Goal: Task Accomplishment & Management: Use online tool/utility

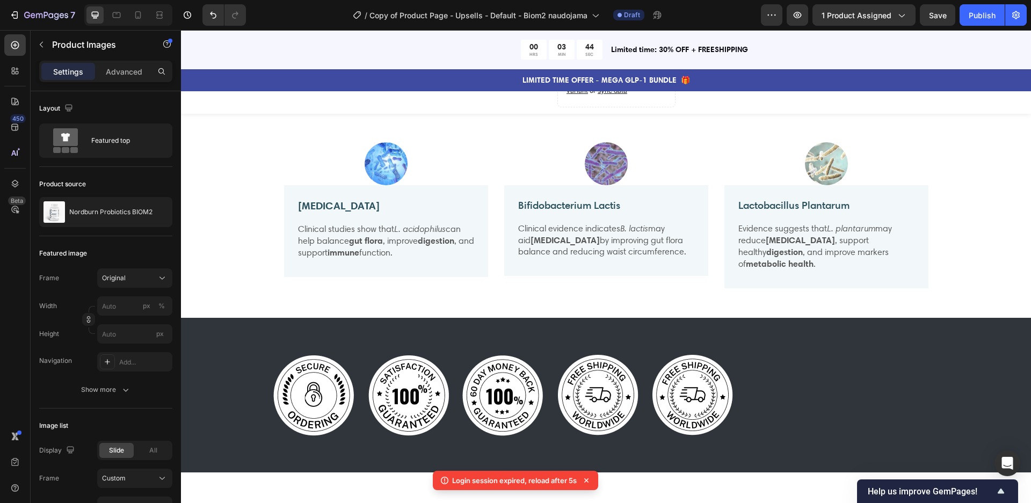
scroll to position [1281, 0]
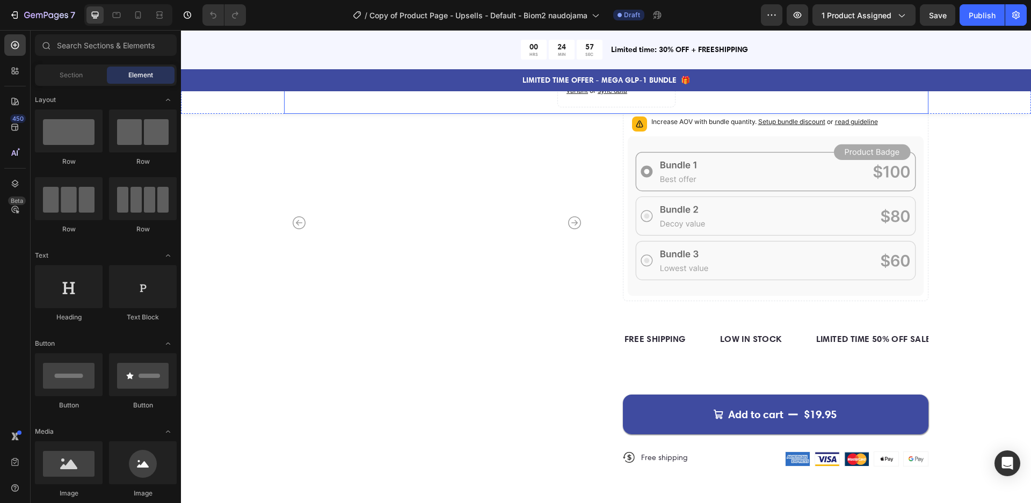
scroll to position [424, 0]
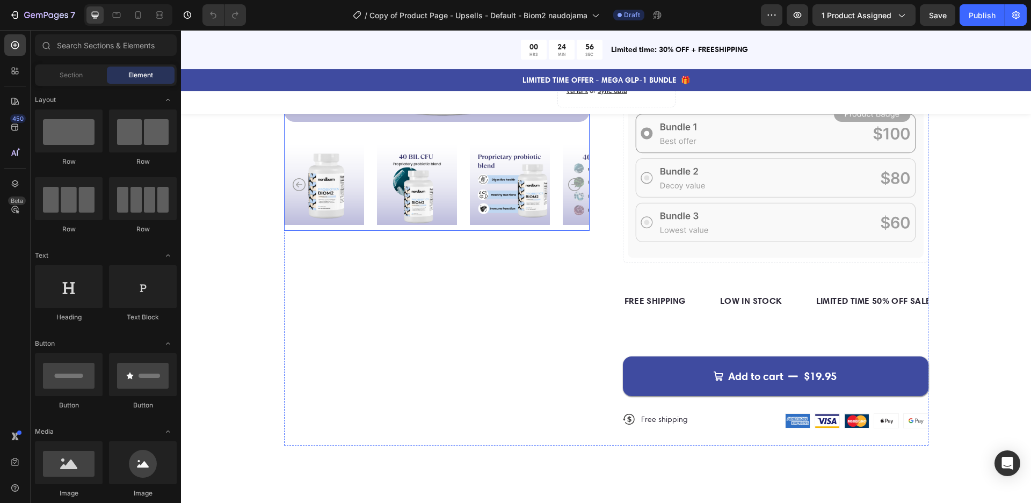
click at [499, 185] on img at bounding box center [510, 185] width 80 height 92
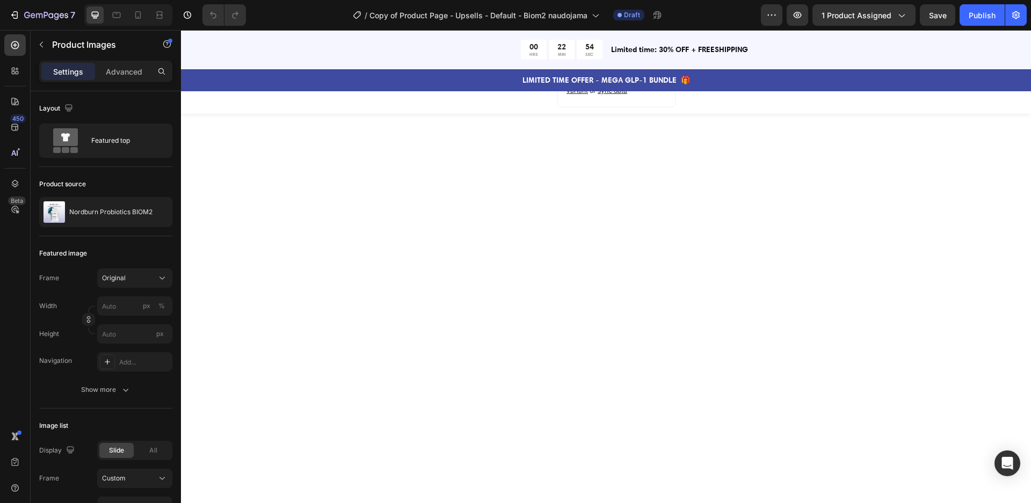
scroll to position [2419, 0]
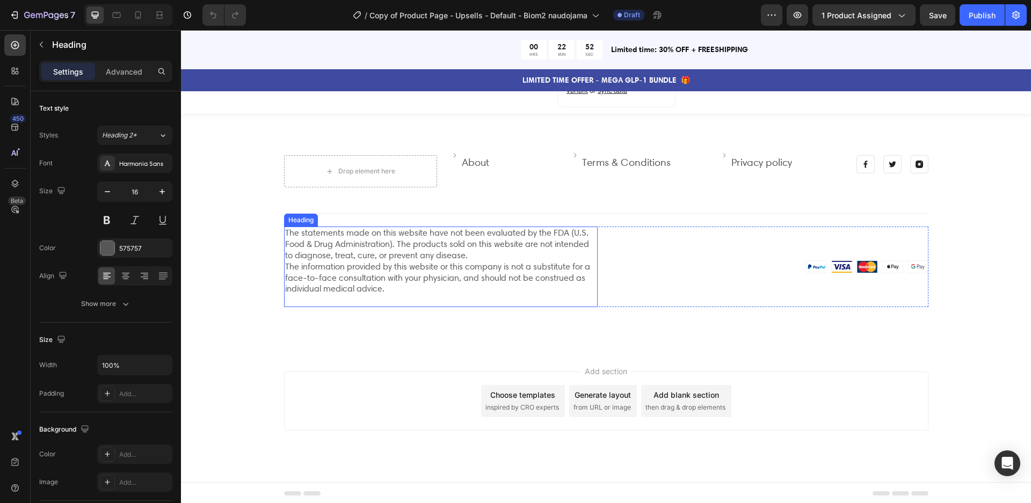
click at [286, 229] on h3 "The statements made on this website have not been evaluated by the FDA (U.S. Fo…" at bounding box center [441, 267] width 314 height 81
click at [286, 229] on h3 "The statements made on this website have not been evaluated by the FDA (U.S. Fo…" at bounding box center [441, 269] width 314 height 81
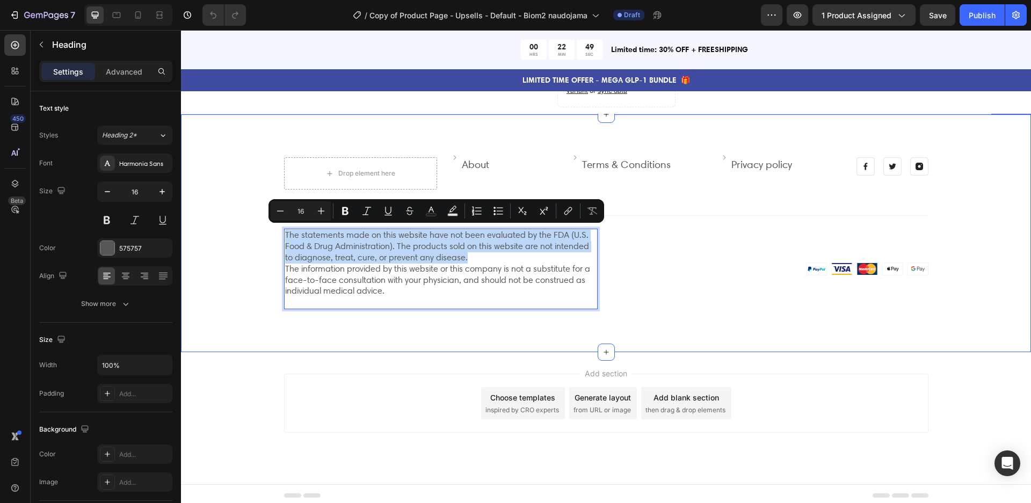
drag, startPoint x: 468, startPoint y: 255, endPoint x: 281, endPoint y: 228, distance: 189.4
click at [281, 228] on div "Drop element here Image About Text block Row Image Terms & Conditions Text bloc…" at bounding box center [606, 233] width 834 height 152
copy p "The statements made on this website have not been evaluated by the FDA (U.S. Fo…"
click at [417, 230] on p "The statements made on this website have not been evaluated by the FDA (U.S. Fo…" at bounding box center [441, 269] width 312 height 78
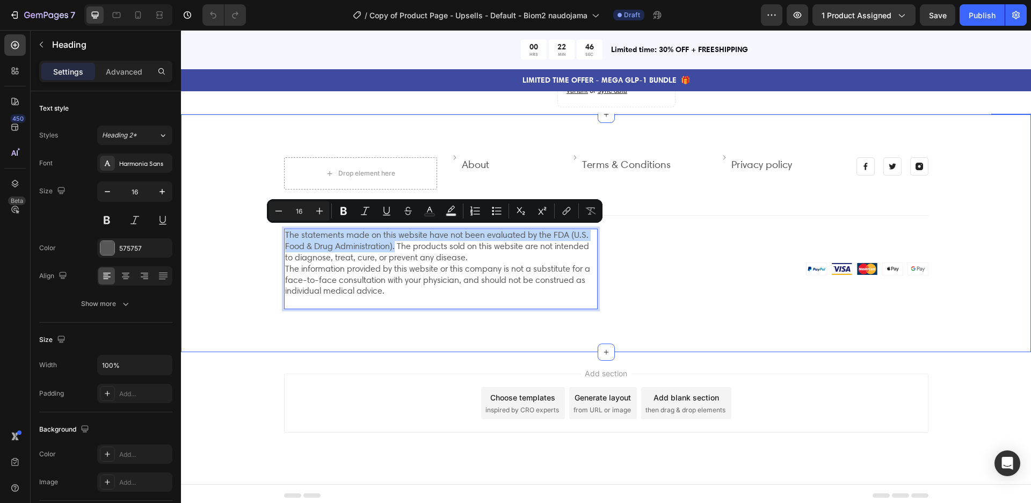
drag, startPoint x: 396, startPoint y: 243, endPoint x: 281, endPoint y: 226, distance: 116.2
click at [281, 226] on div "Drop element here Image About Text block Row Image Terms & Conditions Text bloc…" at bounding box center [606, 233] width 834 height 152
copy p "The statements made on this website have not been evaluated by the FDA (U.S. Fo…"
click at [653, 263] on div at bounding box center [772, 269] width 314 height 13
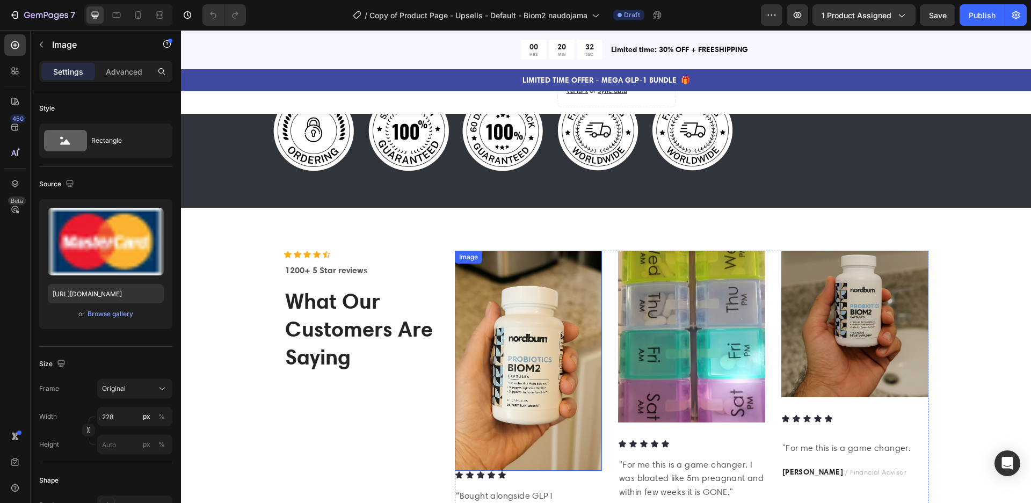
scroll to position [1202, 0]
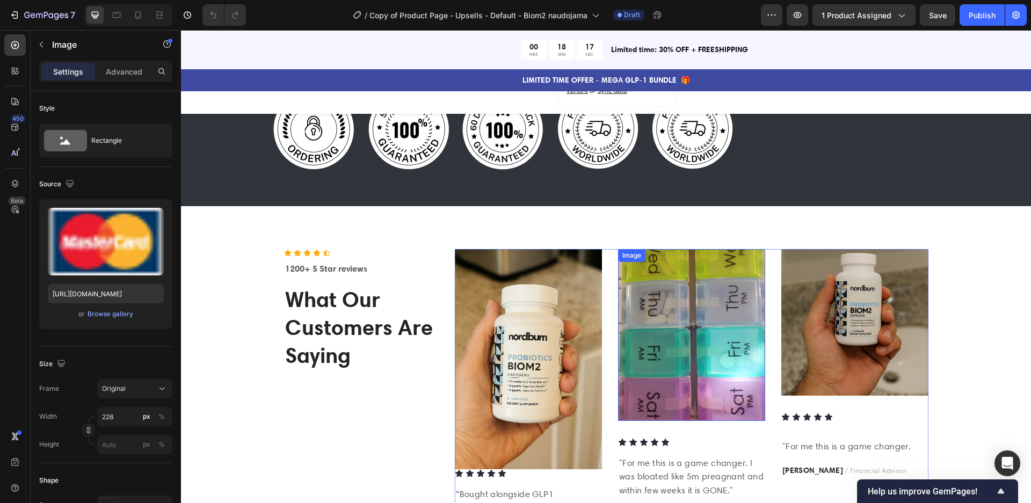
click at [705, 362] on img at bounding box center [691, 335] width 147 height 172
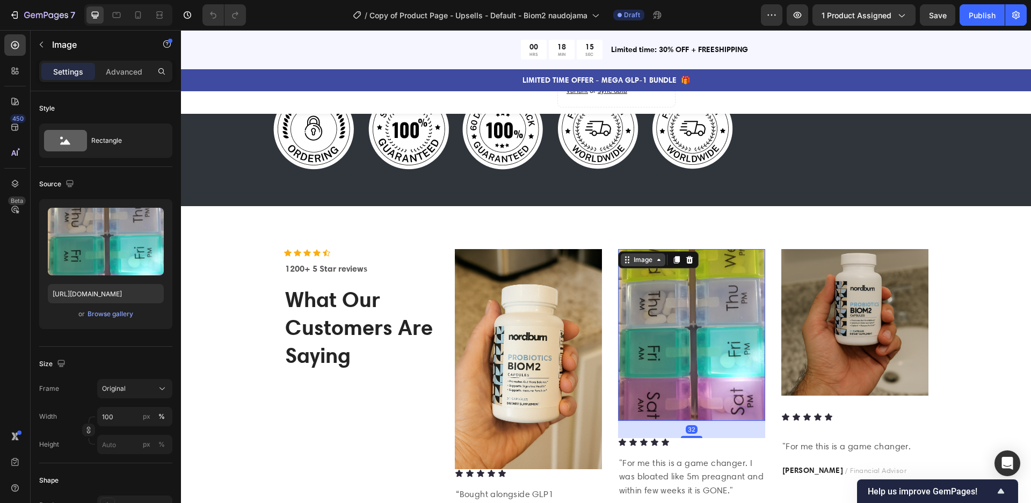
click at [644, 255] on div "Image" at bounding box center [643, 260] width 23 height 10
click at [698, 272] on img at bounding box center [691, 335] width 147 height 172
click at [684, 313] on img at bounding box center [691, 335] width 147 height 172
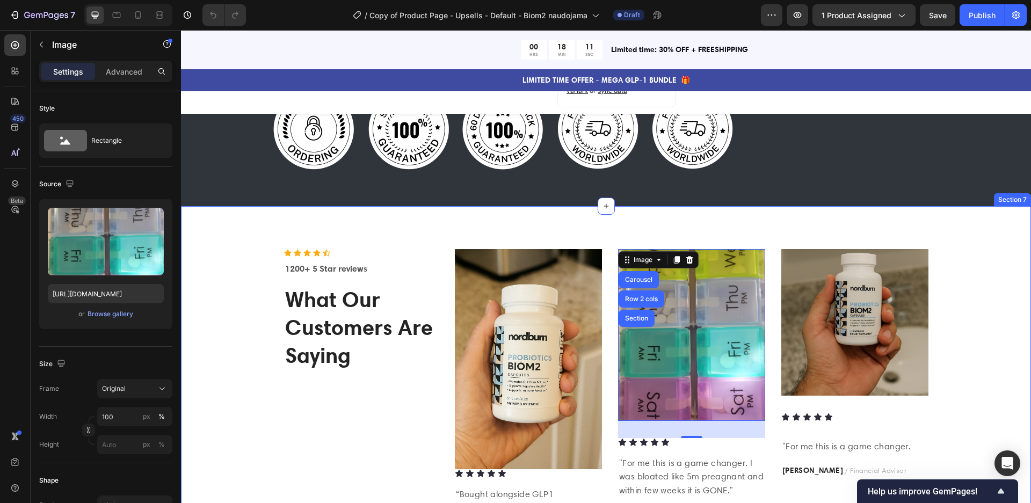
click at [960, 279] on div "Icon Icon Icon Icon Icon Icon List Hoz 1200+ 5 Star reviews Text block What Our…" at bounding box center [606, 407] width 834 height 317
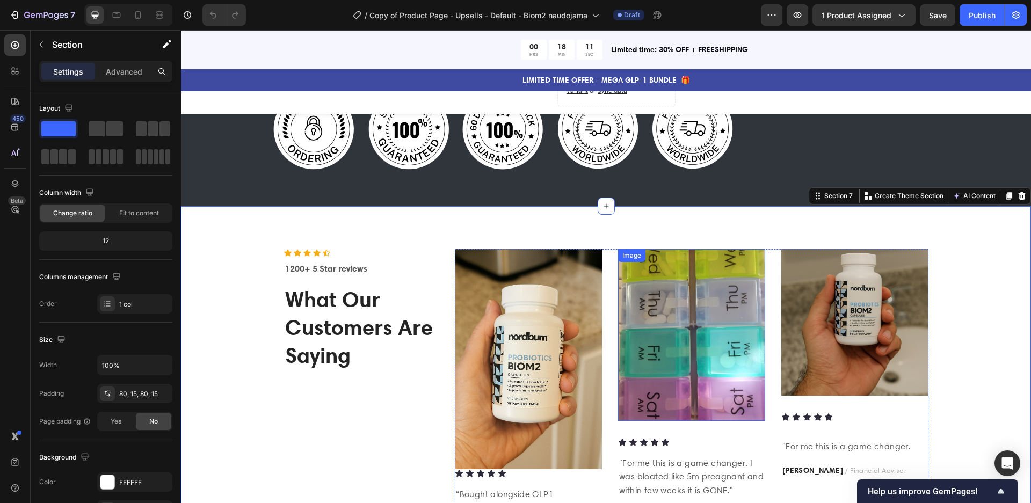
click at [665, 305] on img at bounding box center [691, 335] width 147 height 172
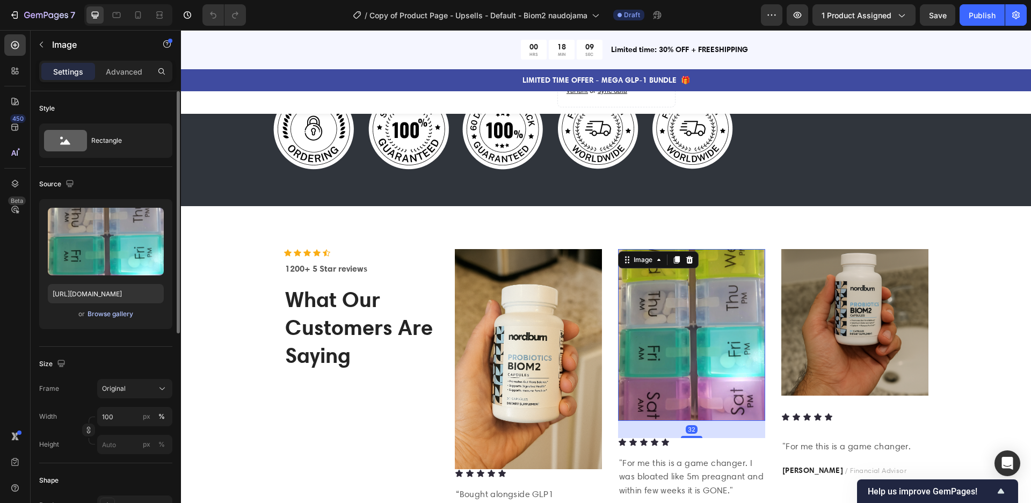
click at [107, 313] on div "Browse gallery" at bounding box center [111, 314] width 46 height 10
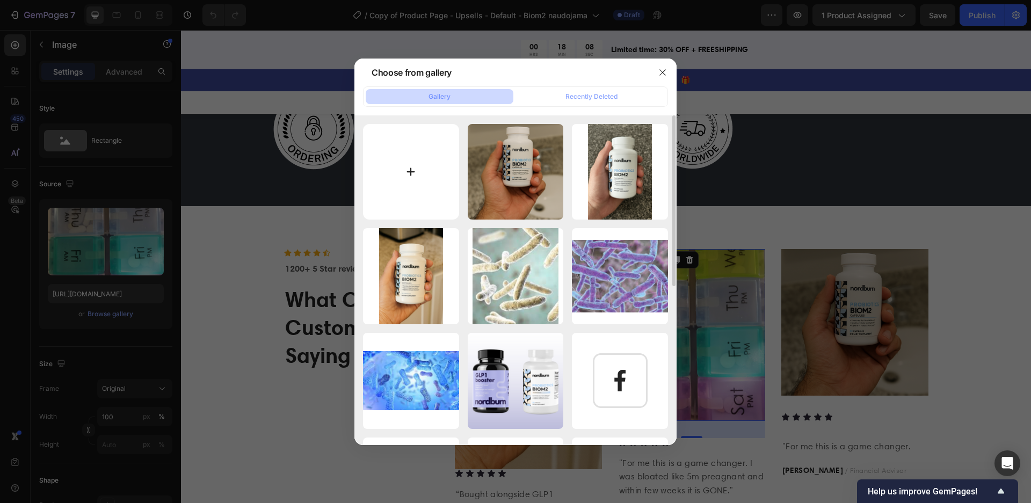
click at [401, 170] on input "file" at bounding box center [411, 172] width 96 height 96
click at [414, 172] on input "file" at bounding box center [411, 172] width 96 height 96
type input "C:\fakepath\ChatGPT Image Sep 26, 2025, 10_07_25 PM.png"
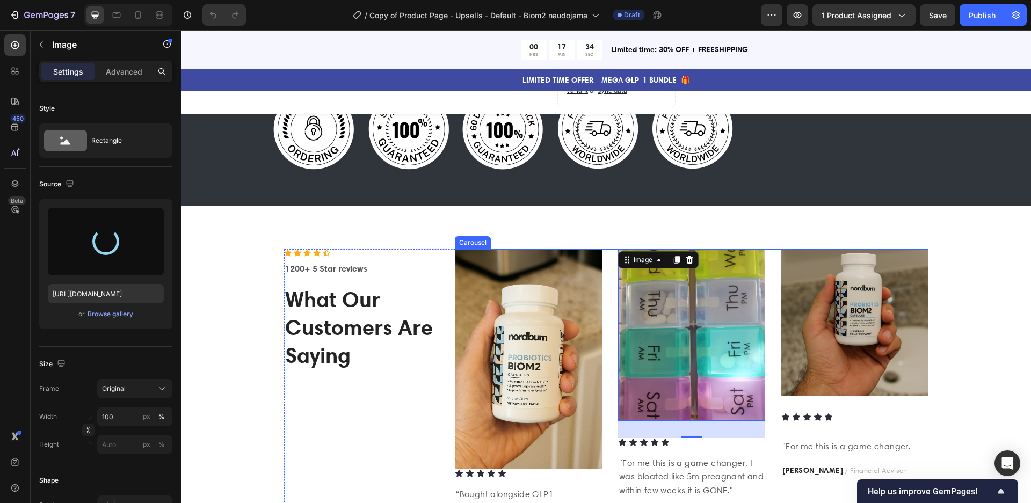
type input "https://cdn.shopify.com/s/files/1/0847/3981/7815/files/gempages_524836908077941…"
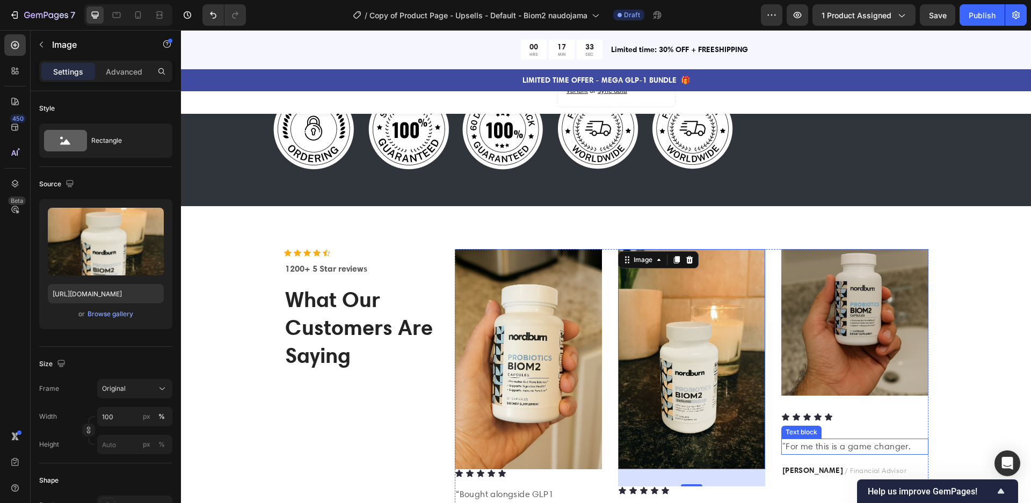
click at [866, 440] on p ""For me this is a game changer." at bounding box center [855, 447] width 145 height 14
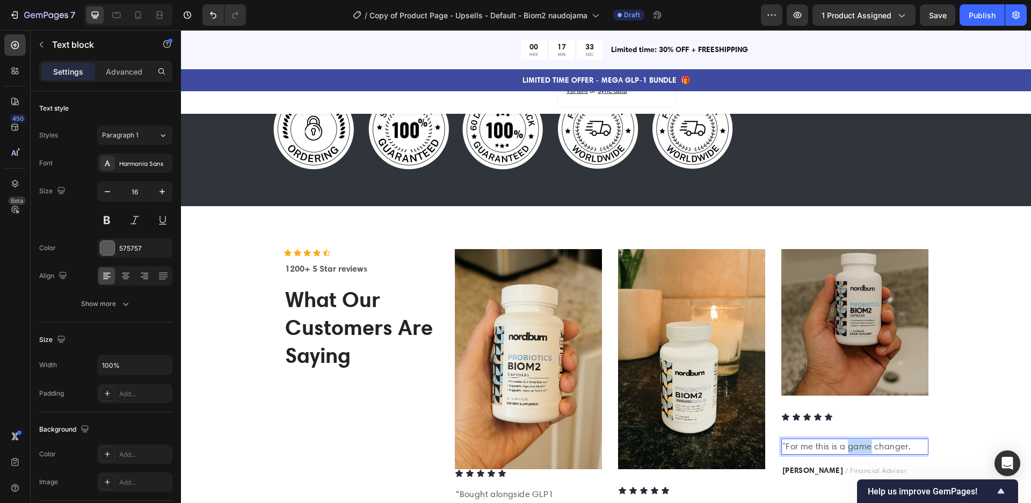
click at [866, 440] on p ""For me this is a game changer." at bounding box center [855, 447] width 145 height 14
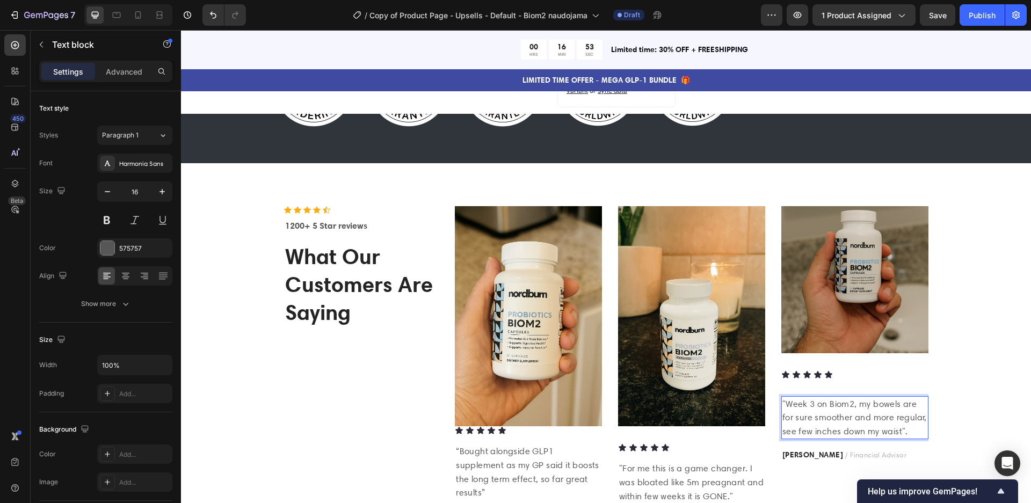
scroll to position [1233, 0]
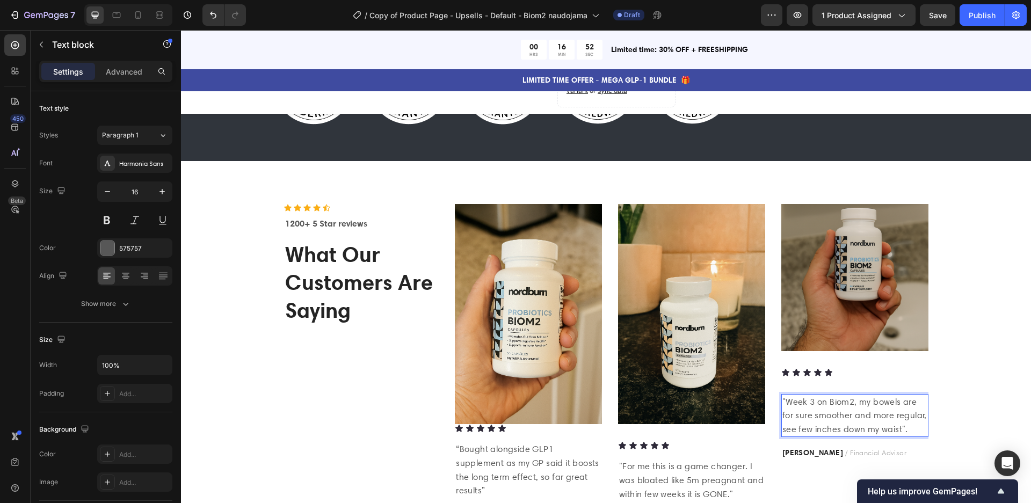
click at [828, 401] on p ""Week 3 on Biom2, my bowels are for sure smoother and more regular, see few inc…" at bounding box center [855, 415] width 145 height 41
click at [828, 397] on p ""Week 3 on GLP1 Biom2, my bowels are for sure smoother and more regular, see fe…" at bounding box center [855, 422] width 145 height 55
click at [902, 402] on p ""Week 3 on Nordburn's GLP1 Biom2, my bowels are for sure smoother and more regu…" at bounding box center [855, 422] width 145 height 55
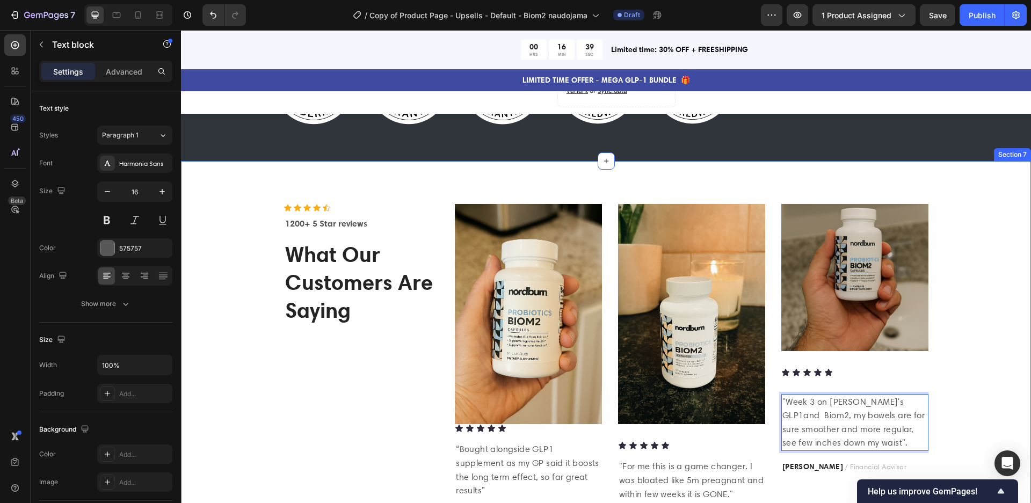
click at [1026, 403] on div "Icon Icon Icon Icon Icon Icon List Hoz 1200+ 5 Star reviews Text block What Our…" at bounding box center [606, 364] width 850 height 407
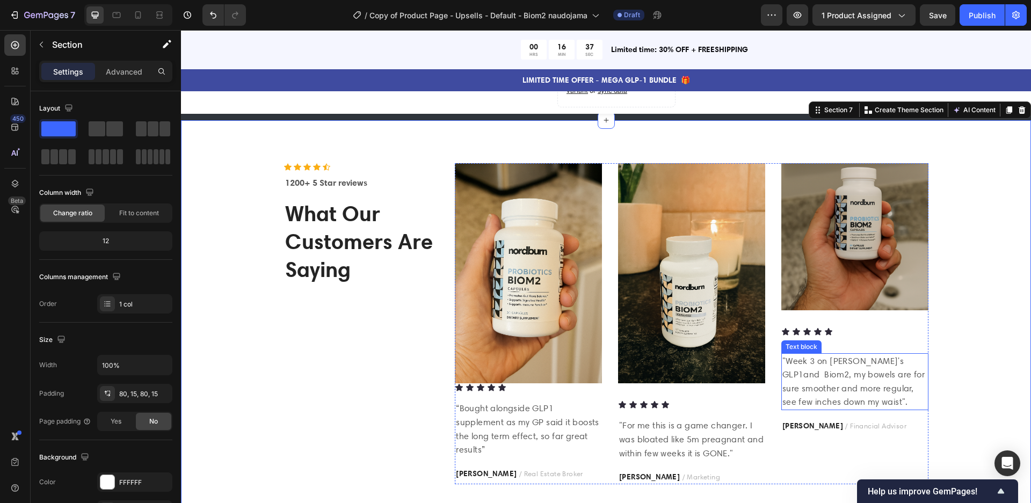
scroll to position [1277, 0]
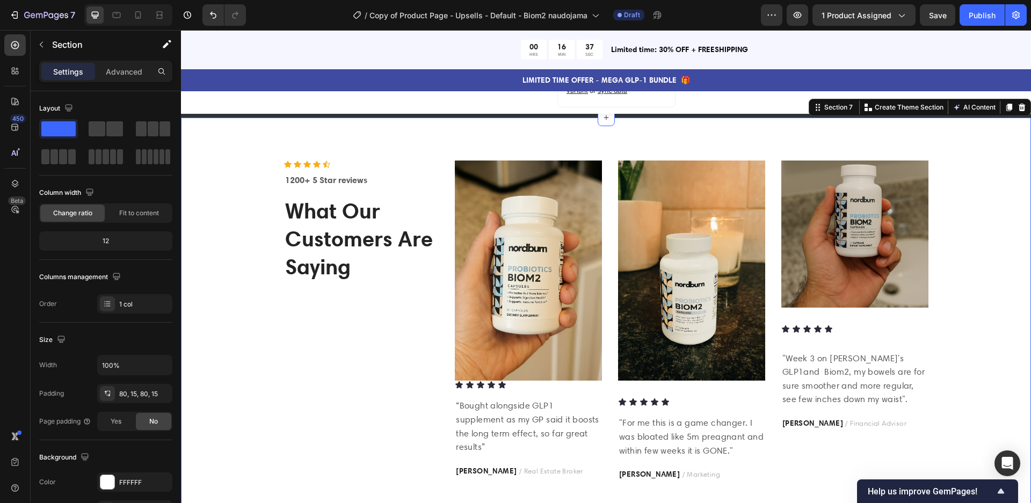
click at [1008, 373] on div "Icon Icon Icon Icon Icon Icon List Hoz 1200+ 5 Star reviews Text block What Our…" at bounding box center [606, 321] width 834 height 321
click at [532, 404] on p "“Bought alongside GLP1 supplement as my GP said it boosts the long term effect,…" at bounding box center [528, 426] width 145 height 55
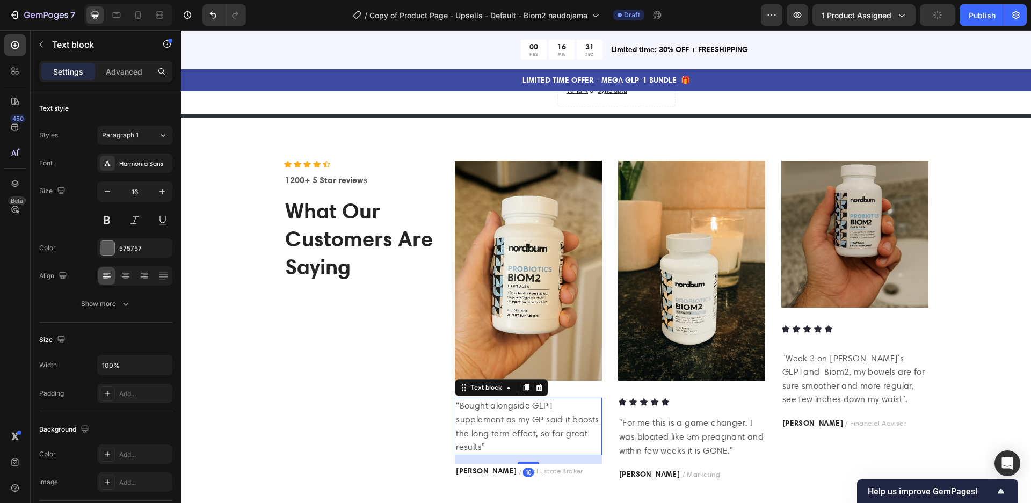
click at [532, 404] on p "“Bought alongside GLP1 supplement as my GP said it boosts the long term effect,…" at bounding box center [528, 426] width 145 height 55
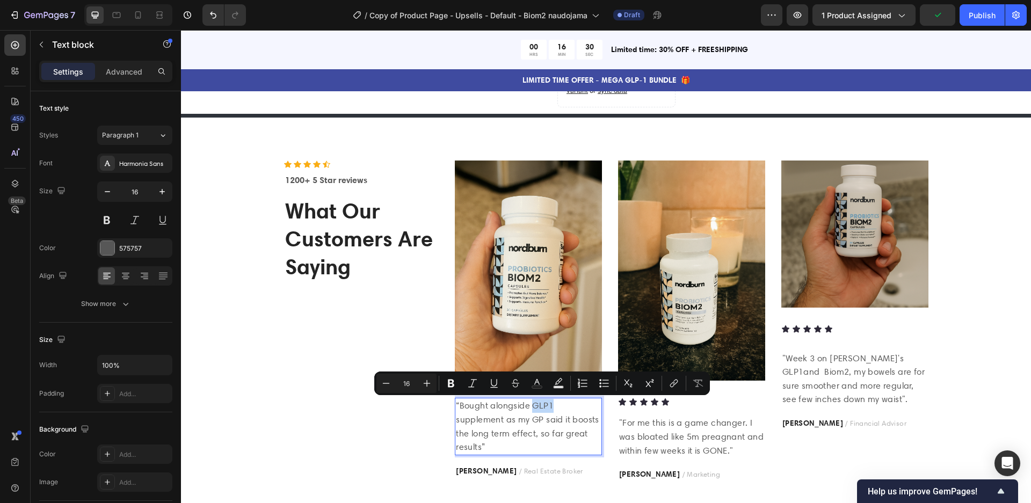
click at [532, 404] on p "“Bought alongside GLP1 supplement as my GP said it boosts the long term effect,…" at bounding box center [528, 426] width 145 height 55
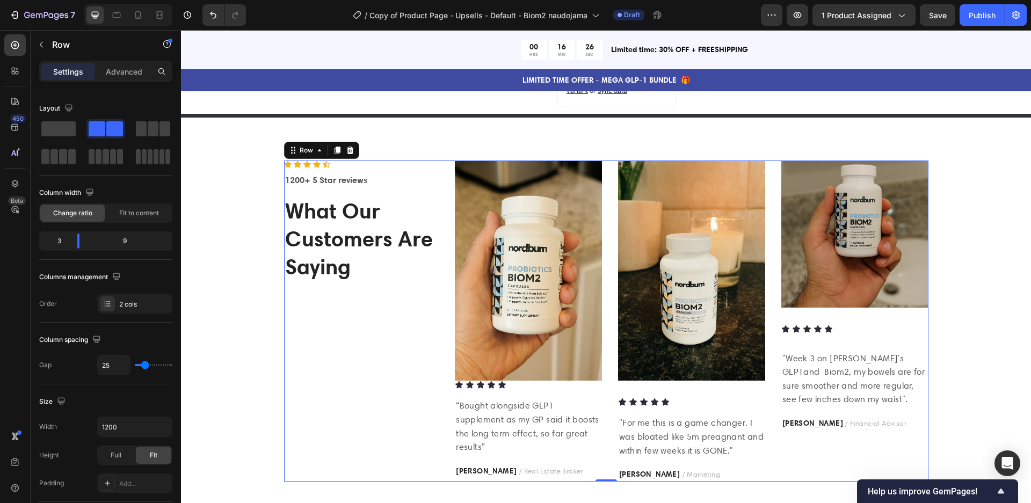
click at [366, 445] on div "Icon Icon Icon Icon Icon Icon List Hoz 1200+ 5 Star reviews Text block What Our…" at bounding box center [363, 321] width 158 height 321
click at [939, 17] on span "Save" at bounding box center [938, 15] width 18 height 9
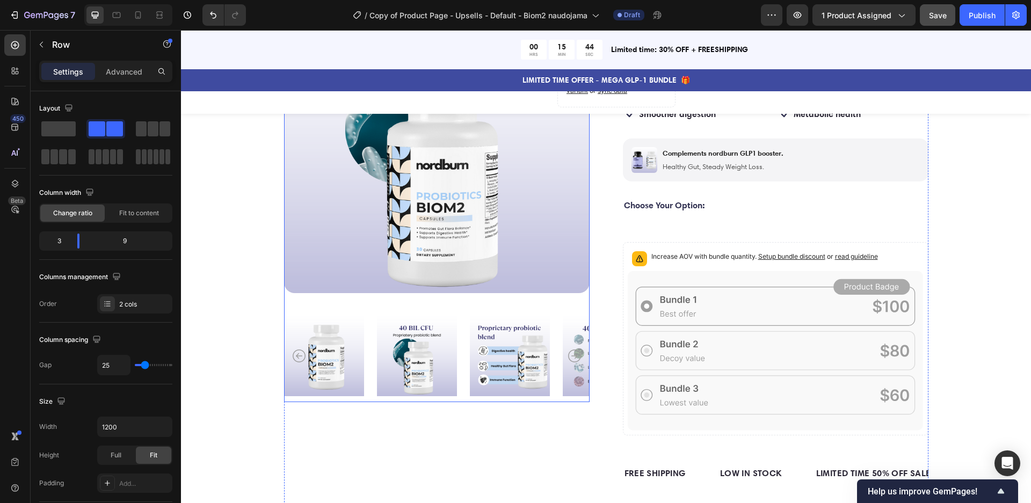
scroll to position [0, 0]
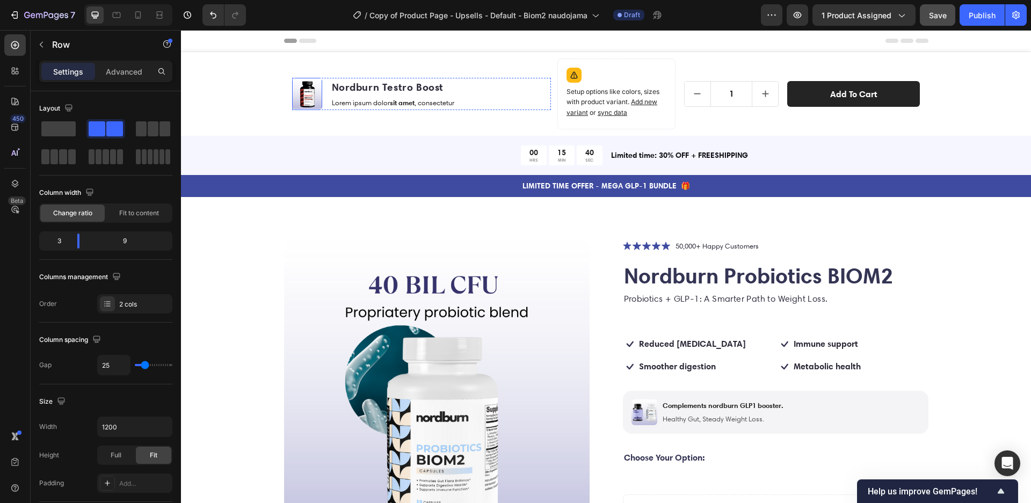
click at [299, 96] on img at bounding box center [307, 94] width 30 height 30
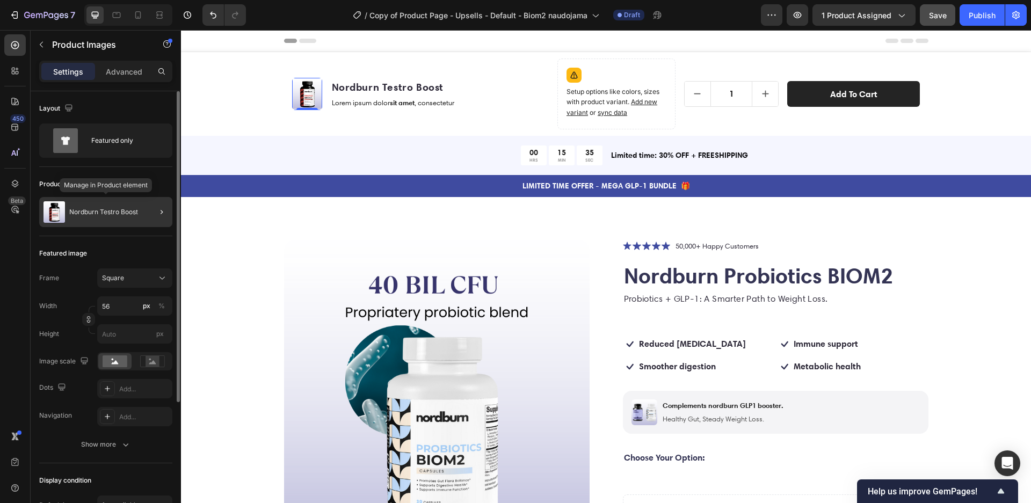
click at [124, 213] on p "Nordburn Testro Boost" at bounding box center [103, 212] width 69 height 8
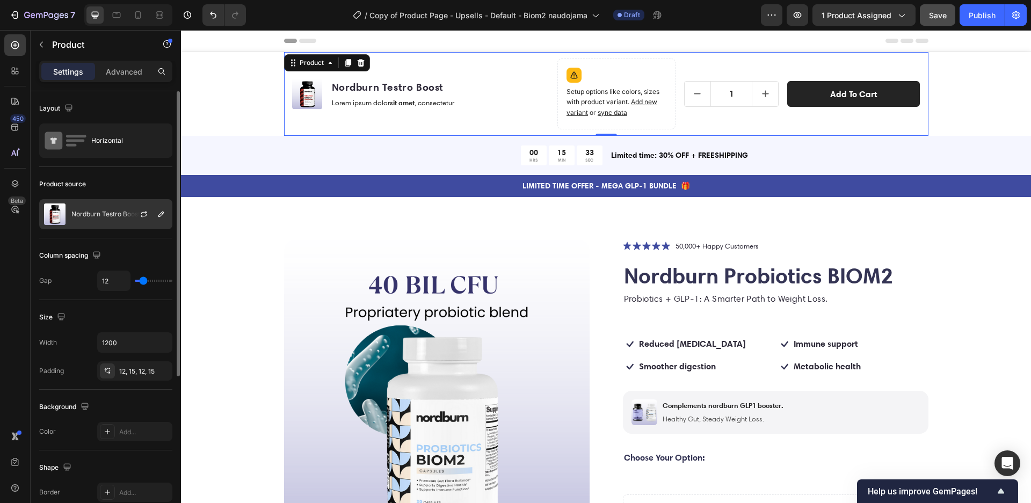
click at [109, 213] on p "Nordburn Testro Boost" at bounding box center [105, 215] width 69 height 8
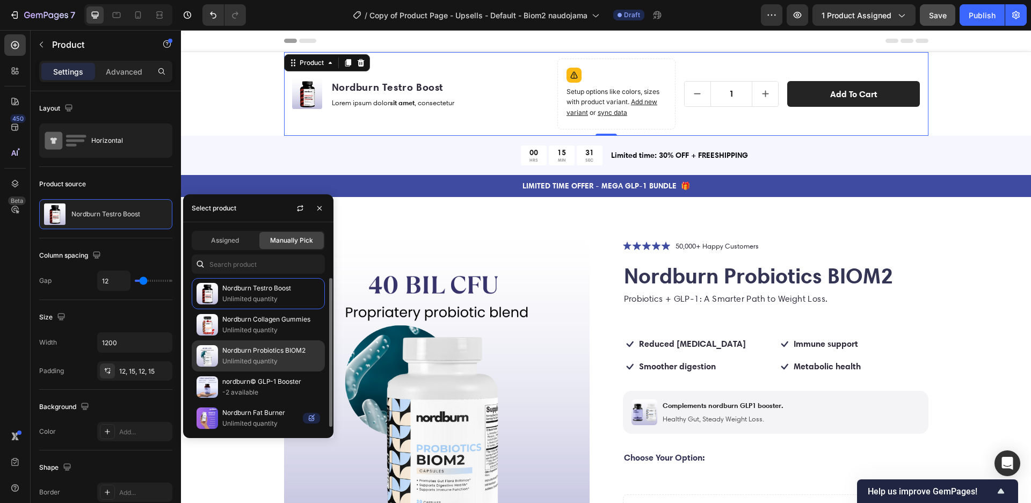
click at [256, 357] on p "Unlimited quantity" at bounding box center [271, 361] width 98 height 11
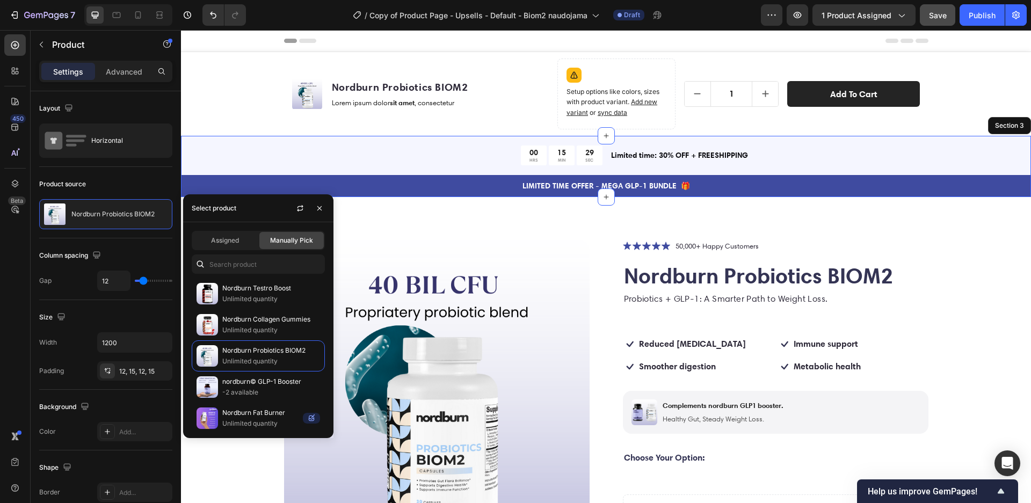
click at [953, 136] on div "00 HRS 15 MIN 29 SEC Countdown Timer Limited time: 30% OFF + FREESHIPPING Text …" at bounding box center [606, 166] width 850 height 61
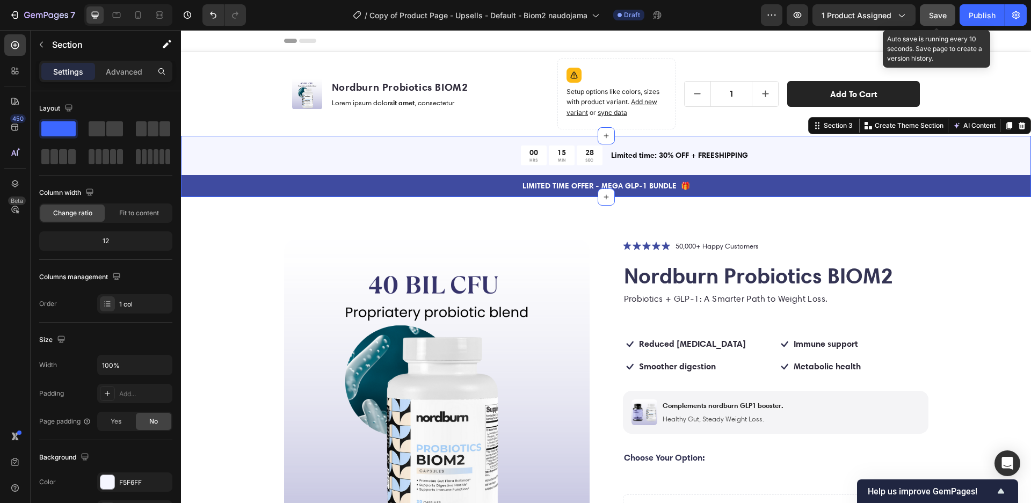
click at [932, 19] on div "Save" at bounding box center [938, 15] width 18 height 11
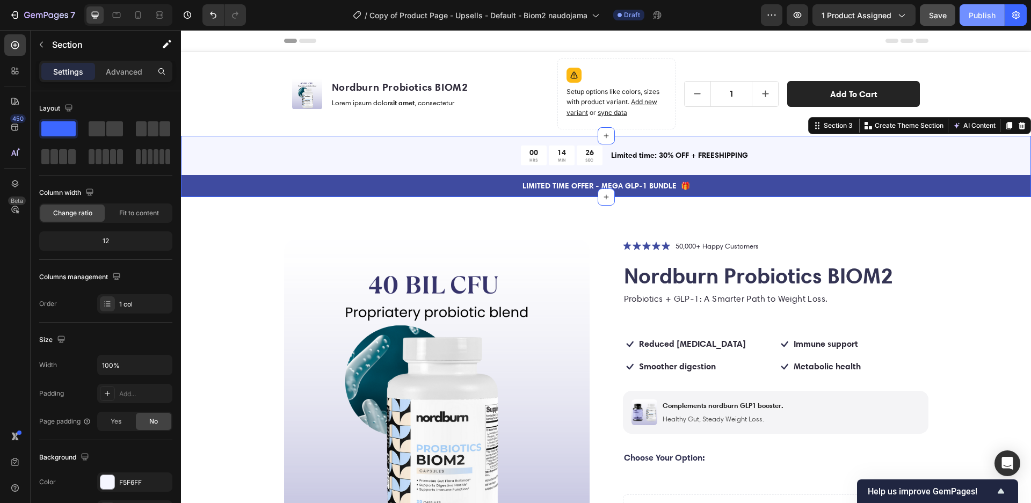
click at [980, 15] on div "Publish" at bounding box center [982, 15] width 27 height 11
click at [439, 103] on p "Lorem ipsum dolor sit amet , consectetur" at bounding box center [400, 102] width 136 height 9
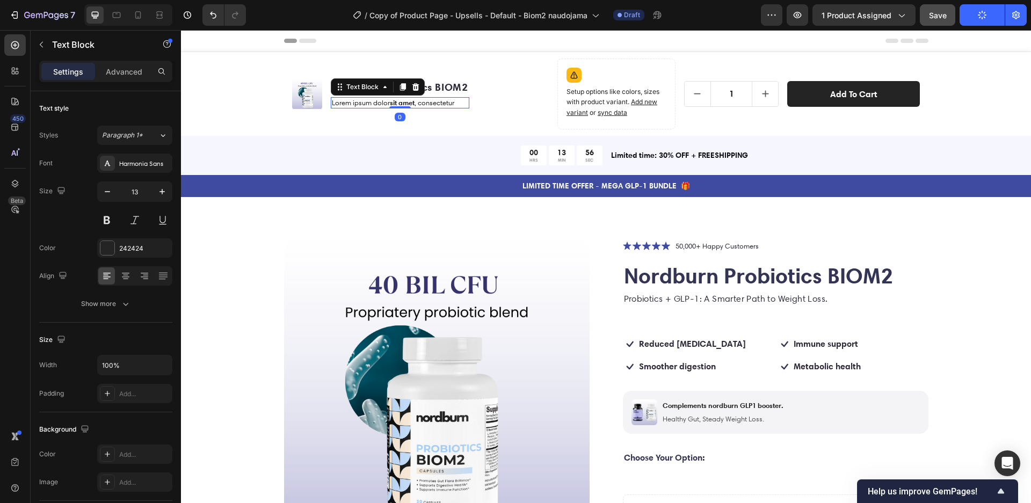
click at [439, 103] on p "Lorem ipsum dolor sit amet , consectetur" at bounding box center [400, 102] width 136 height 9
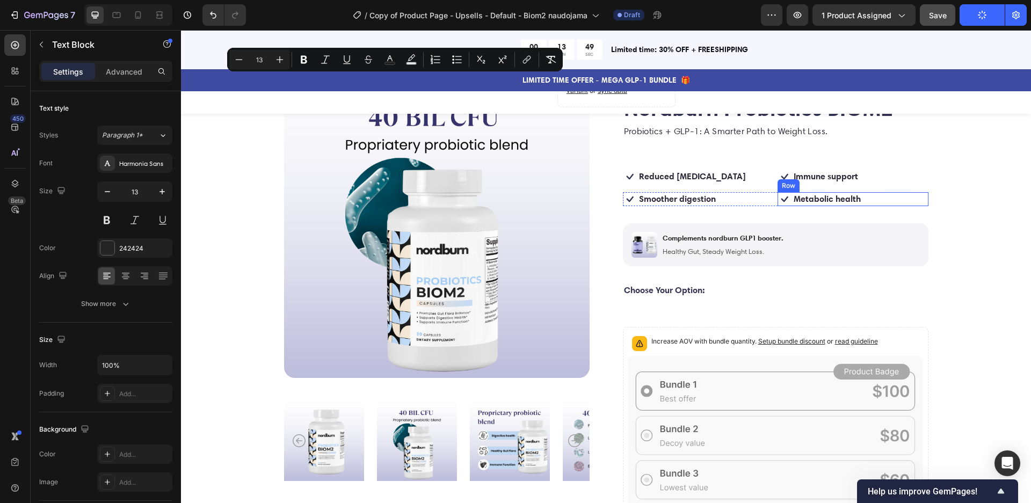
scroll to position [171, 0]
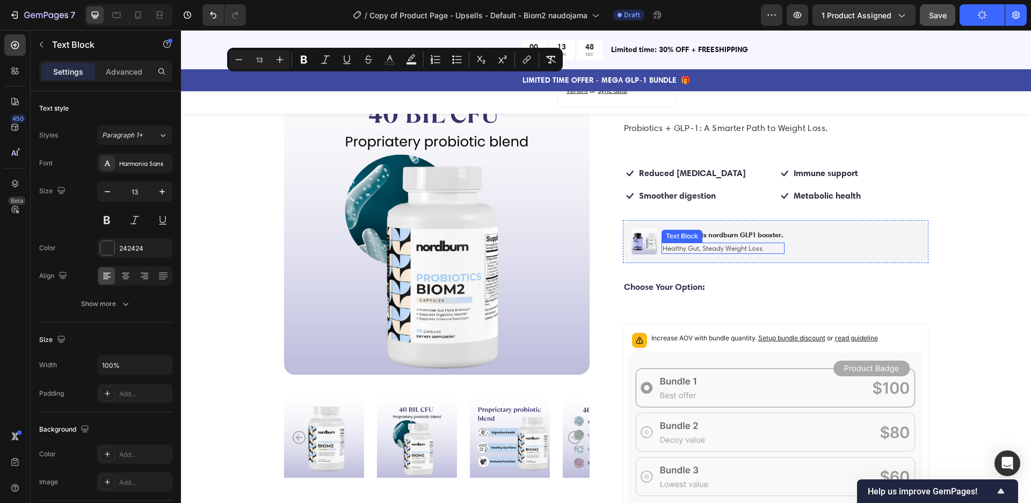
click at [732, 248] on p "Healthy Gut, Steady Weight Loss." at bounding box center [723, 248] width 121 height 9
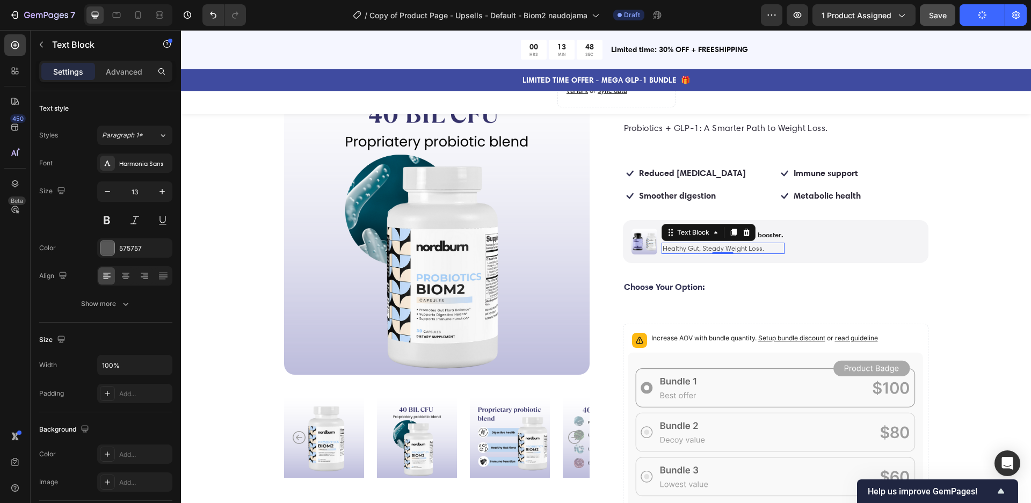
click at [732, 248] on p "Healthy Gut, Steady Weight Loss." at bounding box center [723, 248] width 121 height 9
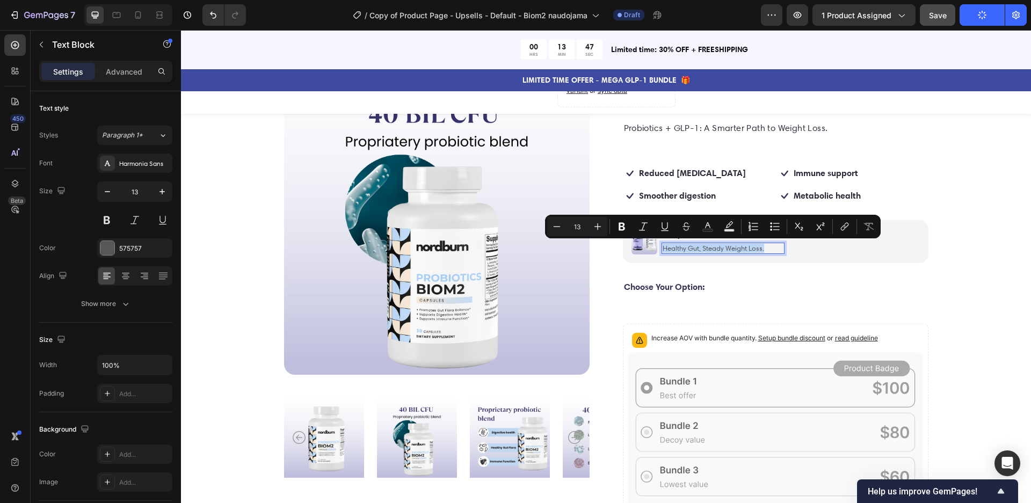
copy p "Healthy Gut, Steady Weight Loss."
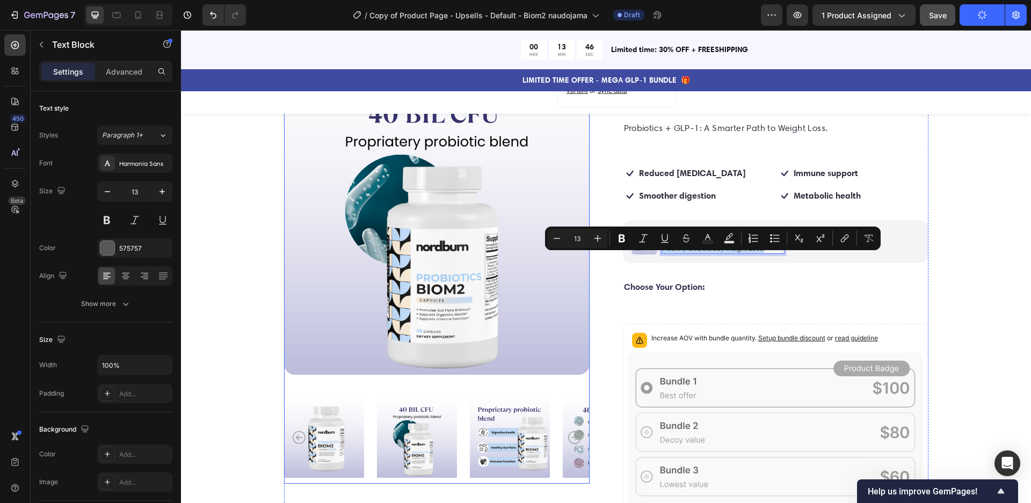
scroll to position [0, 0]
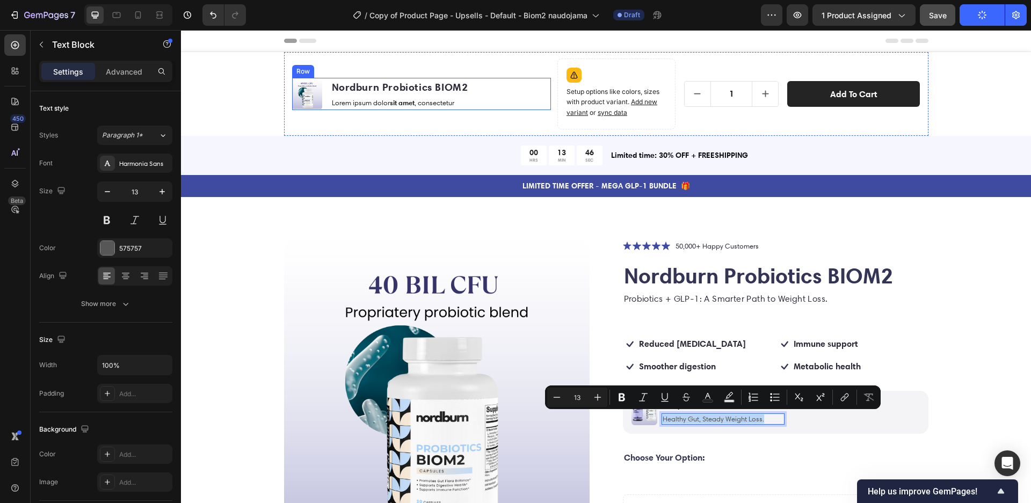
click at [366, 103] on p "Lorem ipsum dolor sit amet , consectetur" at bounding box center [400, 102] width 136 height 9
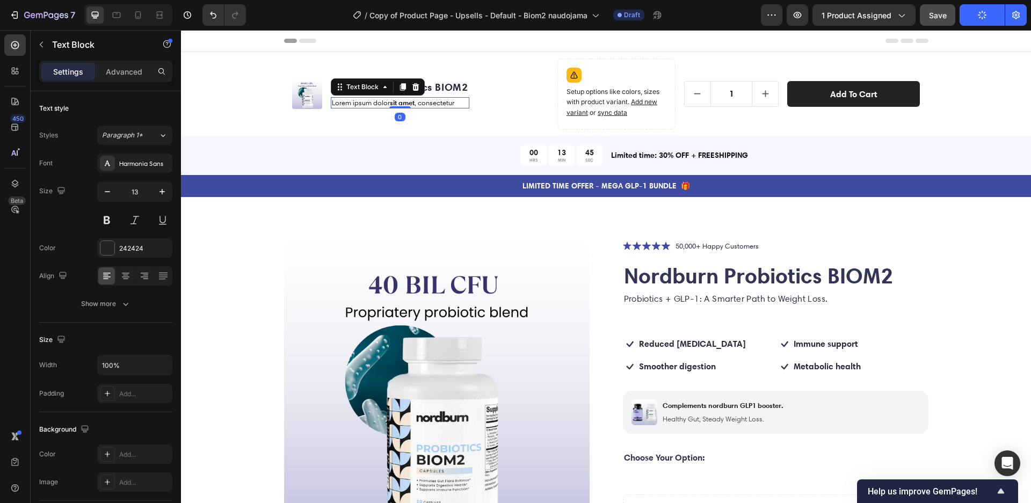
click at [365, 103] on p "Lorem ipsum dolor sit amet , consectetur" at bounding box center [400, 102] width 136 height 9
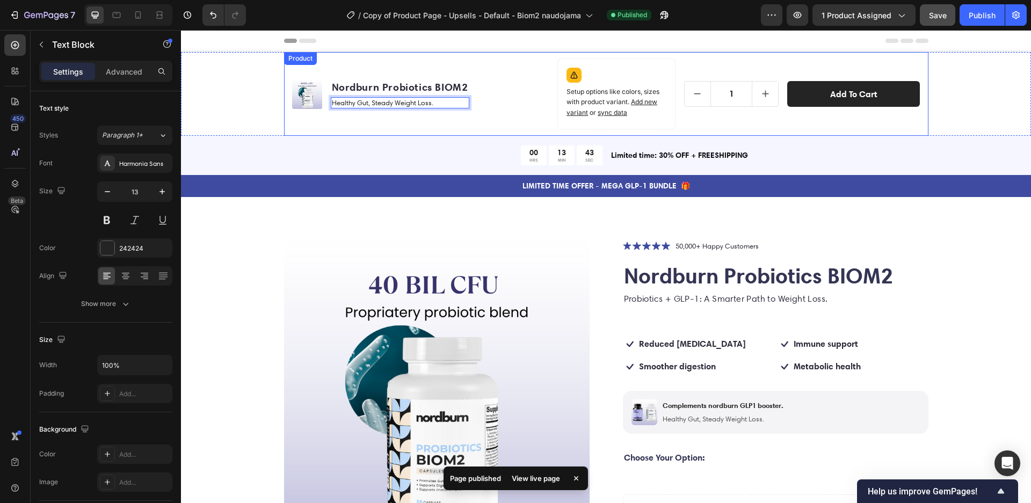
click at [472, 119] on div "Product Images Nordburn Probiotics BIOM2 Product Title Healthy Gut, Steady Weig…" at bounding box center [421, 94] width 259 height 71
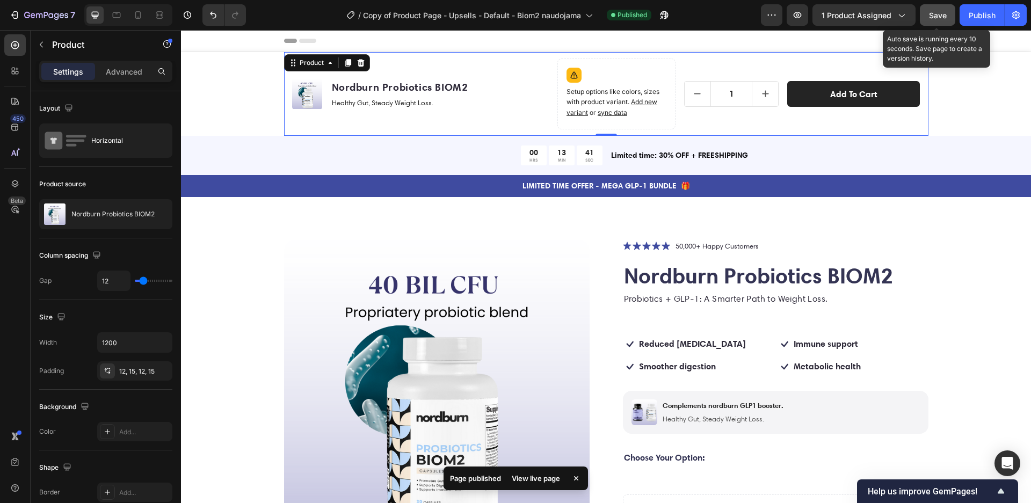
click at [939, 12] on span "Save" at bounding box center [938, 15] width 18 height 9
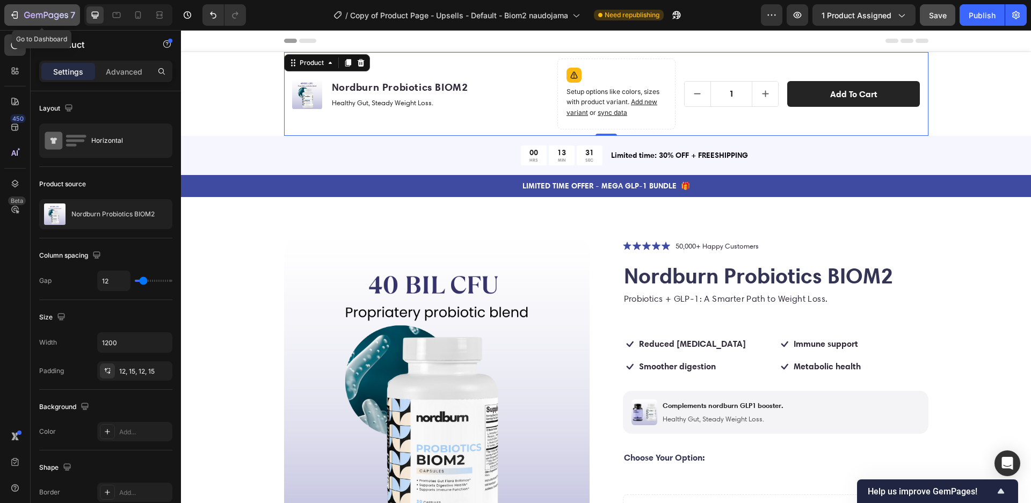
click at [51, 13] on icon "button" at bounding box center [50, 15] width 5 height 5
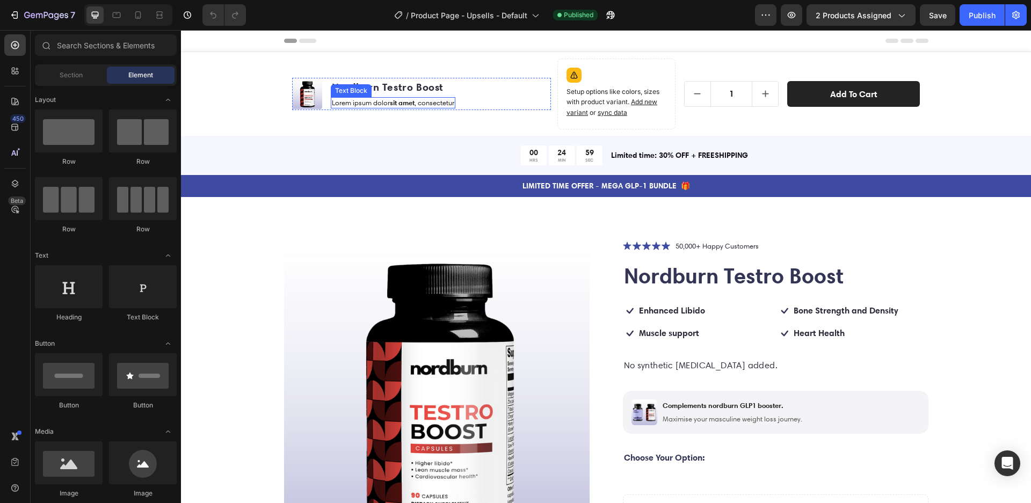
click at [382, 103] on p "Lorem ipsum dolor sit amet , consectetur" at bounding box center [393, 102] width 122 height 9
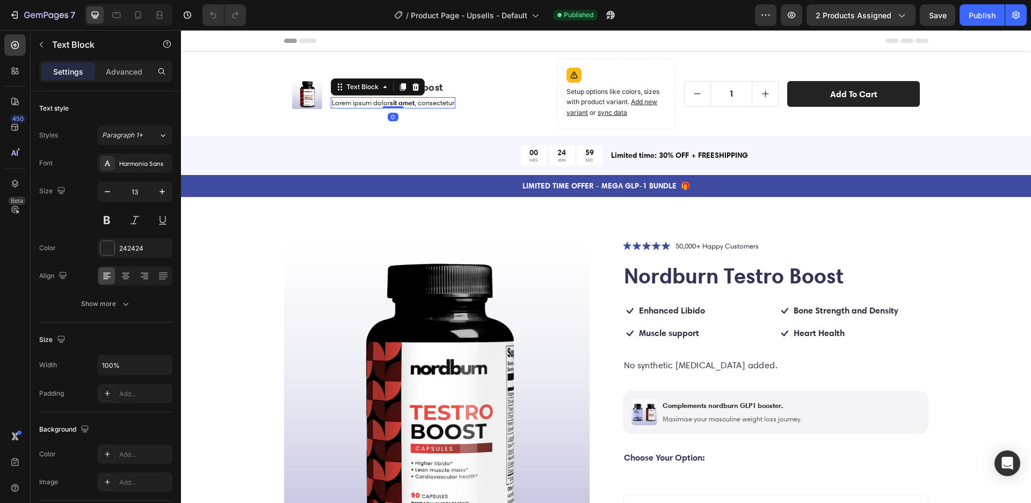
click at [382, 103] on p "Lorem ipsum dolor sit amet , consectetur" at bounding box center [393, 102] width 122 height 9
click at [349, 103] on p "Libido, mucsle support" at bounding box center [388, 102] width 112 height 9
click at [430, 103] on p "Libido boost, mucsle support" at bounding box center [388, 102] width 112 height 9
click at [374, 101] on p "Libido boost, mucsle support" at bounding box center [388, 102] width 112 height 9
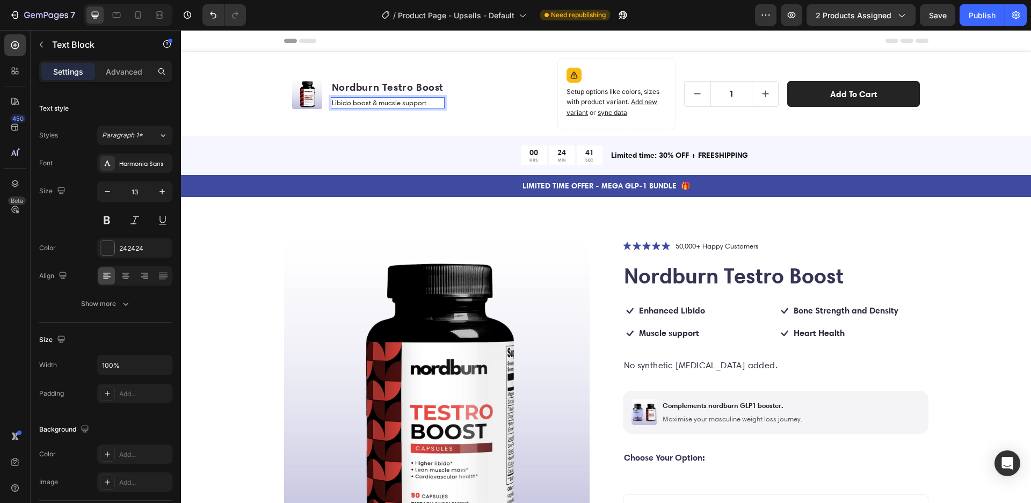
click at [409, 105] on p "Libido boost & mucsle support" at bounding box center [388, 102] width 112 height 9
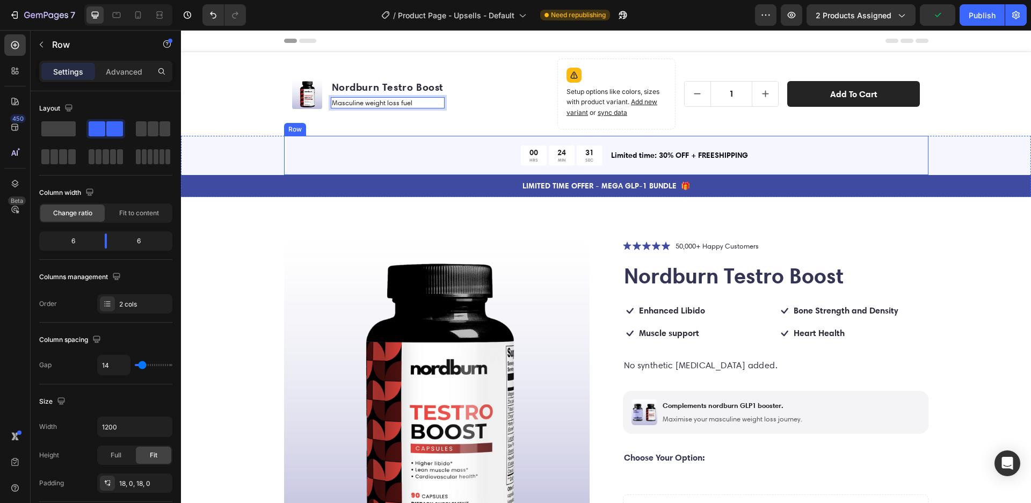
click at [428, 167] on div "00 HRS 24 MIN 31 SEC Countdown Timer Limited time: 30% OFF + FREESHIPPING Text …" at bounding box center [606, 155] width 645 height 39
click at [397, 106] on p "Masculine weight loss fuel" at bounding box center [388, 102] width 112 height 9
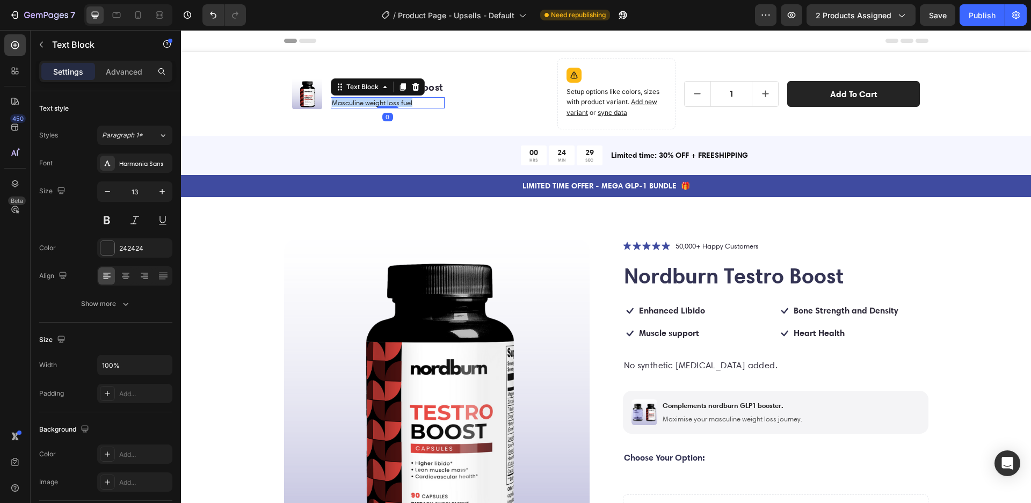
click at [397, 106] on p "Masculine weight loss fuel" at bounding box center [388, 102] width 112 height 9
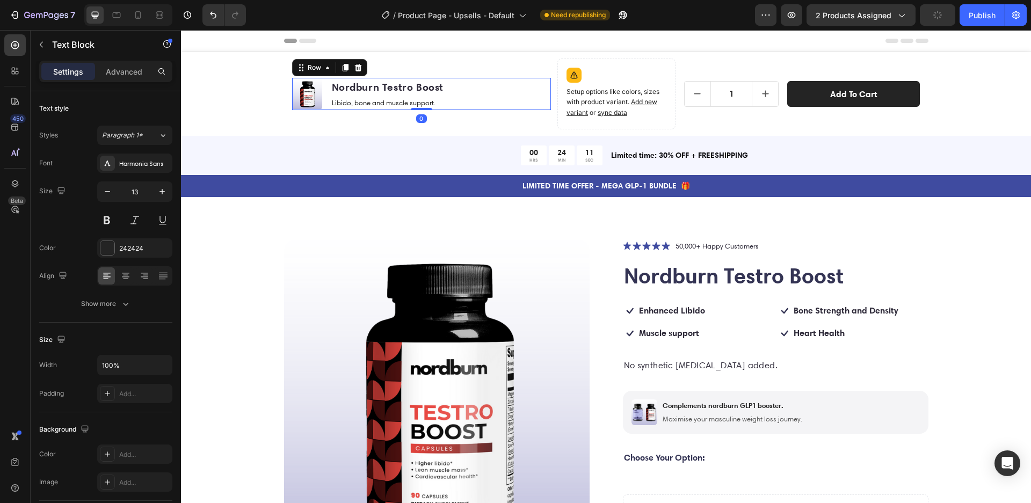
click at [478, 97] on div "Product Images Nordburn Testro Boost Product Title Libido, bone and muscle supp…" at bounding box center [421, 94] width 259 height 32
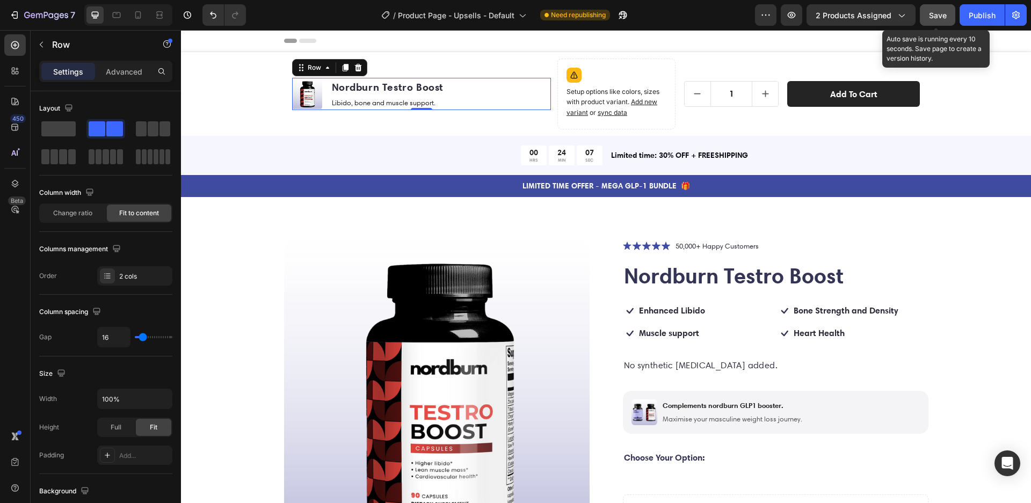
click at [941, 19] on span "Save" at bounding box center [938, 15] width 18 height 9
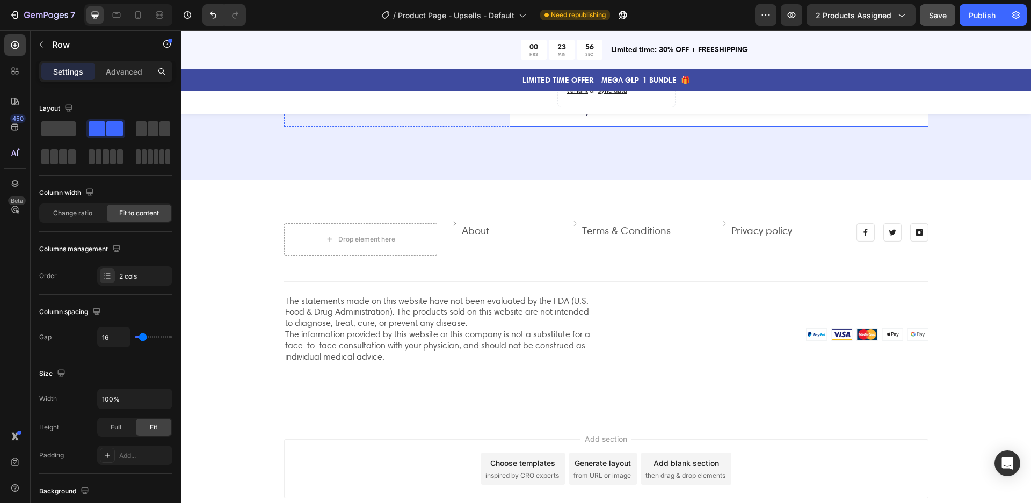
scroll to position [2434, 0]
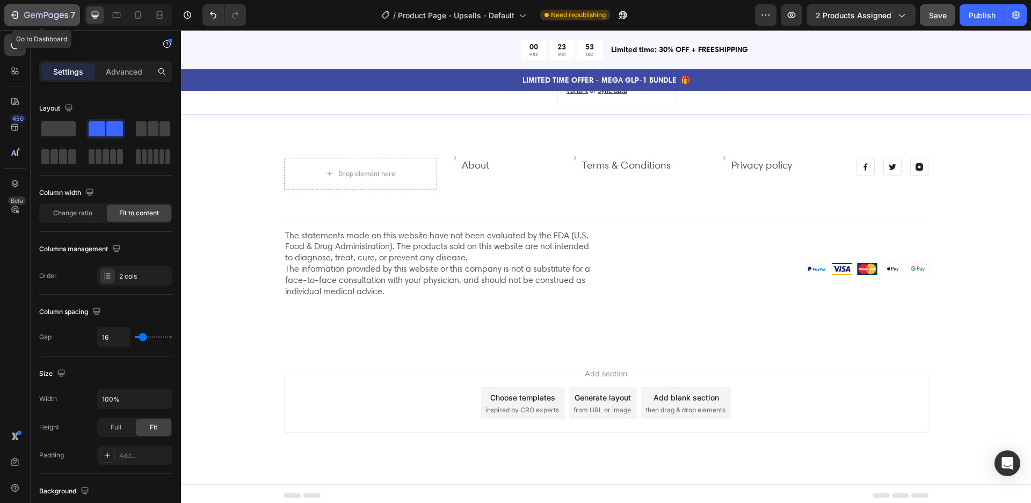
click at [54, 17] on icon "button" at bounding box center [46, 15] width 44 height 9
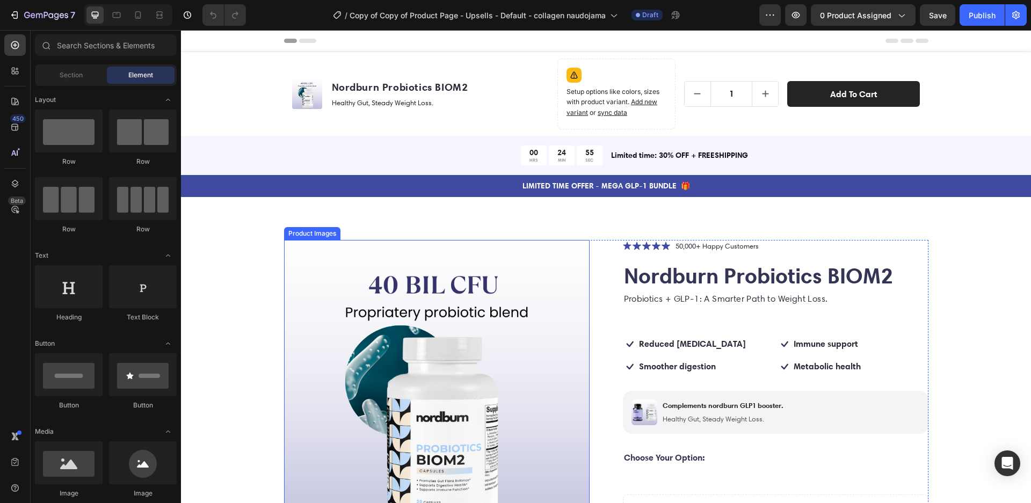
click at [355, 381] on img at bounding box center [437, 393] width 306 height 306
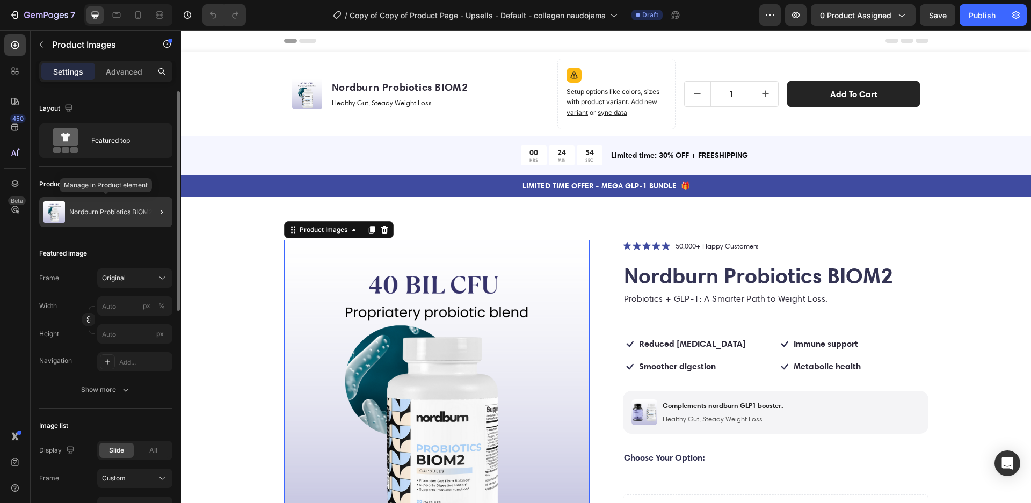
click at [116, 214] on p "Nordburn Probiotics BIOM2" at bounding box center [110, 212] width 83 height 8
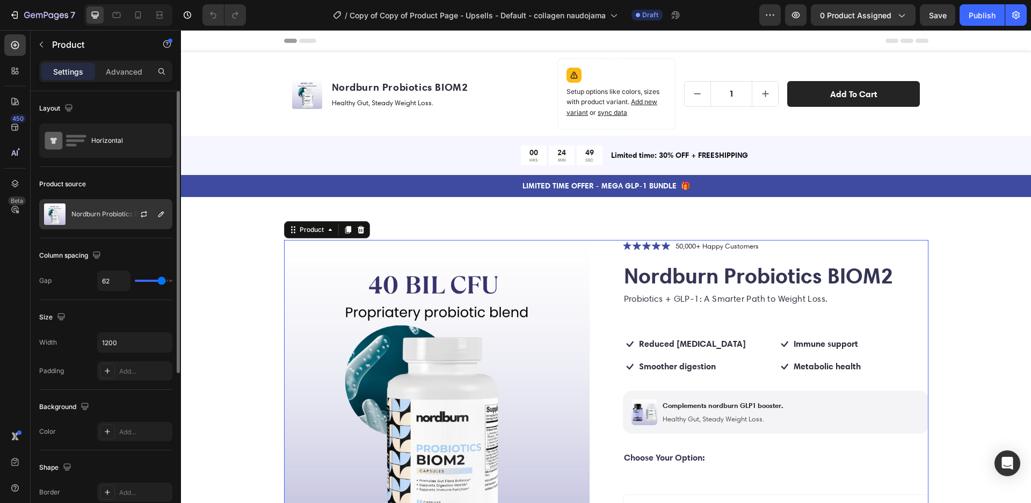
click at [103, 218] on div "Nordburn Probiotics BIOM2" at bounding box center [105, 214] width 133 height 30
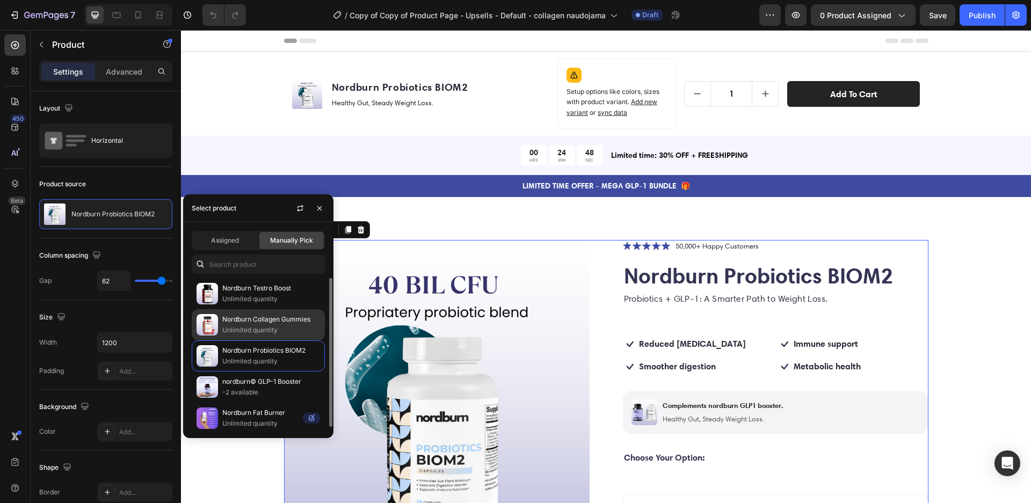
click at [259, 327] on p "Unlimited quantity" at bounding box center [271, 330] width 98 height 11
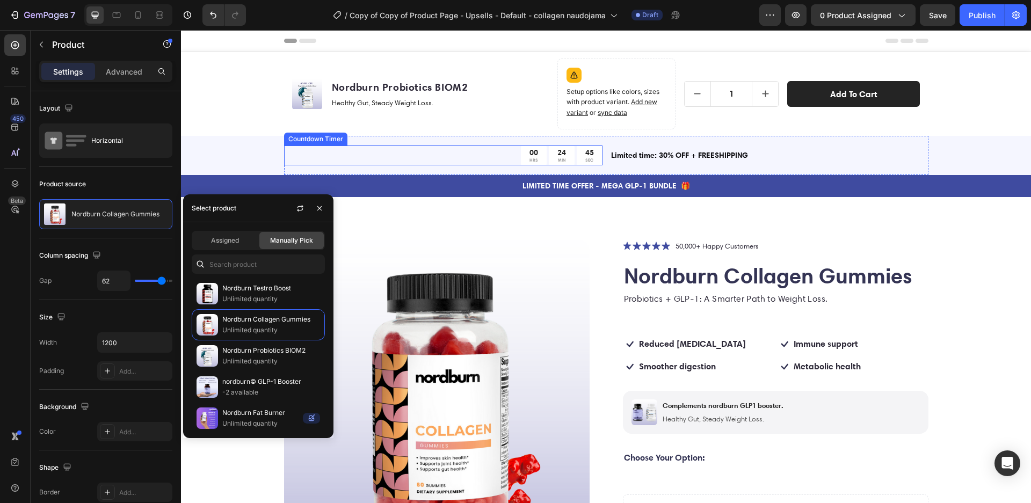
click at [436, 152] on div "00 HRS 24 MIN 45 SEC" at bounding box center [443, 156] width 319 height 20
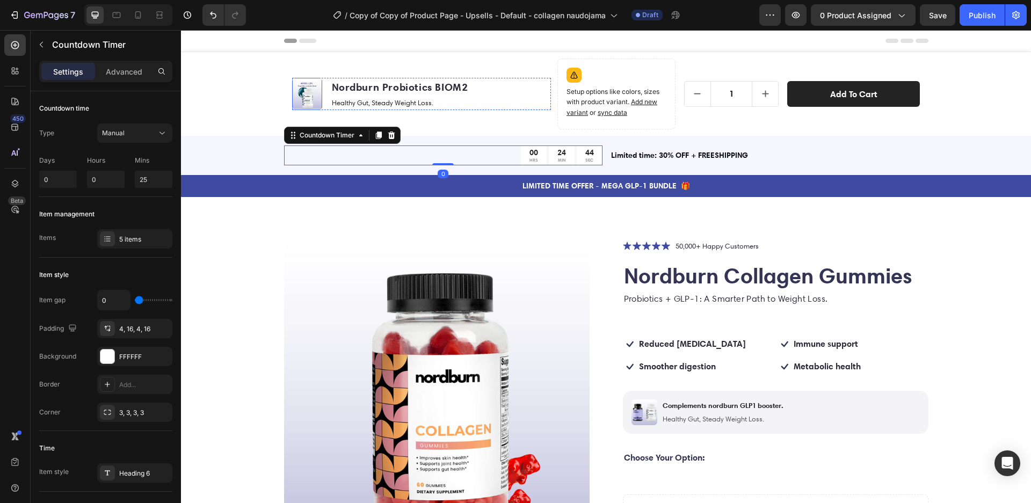
click at [300, 90] on img at bounding box center [307, 94] width 30 height 30
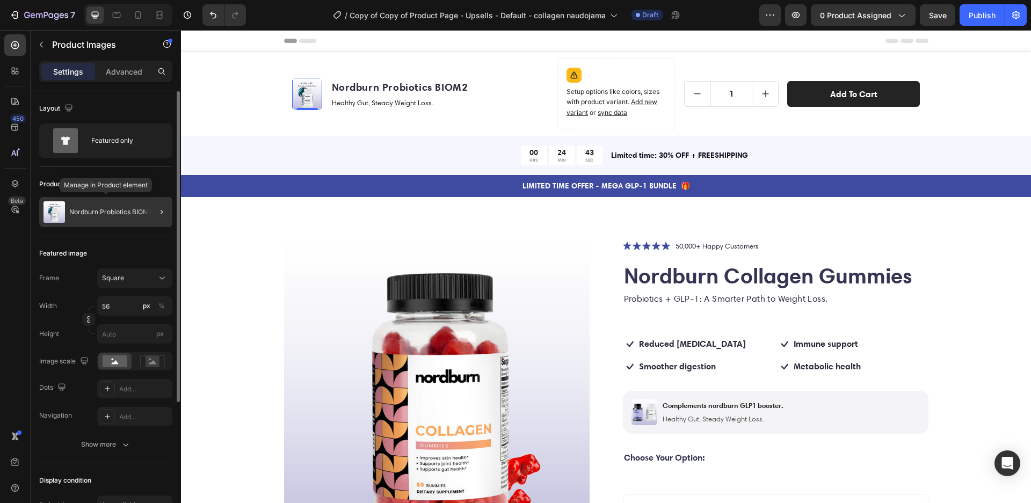
click at [88, 214] on p "Nordburn Probiotics BIOM2" at bounding box center [110, 212] width 83 height 8
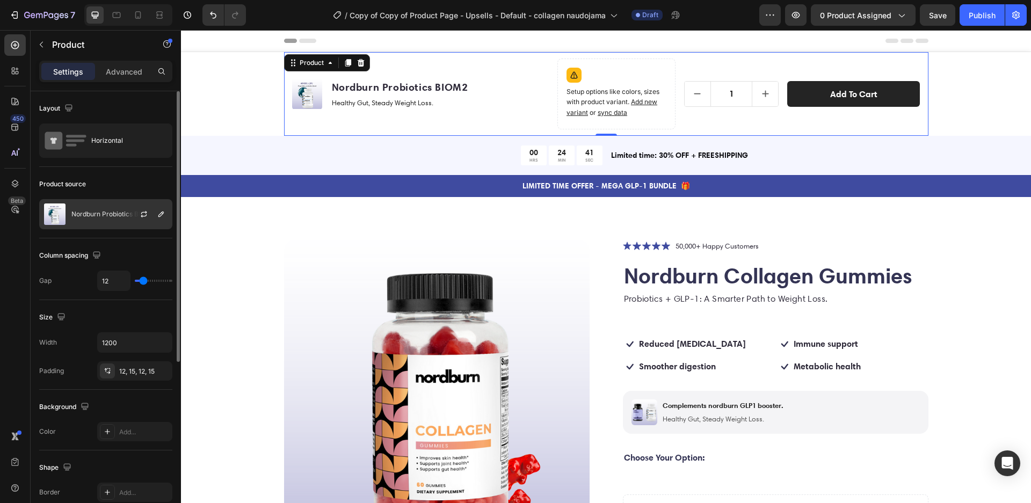
click at [53, 221] on img at bounding box center [54, 214] width 21 height 21
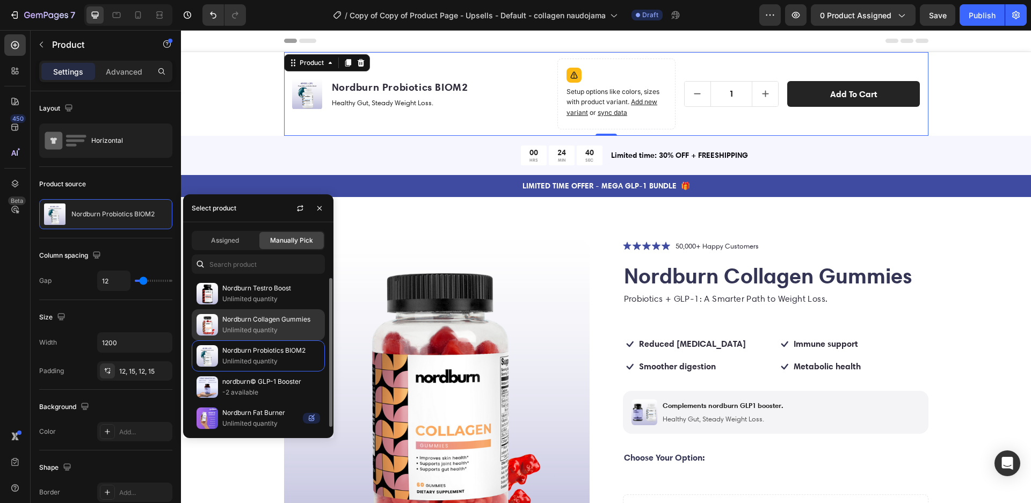
click at [259, 325] on p "Unlimited quantity" at bounding box center [271, 330] width 98 height 11
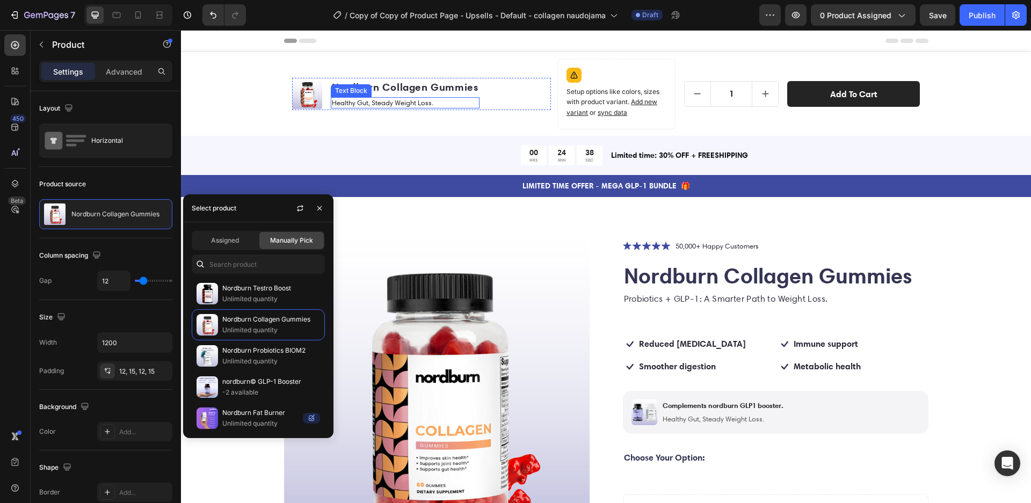
click at [420, 100] on p "Healthy Gut, Steady Weight Loss." at bounding box center [405, 102] width 147 height 9
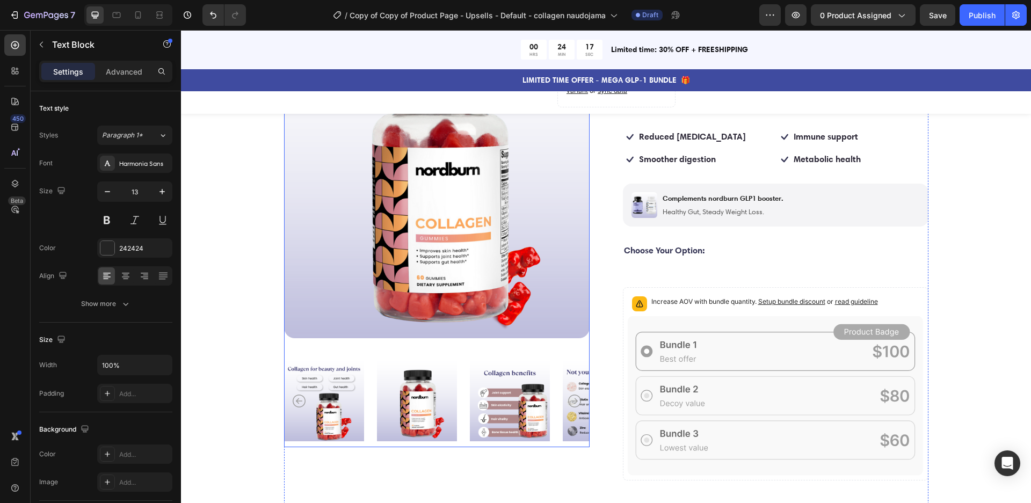
scroll to position [208, 0]
click at [570, 406] on img at bounding box center [603, 401] width 80 height 92
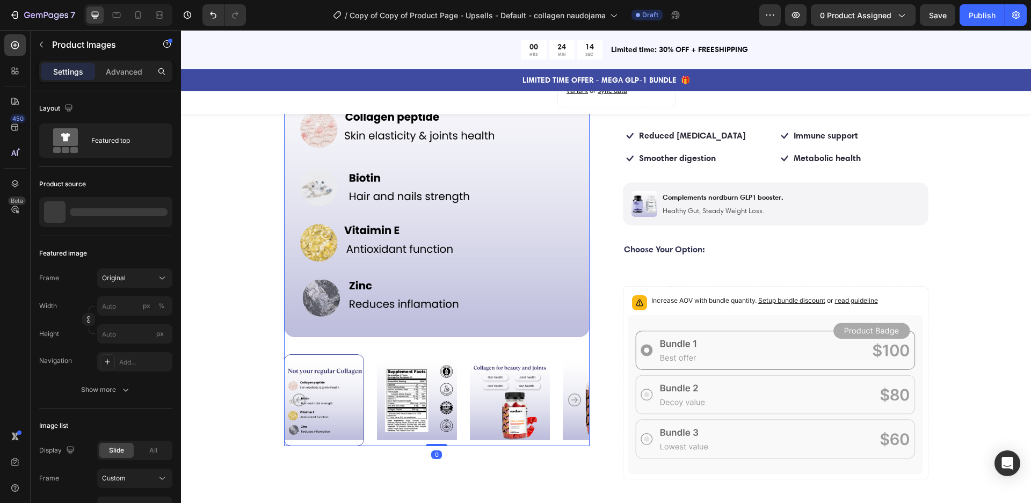
click at [435, 402] on img at bounding box center [417, 401] width 80 height 92
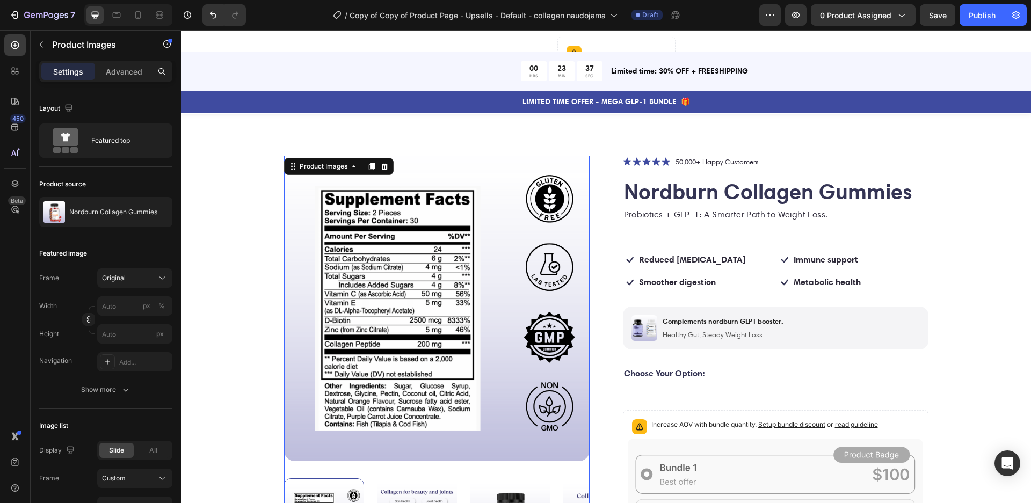
scroll to position [0, 0]
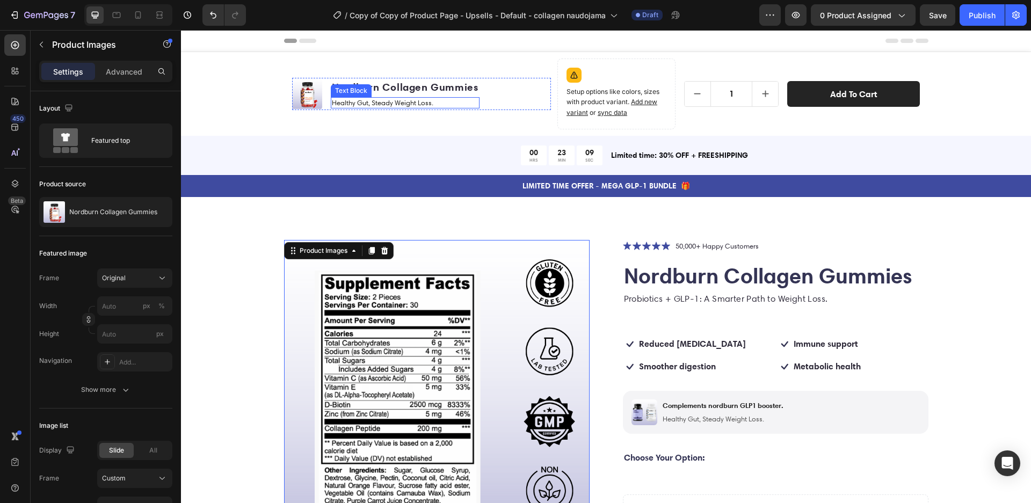
click at [416, 104] on p "Healthy Gut, Steady Weight Loss." at bounding box center [405, 102] width 147 height 9
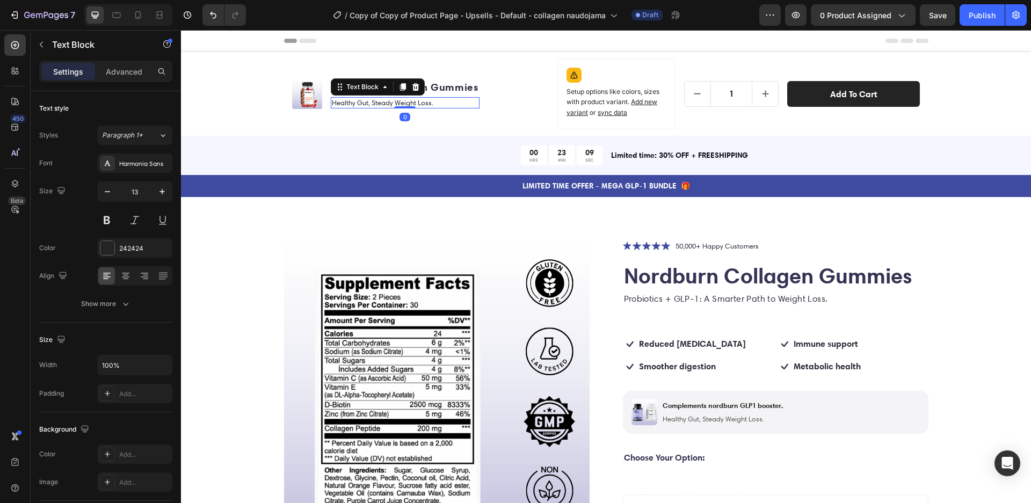
click at [416, 104] on p "Healthy Gut, Steady Weight Loss." at bounding box center [405, 102] width 147 height 9
click at [380, 134] on div "Product Images Nordburn Collagen Gummies Product Title Skin, hair, nails and jo…" at bounding box center [606, 94] width 645 height 84
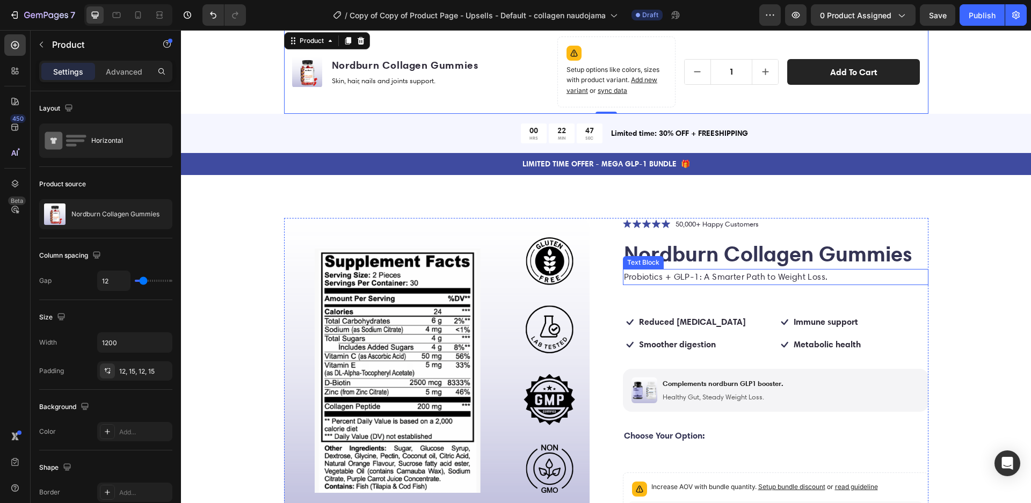
scroll to position [31, 0]
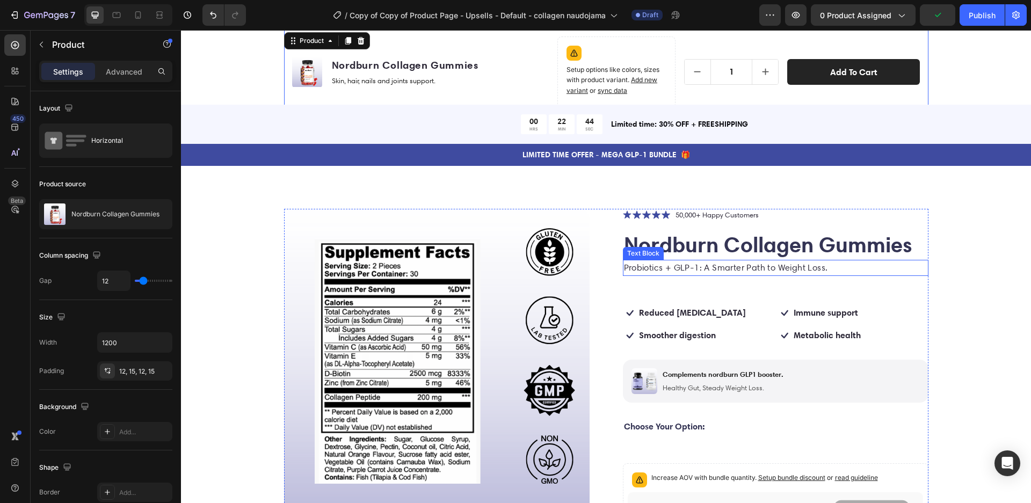
click at [678, 271] on p "Probiotics + GLP-1: A Smarter Path to Weight Loss." at bounding box center [775, 268] width 303 height 14
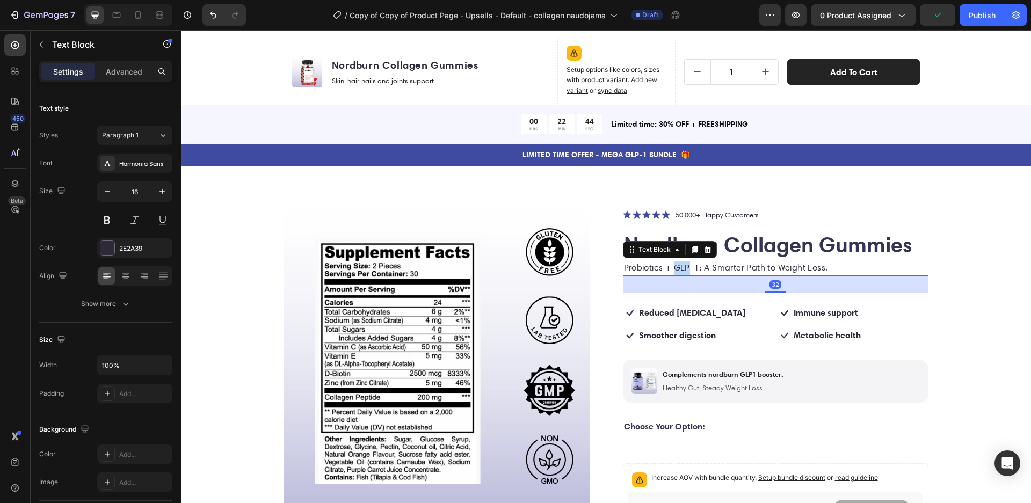
click at [678, 271] on p "Probiotics + GLP-1: A Smarter Path to Weight Loss." at bounding box center [775, 268] width 303 height 14
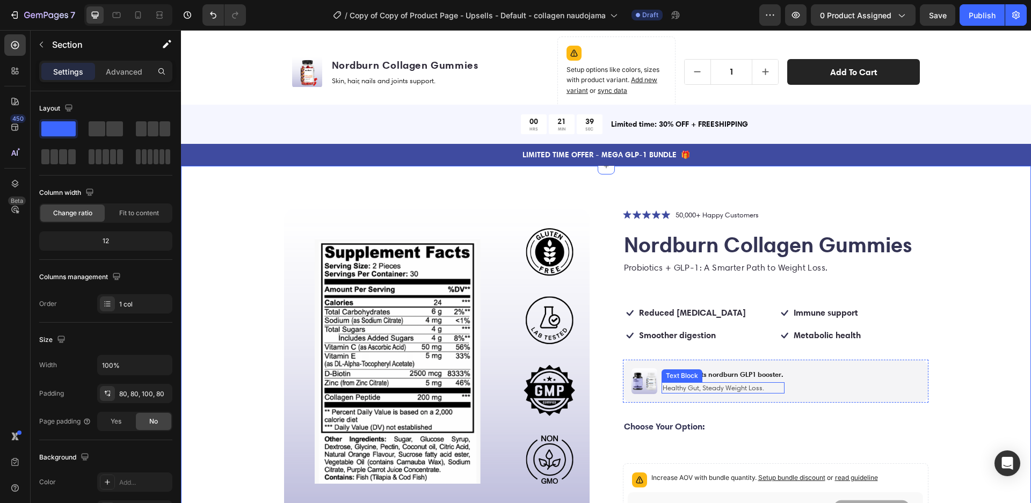
click at [698, 386] on p "Healthy Gut, Steady Weight Loss." at bounding box center [723, 388] width 121 height 9
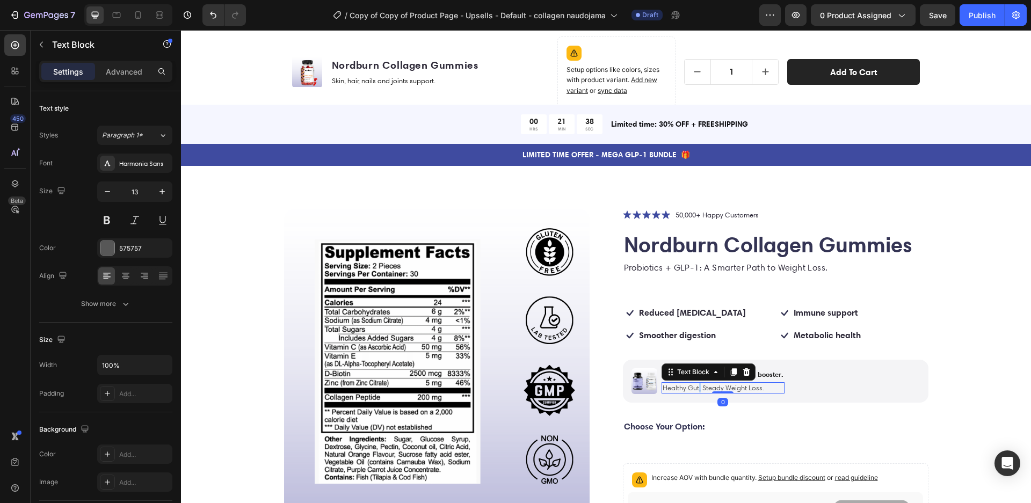
click at [698, 386] on p "Healthy Gut, Steady Weight Loss." at bounding box center [723, 388] width 121 height 9
click at [711, 270] on p "Probiotics + GLP-1: A Smarter Path to Weight Loss." at bounding box center [775, 268] width 303 height 14
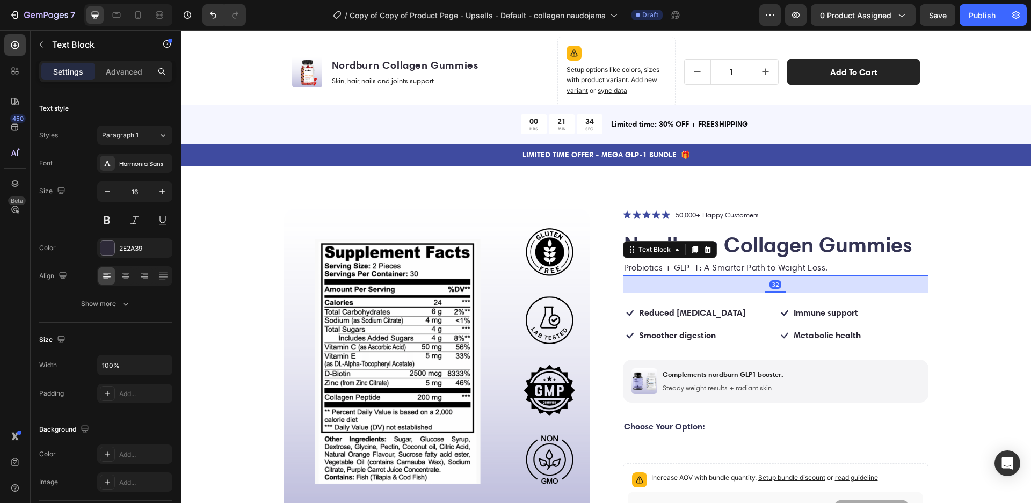
click at [711, 270] on p "Probiotics + GLP-1: A Smarter Path to Weight Loss." at bounding box center [775, 268] width 303 height 14
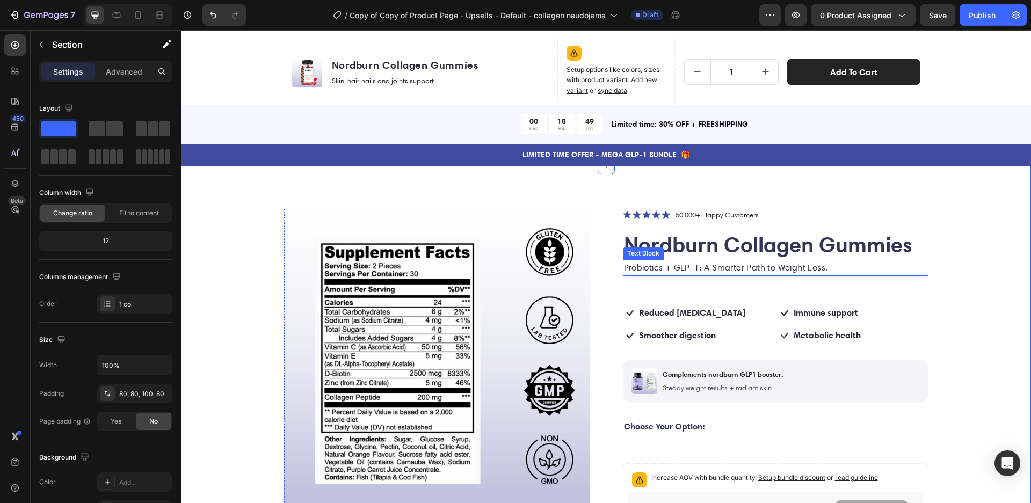
click at [707, 266] on p "Probiotics + GLP-1: A Smarter Path to Weight Loss." at bounding box center [775, 268] width 303 height 14
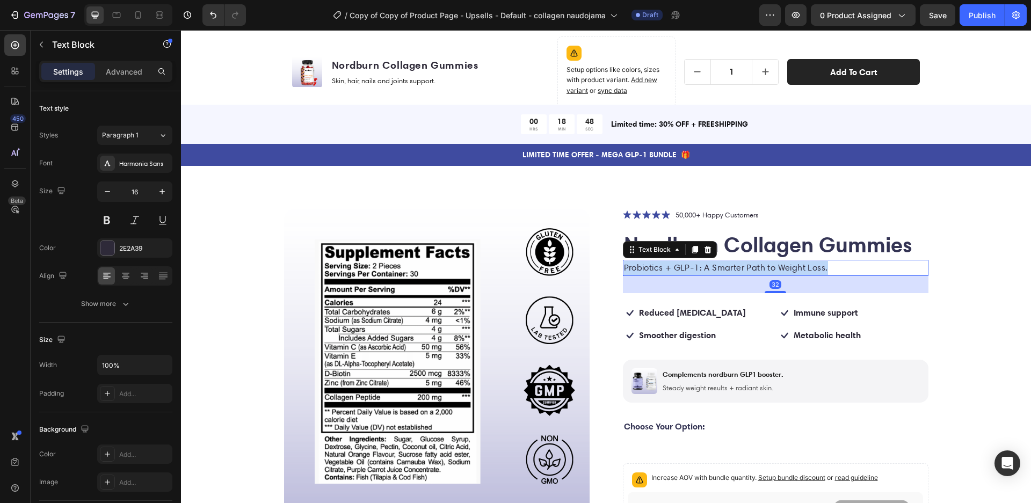
click at [707, 266] on p "Probiotics + GLP-1: A Smarter Path to Weight Loss." at bounding box center [775, 268] width 303 height 14
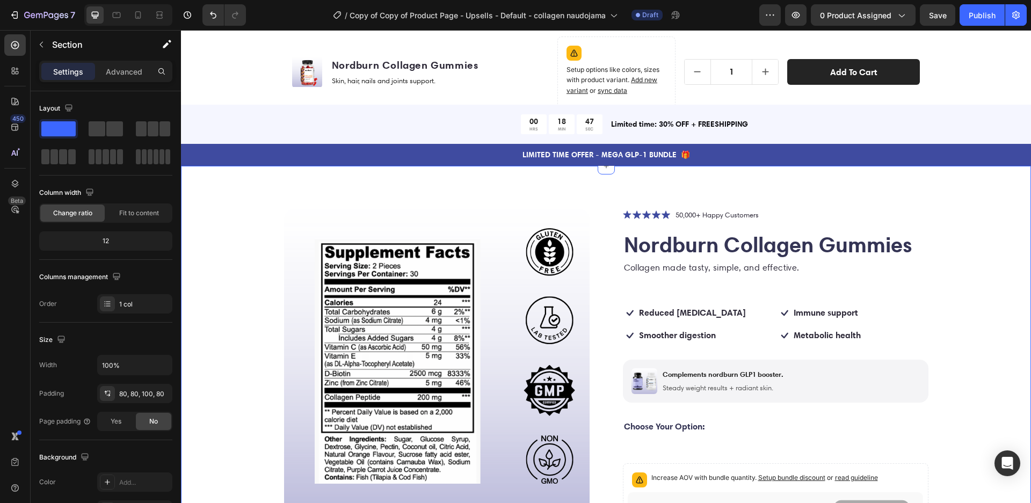
click at [687, 308] on strong "Reduced [MEDICAL_DATA]" at bounding box center [692, 312] width 107 height 11
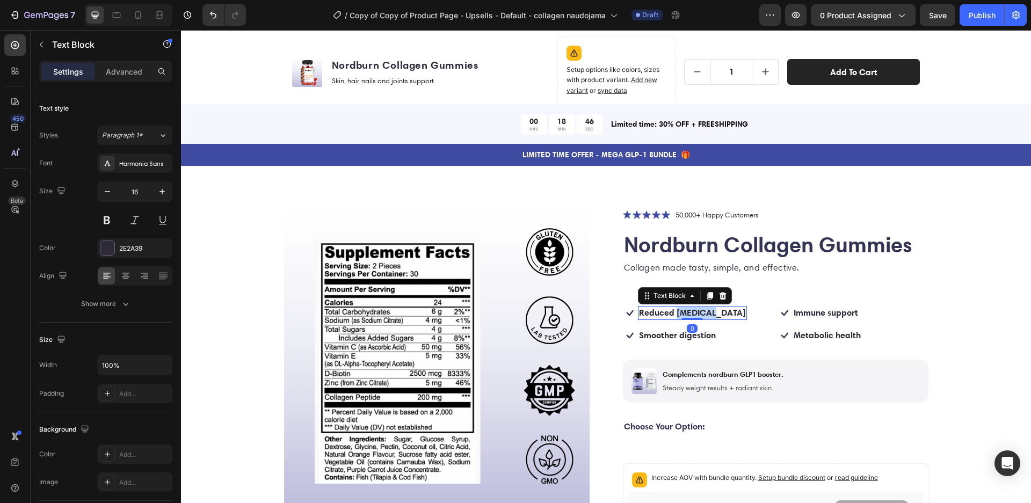
click at [686, 308] on strong "Reduced [MEDICAL_DATA]" at bounding box center [692, 312] width 107 height 11
click at [693, 330] on strong "Smoother digestion" at bounding box center [677, 335] width 77 height 11
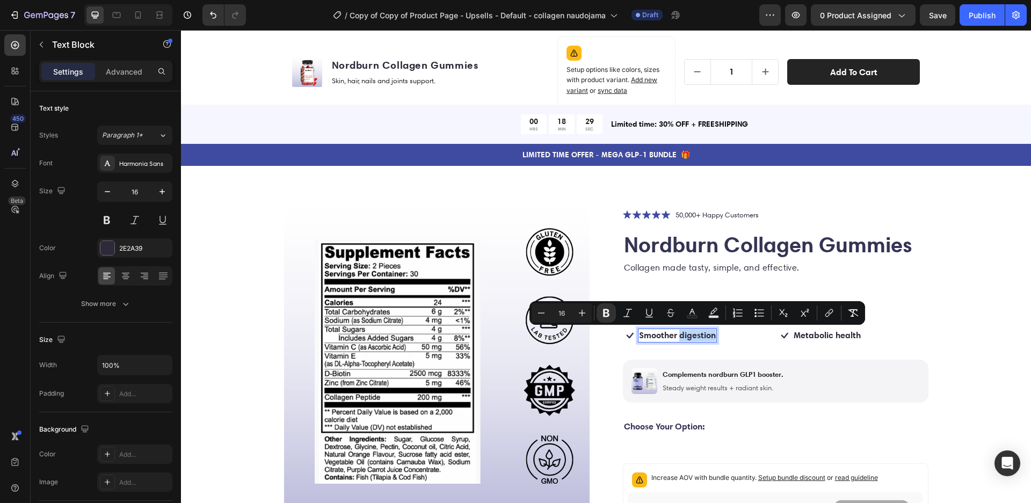
click at [693, 330] on strong "Smoother digestion" at bounding box center [677, 335] width 77 height 11
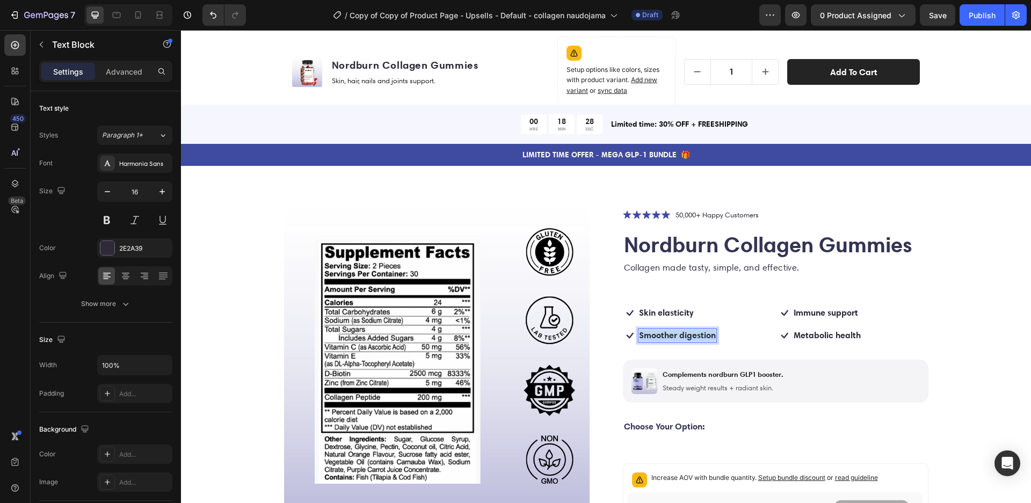
click at [693, 330] on strong "Smoother digestion" at bounding box center [677, 335] width 77 height 11
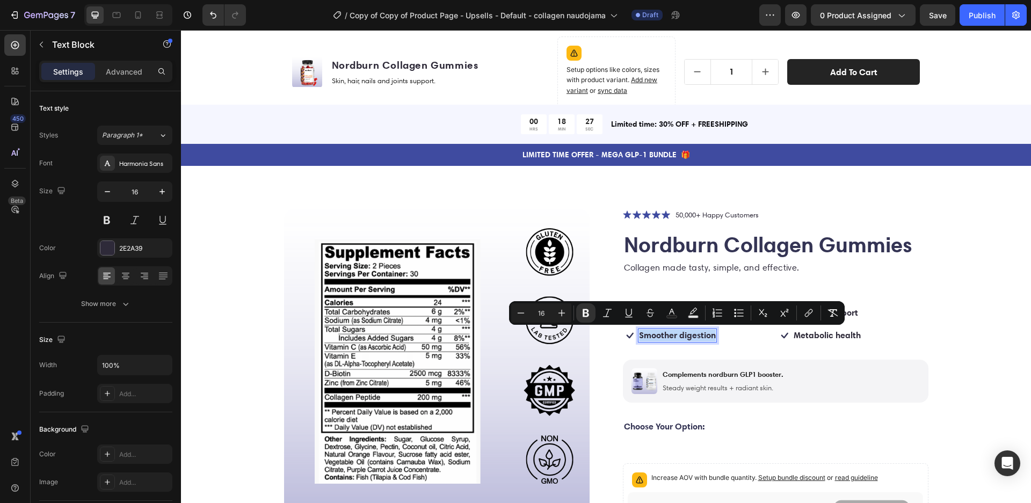
click at [693, 330] on strong "Smoother digestion" at bounding box center [677, 335] width 77 height 11
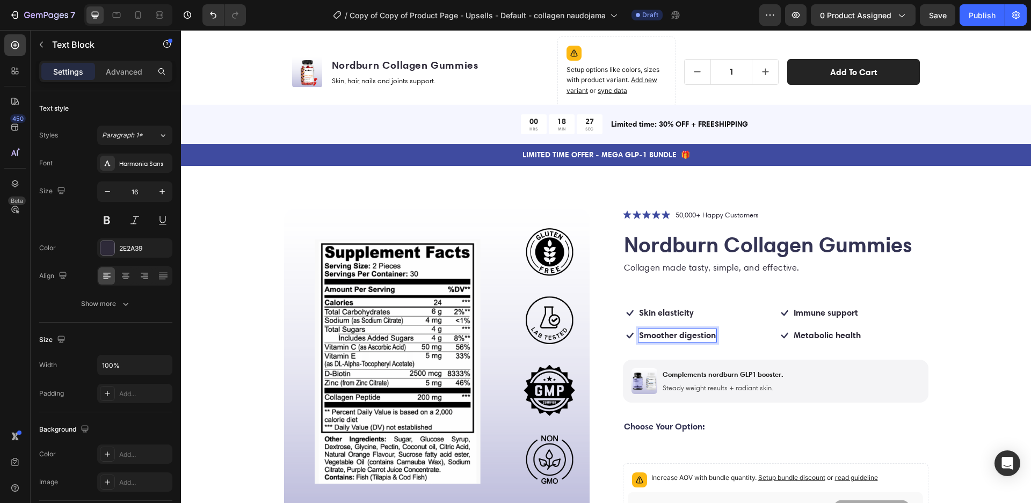
click at [692, 334] on strong "Smoother digestion" at bounding box center [677, 335] width 77 height 11
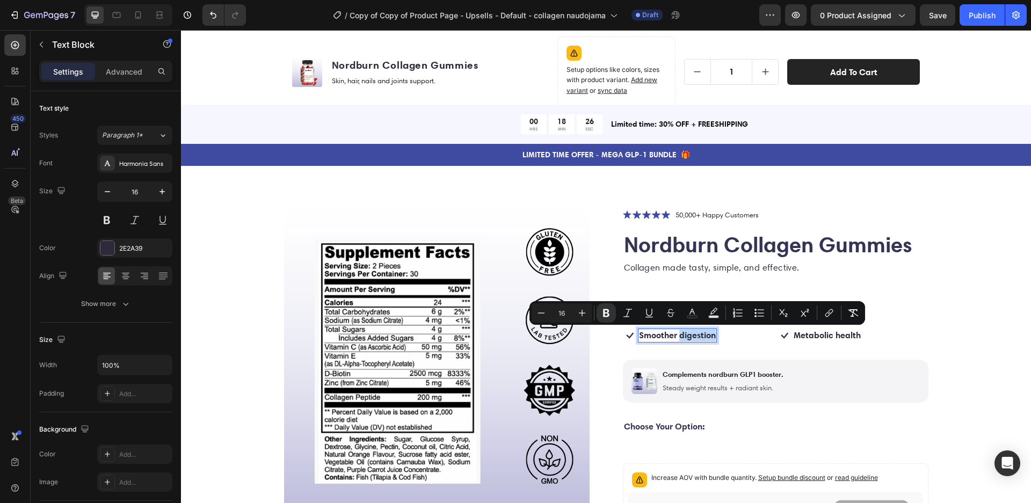
click at [692, 334] on strong "Smoother digestion" at bounding box center [677, 335] width 77 height 11
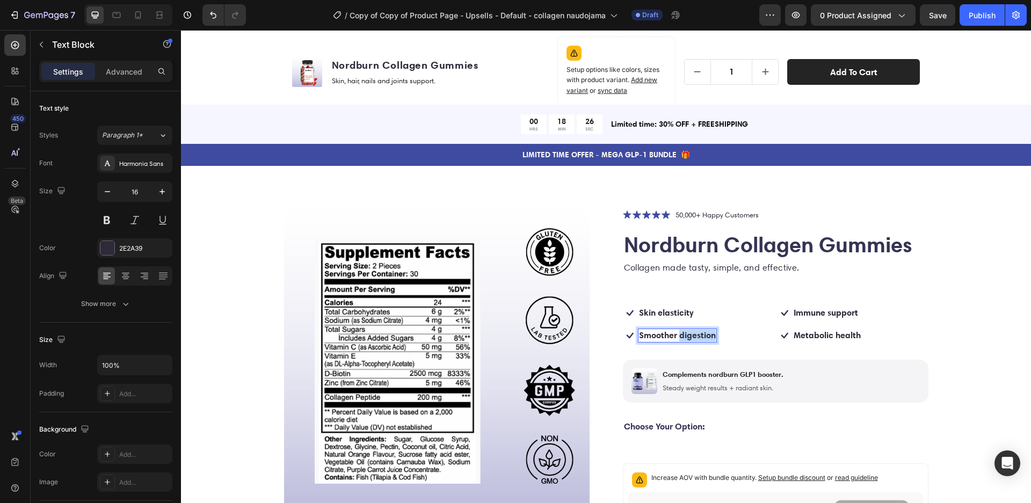
click at [692, 334] on strong "Smoother digestion" at bounding box center [677, 335] width 77 height 11
click at [666, 330] on p "Hair vitality" at bounding box center [659, 335] width 41 height 11
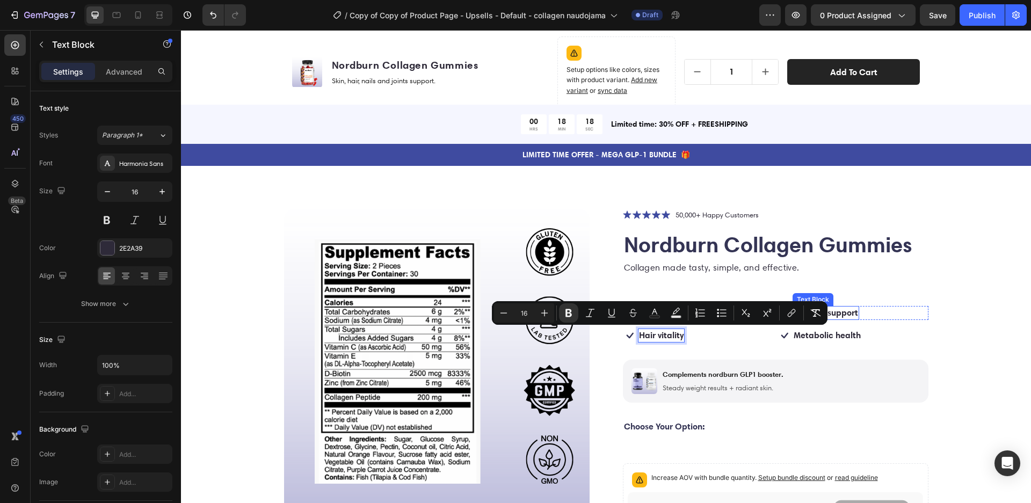
click at [834, 312] on strong "Immune support" at bounding box center [826, 312] width 64 height 11
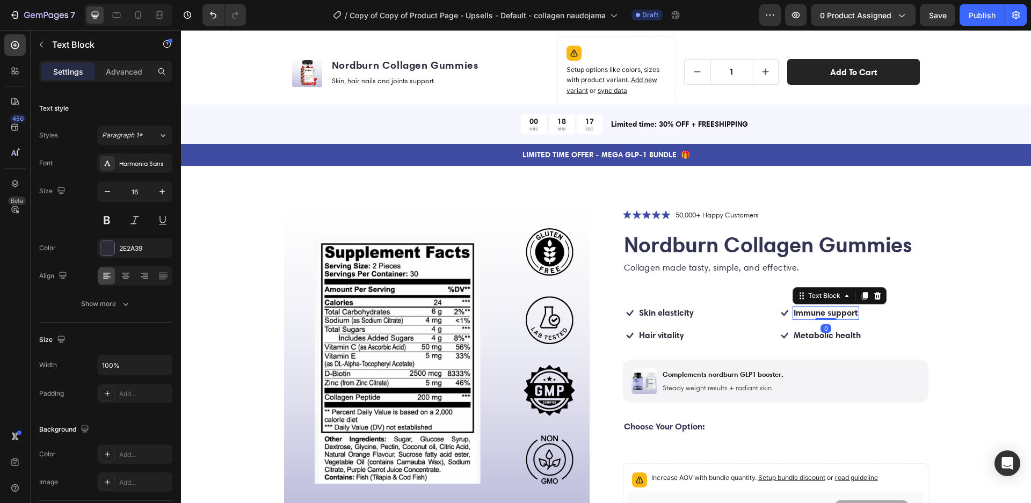
click at [834, 312] on strong "Immune support" at bounding box center [826, 312] width 64 height 11
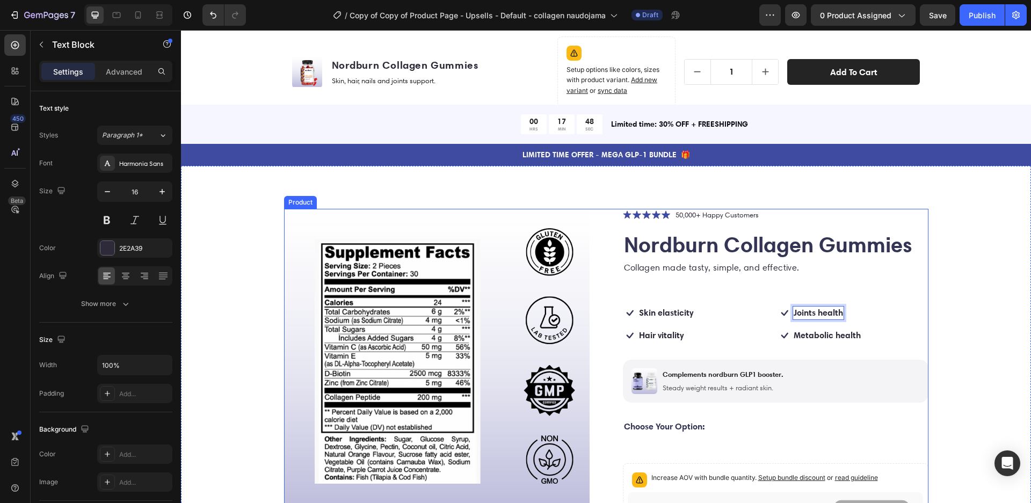
click at [836, 336] on strong "Metabolic health" at bounding box center [827, 335] width 67 height 11
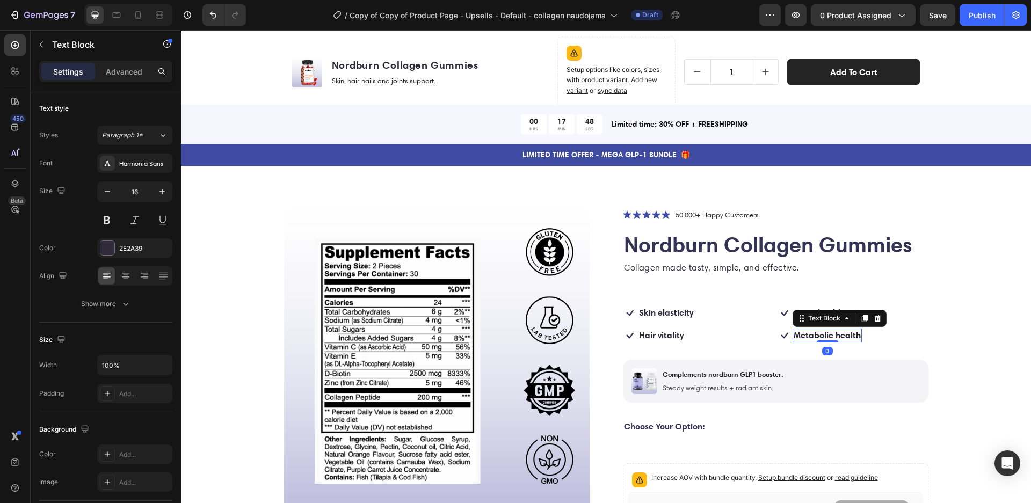
click at [836, 336] on strong "Metabolic health" at bounding box center [827, 335] width 67 height 11
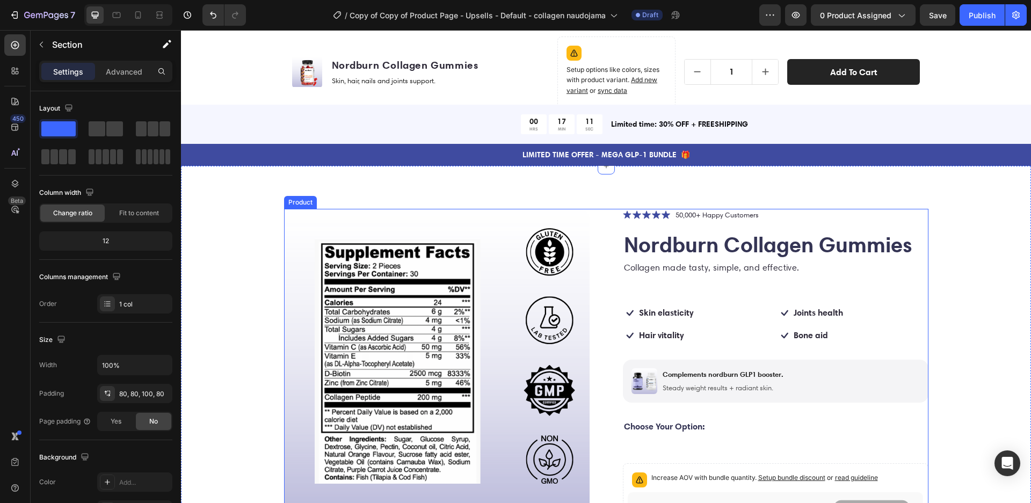
click at [813, 335] on strong "Bone aid" at bounding box center [811, 335] width 34 height 11
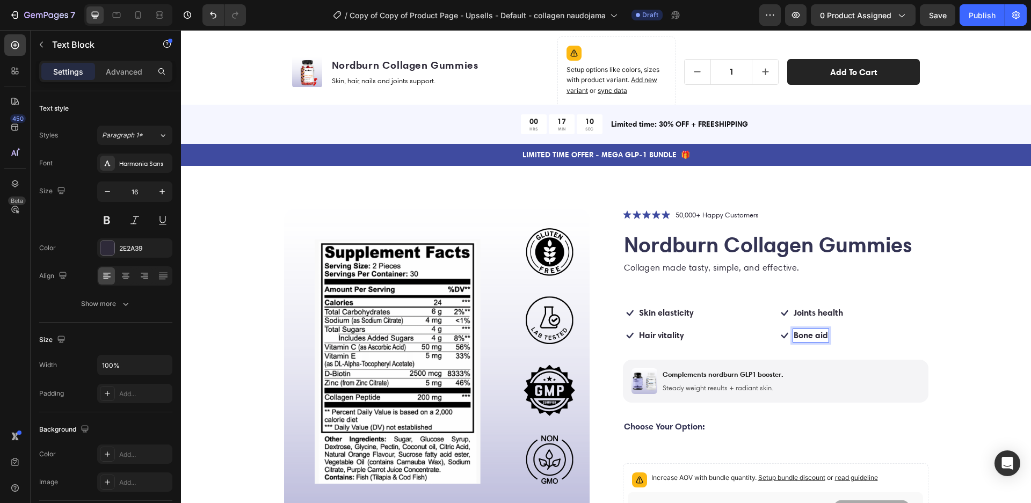
click at [818, 335] on strong "Bone aid" at bounding box center [811, 335] width 34 height 11
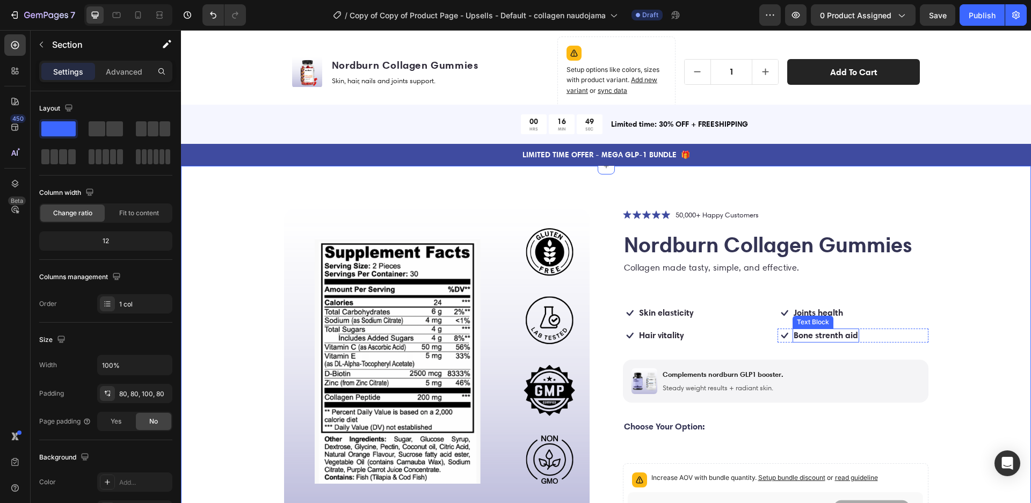
click at [837, 337] on strong "Bone strenth aid" at bounding box center [826, 335] width 64 height 11
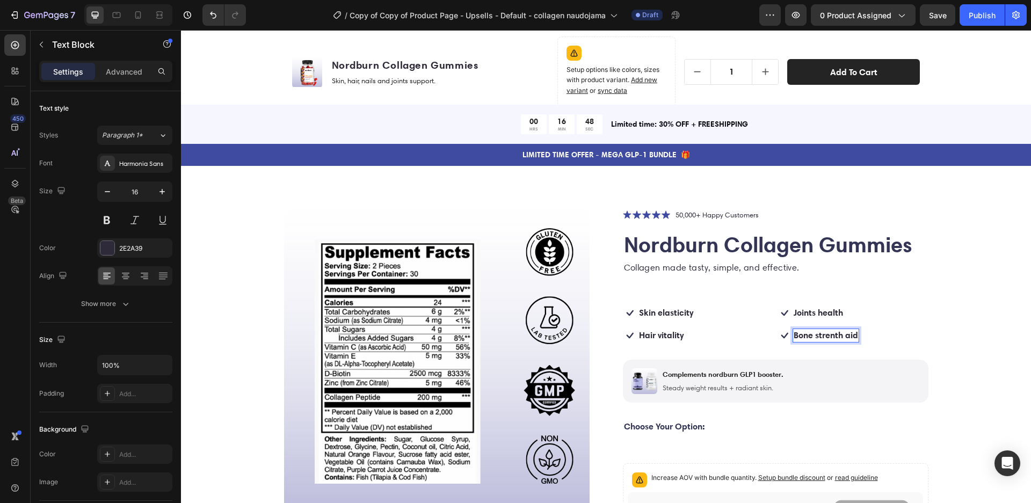
click at [834, 336] on strong "Bone strenth aid" at bounding box center [826, 335] width 64 height 11
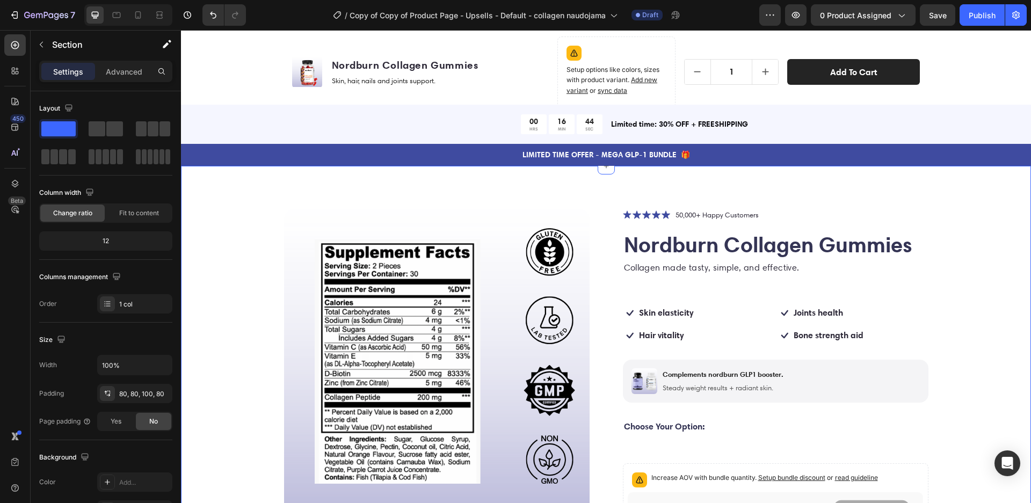
click at [767, 386] on p "Steady weight results + radiant skin." at bounding box center [723, 388] width 121 height 9
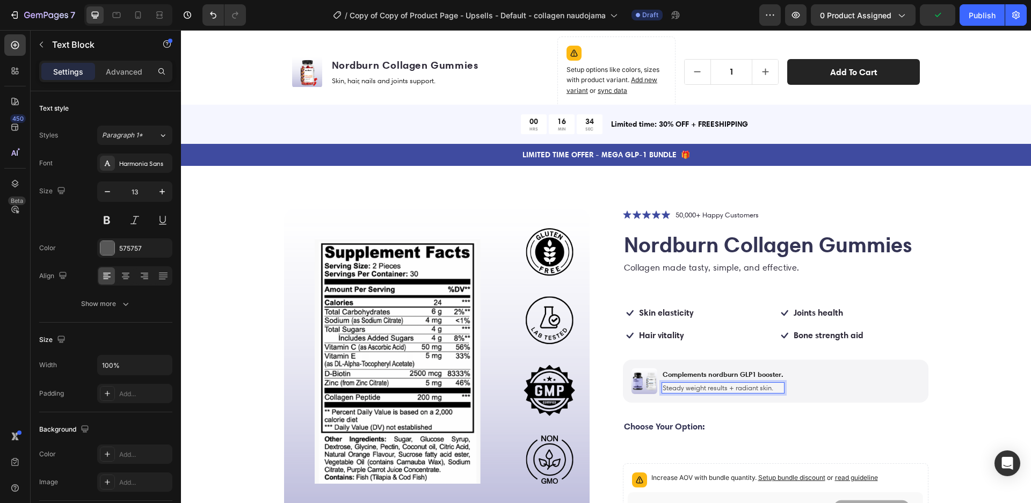
click at [766, 387] on p "Steady weight results + radiant skin." at bounding box center [723, 388] width 121 height 9
click at [755, 387] on p "Steady weight results + radiant skin." at bounding box center [723, 388] width 121 height 9
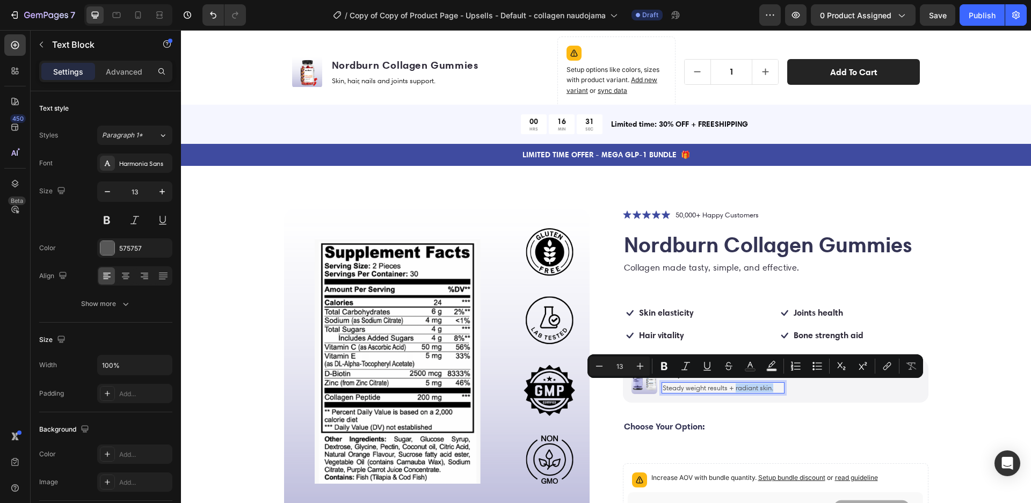
drag, startPoint x: 773, startPoint y: 386, endPoint x: 736, endPoint y: 387, distance: 37.6
click at [736, 387] on p "Steady weight results + radiant skin." at bounding box center [723, 388] width 121 height 9
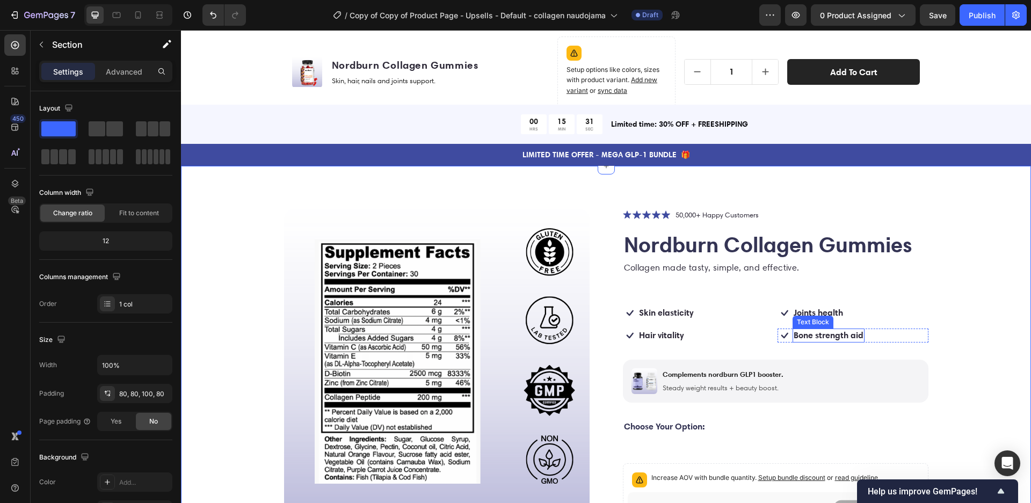
click at [827, 339] on strong "Bone strength aid" at bounding box center [829, 335] width 70 height 11
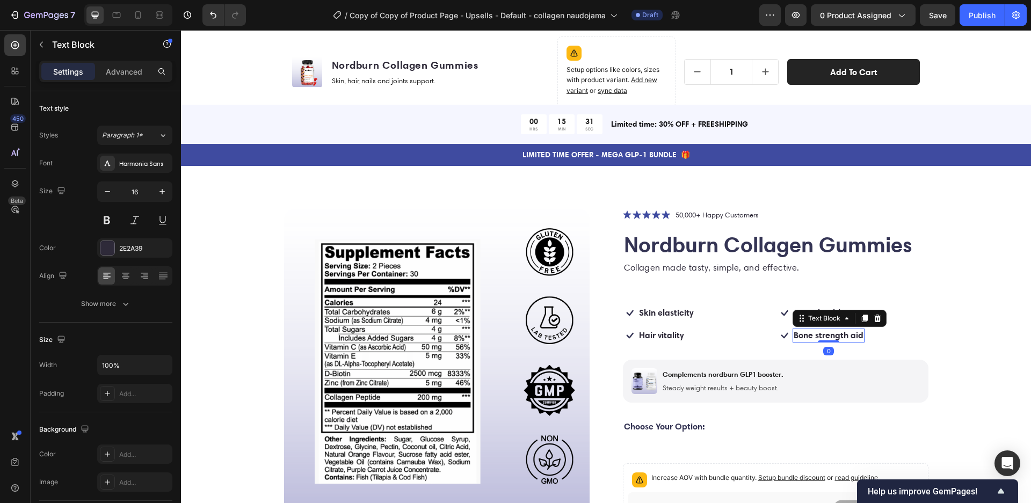
click at [827, 341] on div at bounding box center [828, 342] width 21 height 2
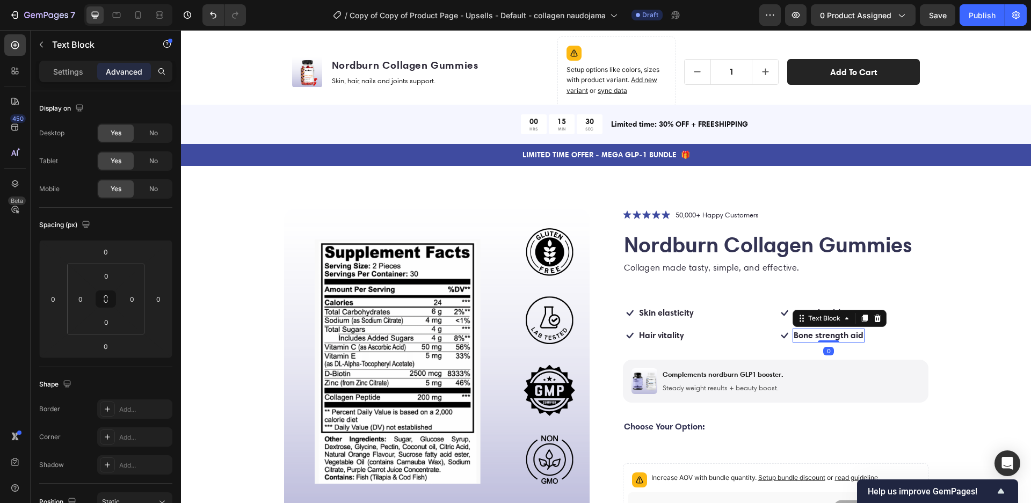
click at [824, 331] on strong "Bone strength aid" at bounding box center [829, 335] width 70 height 11
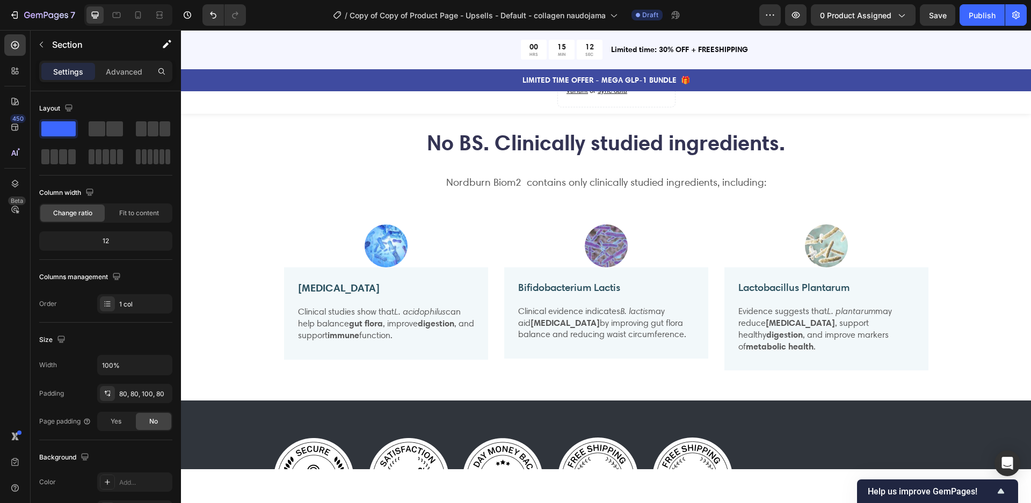
scroll to position [862, 0]
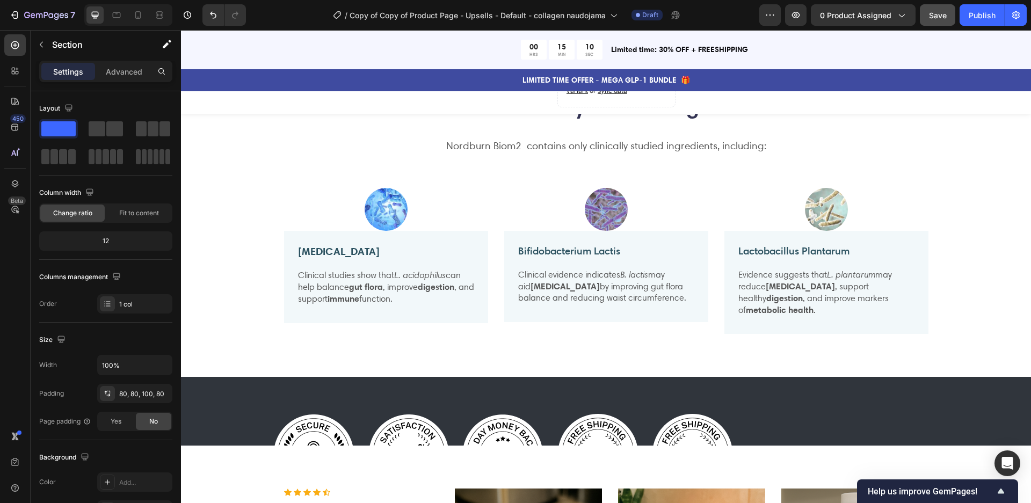
click at [942, 15] on span "Save" at bounding box center [938, 15] width 18 height 9
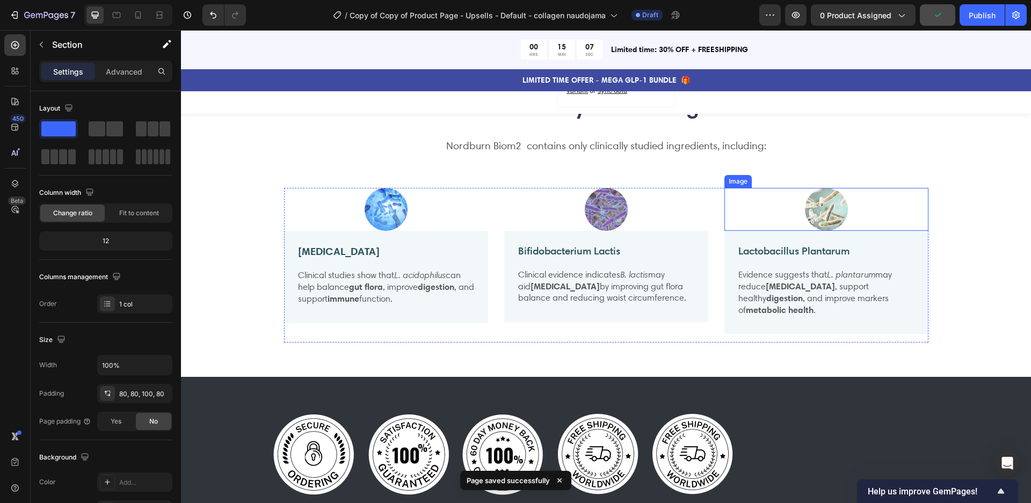
scroll to position [834, 0]
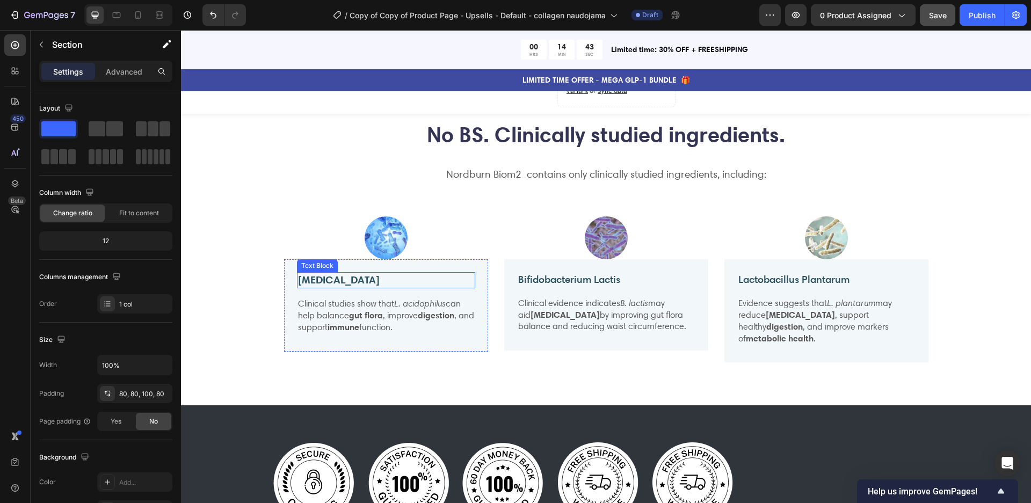
click at [357, 286] on strong "[MEDICAL_DATA]" at bounding box center [339, 279] width 82 height 13
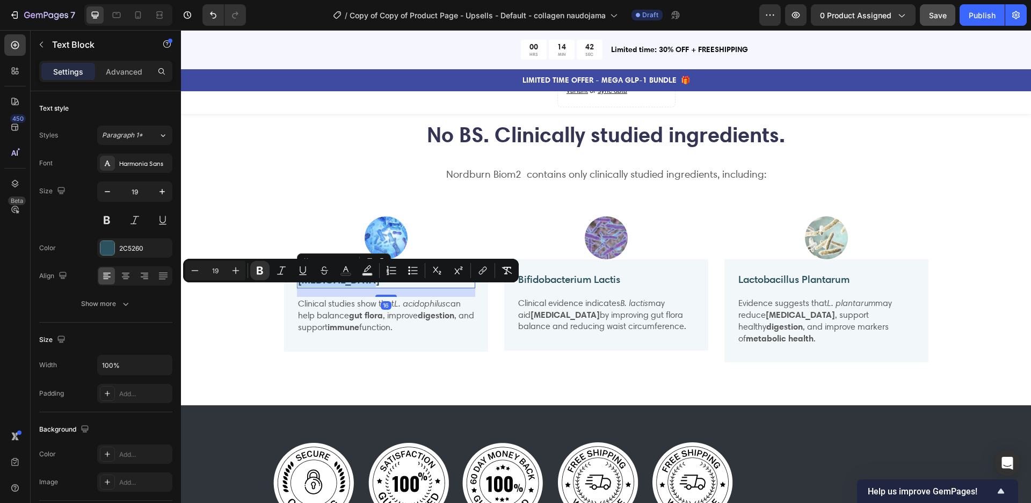
click at [357, 286] on strong "[MEDICAL_DATA]" at bounding box center [339, 279] width 82 height 13
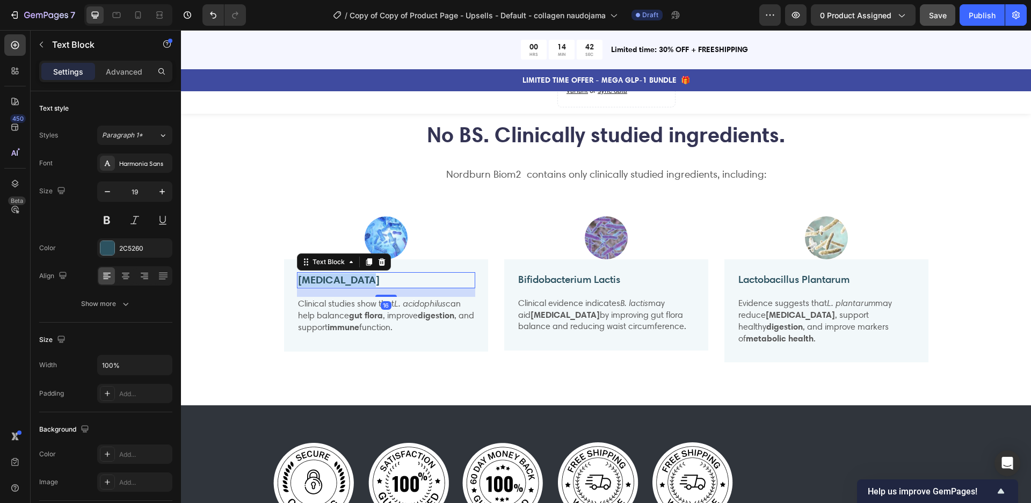
click at [357, 286] on strong "[MEDICAL_DATA]" at bounding box center [339, 279] width 82 height 13
click at [372, 321] on strong "gut flora" at bounding box center [366, 315] width 34 height 11
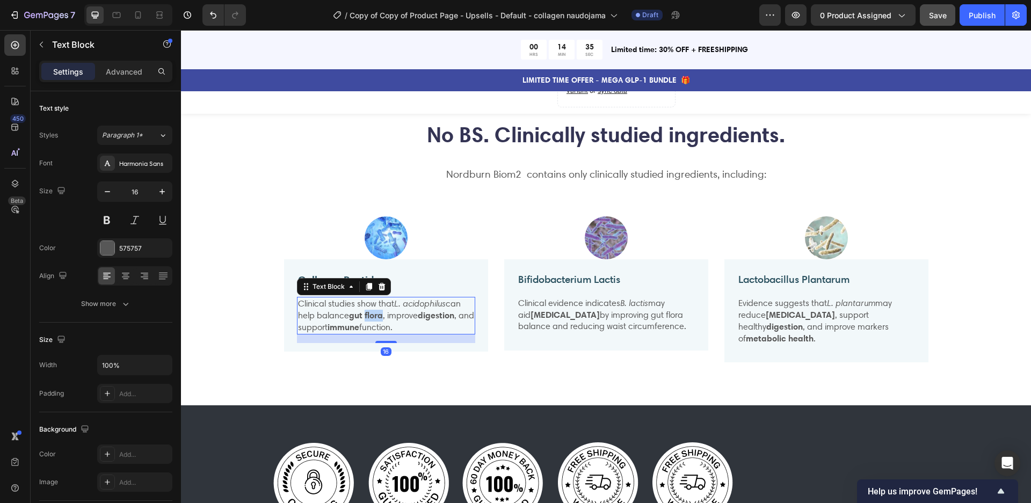
click at [372, 321] on strong "gut flora" at bounding box center [366, 315] width 34 height 11
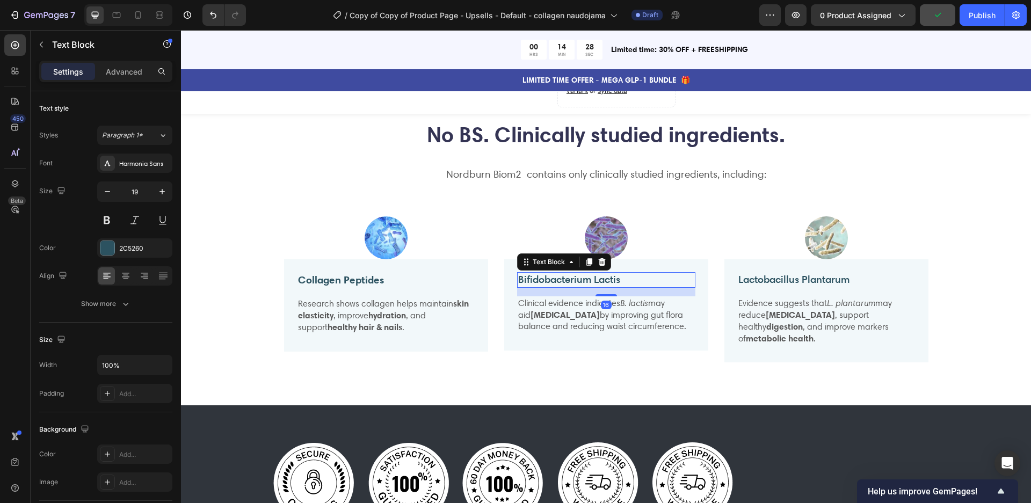
click at [603, 288] on div "Bifidobacterium Lactis" at bounding box center [606, 280] width 178 height 16
click at [603, 287] on p "Bifidobacterium Lactis" at bounding box center [606, 279] width 176 height 13
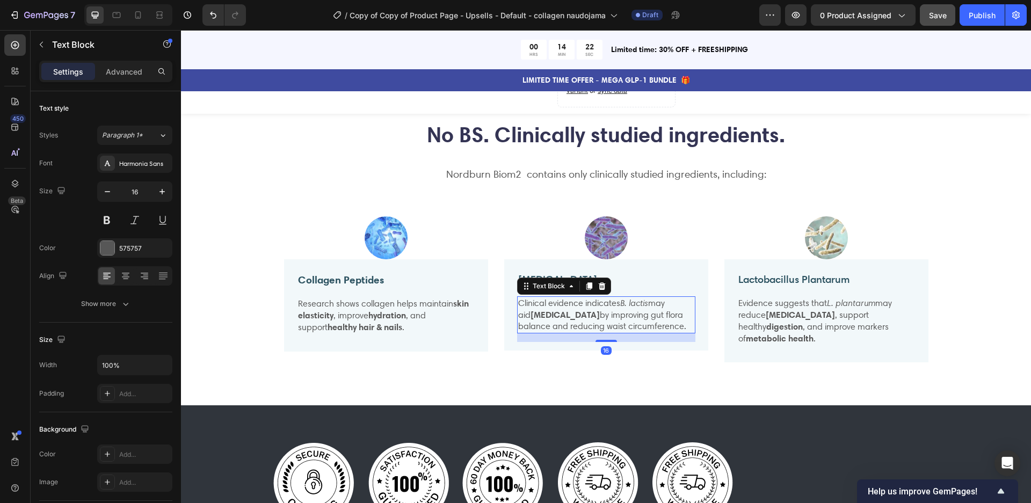
click at [589, 320] on strong "[MEDICAL_DATA]" at bounding box center [565, 314] width 69 height 11
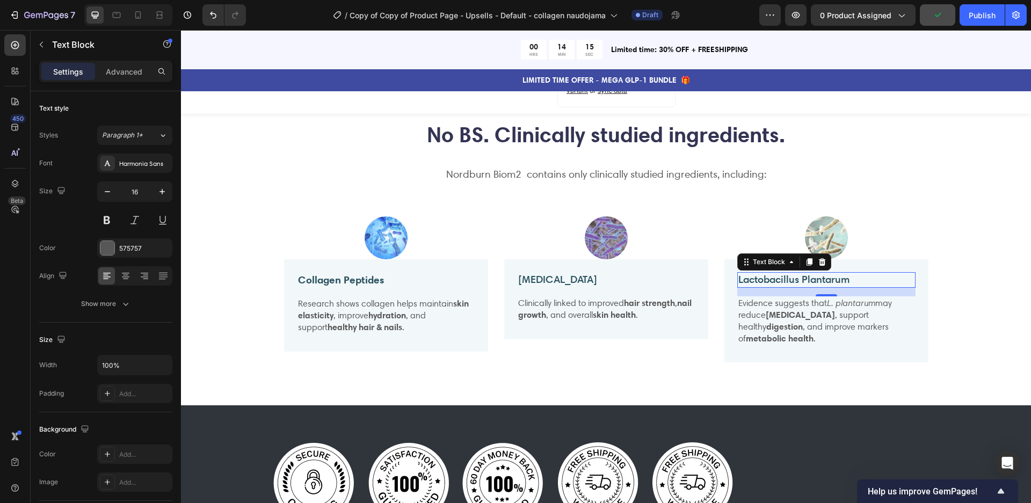
click at [780, 287] on p "Lactobacillus Plantarum" at bounding box center [827, 279] width 176 height 13
click at [808, 323] on p "Evidence suggests that L. plantarum may reduce bloating , support healthy diges…" at bounding box center [827, 321] width 176 height 47
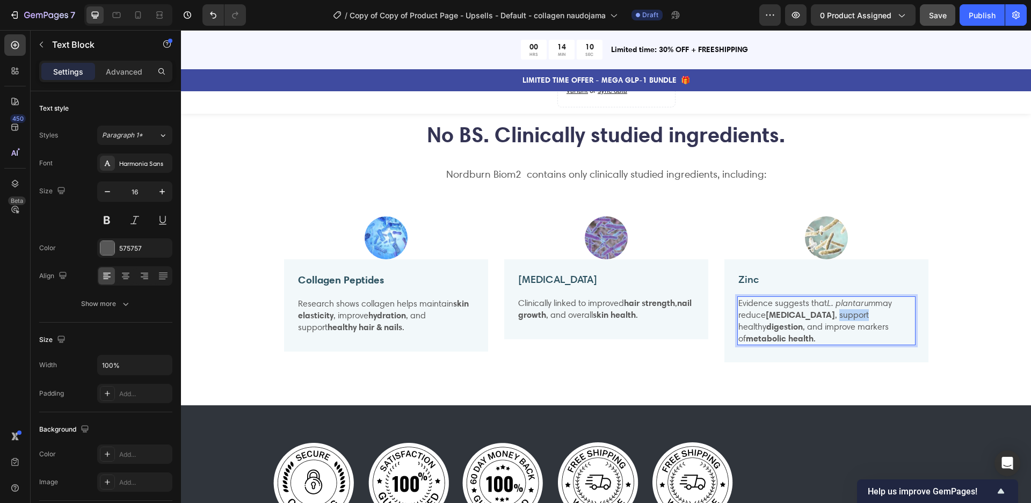
click at [808, 324] on p "Evidence suggests that L. plantarum may reduce bloating , support healthy diges…" at bounding box center [827, 321] width 176 height 47
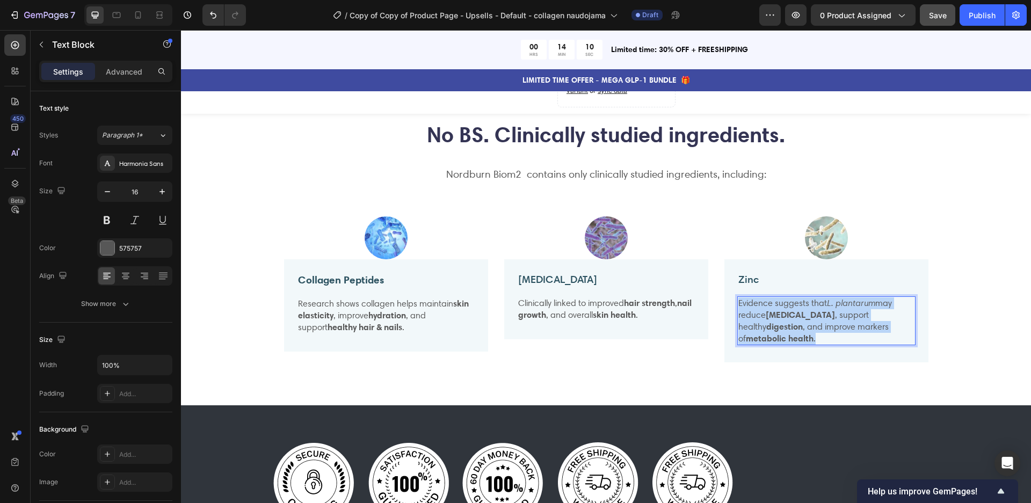
click at [808, 324] on p "Evidence suggests that L. plantarum may reduce bloating , support healthy diges…" at bounding box center [827, 321] width 176 height 47
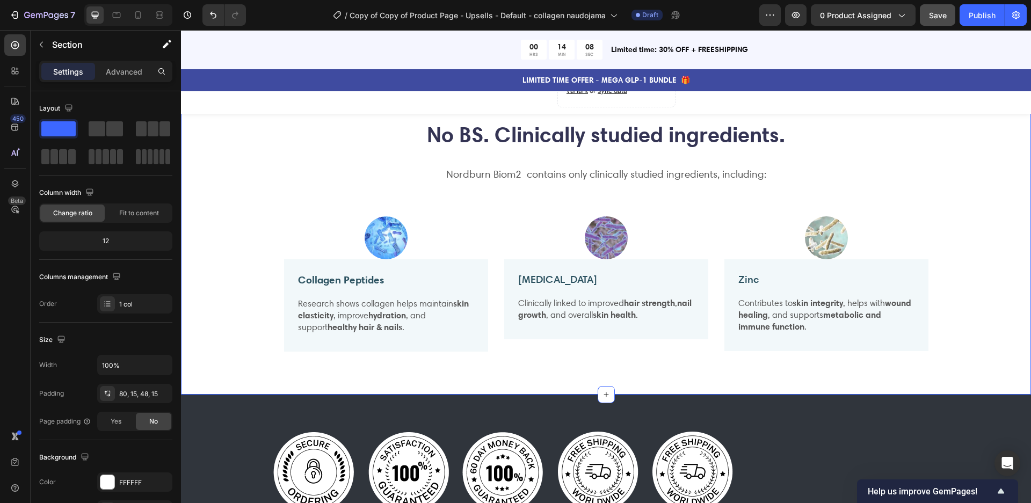
click at [957, 235] on div "No BS. Clinically studied ingredients. Heading Nordburn Biom2 contains only cli…" at bounding box center [606, 244] width 834 height 249
click at [354, 286] on strong "Collagen Peptides" at bounding box center [341, 279] width 86 height 13
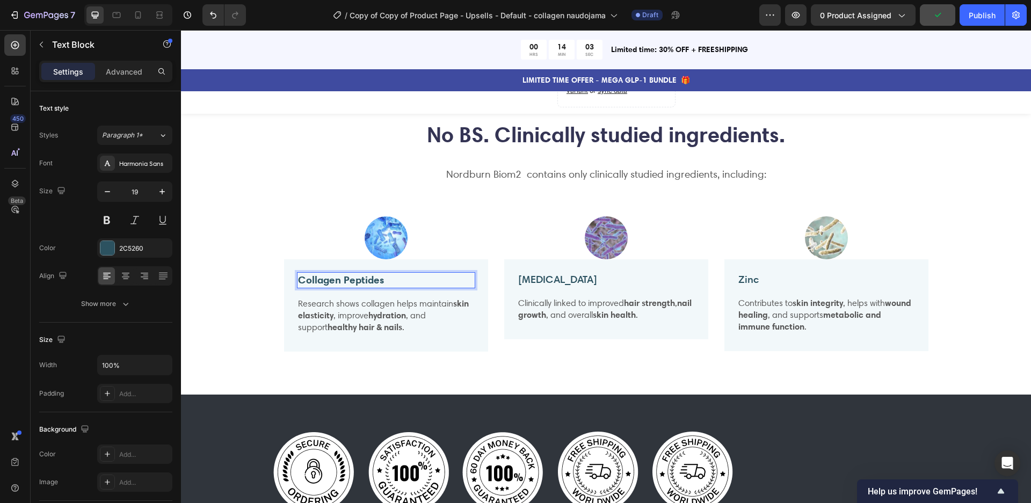
click at [353, 286] on strong "Collagen Peptides" at bounding box center [341, 279] width 86 height 13
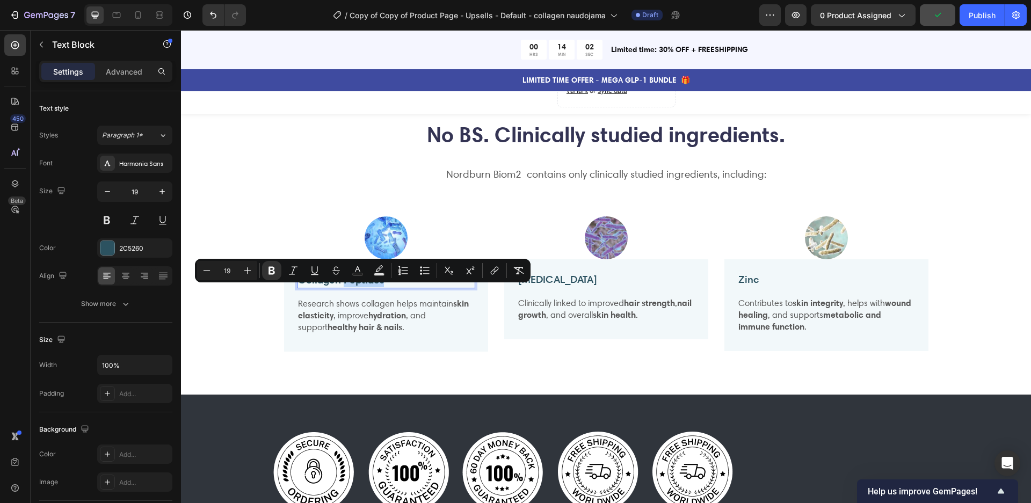
click at [353, 286] on strong "Collagen Peptides" at bounding box center [341, 279] width 86 height 13
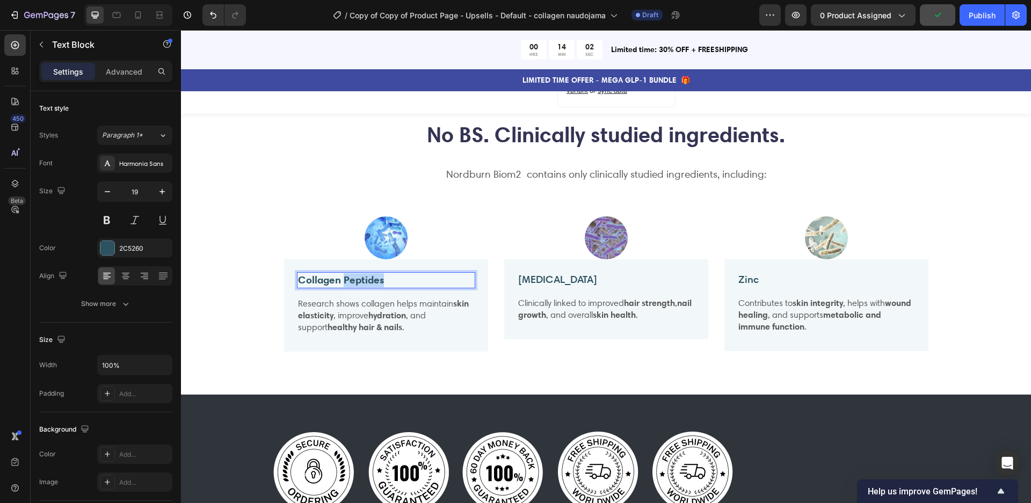
click at [353, 286] on strong "Collagen Peptides" at bounding box center [341, 279] width 86 height 13
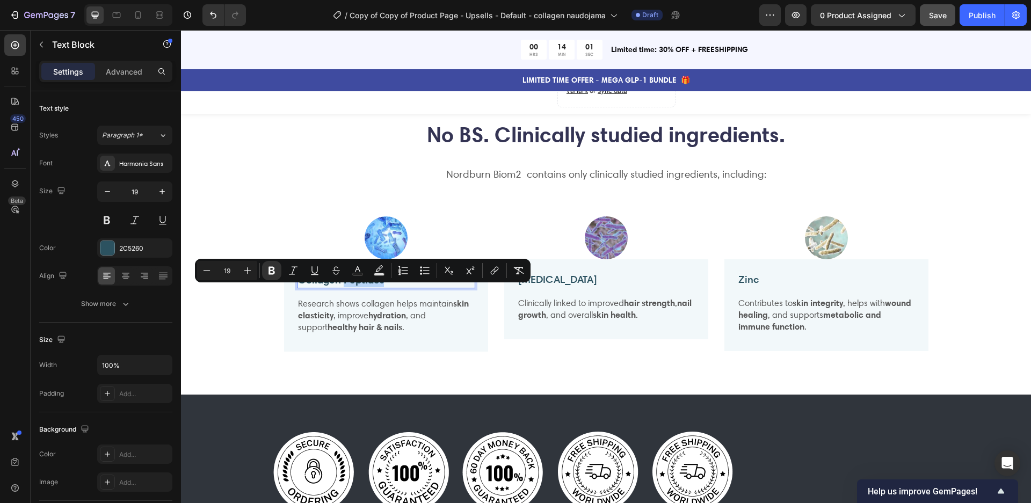
click at [353, 286] on strong "Collagen Peptides" at bounding box center [341, 279] width 86 height 13
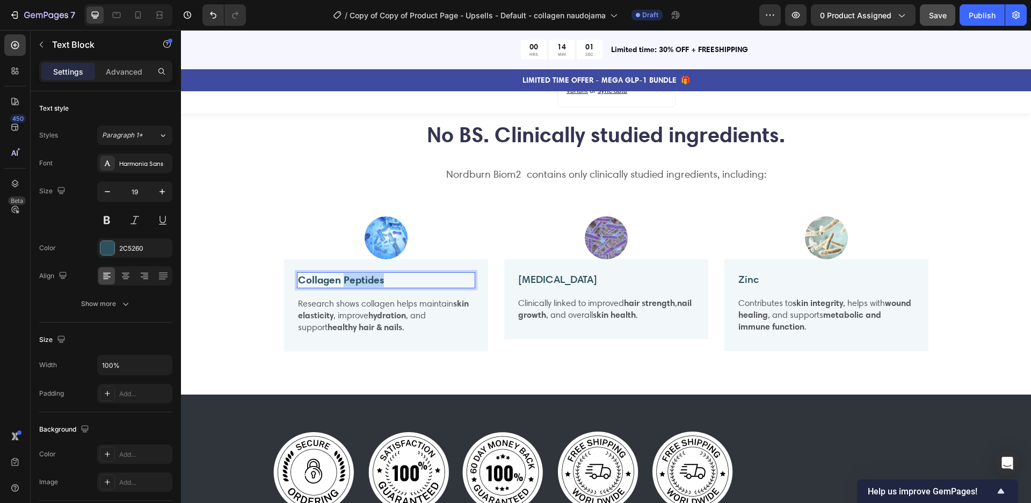
click at [353, 286] on strong "Collagen Peptides" at bounding box center [341, 279] width 86 height 13
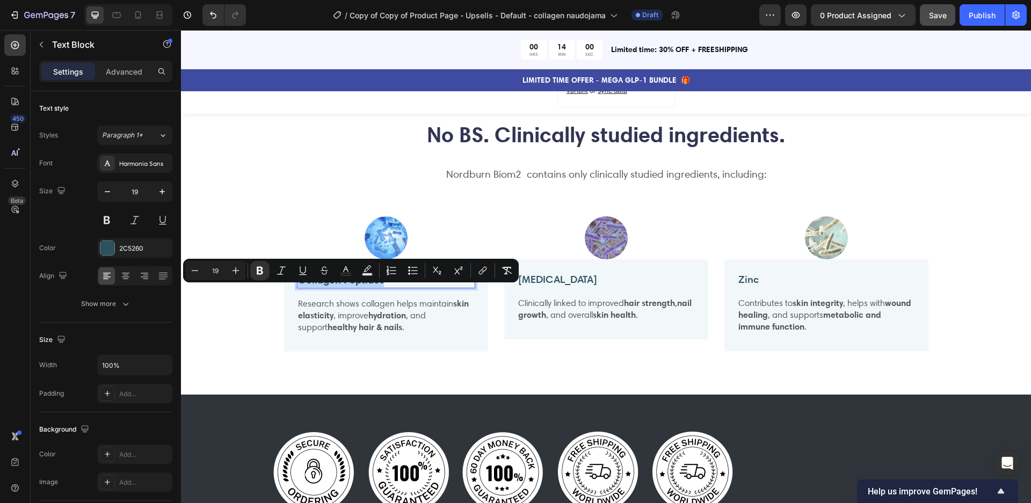
copy strong "Collagen Peptides"
click at [391, 247] on img at bounding box center [386, 237] width 43 height 43
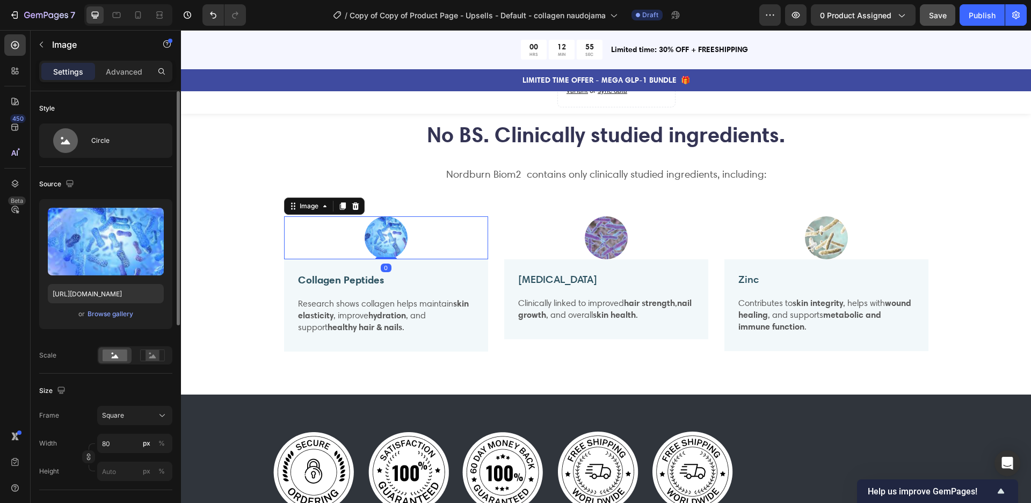
click at [117, 321] on div "Upload Image https://cdn.shopify.com/s/files/1/0847/3981/7815/files/gempages_52…" at bounding box center [105, 264] width 133 height 130
click at [115, 319] on button "Browse gallery" at bounding box center [110, 314] width 47 height 11
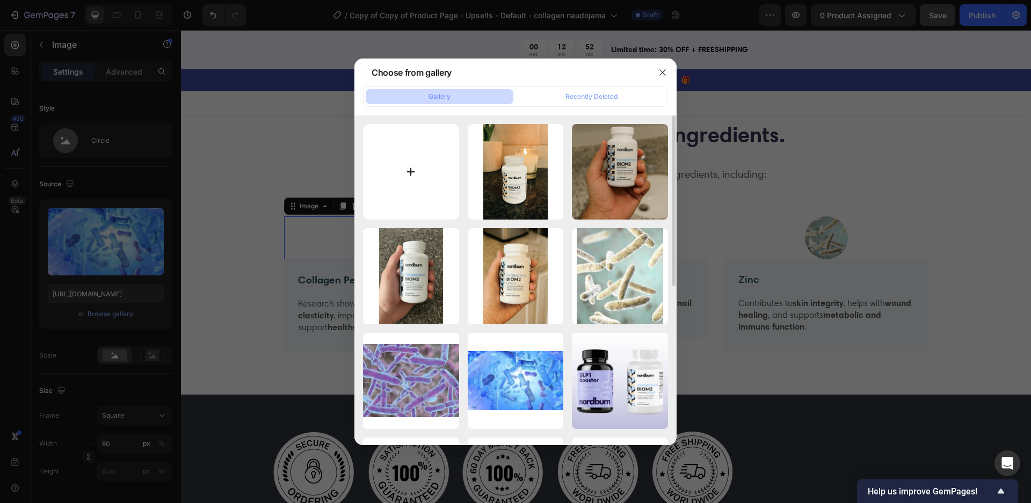
click at [404, 163] on input "file" at bounding box center [411, 172] width 96 height 96
type input "C:\fakepath\Screenshot 2025-09-26 at 22.26.44.png"
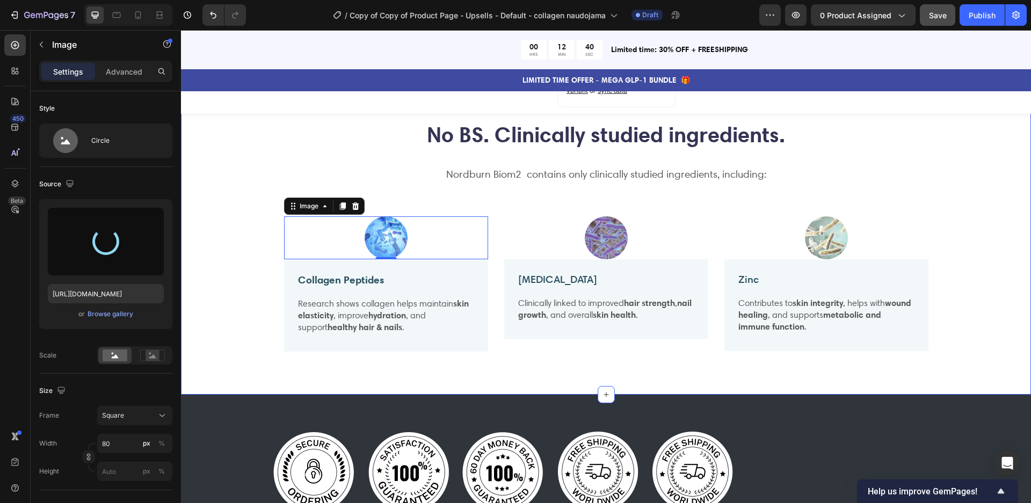
type input "https://cdn.shopify.com/s/files/1/0847/3981/7815/files/gempages_524836908077941…"
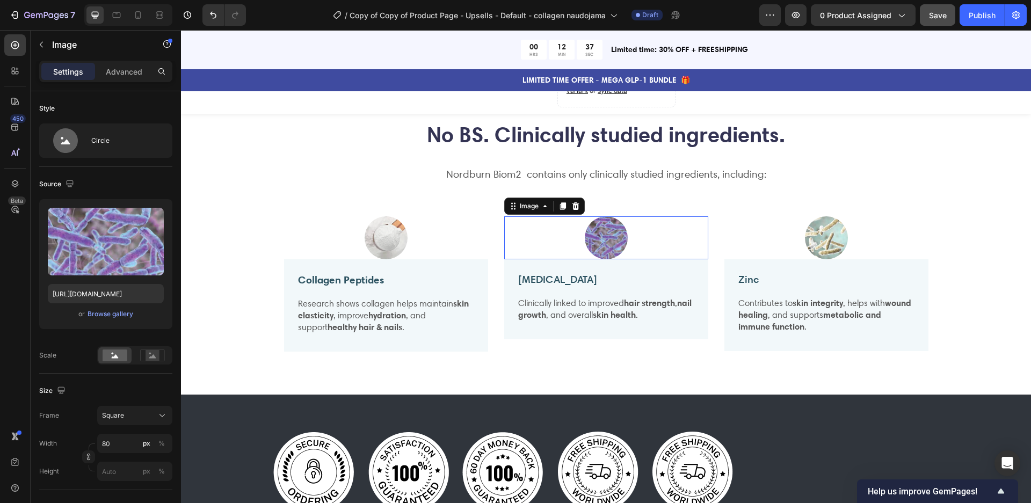
click at [613, 254] on img at bounding box center [606, 237] width 43 height 43
click at [109, 314] on div "Browse gallery" at bounding box center [111, 314] width 46 height 10
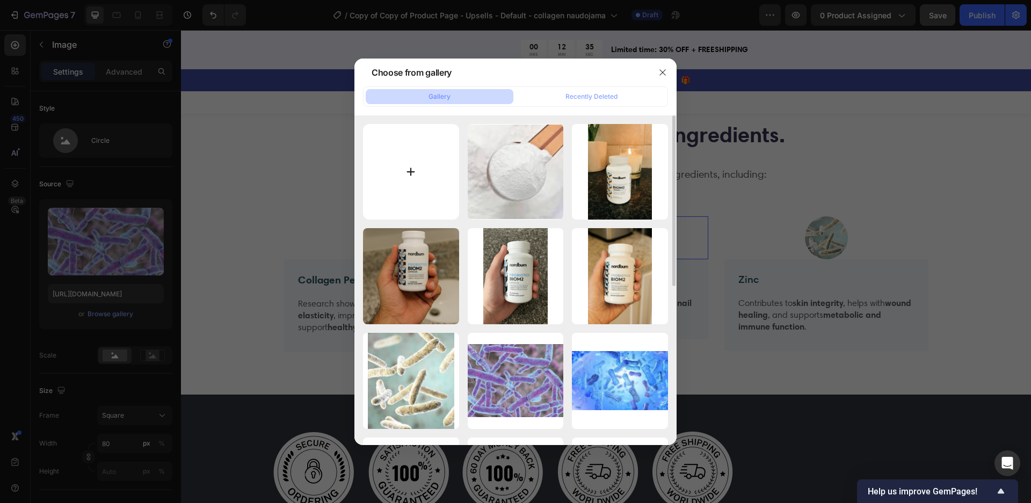
click at [426, 146] on input "file" at bounding box center [411, 172] width 96 height 96
type input "C:\fakepath\Screenshot 2025-09-26 at 22.28.14.png"
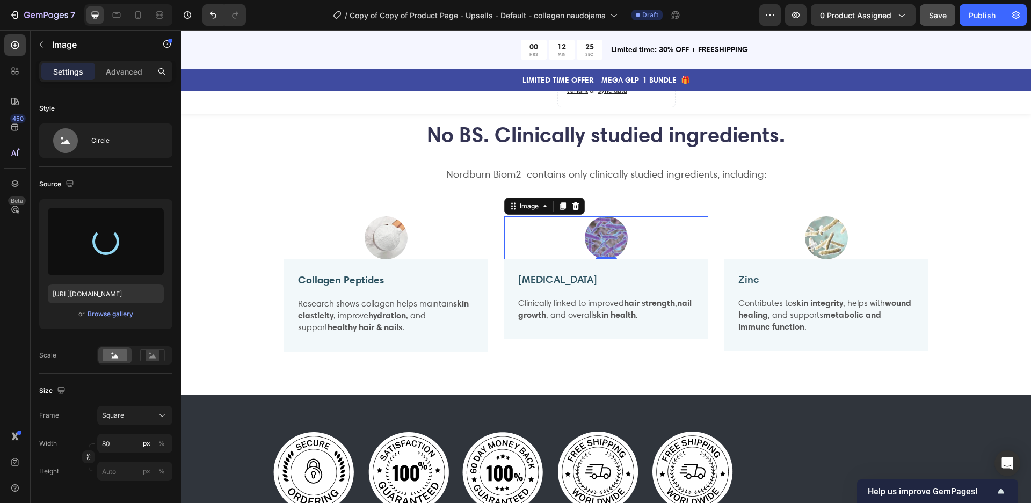
type input "https://cdn.shopify.com/s/files/1/0847/3981/7815/files/gempages_524836908077941…"
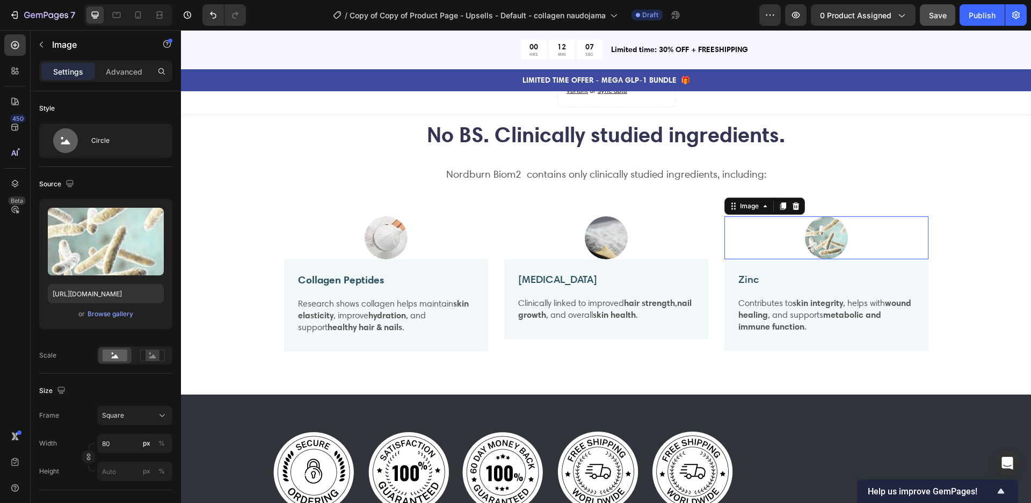
click at [823, 255] on img at bounding box center [826, 237] width 43 height 43
click at [107, 320] on div "Upload Image https://cdn.shopify.com/s/files/1/0847/3981/7815/files/gempages_52…" at bounding box center [105, 264] width 133 height 130
click at [106, 316] on div "Browse gallery" at bounding box center [111, 314] width 46 height 10
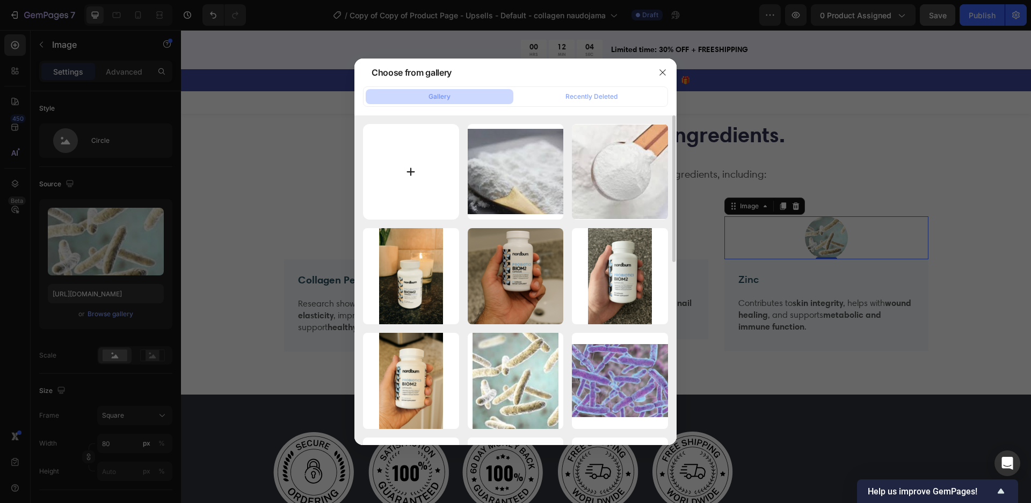
click at [410, 163] on input "file" at bounding box center [411, 172] width 96 height 96
type input "C:\fakepath\Screenshot 2025-09-26 at 22.29.11.png"
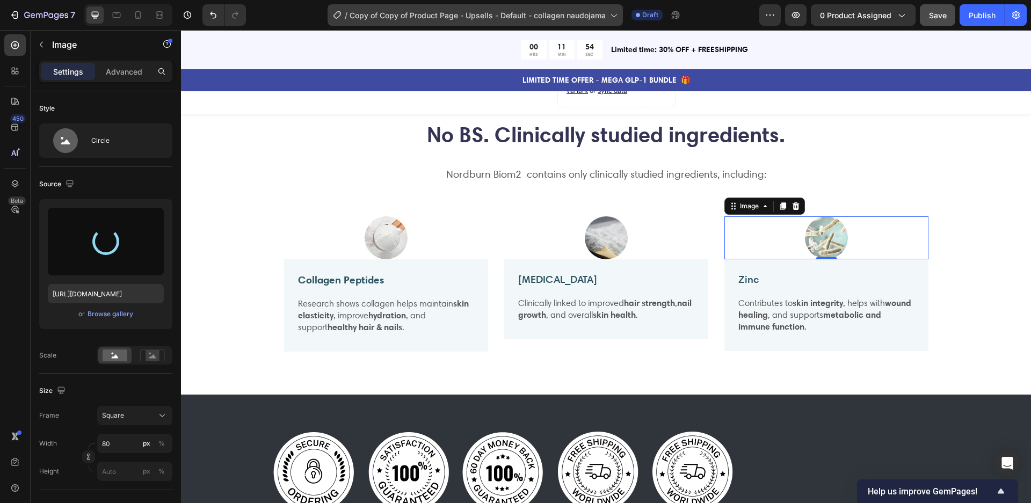
type input "https://cdn.shopify.com/s/files/1/0847/3981/7815/files/gempages_524836908077941…"
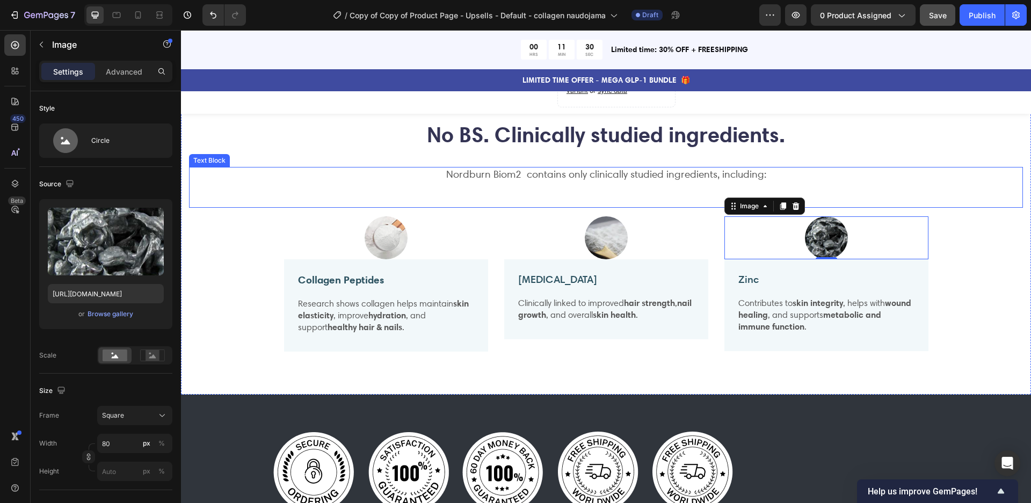
click at [510, 182] on p "Nordburn Biom2 contains only clinically studied ingredients, including:" at bounding box center [606, 174] width 832 height 13
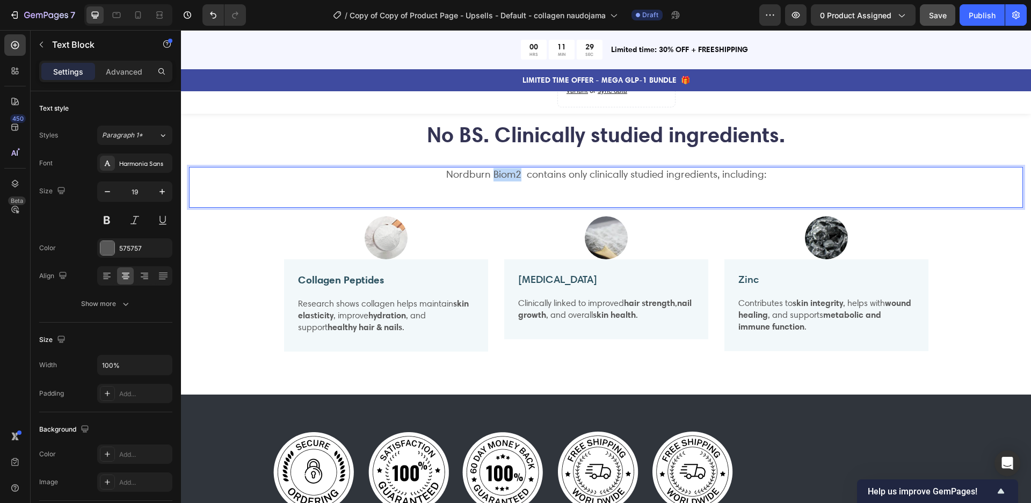
click at [510, 182] on p "Nordburn Biom2 contains only clinically studied ingredients, including:" at bounding box center [606, 174] width 832 height 13
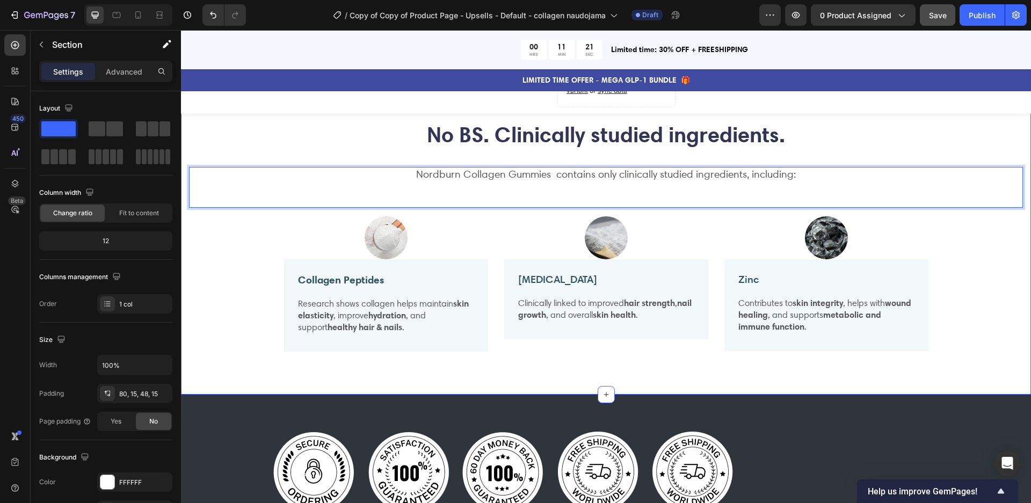
click at [957, 273] on div "No BS. Clinically studied ingredients. Heading Nordburn Collagen Gummies contai…" at bounding box center [606, 244] width 834 height 249
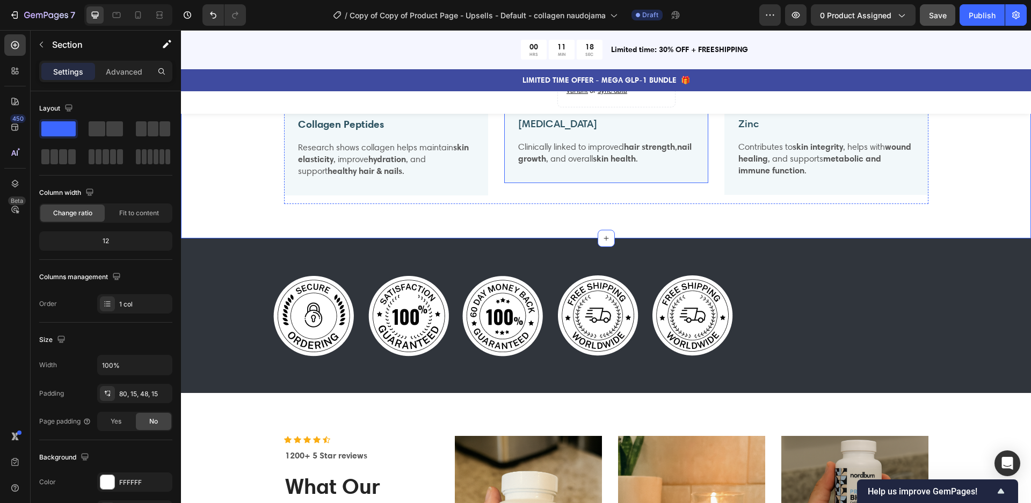
scroll to position [1020, 0]
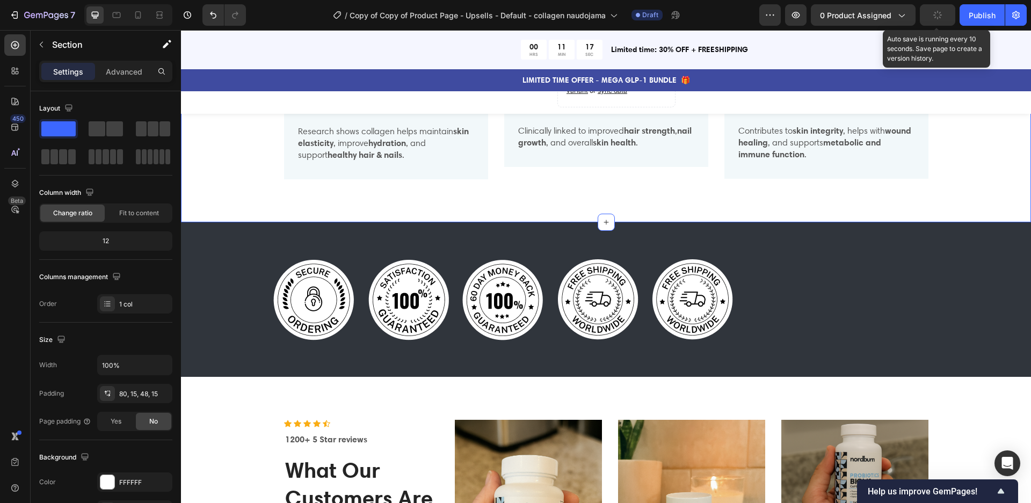
click at [933, 23] on button "button" at bounding box center [937, 14] width 35 height 21
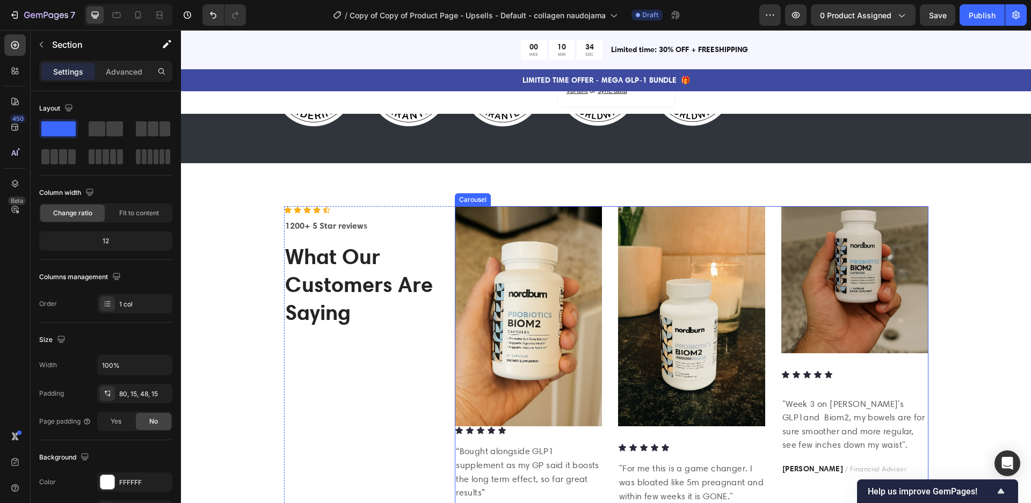
scroll to position [1264, 0]
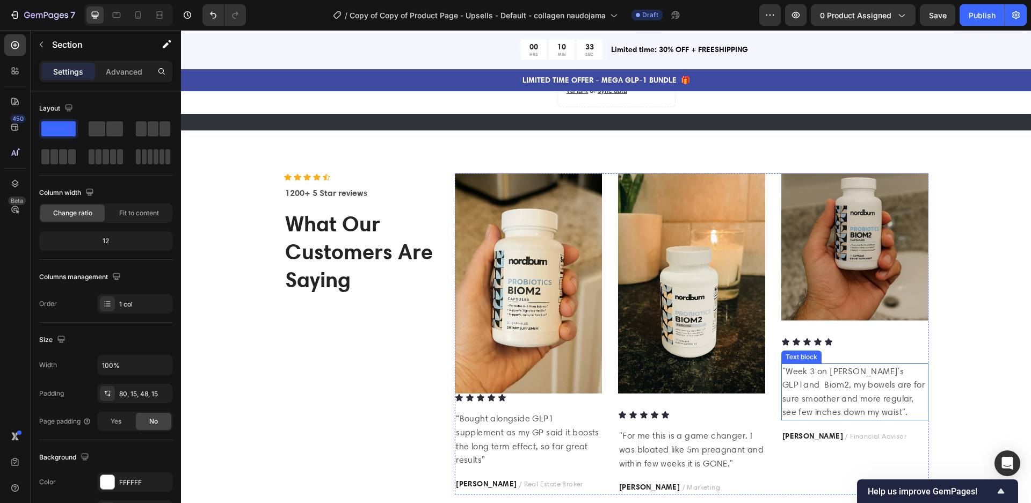
click at [815, 371] on p ""Week 3 on [PERSON_NAME]'s GLP1and Biom2, my bowels are for sure smoother and m…" at bounding box center [855, 392] width 145 height 55
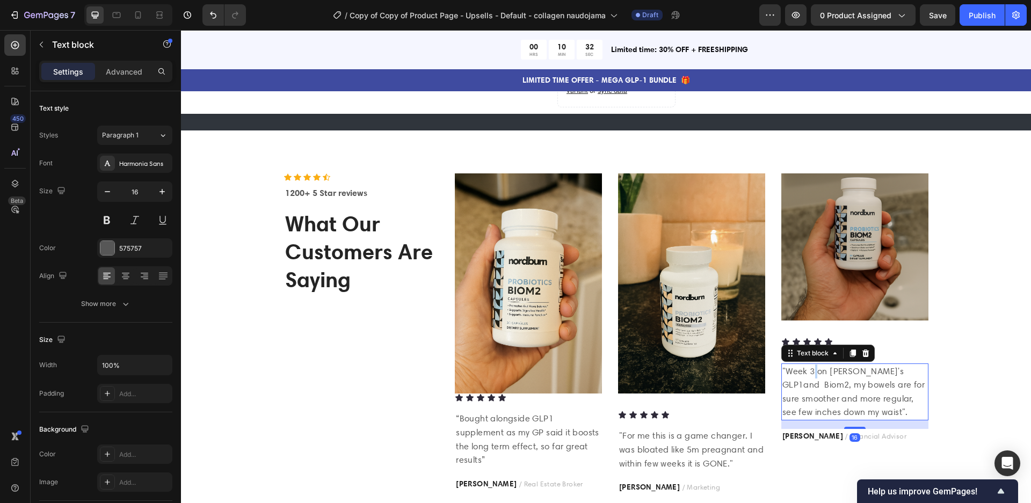
click at [815, 371] on p ""Week 3 on [PERSON_NAME]'s GLP1and Biom2, my bowels are for sure smoother and m…" at bounding box center [855, 392] width 145 height 55
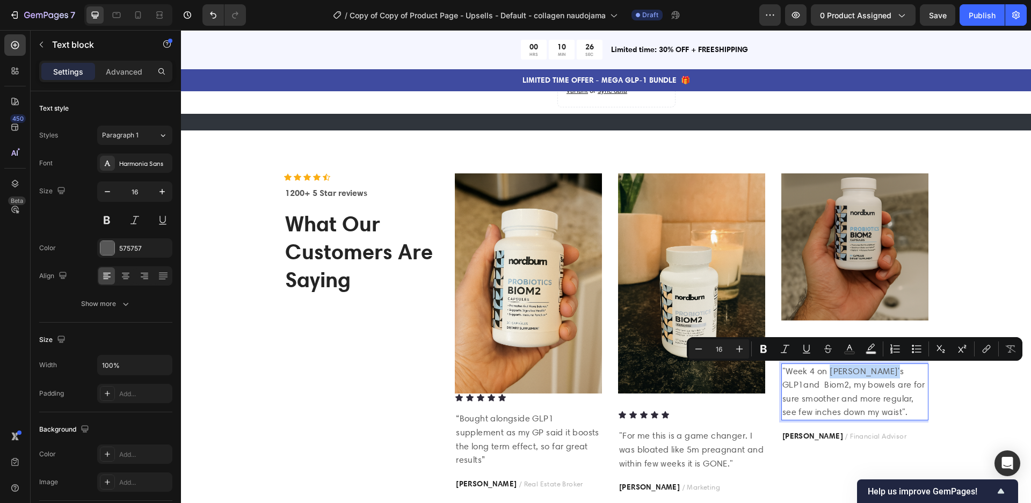
drag, startPoint x: 829, startPoint y: 370, endPoint x: 893, endPoint y: 371, distance: 63.4
click at [894, 371] on p ""Week 4 on Nordburn's GLP1and Biom2, my bowels are for sure smoother and more r…" at bounding box center [855, 392] width 145 height 55
click at [884, 370] on p ""Week 4 on Nordburn's GLP1and Biom2, my bowels are for sure smoother and more r…" at bounding box center [855, 392] width 145 height 55
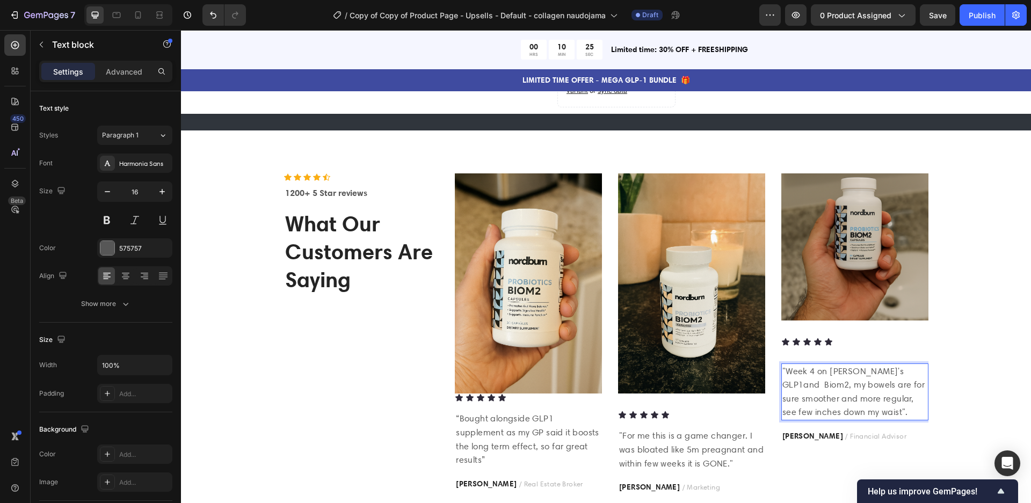
click at [893, 370] on p ""Week 4 on Nordburn's GLP1and Biom2, my bowels are for sure smoother and more r…" at bounding box center [855, 392] width 145 height 55
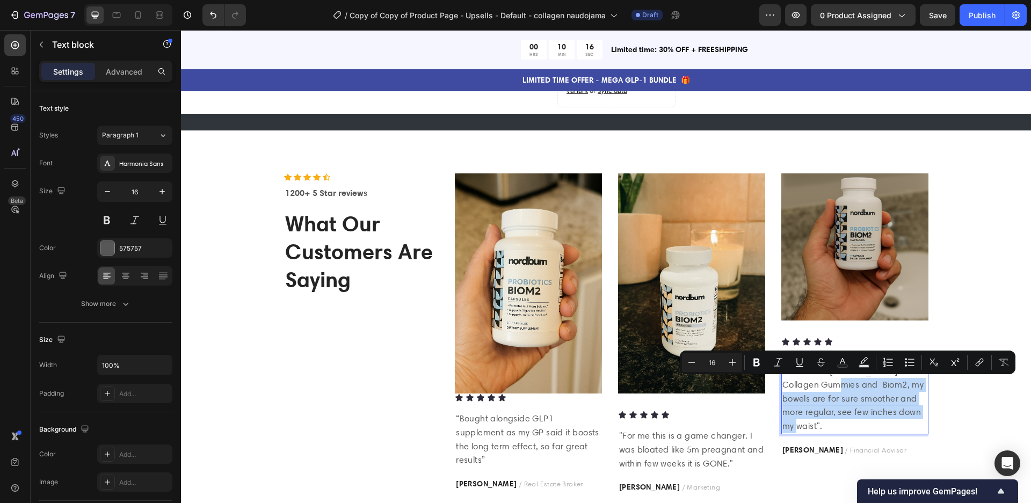
drag, startPoint x: 822, startPoint y: 385, endPoint x: 802, endPoint y: 425, distance: 45.6
click at [802, 425] on p ""Week 4 on Nordburn's Collagen Gummies and Biom2, my bowels are for sure smooth…" at bounding box center [855, 399] width 145 height 69
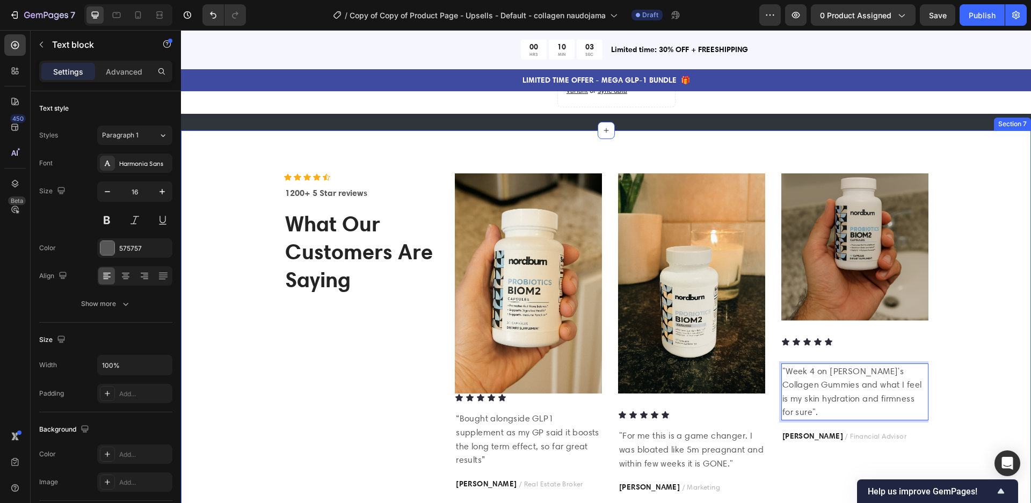
click at [992, 359] on div "Icon Icon Icon Icon Icon Icon List Hoz 1200+ 5 Star reviews Text block What Our…" at bounding box center [606, 333] width 834 height 321
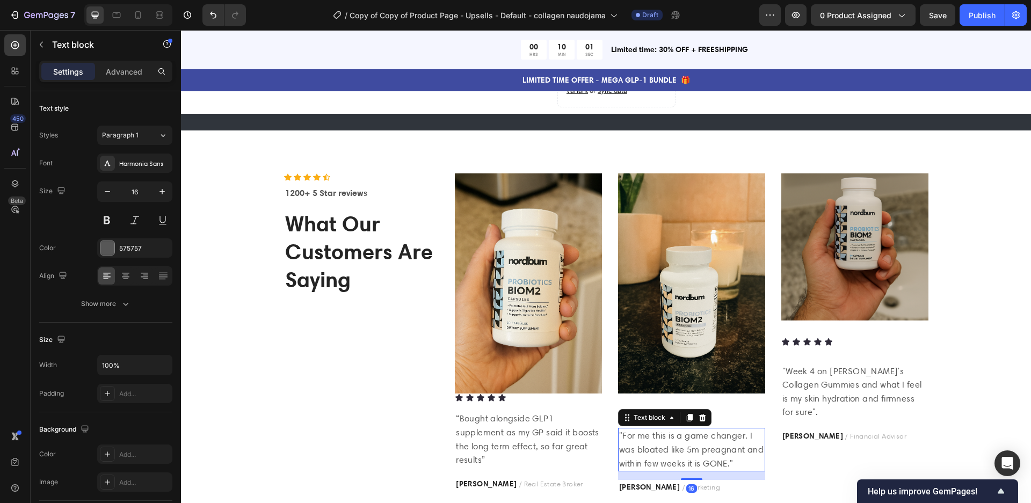
click at [685, 439] on p ""For me this is a game changer. I was bloated like 5m preagnant and within few …" at bounding box center [691, 449] width 145 height 41
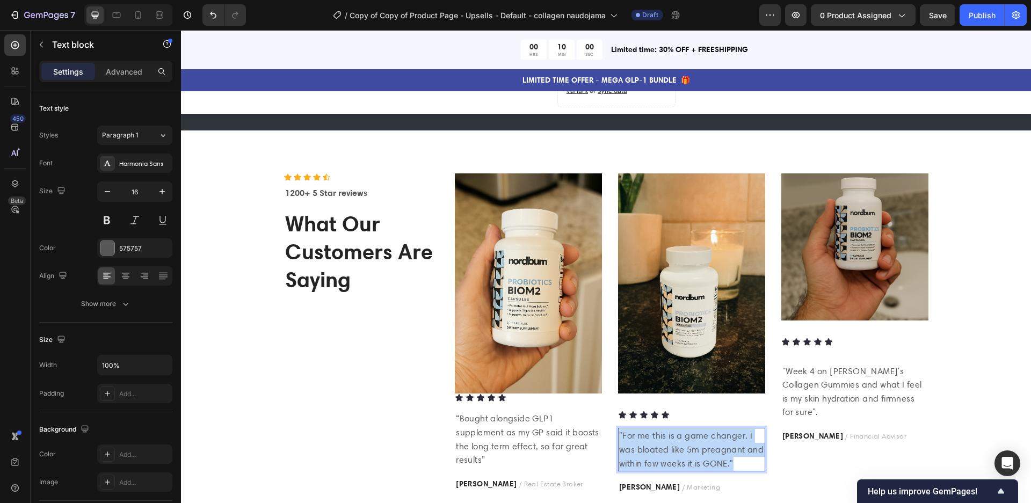
click at [685, 439] on p ""For me this is a game changer. I was bloated like 5m preagnant and within few …" at bounding box center [691, 449] width 145 height 41
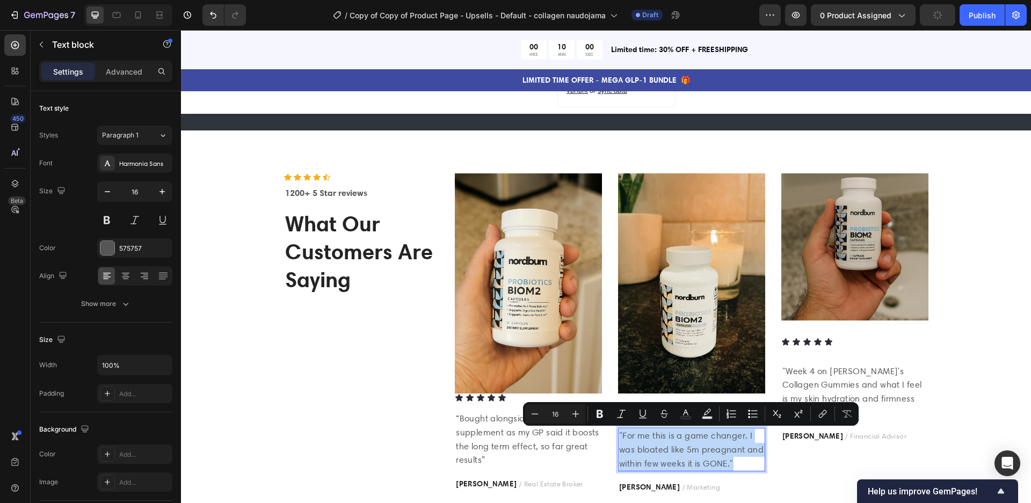
click at [685, 439] on p ""For me this is a game changer. I was bloated like 5m preagnant and within few …" at bounding box center [691, 449] width 145 height 41
drag, startPoint x: 729, startPoint y: 462, endPoint x: 625, endPoint y: 434, distance: 107.9
click at [625, 434] on p ""For me this is a game changer. I was bloated like 5m preagnant and within few …" at bounding box center [691, 449] width 145 height 41
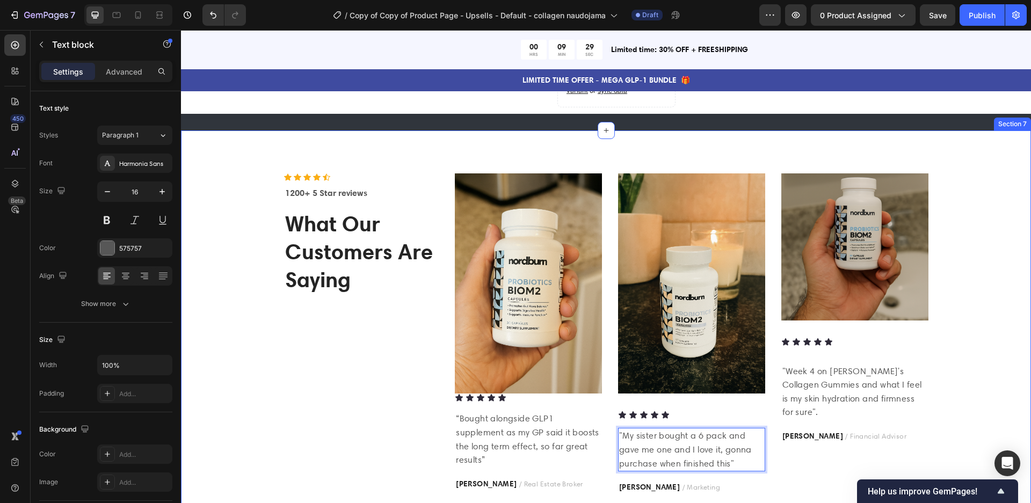
click at [958, 446] on div "Icon Icon Icon Icon Icon Icon List Hoz 1200+ 5 Star reviews Text block What Our…" at bounding box center [606, 333] width 834 height 321
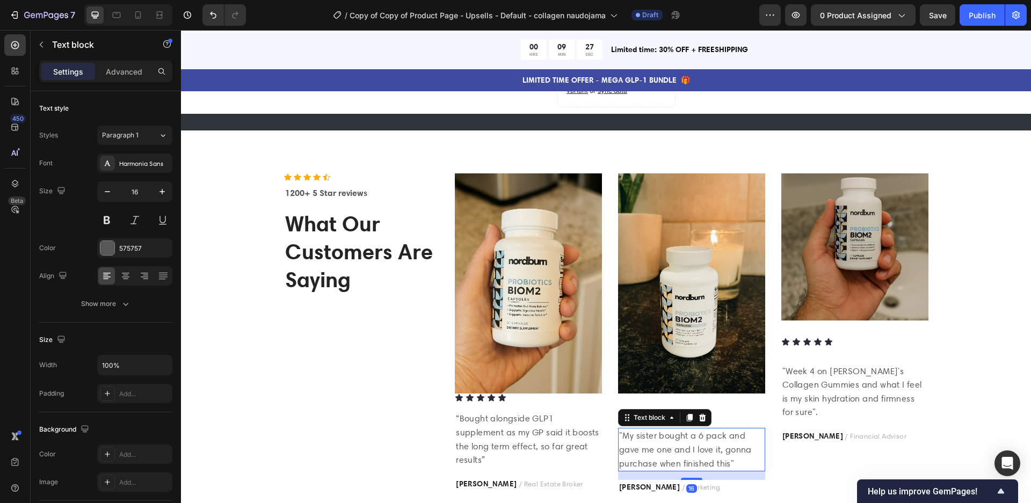
click at [740, 461] on p ""My sister bought a 6 pack and gave me one and I love it, gonna purchase when f…" at bounding box center [691, 449] width 145 height 41
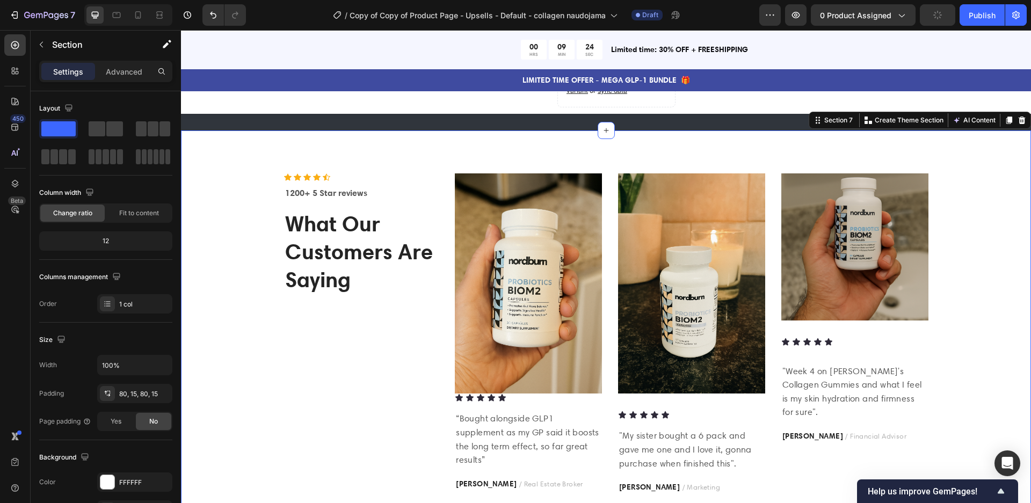
click at [1011, 395] on div "Icon Icon Icon Icon Icon Icon List Hoz 1200+ 5 Star reviews Text block What Our…" at bounding box center [606, 333] width 834 height 321
click at [527, 285] on img at bounding box center [528, 283] width 147 height 221
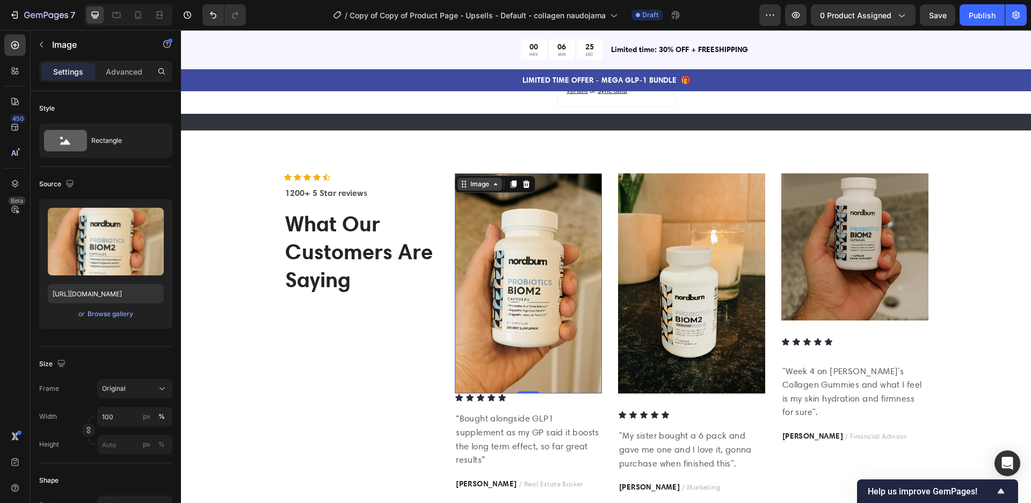
click at [483, 187] on div "Image" at bounding box center [479, 184] width 23 height 10
click at [118, 314] on div "Browse gallery" at bounding box center [111, 314] width 46 height 10
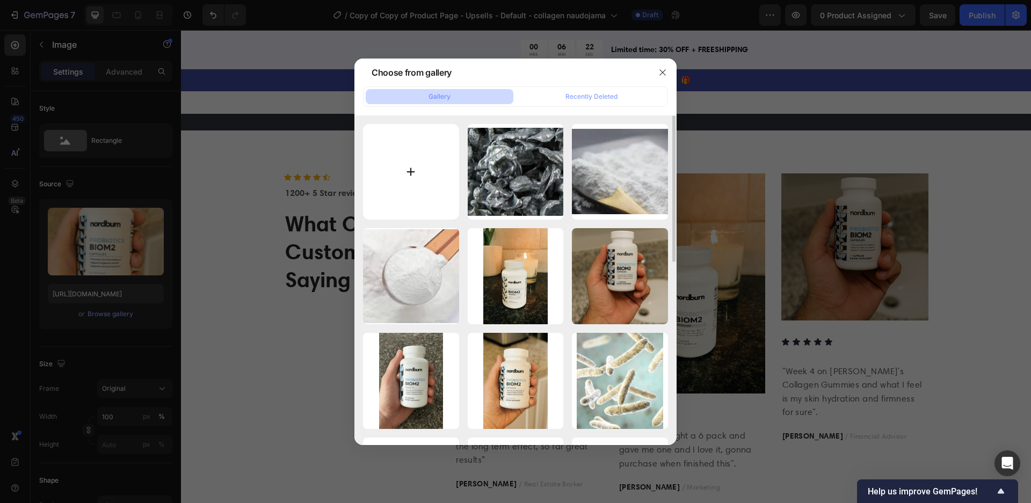
click at [423, 150] on input "file" at bounding box center [411, 172] width 96 height 96
type input "C:\fakepath\ChatGPT Image Sep 26, 2025, 10_33_19 PM.png"
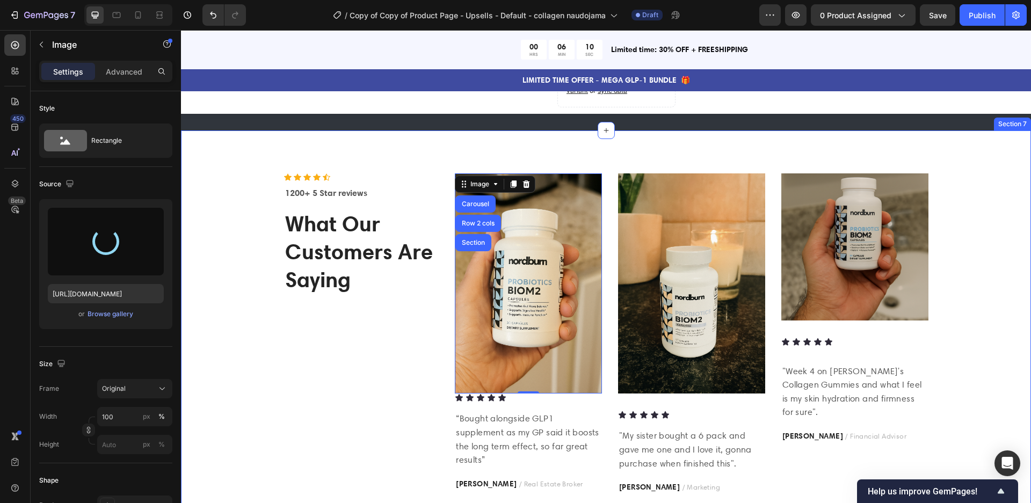
type input "https://cdn.shopify.com/s/files/1/0847/3981/7815/files/gempages_524836908077941…"
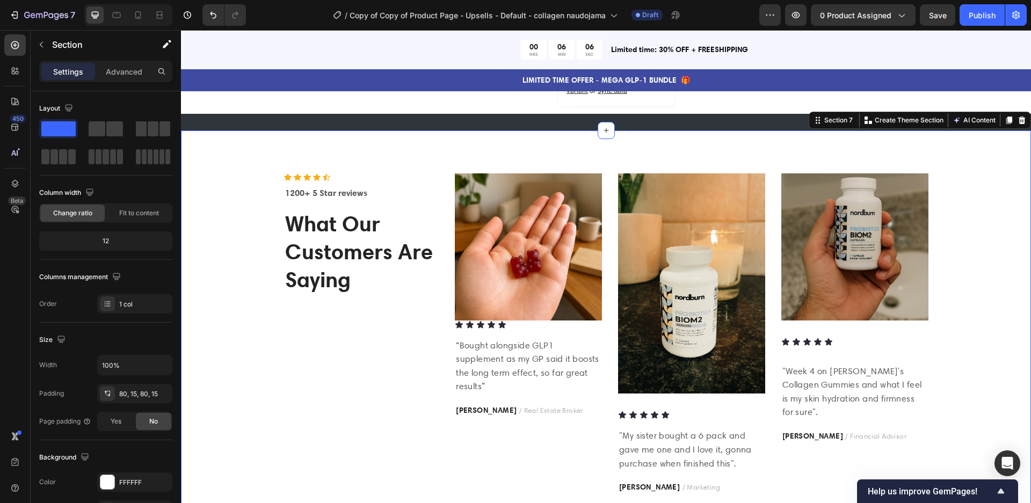
click at [989, 382] on div "Icon Icon Icon Icon Icon Icon List Hoz 1200+ 5 Star reviews Text block What Our…" at bounding box center [606, 333] width 834 height 321
click at [561, 370] on p "“Bought alongside GLP1 supplement as my GP said it boosts the long term effect,…" at bounding box center [528, 366] width 145 height 55
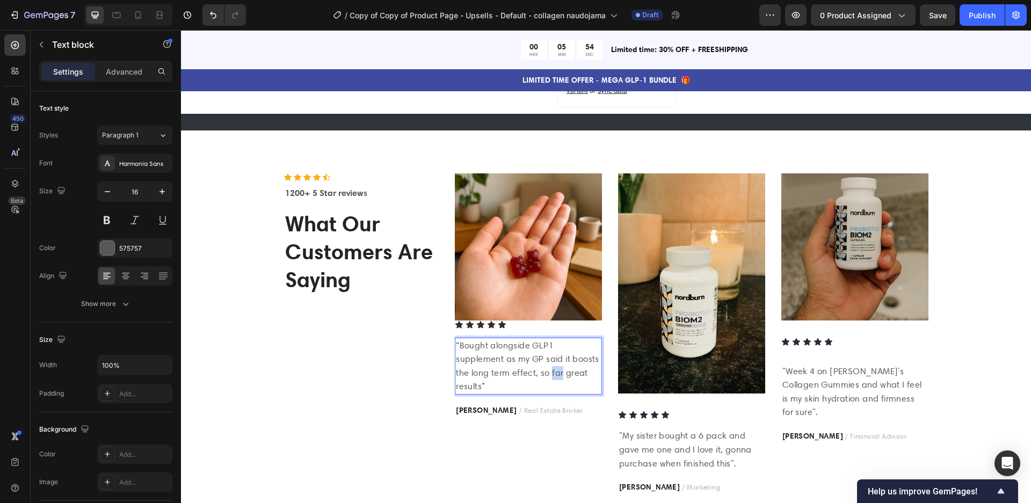
click at [561, 370] on p "“Bought alongside GLP1 supplement as my GP said it boosts the long term effect,…" at bounding box center [528, 366] width 145 height 55
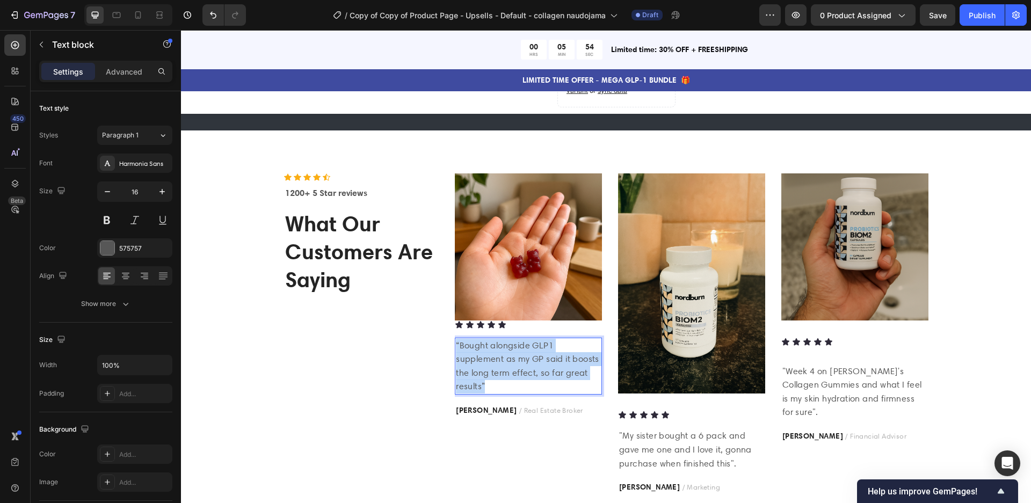
click at [561, 370] on p "“Bought alongside GLP1 supplement as my GP said it boosts the long term effect,…" at bounding box center [528, 366] width 145 height 55
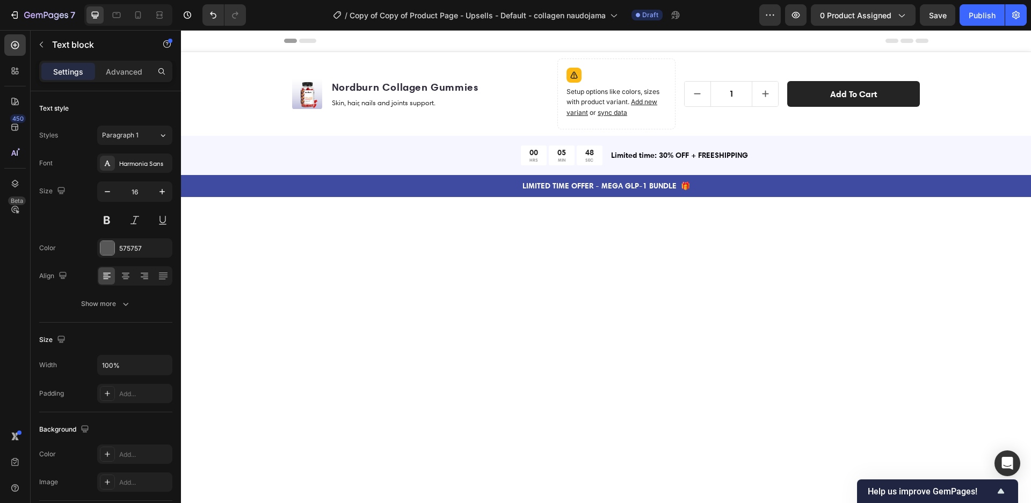
scroll to position [1264, 0]
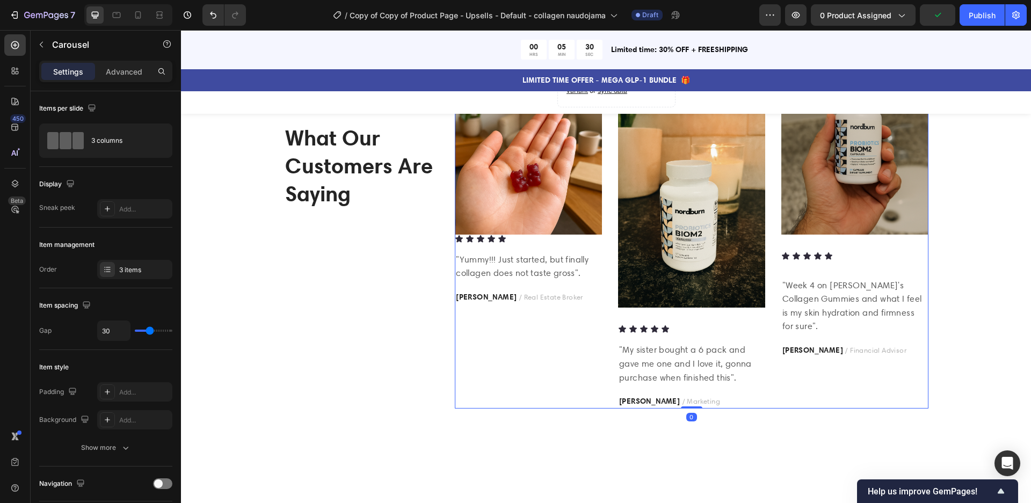
click at [535, 409] on div "Image Icon Icon Icon Icon Icon Icon List "Yummy!!! Just started, but finally co…" at bounding box center [528, 248] width 147 height 321
click at [992, 388] on div "Icon Icon Icon Icon Icon Icon List Hoz 1200+ 5 Star reviews Text block What Our…" at bounding box center [606, 248] width 834 height 321
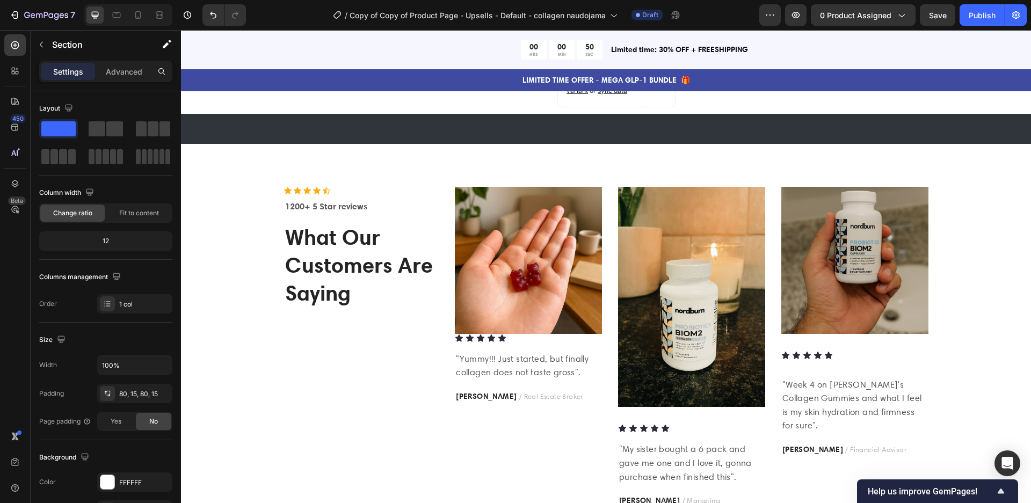
scroll to position [1247, 0]
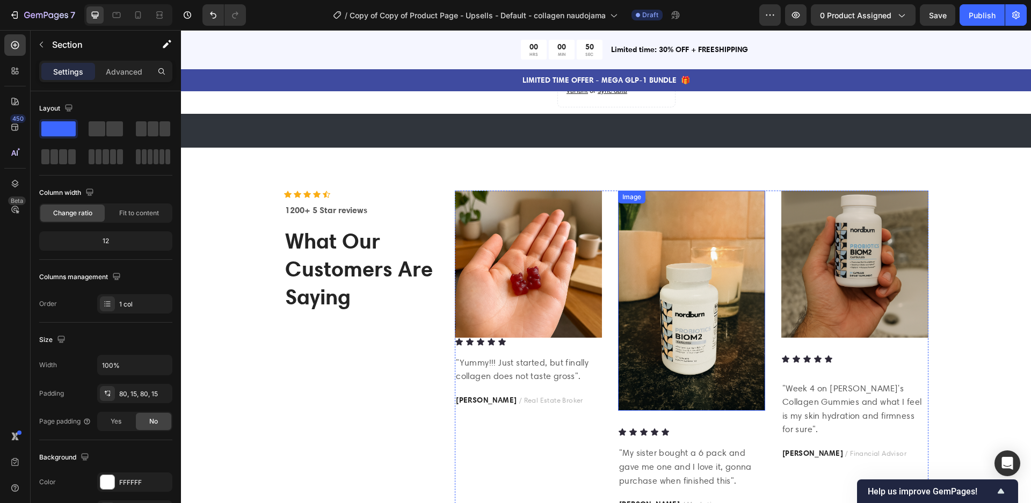
click at [715, 307] on img at bounding box center [691, 301] width 147 height 221
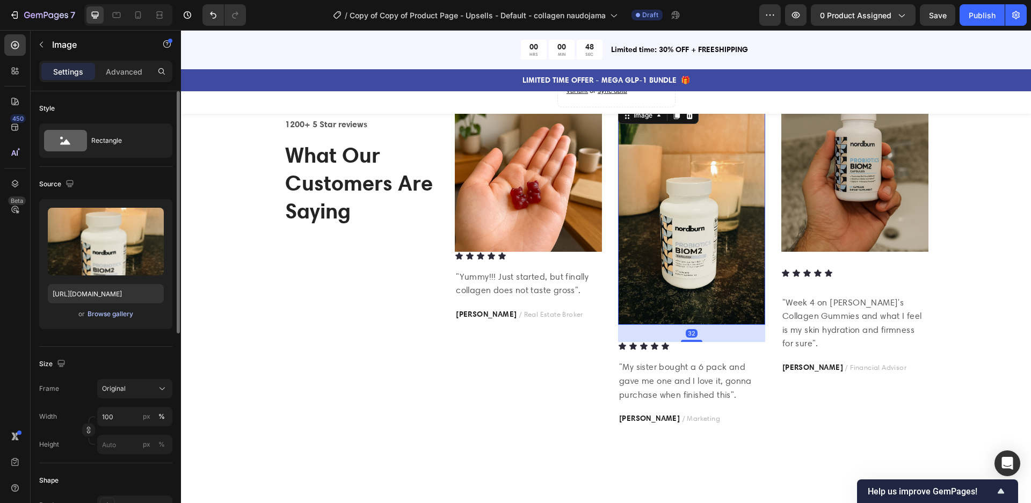
click at [109, 315] on div "Browse gallery" at bounding box center [111, 314] width 46 height 10
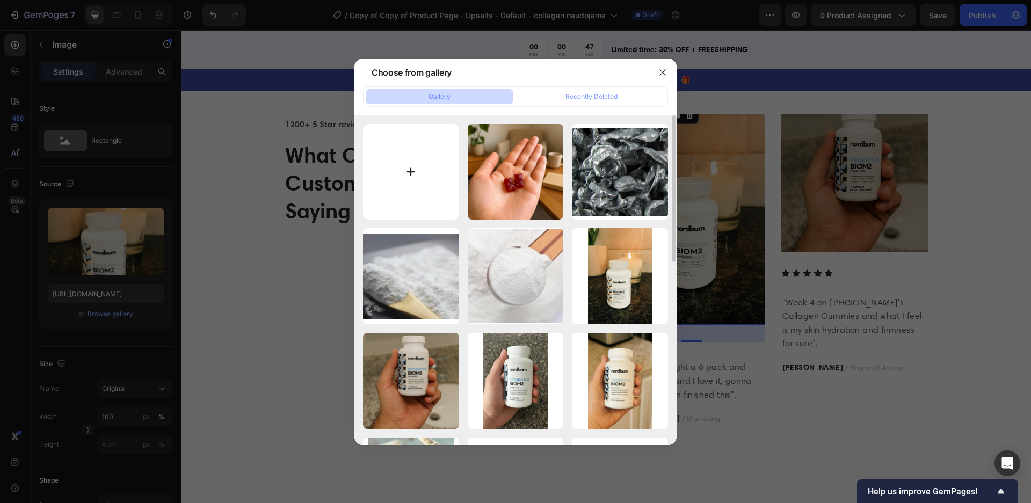
click at [426, 188] on input "file" at bounding box center [411, 172] width 96 height 96
type input "C:\fakepath\ChatGPT Image [DATE], 10_47_18 PM.png"
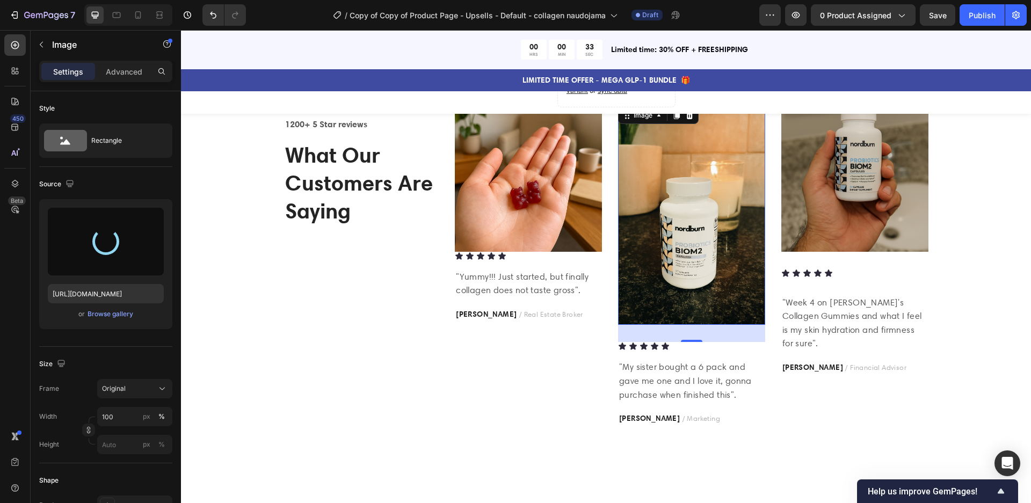
type input "[URL][DOMAIN_NAME]"
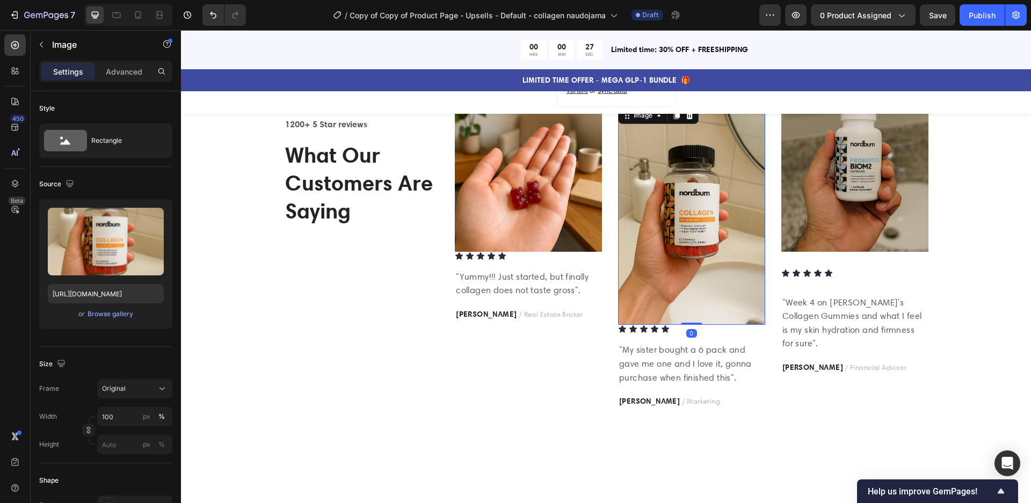
drag, startPoint x: 691, startPoint y: 426, endPoint x: 691, endPoint y: 402, distance: 24.2
click at [691, 326] on div "Image 0" at bounding box center [691, 215] width 147 height 221
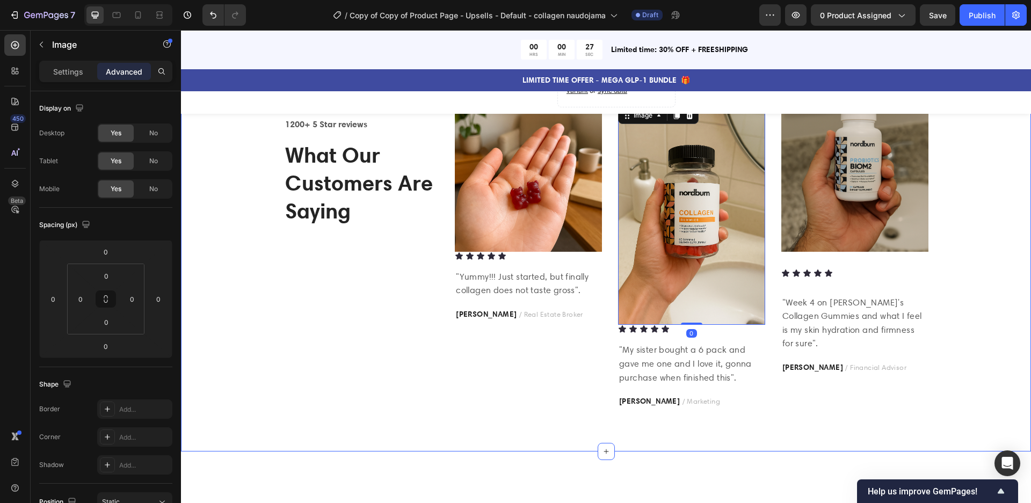
click at [1011, 247] on div "Icon Icon Icon Icon Icon Icon List Hoz 1200+ 5 Star reviews Text block What Our…" at bounding box center [606, 257] width 834 height 304
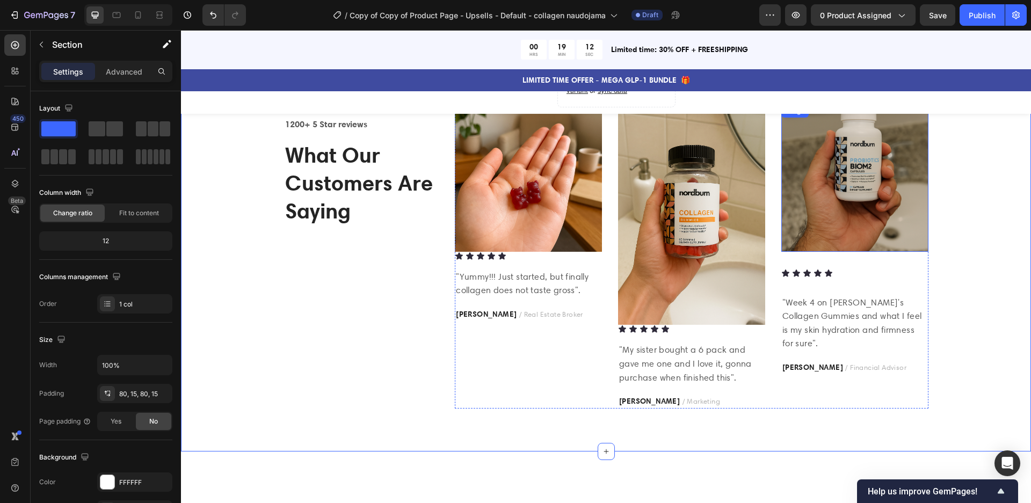
click at [844, 252] on img at bounding box center [855, 178] width 147 height 147
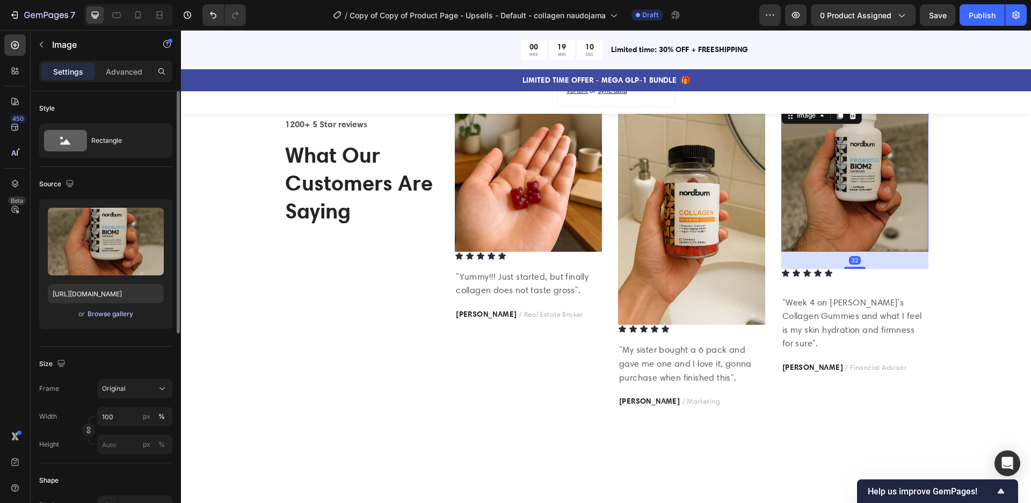
click at [107, 312] on div "Browse gallery" at bounding box center [111, 314] width 46 height 10
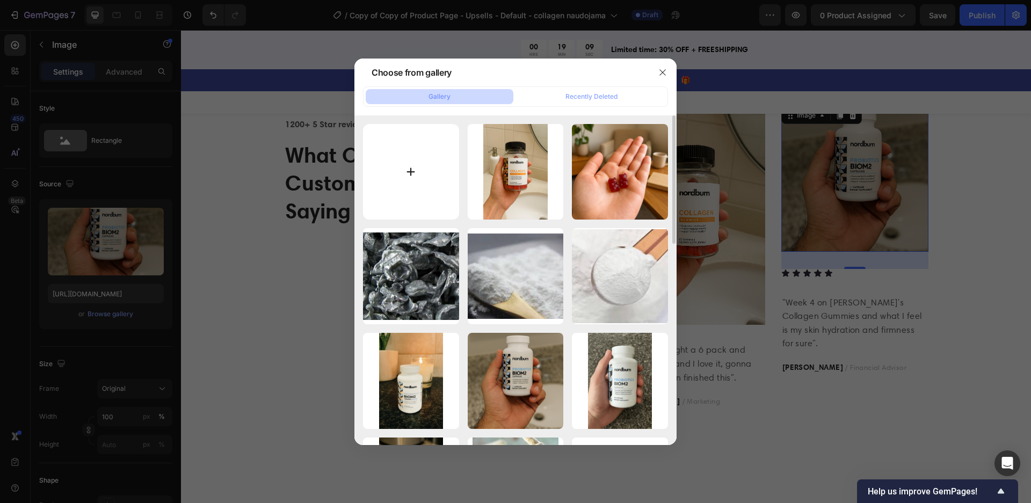
click at [421, 175] on input "file" at bounding box center [411, 172] width 96 height 96
type input "C:\fakepath\Screenshot 2025-09-26 at 22.50.33.png"
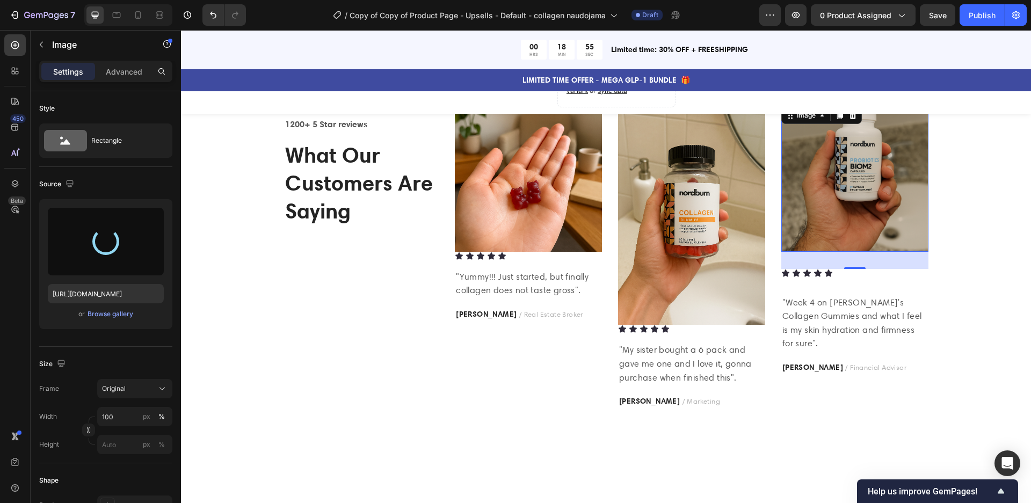
type input "https://cdn.shopify.com/s/files/1/0847/3981/7815/files/gempages_524836908077941…"
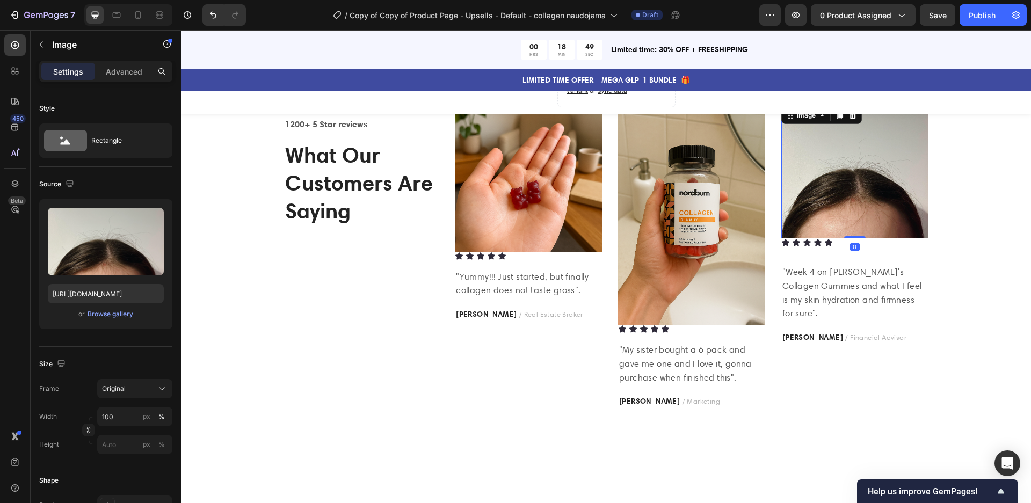
drag, startPoint x: 853, startPoint y: 340, endPoint x: 852, endPoint y: 317, distance: 23.1
click at [852, 239] on div "Image 0" at bounding box center [855, 172] width 147 height 134
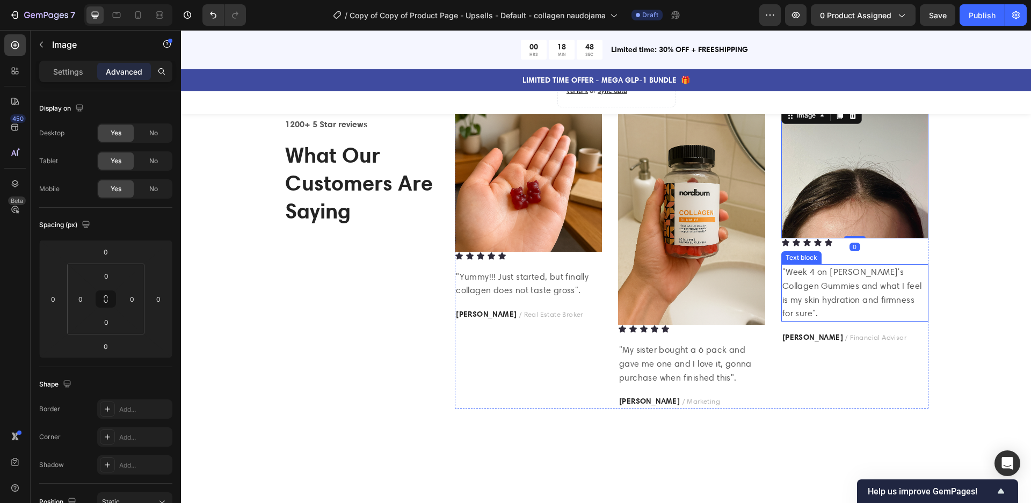
click at [841, 320] on p ""Week 4 on Nordburn's Collagen Gummies and what I feel is my skin hydration and…" at bounding box center [855, 292] width 145 height 55
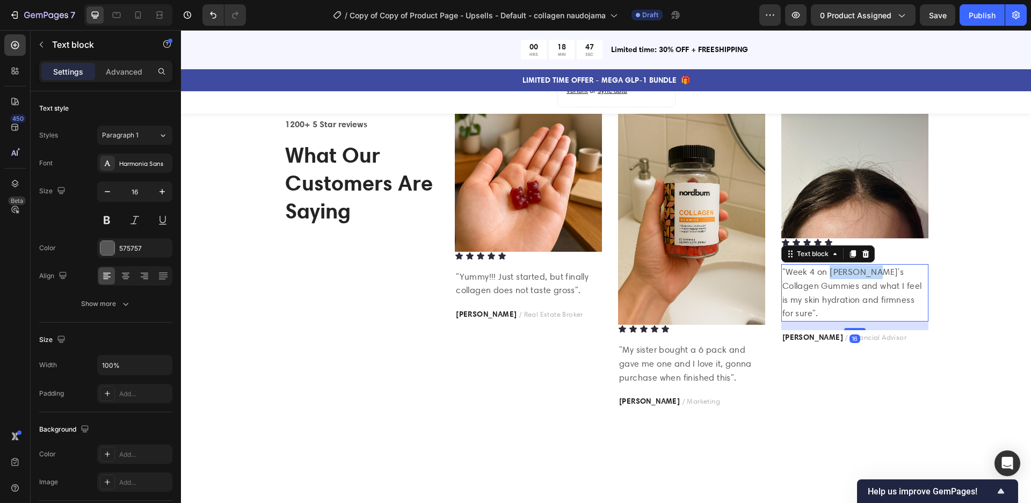
click at [841, 320] on p ""Week 4 on Nordburn's Collagen Gummies and what I feel is my skin hydration and…" at bounding box center [855, 292] width 145 height 55
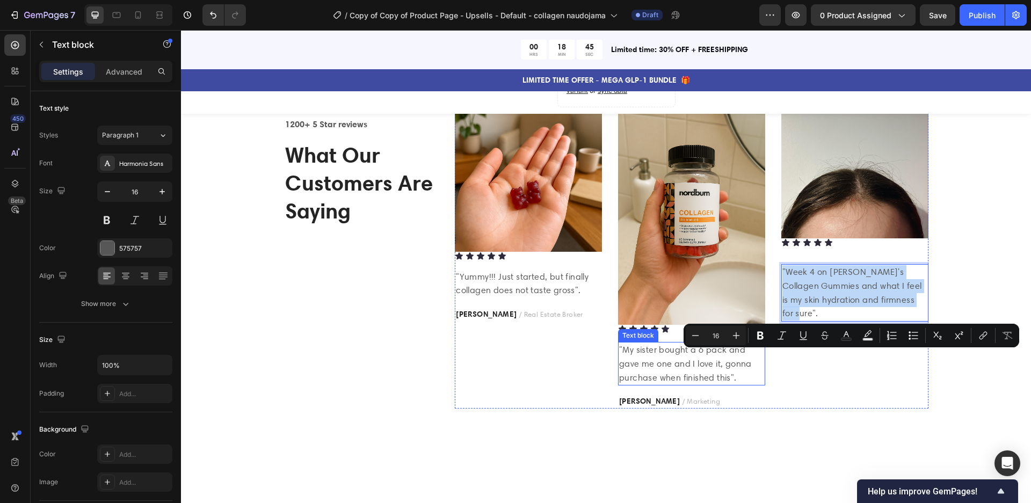
click at [694, 385] on p ""My sister bought a 6 pack and gave me one and I love it, gonna purchase when f…" at bounding box center [691, 363] width 145 height 41
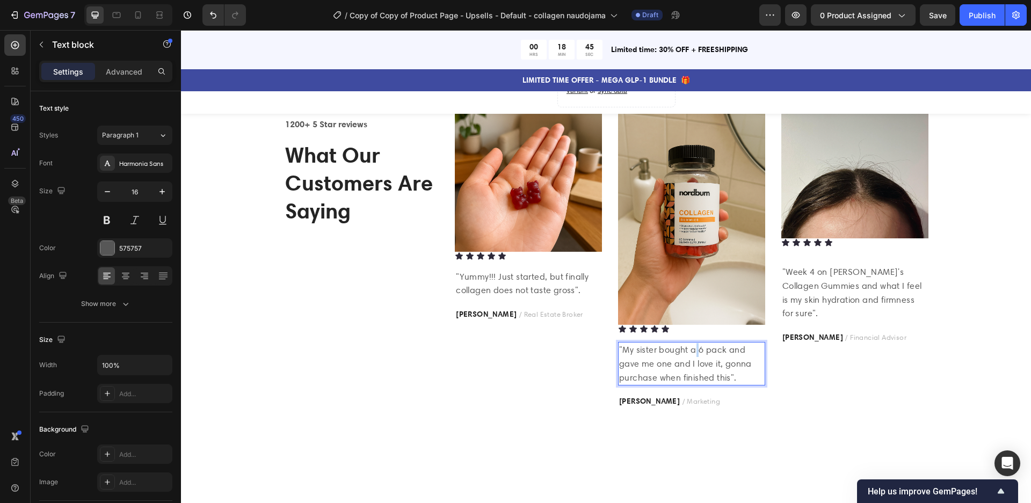
click at [694, 385] on p ""My sister bought a 6 pack and gave me one and I love it, gonna purchase when f…" at bounding box center [691, 363] width 145 height 41
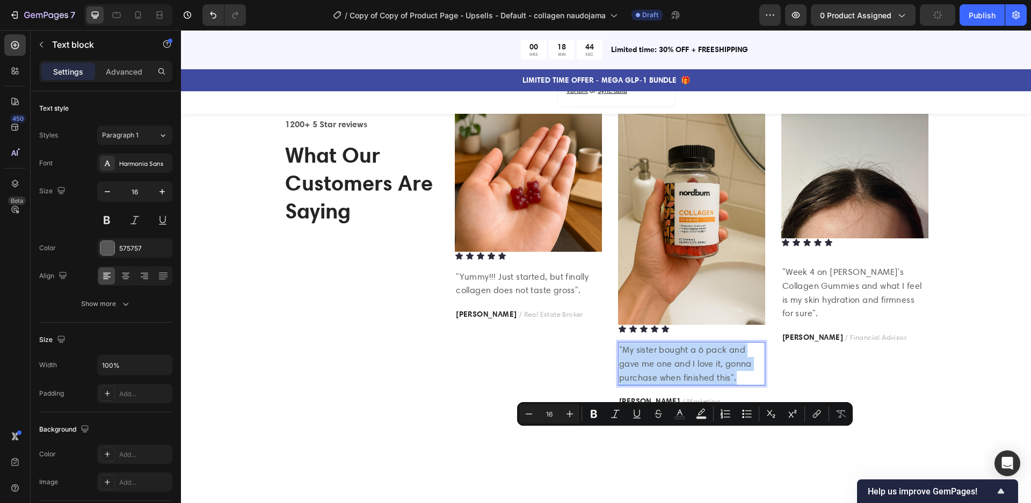
copy p ""My sister bought a 6 pack and gave me one and I love it, gonna purchase when f…"
click at [903, 320] on p ""Week 4 on Nordburn's Collagen Gummies and what I feel is my skin hydration and…" at bounding box center [855, 292] width 145 height 55
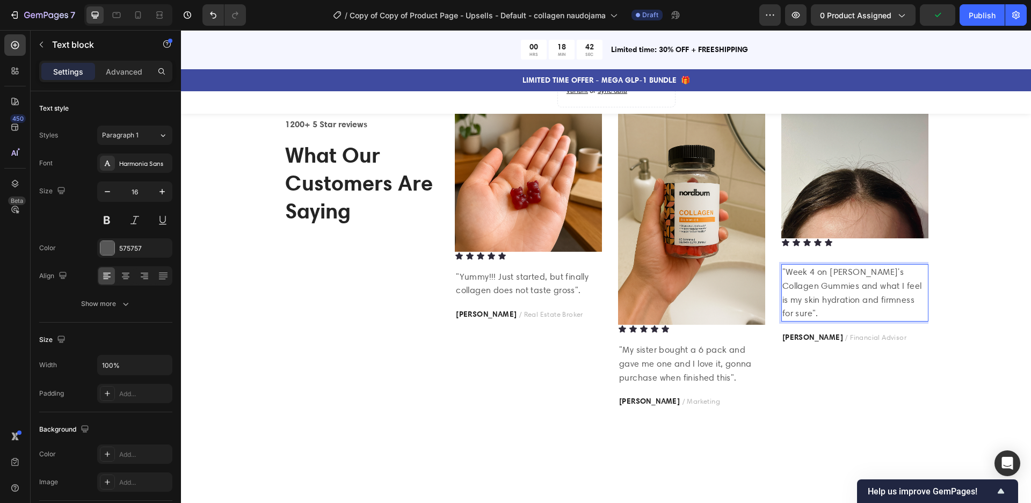
click at [906, 320] on p ""Week 4 on Nordburn's Collagen Gummies and what I feel is my skin hydration and…" at bounding box center [855, 292] width 145 height 55
click at [912, 320] on p ""Week 4 on Nordburn's Collagen Gummies and what I feel is my skin hydration and…" at bounding box center [855, 292] width 145 height 55
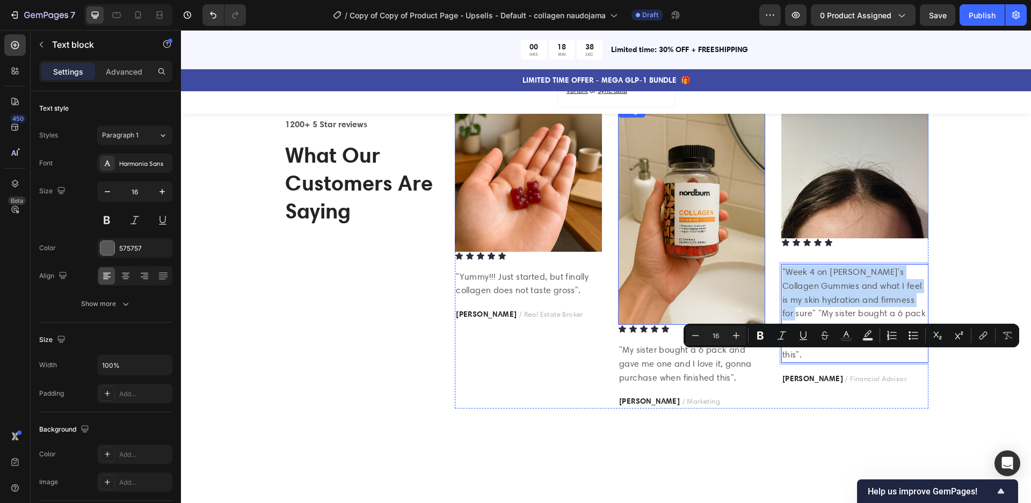
drag, startPoint x: 911, startPoint y: 385, endPoint x: 747, endPoint y: 349, distance: 168.1
click at [747, 349] on div "Image Icon Icon Icon Icon Icon Icon List "Yummy!!! Just started, but finally co…" at bounding box center [691, 257] width 473 height 304
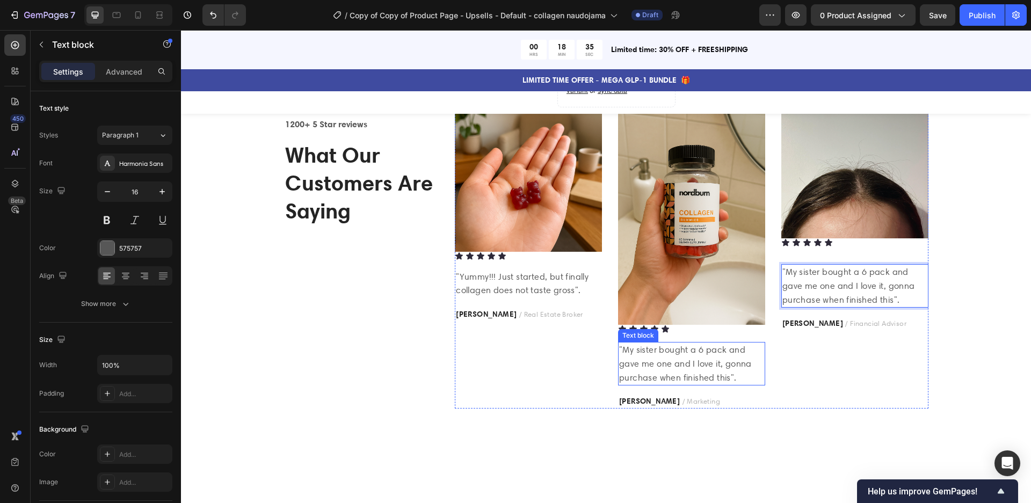
click at [663, 385] on p ""My sister bought a 6 pack and gave me one and I love it, gonna purchase when f…" at bounding box center [691, 363] width 145 height 41
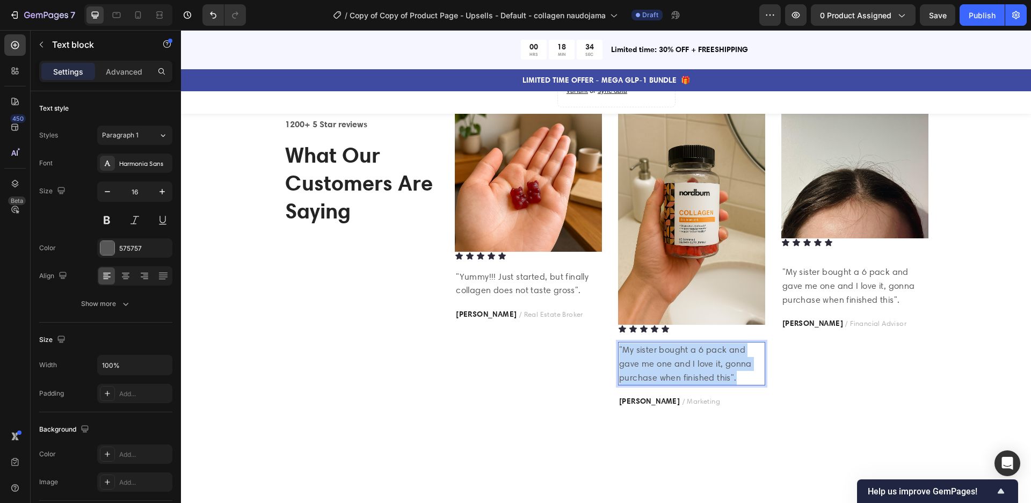
click at [663, 385] on p ""My sister bought a 6 pack and gave me one and I love it, gonna purchase when f…" at bounding box center [691, 363] width 145 height 41
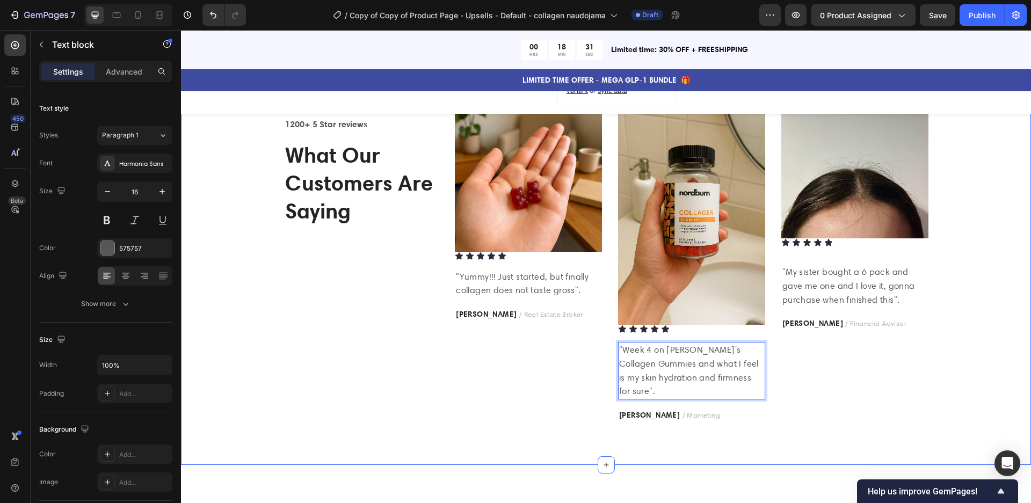
click at [989, 350] on div "Icon Icon Icon Icon Icon Icon List Hoz 1200+ 5 Star reviews Text block What Our…" at bounding box center [606, 263] width 834 height 317
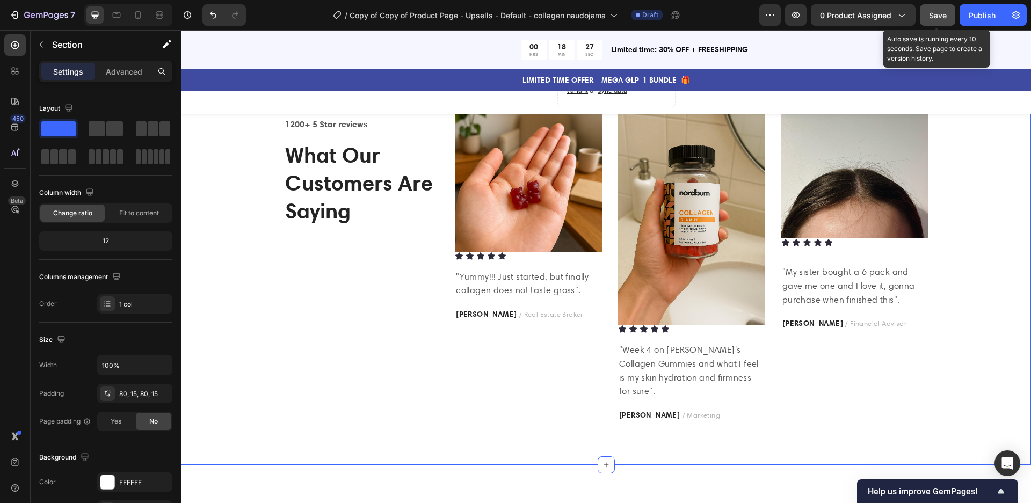
click at [937, 14] on span "Save" at bounding box center [938, 15] width 18 height 9
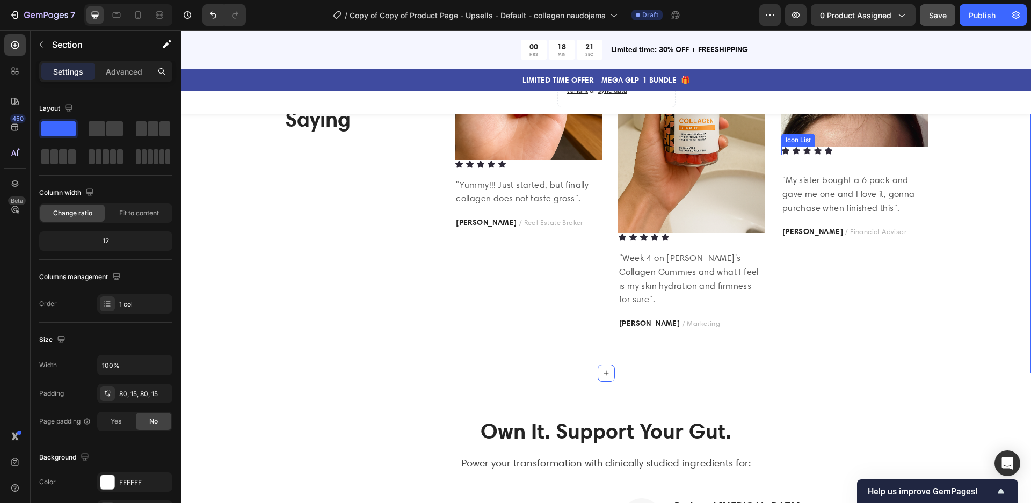
scroll to position [1711, 0]
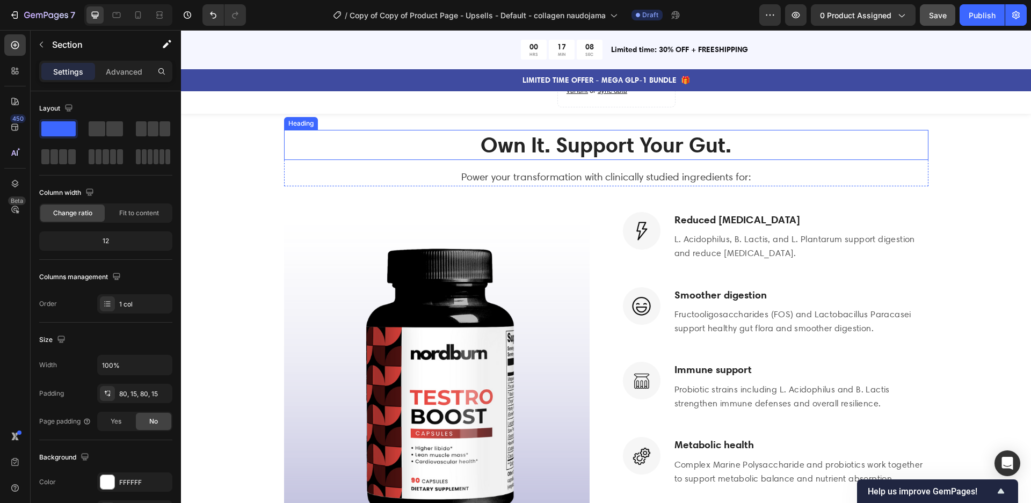
click at [603, 132] on h2 "Own It. Support Your Gut." at bounding box center [606, 145] width 645 height 30
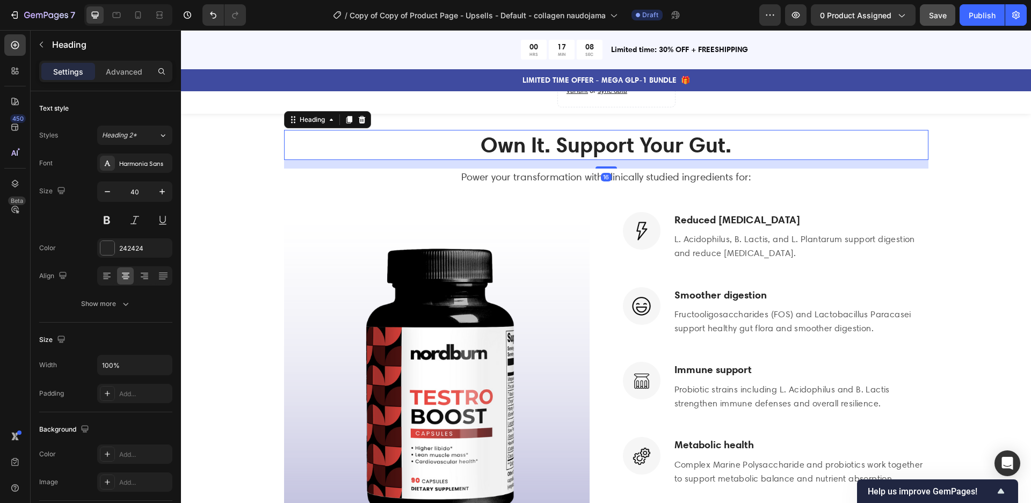
click at [603, 132] on h2 "Own It. Support Your Gut." at bounding box center [606, 145] width 645 height 30
click at [603, 132] on p "Own It. Support Your Gut." at bounding box center [606, 145] width 642 height 28
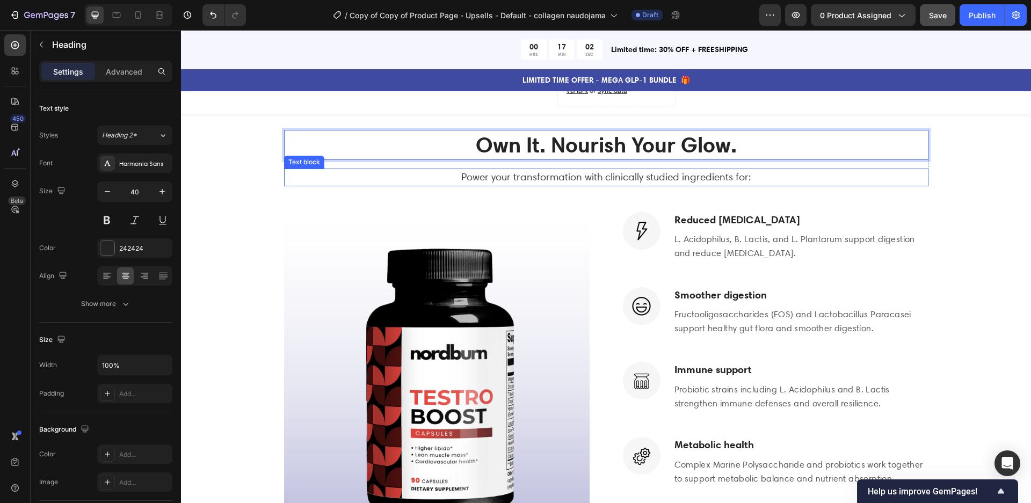
click at [650, 170] on p "Power your transformation with clinically studied ingredients for:" at bounding box center [606, 178] width 642 height 16
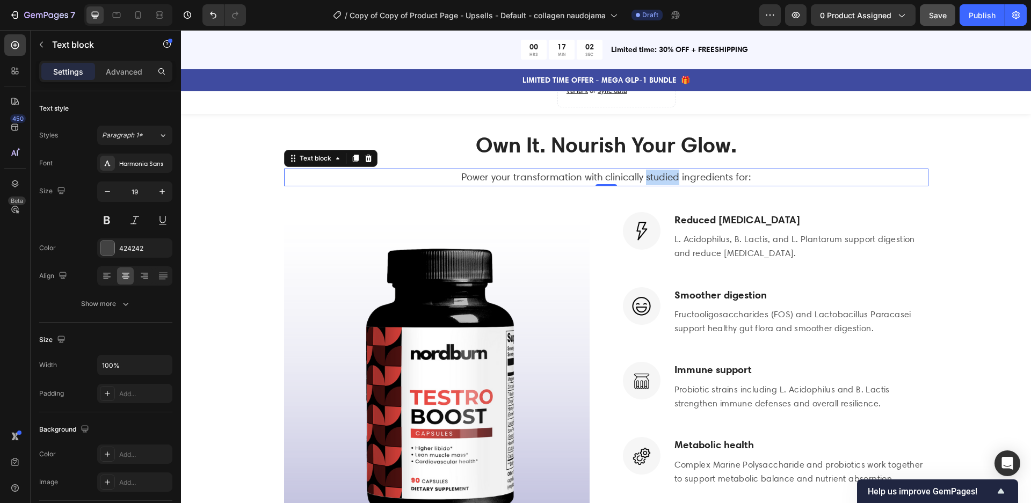
click at [650, 170] on p "Power your transformation with clinically studied ingredients for:" at bounding box center [606, 178] width 642 height 16
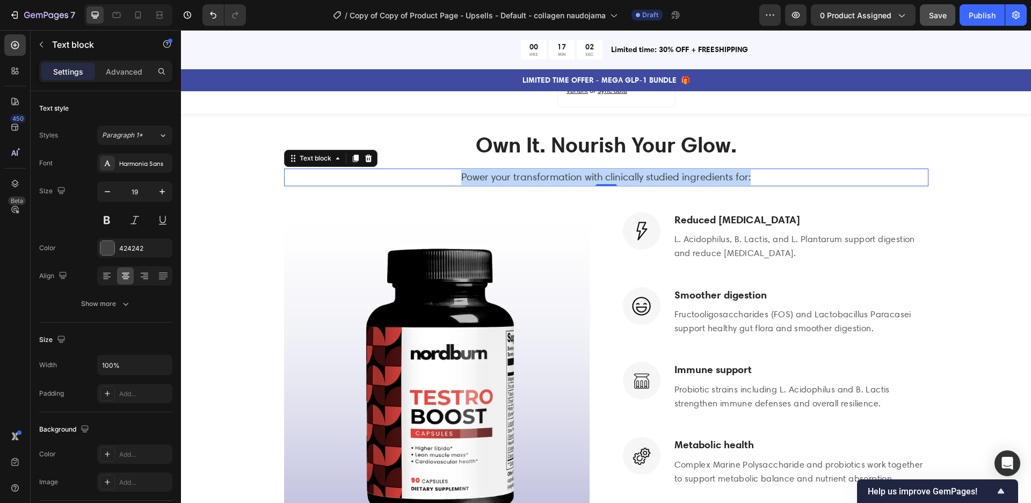
click at [650, 170] on p "Power your transformation with clinically studied ingredients for:" at bounding box center [606, 178] width 642 height 16
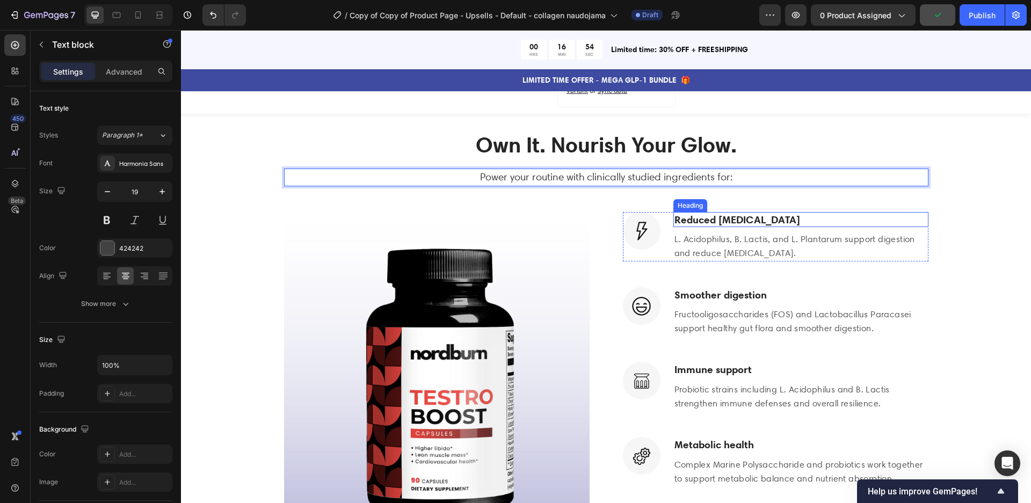
click at [718, 212] on h3 "Reduced [MEDICAL_DATA]" at bounding box center [801, 220] width 255 height 16
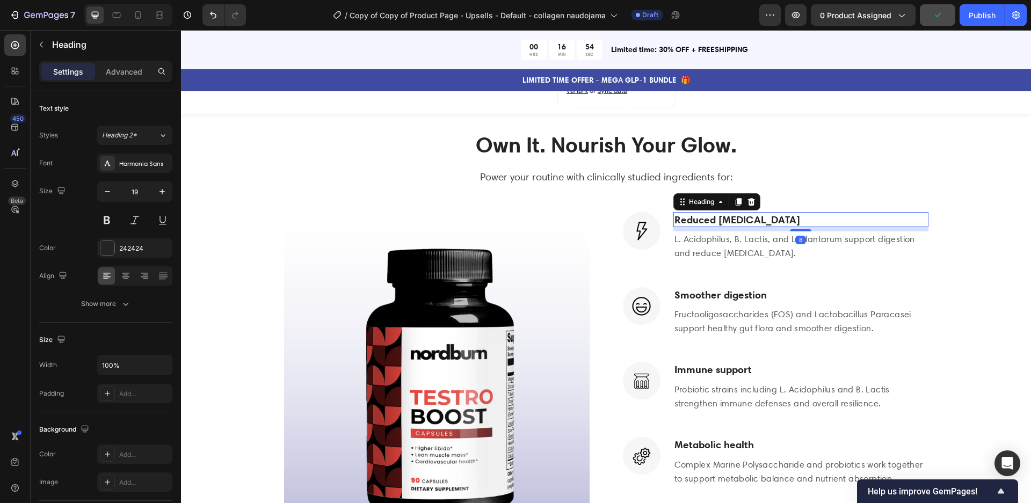
click at [718, 212] on h3 "Reduced [MEDICAL_DATA]" at bounding box center [801, 220] width 255 height 16
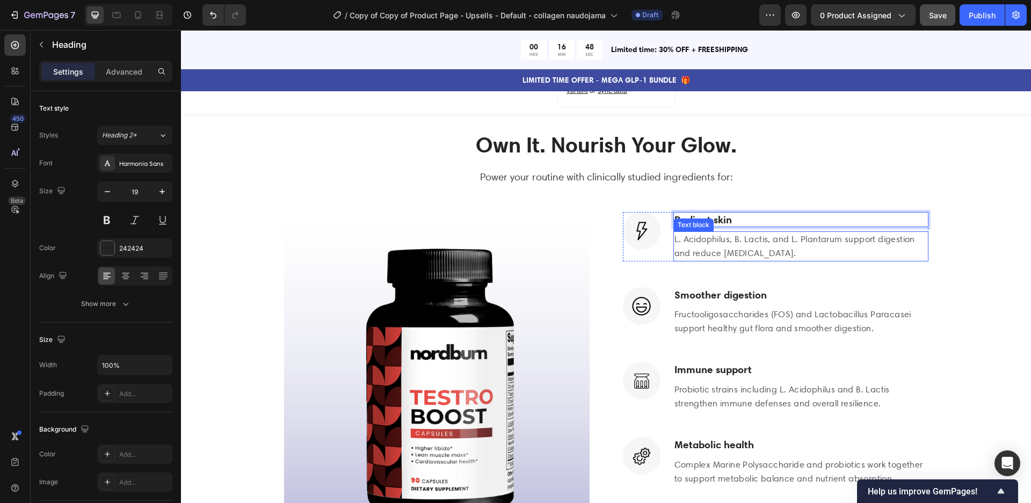
click at [745, 233] on p "L. Acidophilus, B. Lactis, and L. Plantarum support digestion and reduce [MEDIC…" at bounding box center [801, 246] width 253 height 27
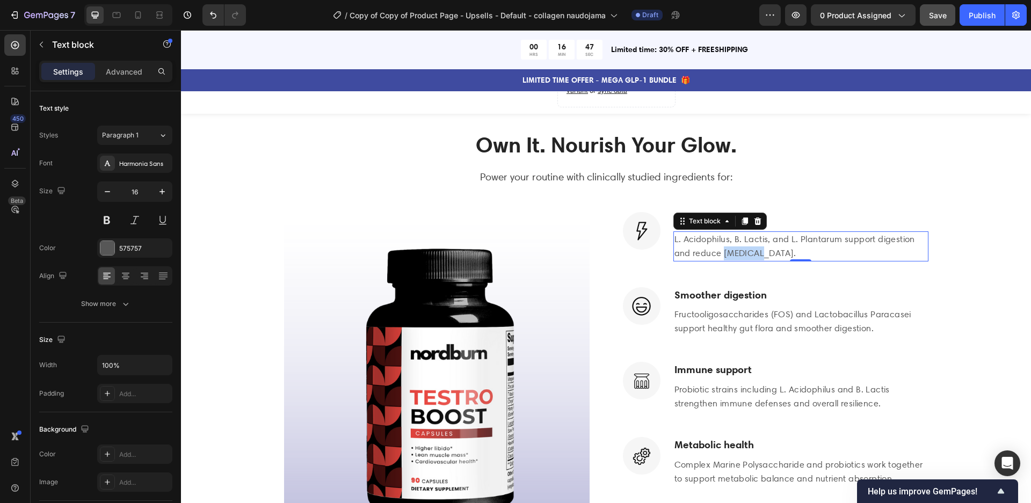
click at [744, 233] on p "L. Acidophilus, B. Lactis, and L. Plantarum support digestion and reduce [MEDIC…" at bounding box center [801, 246] width 253 height 27
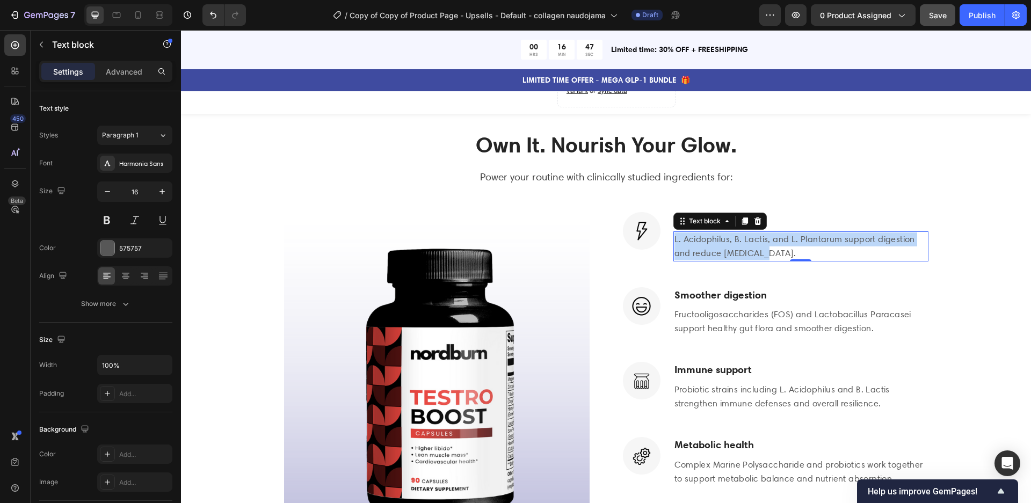
click at [744, 233] on p "L. Acidophilus, B. Lactis, and L. Plantarum support digestion and reduce [MEDIC…" at bounding box center [801, 246] width 253 height 27
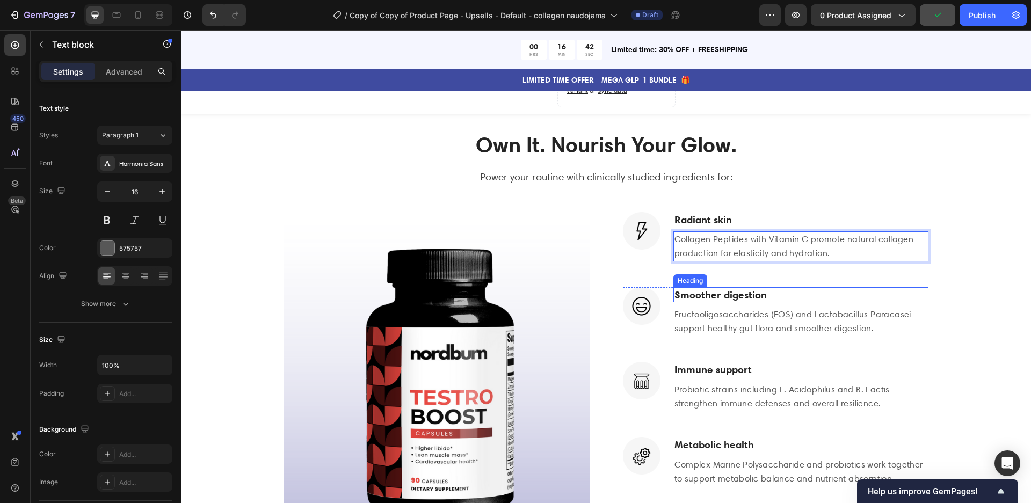
click at [703, 287] on h3 "Smoother digestion" at bounding box center [801, 295] width 255 height 16
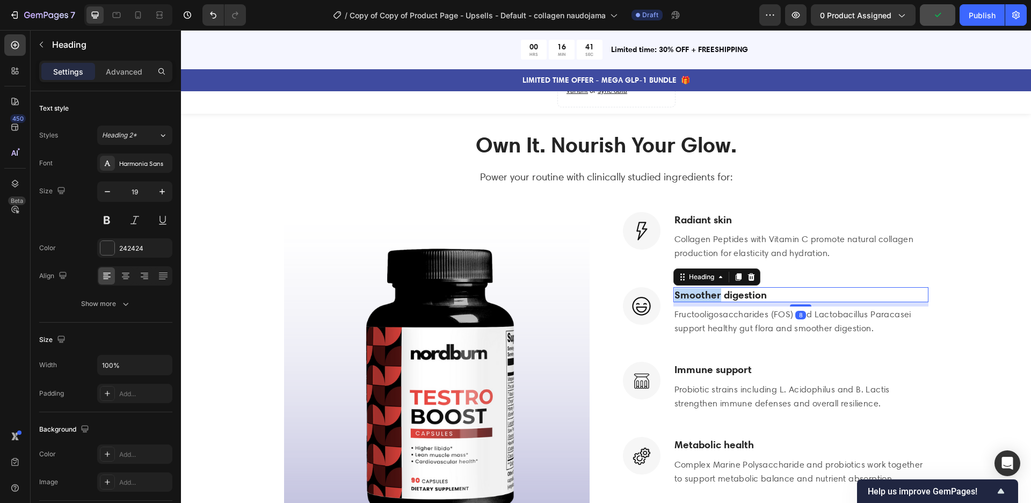
click at [703, 287] on h3 "Smoother digestion" at bounding box center [801, 295] width 255 height 16
click at [703, 288] on p "Smoother digestion" at bounding box center [801, 294] width 253 height 13
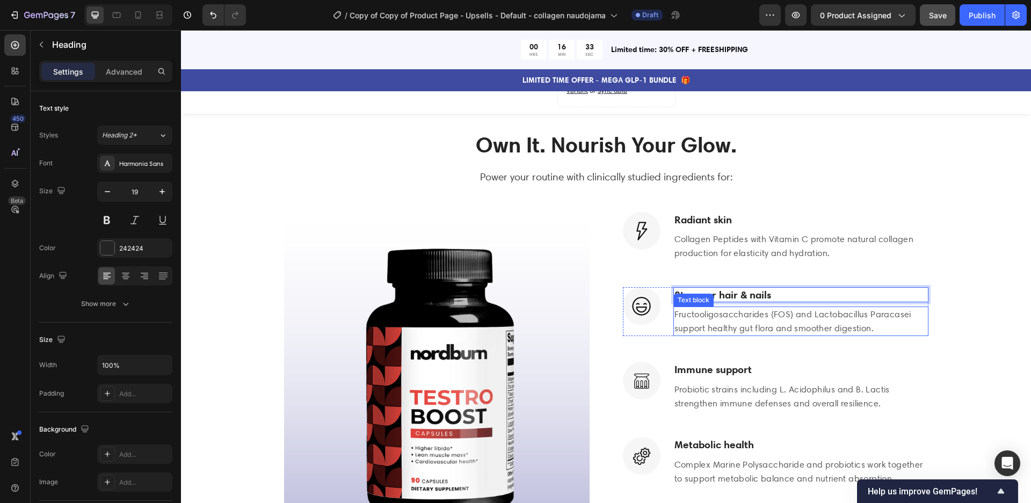
click at [744, 308] on p "Fructooligosaccharides (FOS) and Lactobacillus Paracasei support healthy gut fl…" at bounding box center [801, 321] width 253 height 27
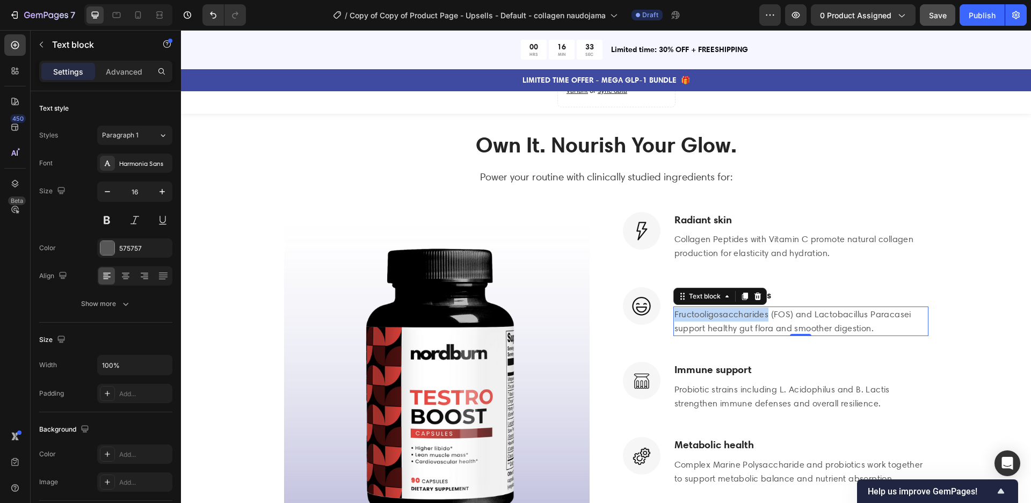
click at [744, 308] on p "Fructooligosaccharides (FOS) and Lactobacillus Paracasei support healthy gut fl…" at bounding box center [801, 321] width 253 height 27
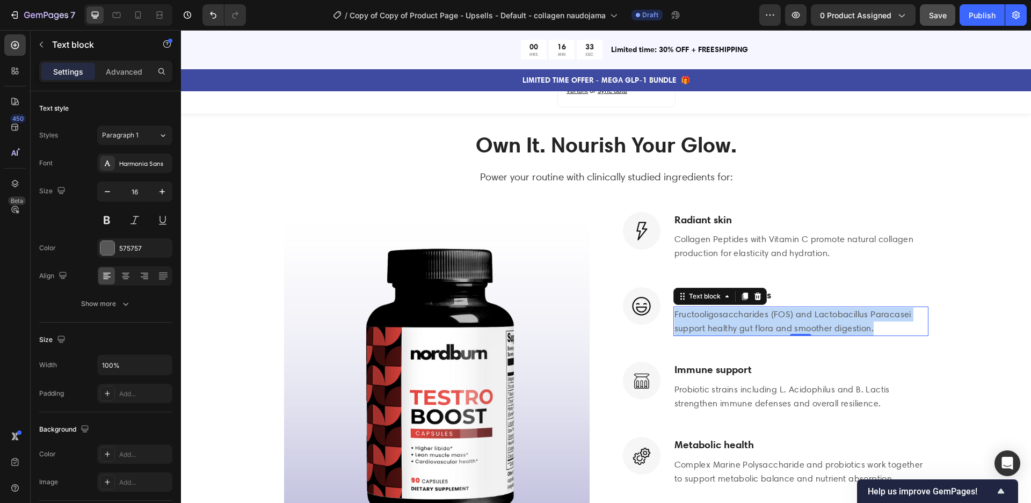
click at [744, 308] on p "Fructooligosaccharides (FOS) and Lactobacillus Paracasei support healthy gut fl…" at bounding box center [801, 321] width 253 height 27
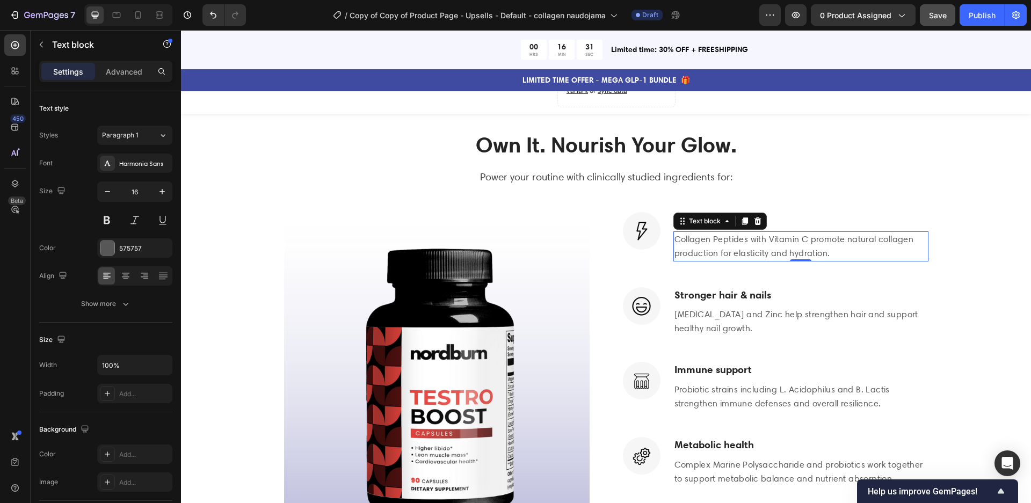
click at [909, 238] on p "Collagen Peptides with Vitamin C promote natural collagen production for elasti…" at bounding box center [801, 246] width 253 height 27
click at [723, 362] on h3 "Immune support" at bounding box center [801, 370] width 255 height 16
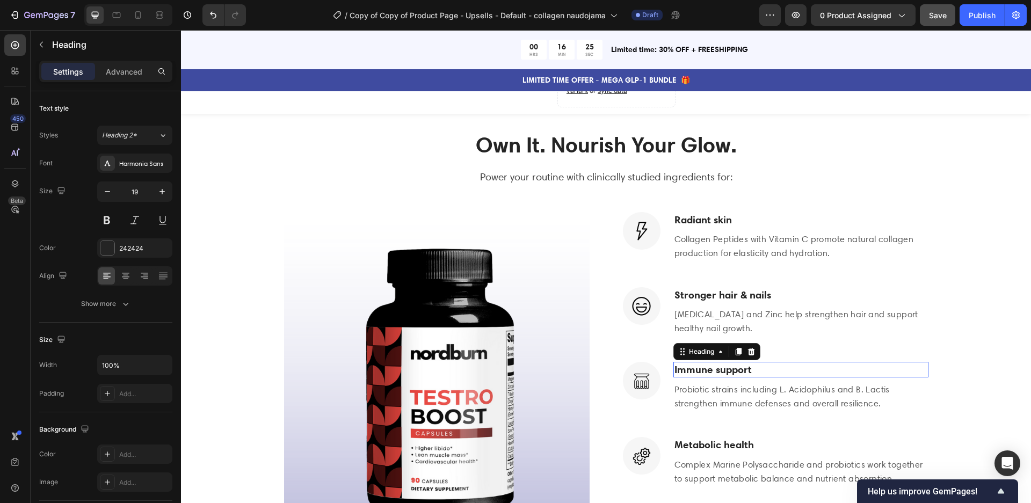
click at [723, 362] on h3 "Immune support" at bounding box center [801, 370] width 255 height 16
click at [723, 363] on p "Immune support" at bounding box center [801, 369] width 253 height 13
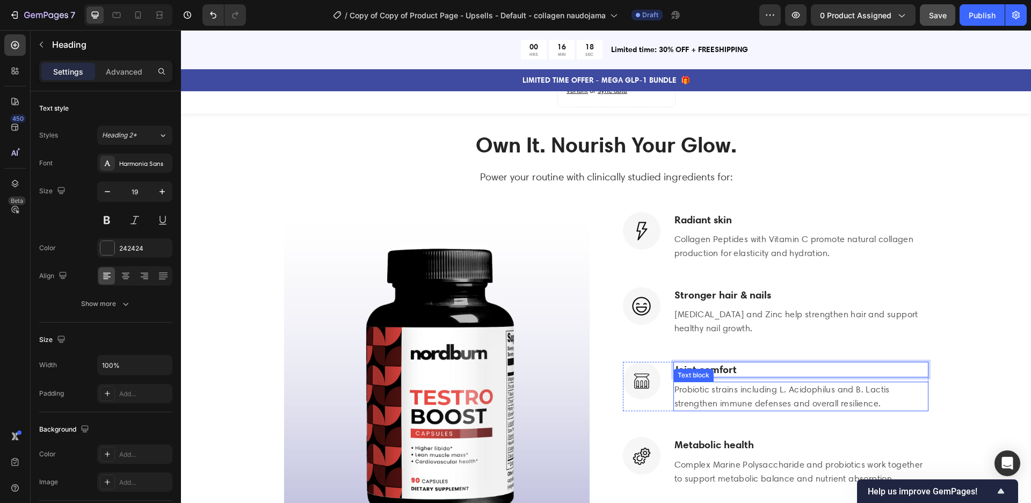
click at [757, 388] on p "Probiotic strains including L. Acidophilus and B. Lactis strengthen immune defe…" at bounding box center [801, 396] width 253 height 27
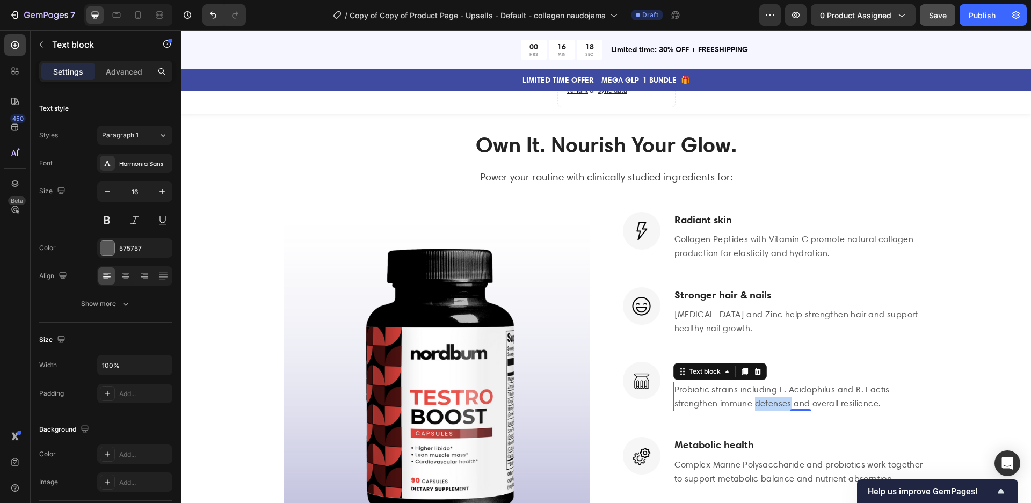
click at [757, 387] on p "Probiotic strains including L. Acidophilus and B. Lactis strengthen immune defe…" at bounding box center [801, 396] width 253 height 27
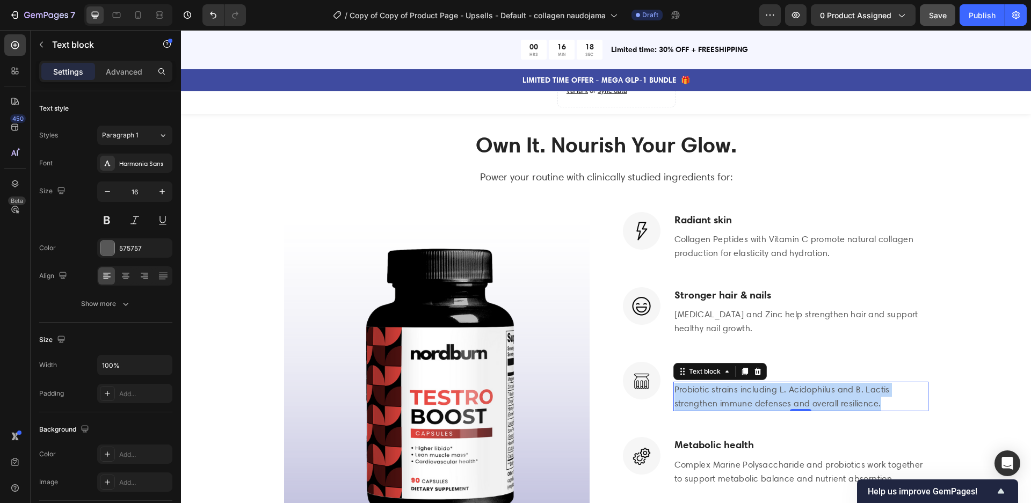
click at [757, 387] on p "Probiotic strains including L. Acidophilus and B. Lactis strengthen immune defe…" at bounding box center [801, 396] width 253 height 27
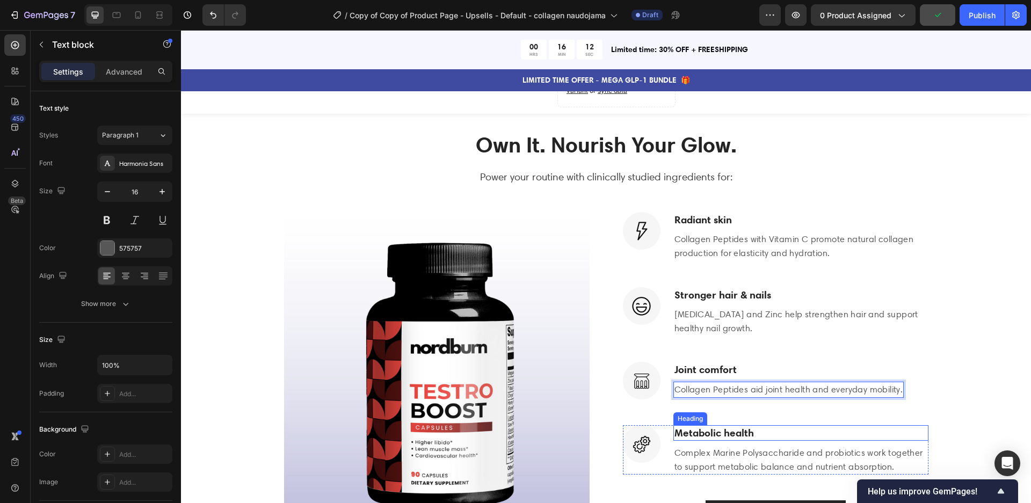
click at [709, 426] on strong "Metabolic health" at bounding box center [714, 432] width 79 height 13
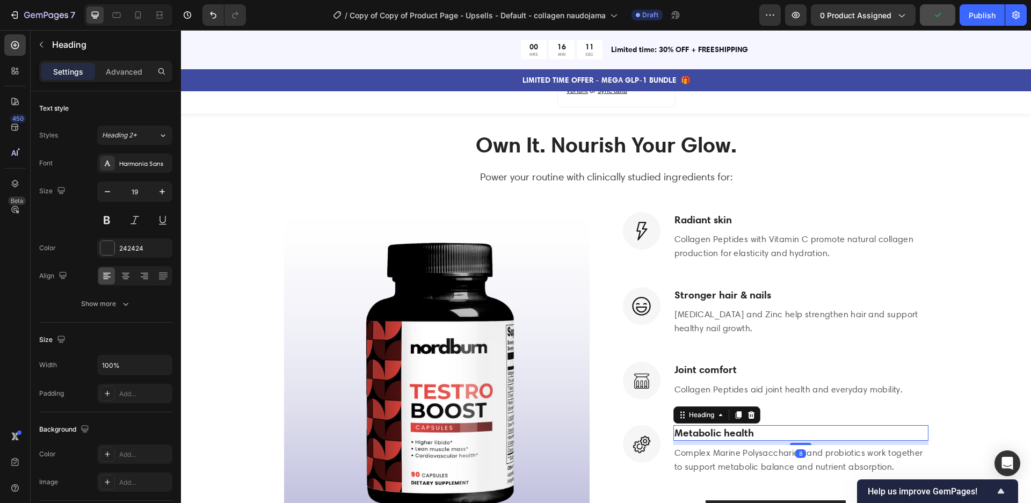
click at [709, 426] on strong "Metabolic health" at bounding box center [714, 432] width 79 height 13
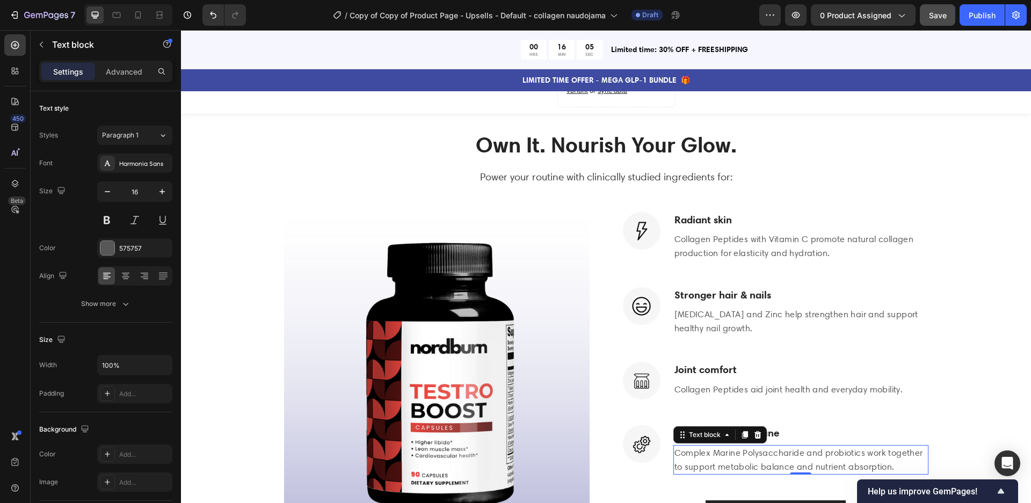
click at [775, 446] on p "Complex Marine Polysaccharide and probiotics work together to support metabolic…" at bounding box center [801, 459] width 253 height 27
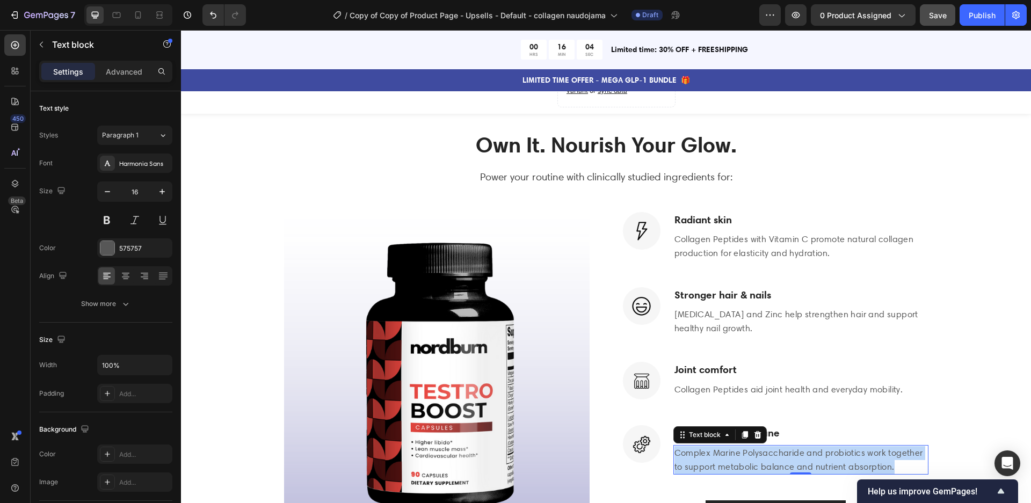
click at [775, 446] on p "Complex Marine Polysaccharide and probiotics work together to support metabolic…" at bounding box center [801, 459] width 253 height 27
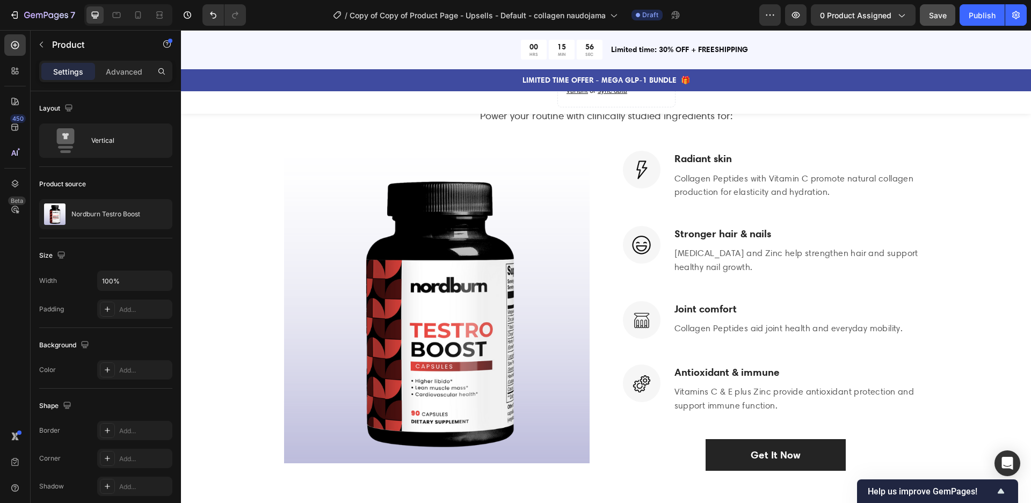
scroll to position [1866, 0]
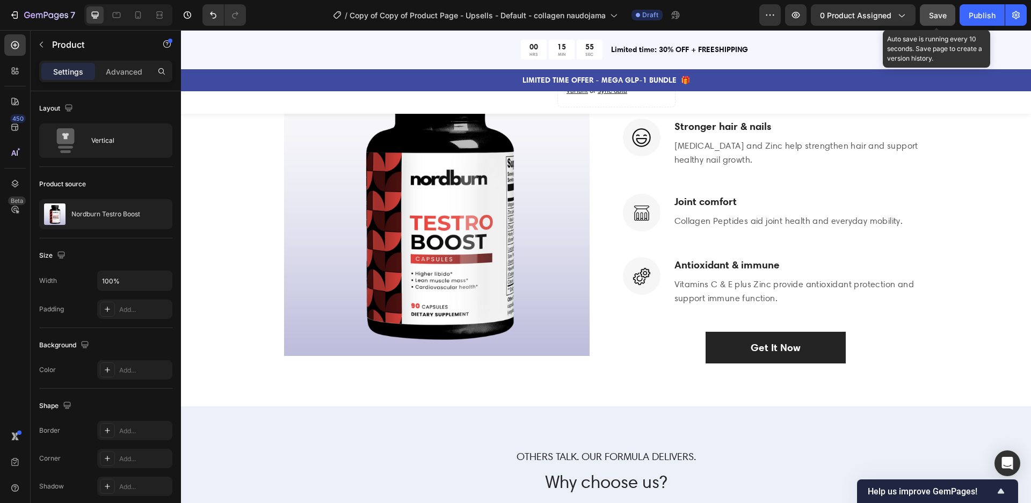
click at [936, 21] on button "Save" at bounding box center [937, 14] width 35 height 21
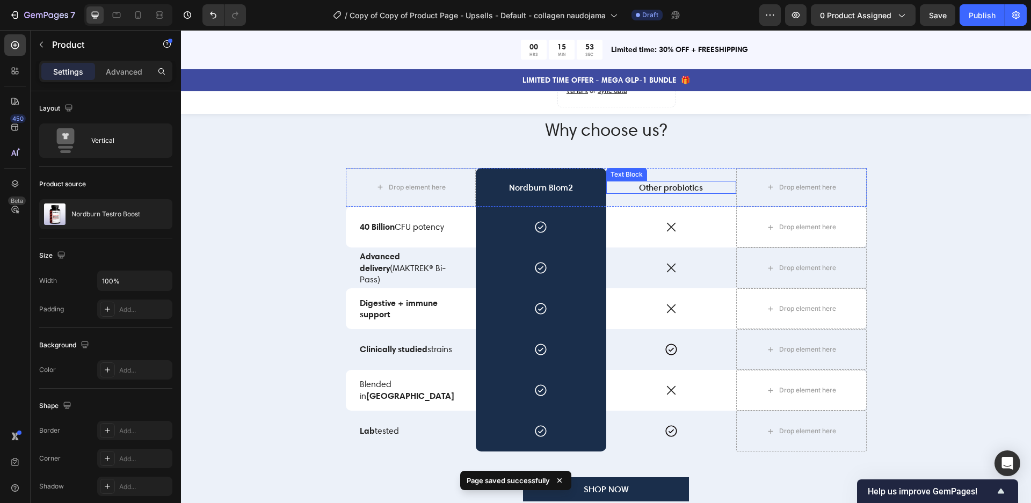
scroll to position [2220, 0]
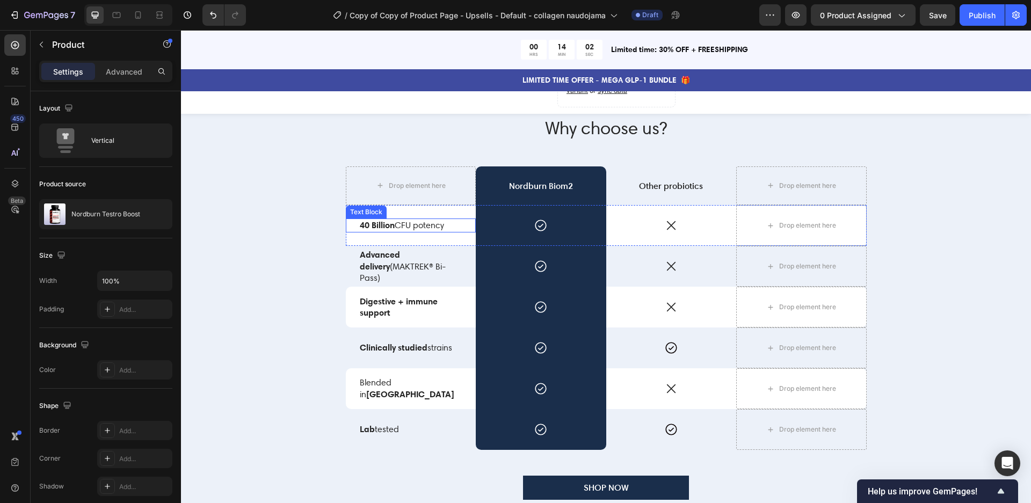
click at [409, 224] on p "40 Billion CFU potency" at bounding box center [411, 226] width 103 height 12
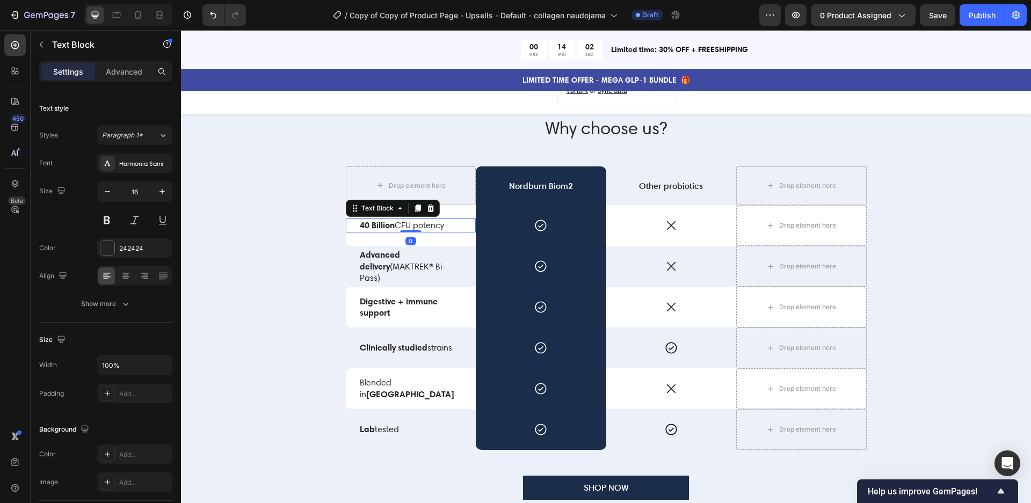
click at [409, 224] on p "40 Billion CFU potency" at bounding box center [411, 226] width 103 height 12
click at [408, 274] on p "Advanced delivery (MAKTREK® Bi-Pass)" at bounding box center [411, 266] width 103 height 34
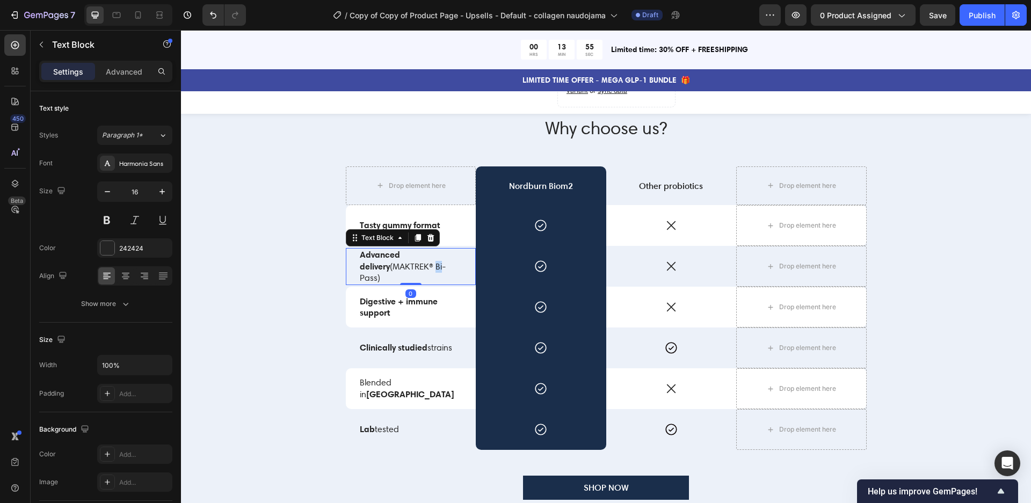
click at [407, 274] on p "Advanced delivery (MAKTREK® Bi-Pass)" at bounding box center [411, 266] width 103 height 34
click at [418, 271] on p "Includes Vitamin C, E, Biotin & Zinc" at bounding box center [411, 267] width 103 height 24
click at [417, 271] on p "Includes Vitamin C, E, Biotin & Zinc" at bounding box center [411, 267] width 103 height 24
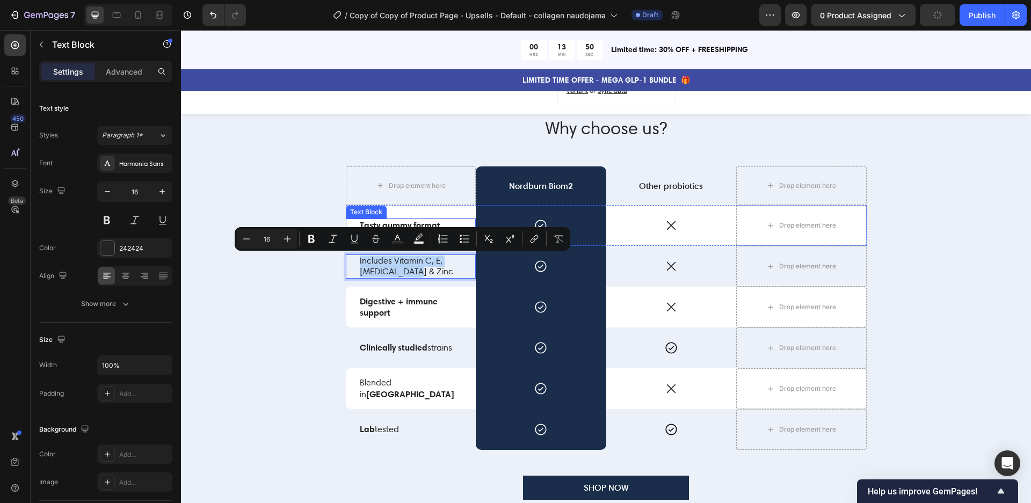
click at [410, 225] on strong "Tasty gummy format" at bounding box center [400, 225] width 81 height 11
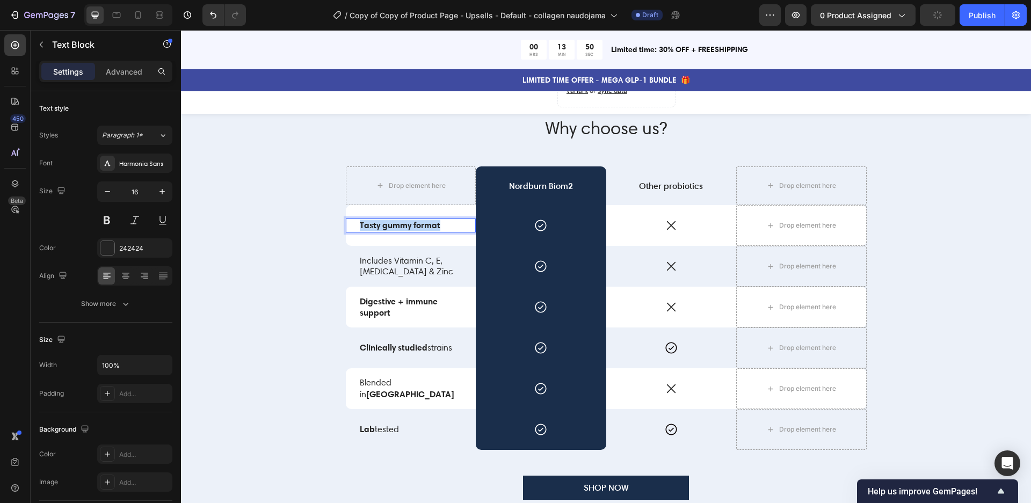
click at [409, 225] on strong "Tasty gummy format" at bounding box center [400, 225] width 81 height 11
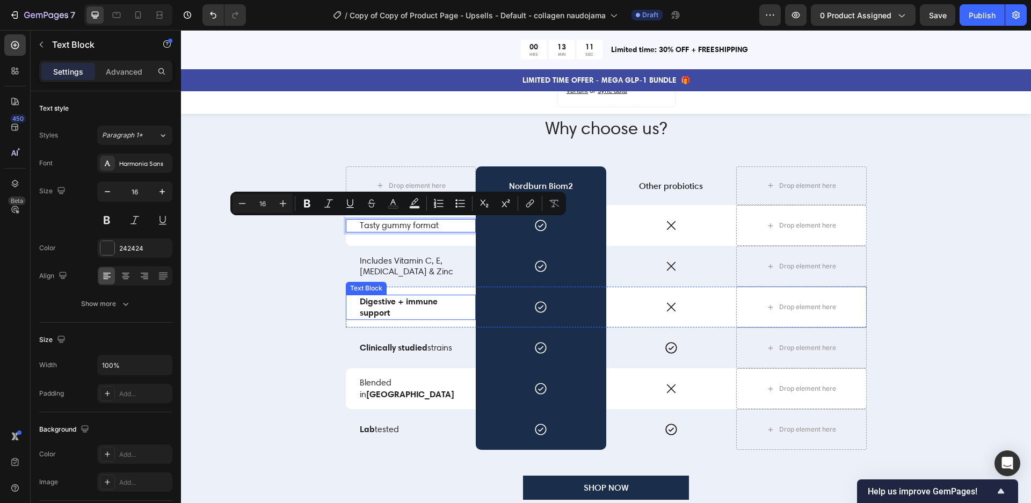
click at [428, 314] on p "Digestive + immune support" at bounding box center [411, 308] width 103 height 24
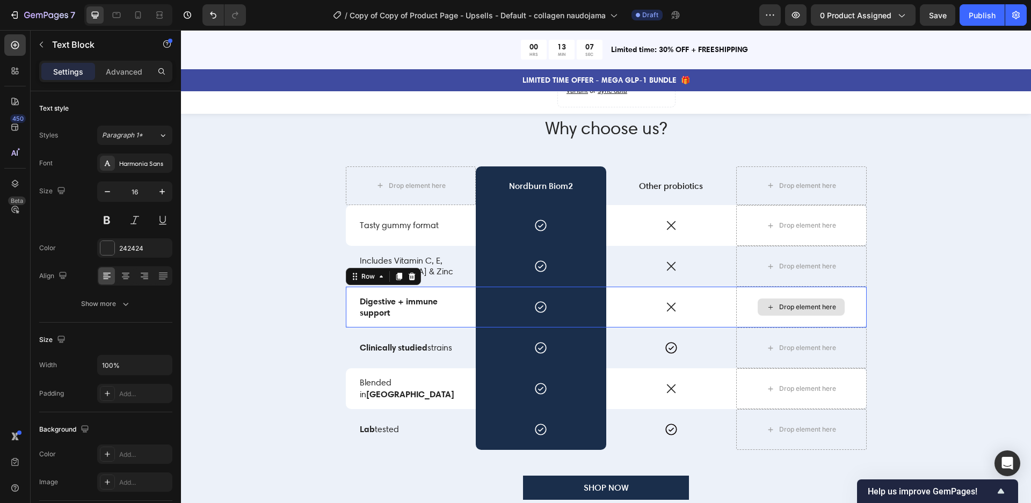
click at [859, 292] on div "Drop element here" at bounding box center [801, 307] width 131 height 41
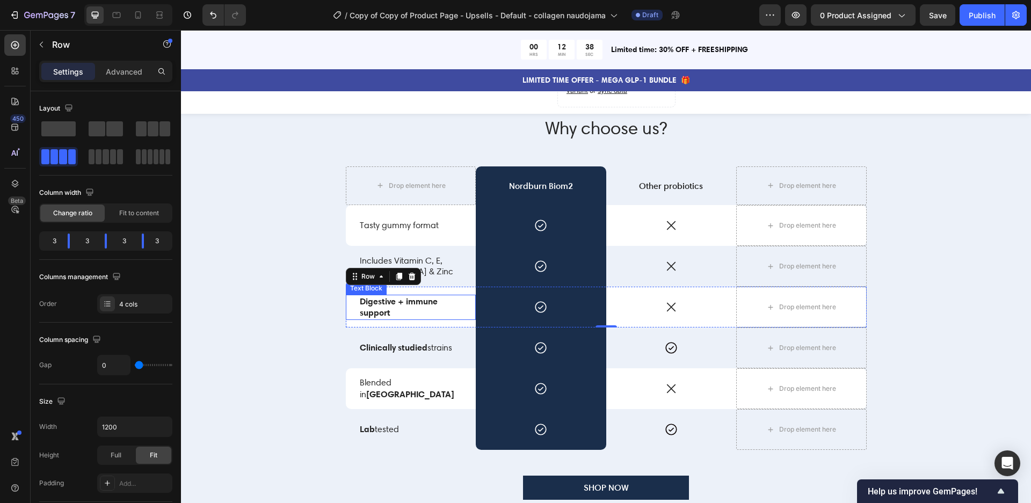
click at [386, 309] on strong "Digestive + immune support" at bounding box center [399, 307] width 78 height 23
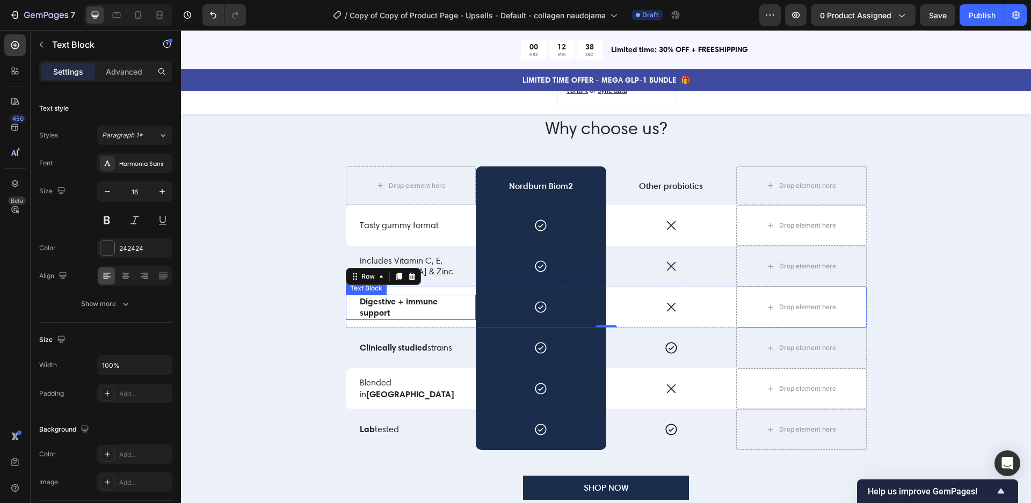
click at [386, 309] on strong "Digestive + immune support" at bounding box center [399, 307] width 78 height 23
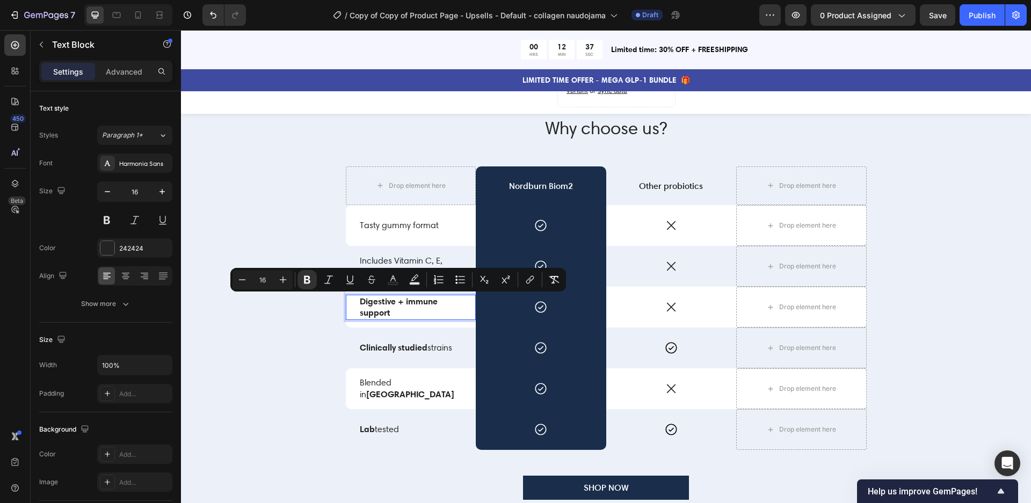
scroll to position [2226, 0]
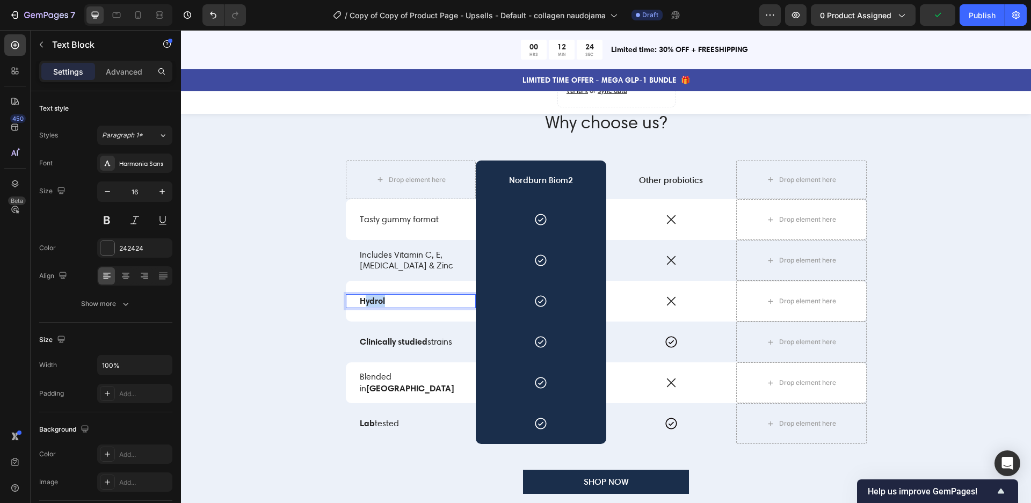
drag, startPoint x: 395, startPoint y: 298, endPoint x: 367, endPoint y: 297, distance: 28.0
click at [366, 297] on p "Hydrol" at bounding box center [411, 301] width 103 height 12
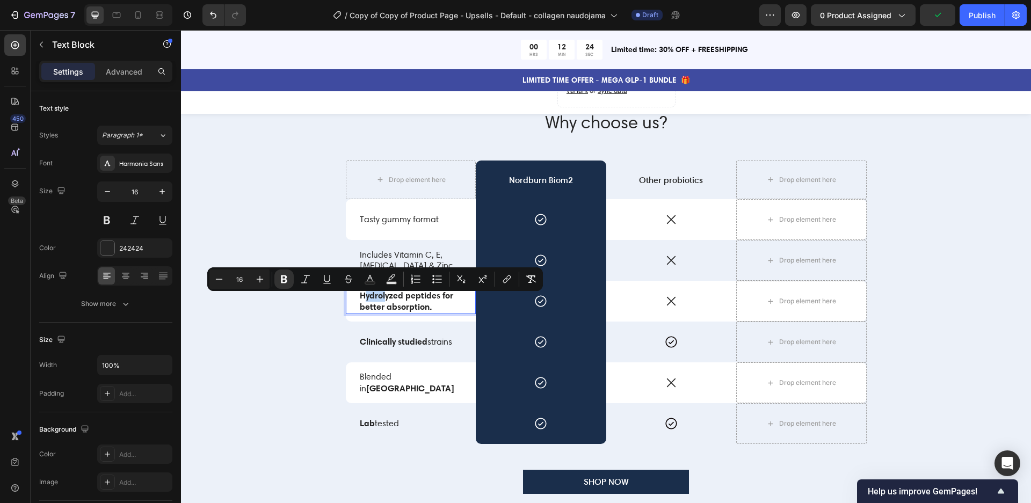
scroll to position [2220, 0]
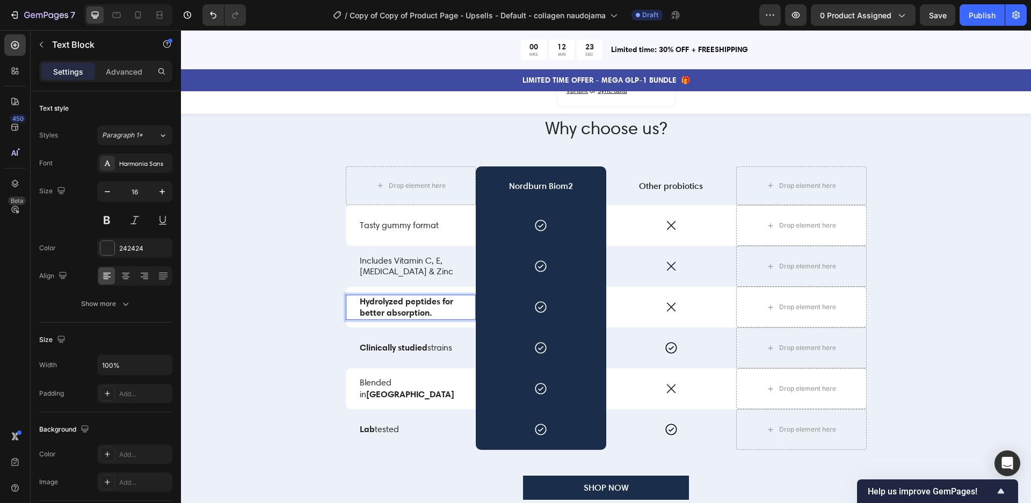
click at [362, 303] on strong "Hydrolyzed peptides for better absorption." at bounding box center [406, 307] width 93 height 23
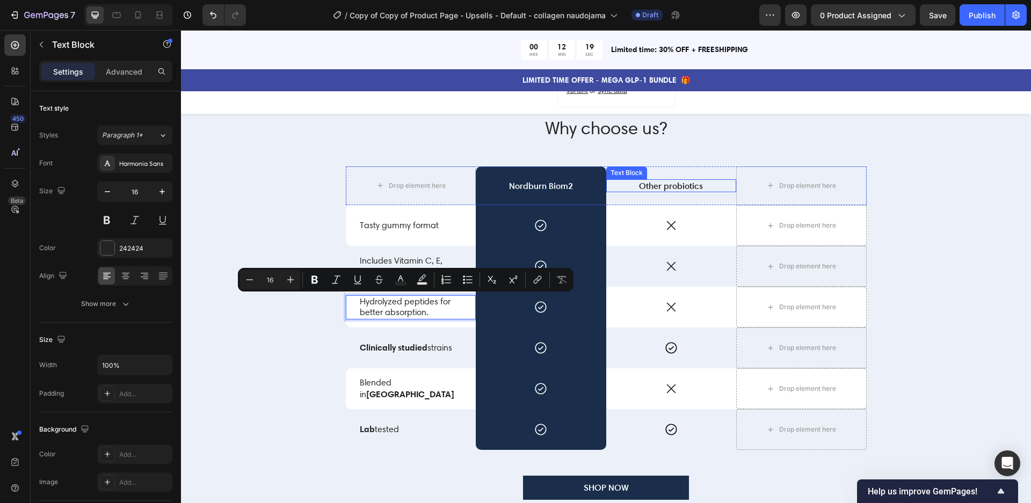
click at [660, 189] on p "Other probiotics" at bounding box center [672, 185] width 128 height 11
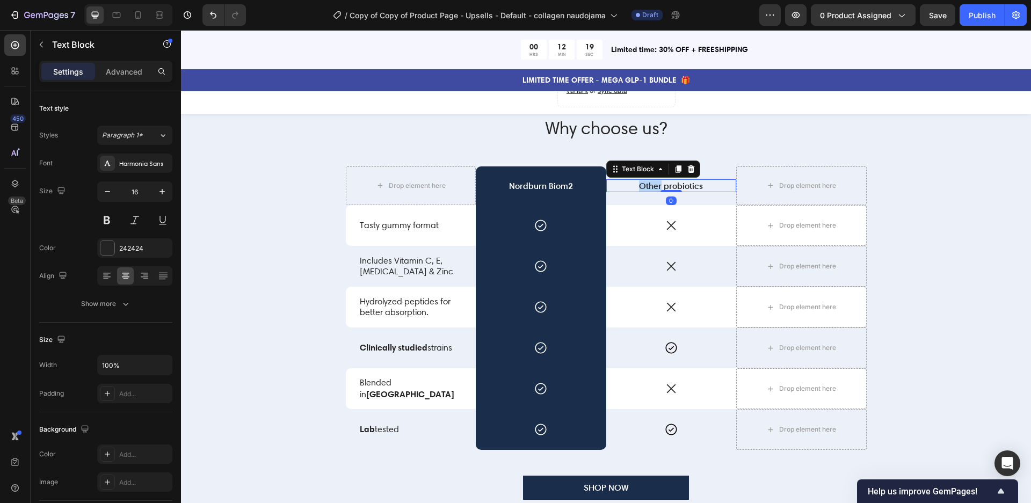
click at [660, 189] on p "Other probiotics" at bounding box center [672, 185] width 128 height 11
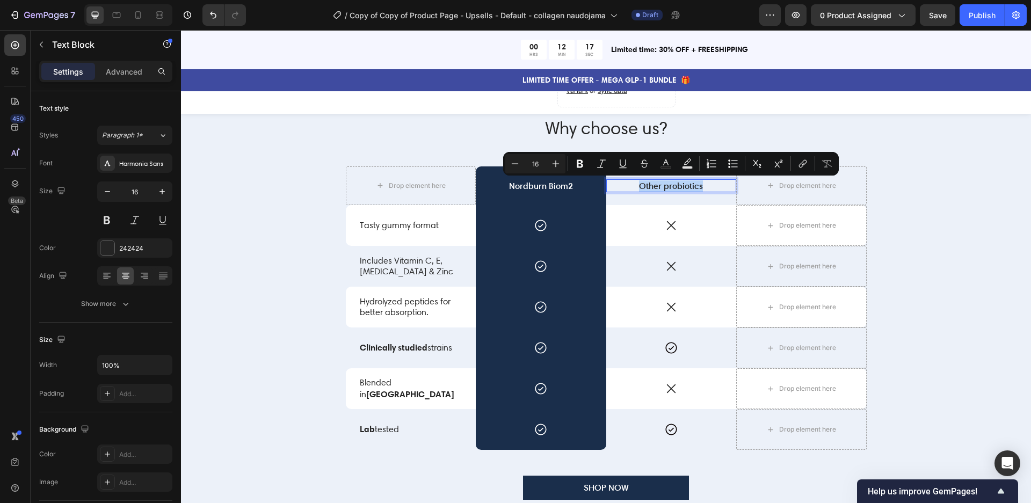
click at [711, 185] on p "Other probiotics" at bounding box center [672, 185] width 128 height 11
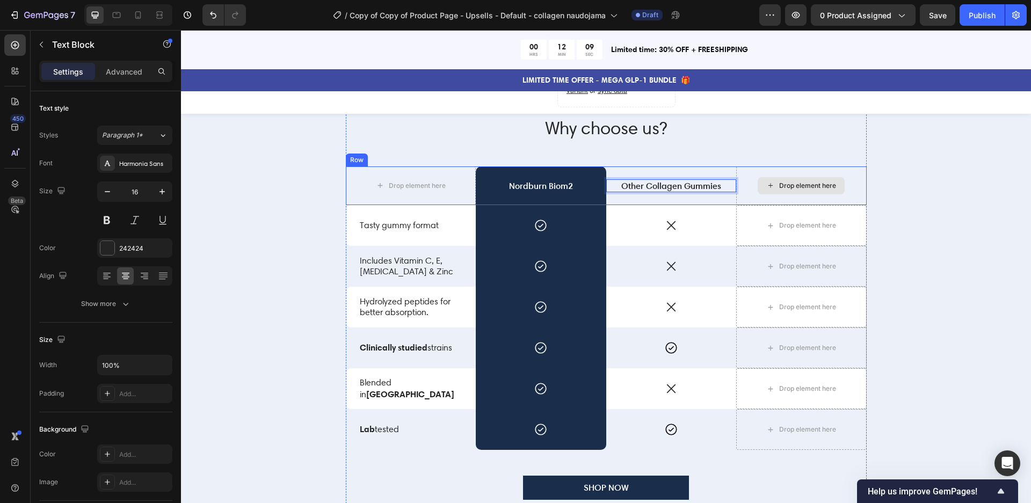
click at [823, 186] on div "Drop element here" at bounding box center [807, 186] width 57 height 9
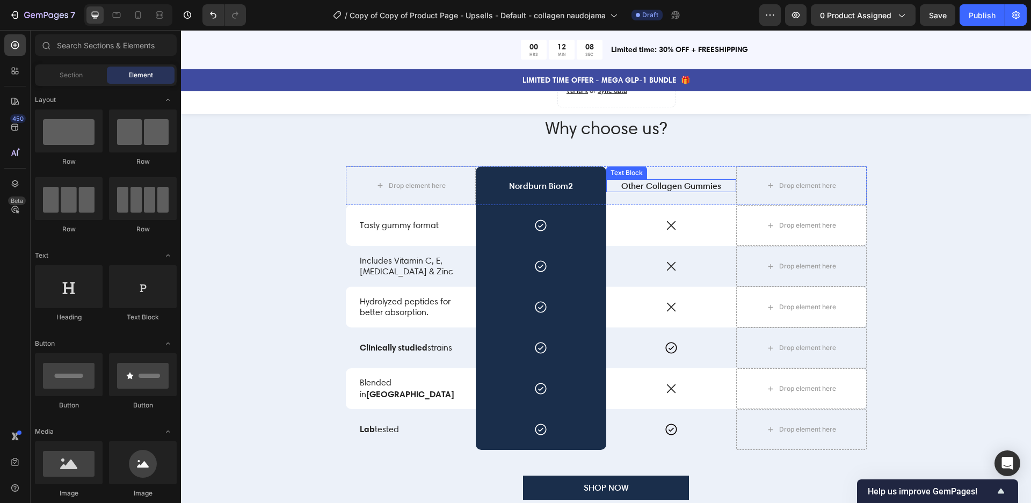
click at [689, 183] on p "Other Collagen Gummies" at bounding box center [672, 185] width 128 height 11
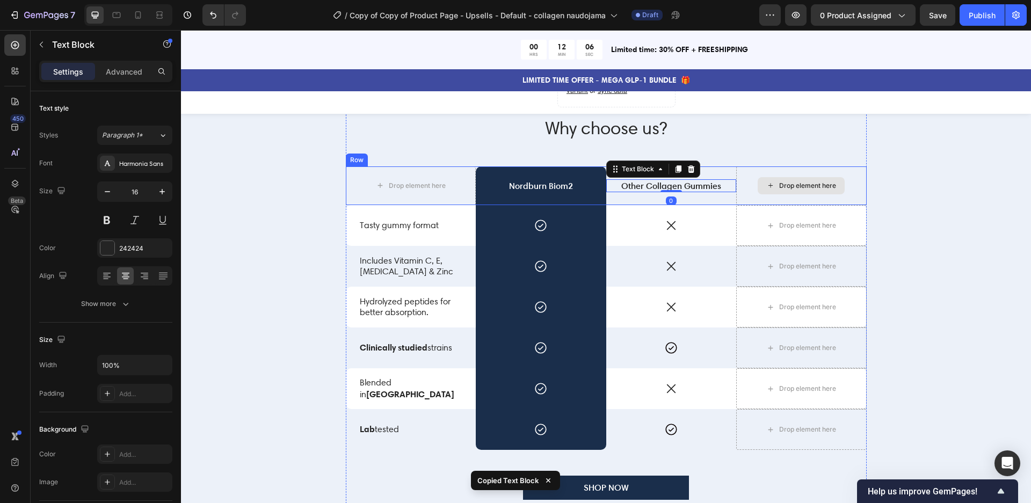
click at [802, 185] on div "Drop element here" at bounding box center [807, 186] width 57 height 9
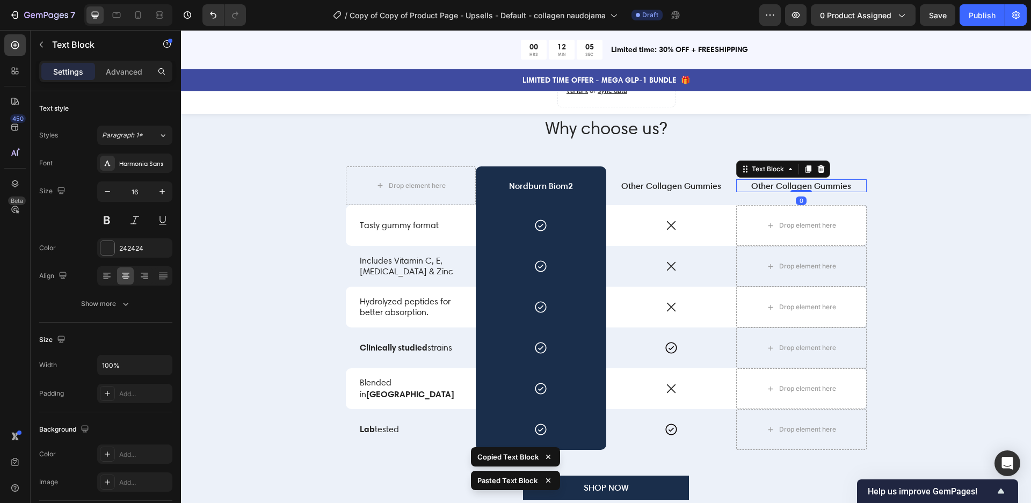
click at [794, 184] on p "Other Collagen Gummies" at bounding box center [802, 185] width 128 height 11
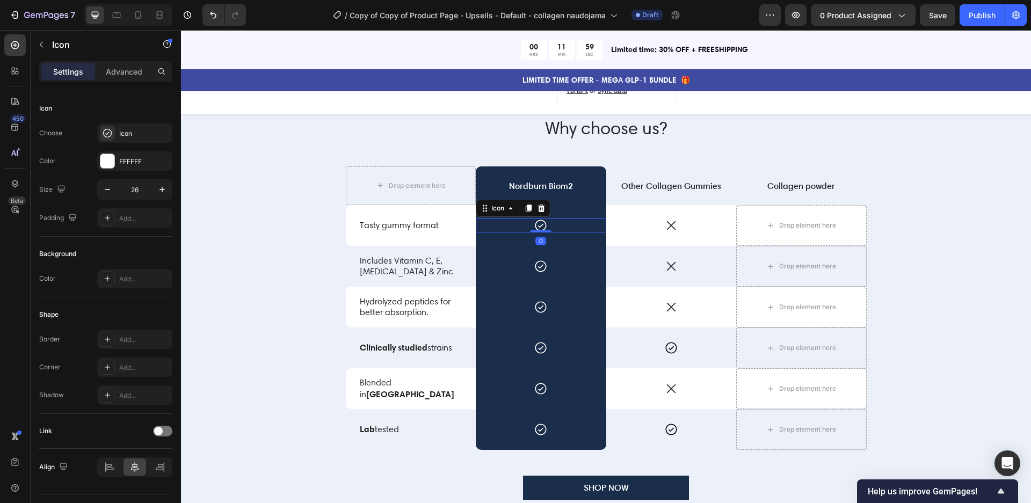
click at [546, 226] on icon at bounding box center [541, 225] width 11 height 11
click at [674, 228] on icon at bounding box center [671, 226] width 14 height 14
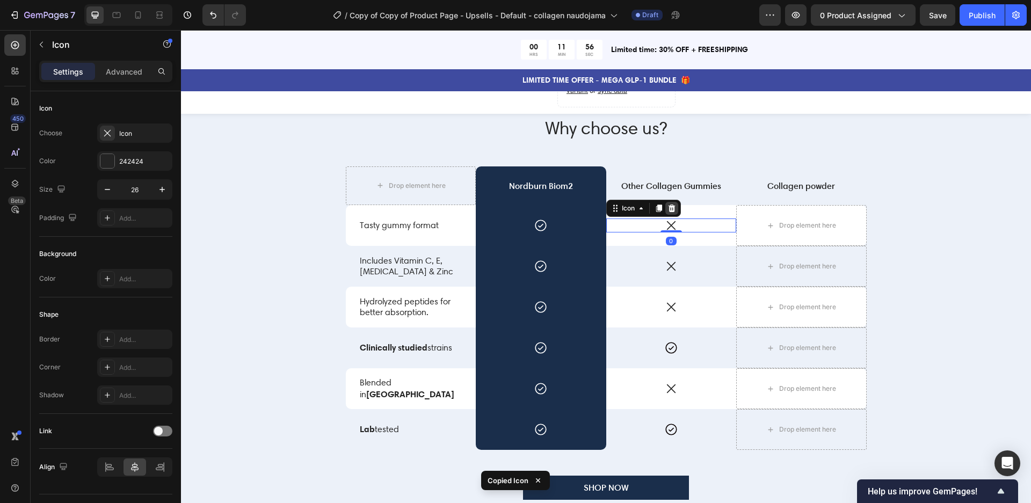
click at [671, 208] on icon at bounding box center [671, 209] width 7 height 8
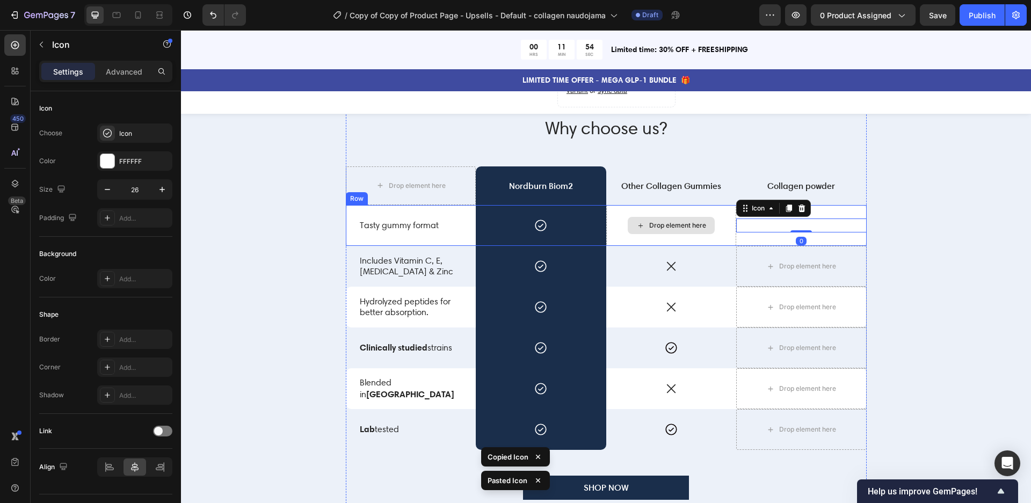
click at [677, 226] on div "Drop element here" at bounding box center [677, 225] width 57 height 9
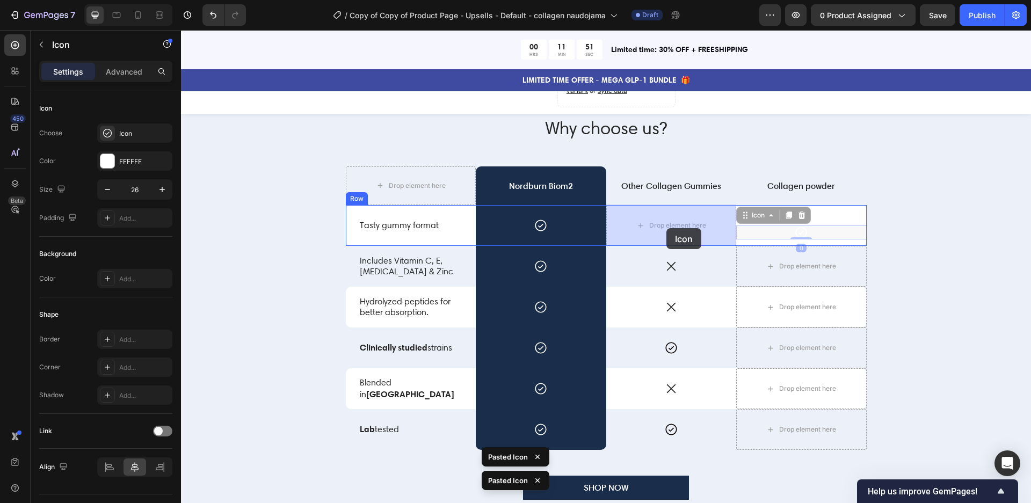
drag, startPoint x: 803, startPoint y: 232, endPoint x: 667, endPoint y: 228, distance: 136.0
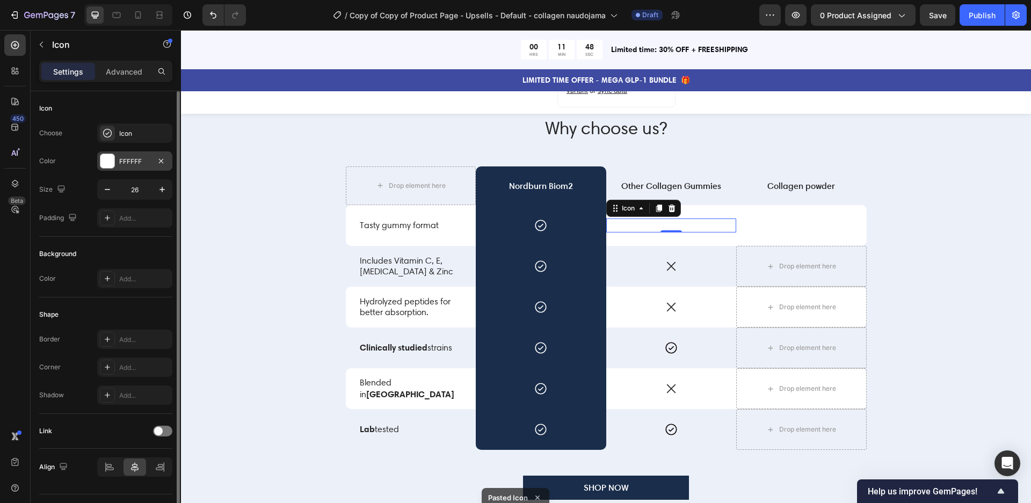
click at [130, 164] on div "FFFFFF" at bounding box center [134, 162] width 31 height 10
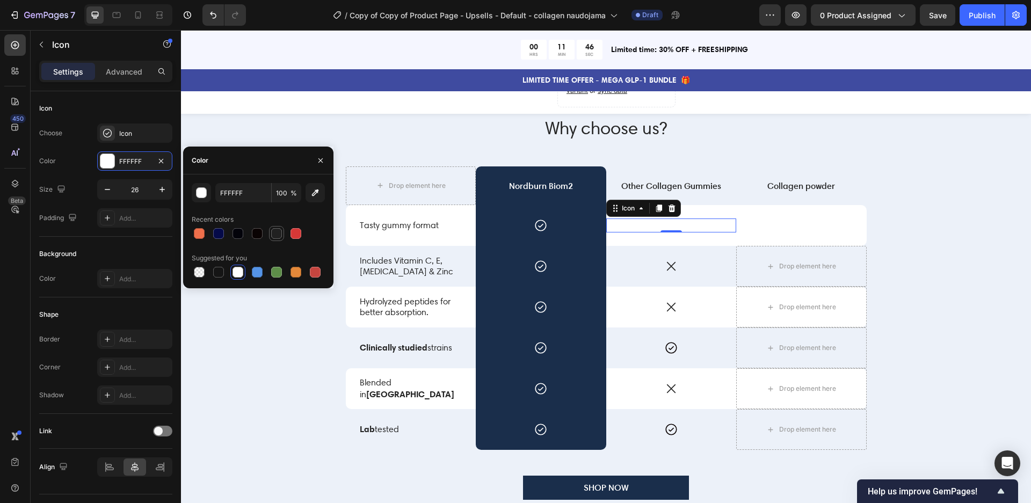
click at [279, 236] on div at bounding box center [276, 233] width 11 height 11
type input "212121"
click at [798, 217] on div "Icon" at bounding box center [801, 225] width 131 height 41
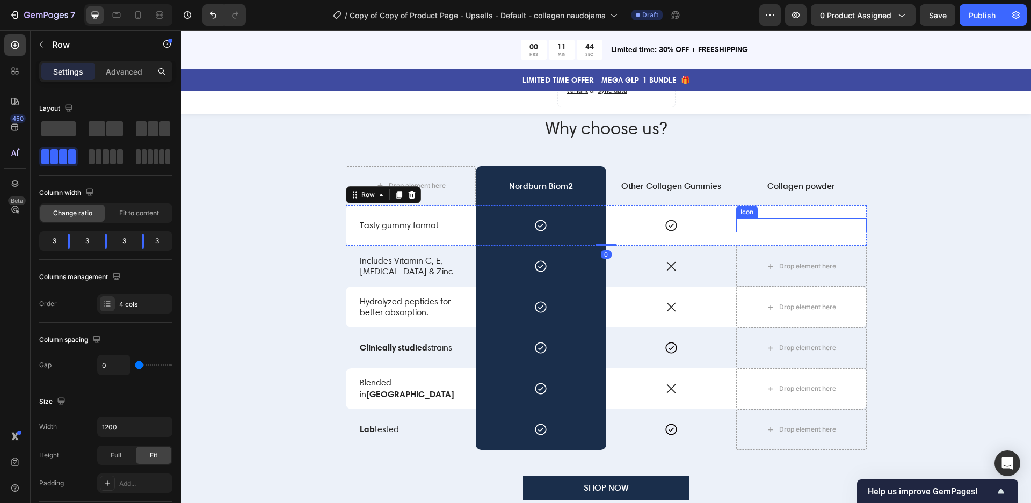
click at [793, 223] on div "Icon" at bounding box center [801, 226] width 131 height 14
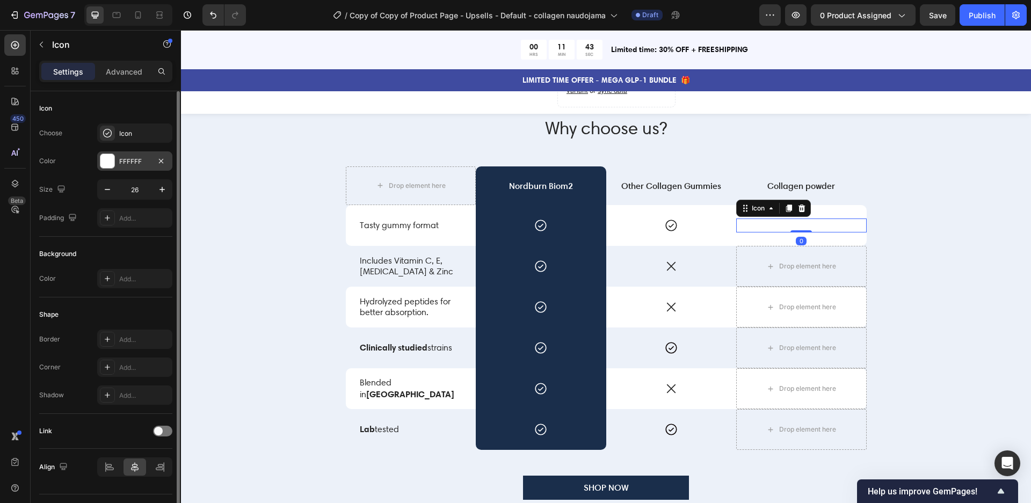
click at [135, 155] on div "FFFFFF" at bounding box center [134, 160] width 75 height 19
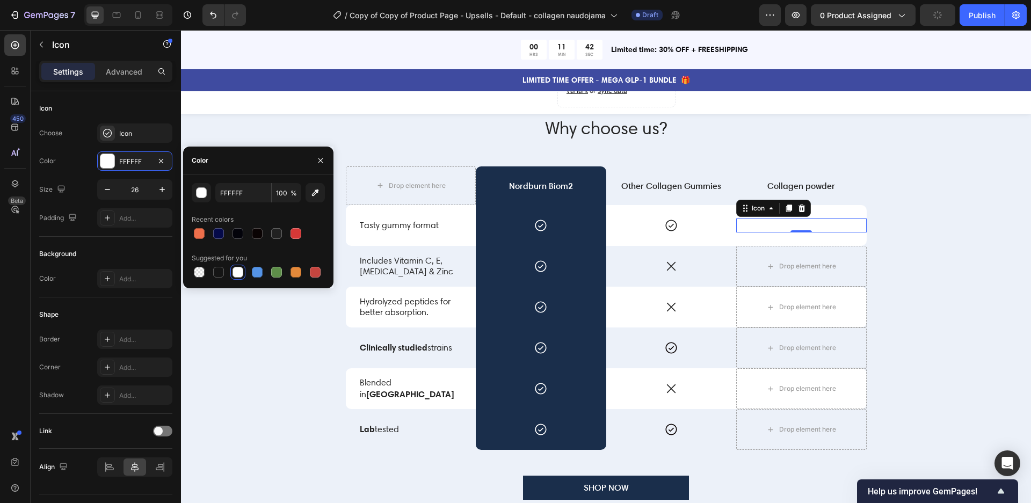
click at [285, 234] on div at bounding box center [258, 233] width 133 height 15
click at [280, 235] on div at bounding box center [276, 233] width 11 height 11
type input "212121"
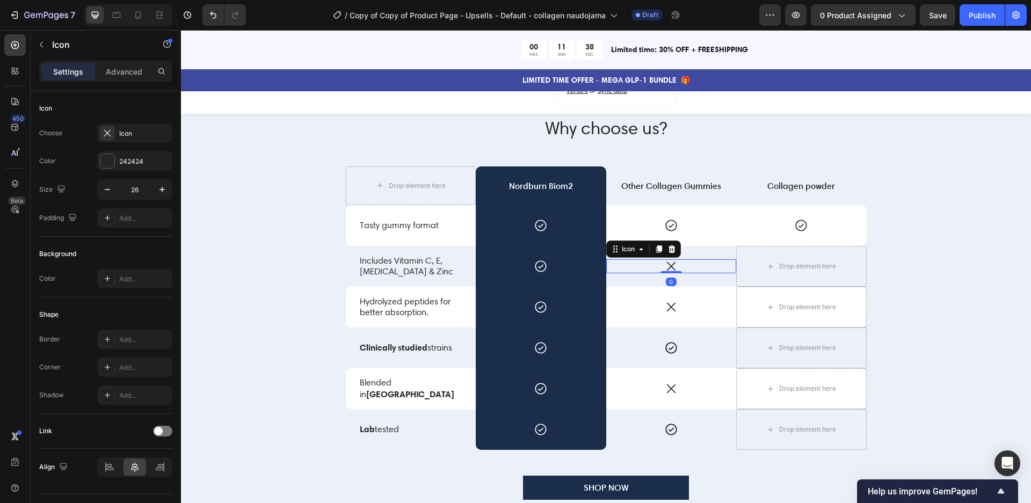
click at [675, 266] on icon at bounding box center [671, 266] width 14 height 14
click at [810, 261] on div "Drop element here" at bounding box center [801, 266] width 87 height 17
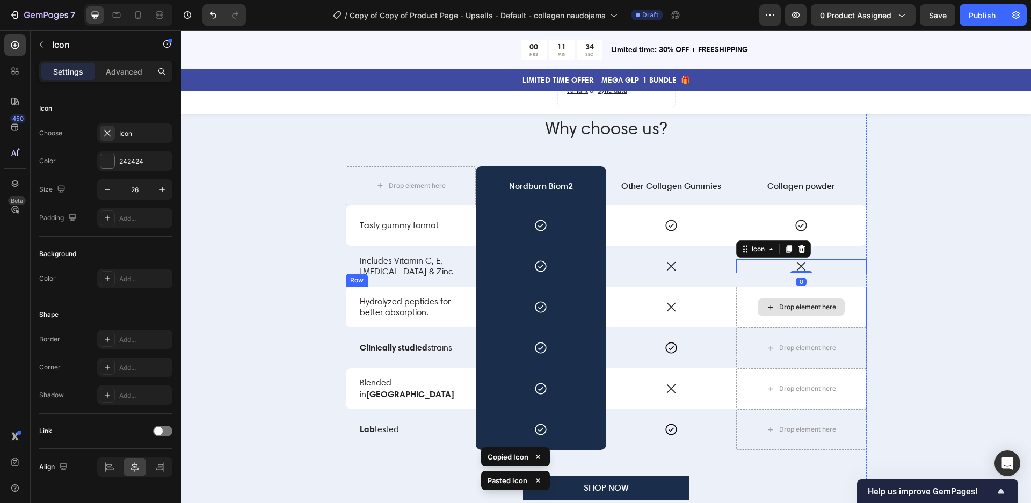
click at [808, 307] on div "Drop element here" at bounding box center [807, 307] width 57 height 9
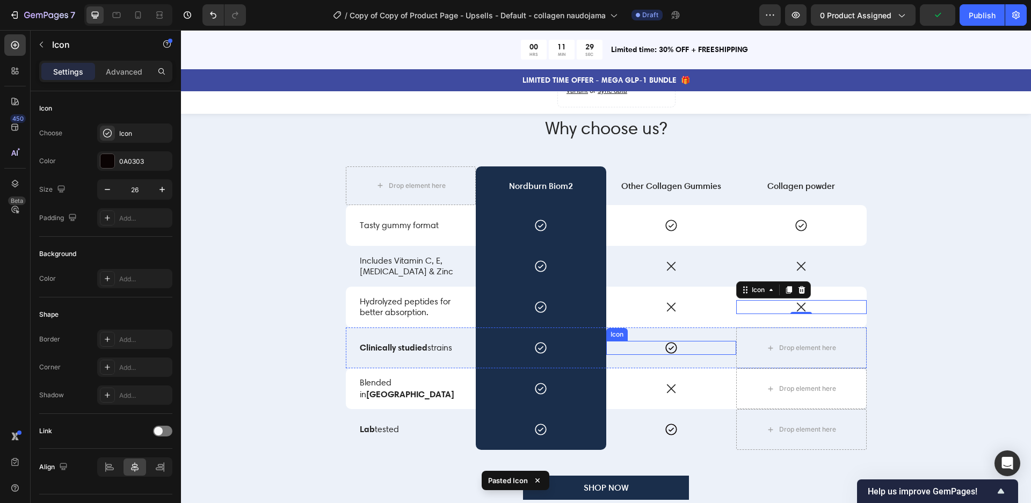
click at [670, 344] on icon at bounding box center [671, 348] width 14 height 14
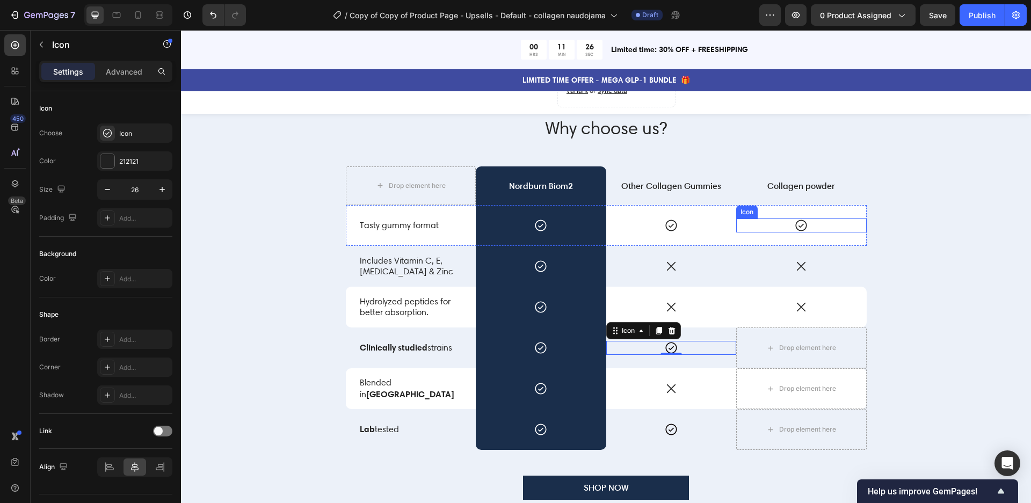
click at [805, 226] on icon at bounding box center [801, 226] width 14 height 14
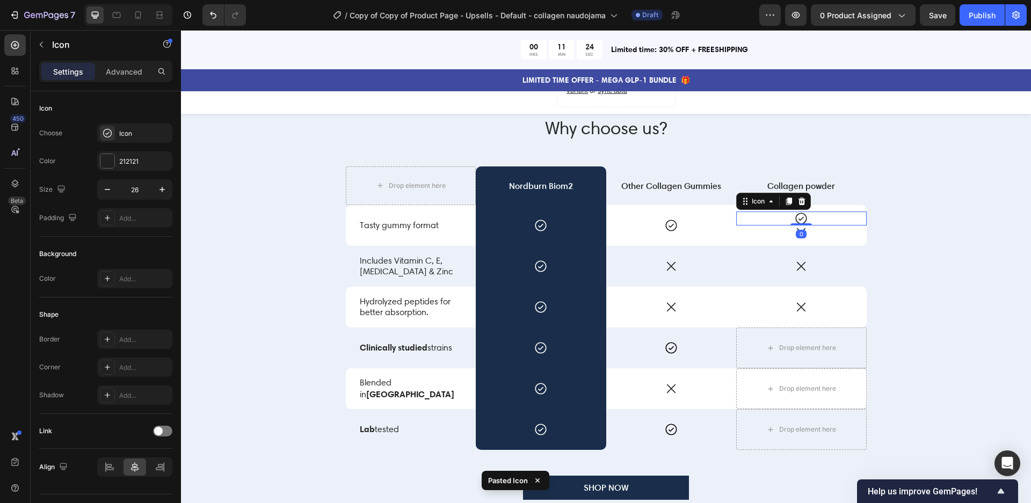
click at [835, 222] on div "Icon 0" at bounding box center [801, 219] width 131 height 14
click at [799, 201] on icon at bounding box center [802, 201] width 9 height 9
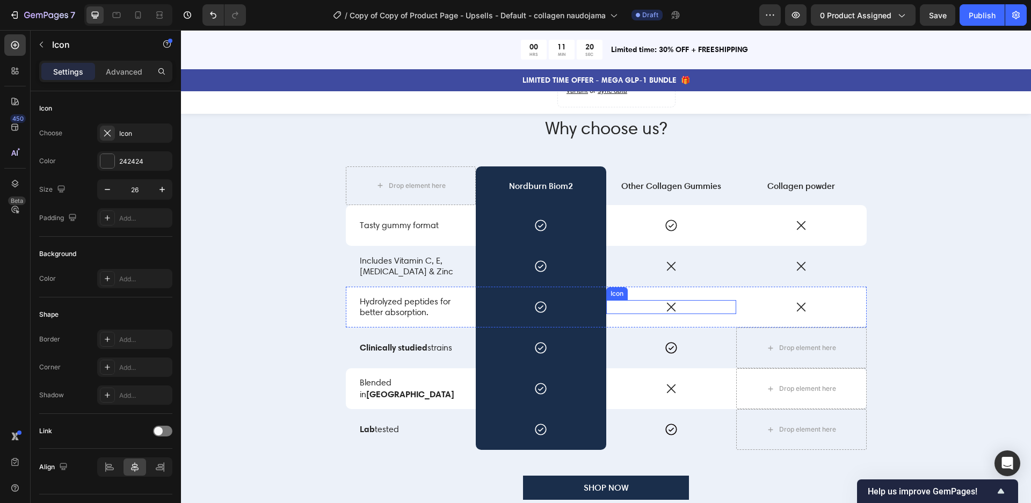
click at [670, 300] on icon at bounding box center [671, 307] width 14 height 14
click at [671, 352] on icon at bounding box center [671, 348] width 14 height 14
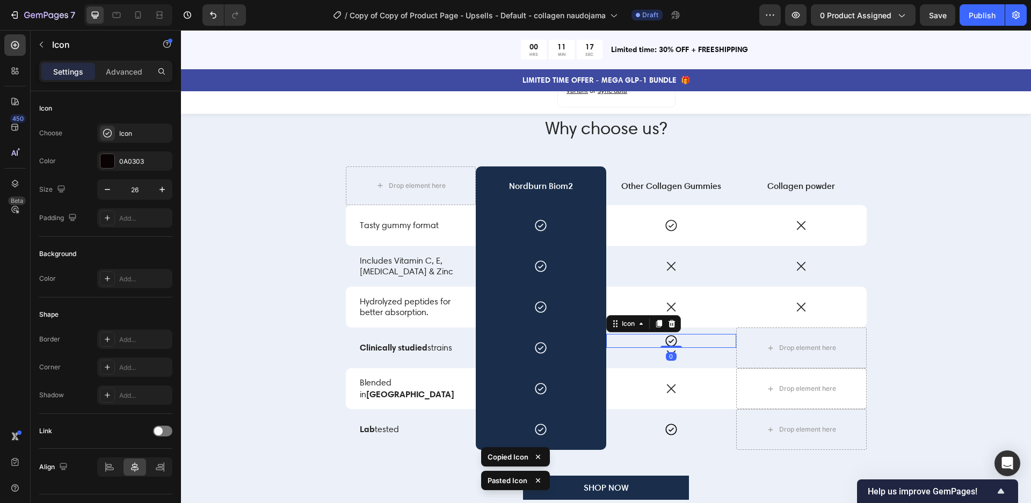
click at [697, 337] on div "Icon 0" at bounding box center [671, 341] width 131 height 14
click at [673, 324] on icon at bounding box center [672, 324] width 9 height 9
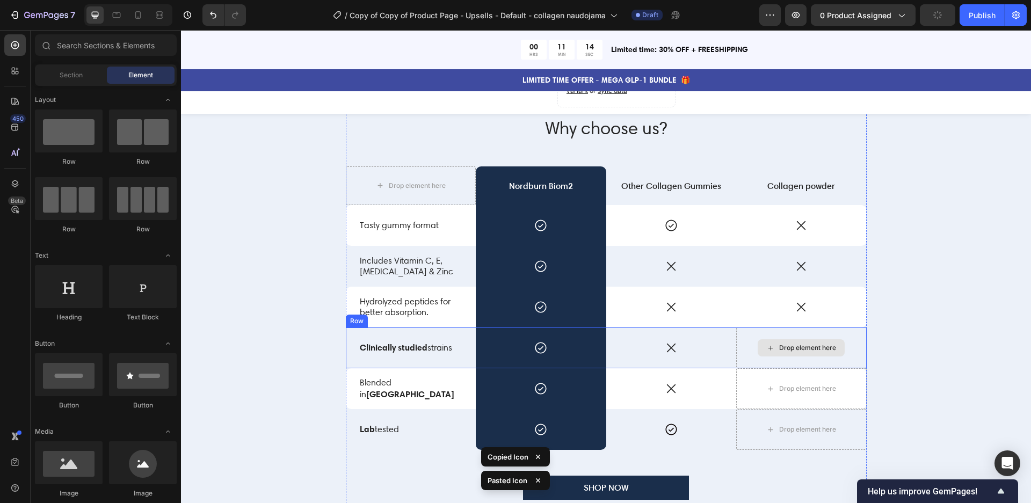
click at [808, 350] on div "Drop element here" at bounding box center [807, 348] width 57 height 9
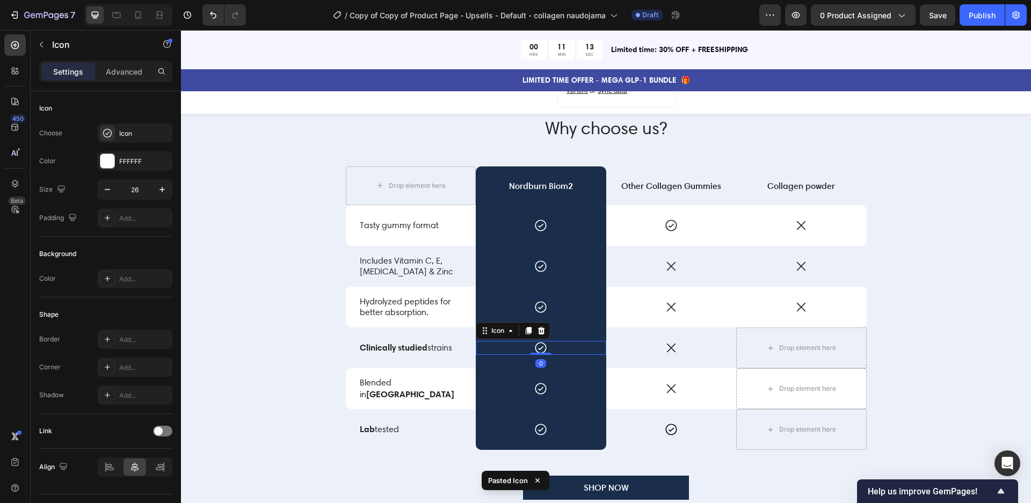
click at [538, 351] on icon at bounding box center [541, 348] width 11 height 11
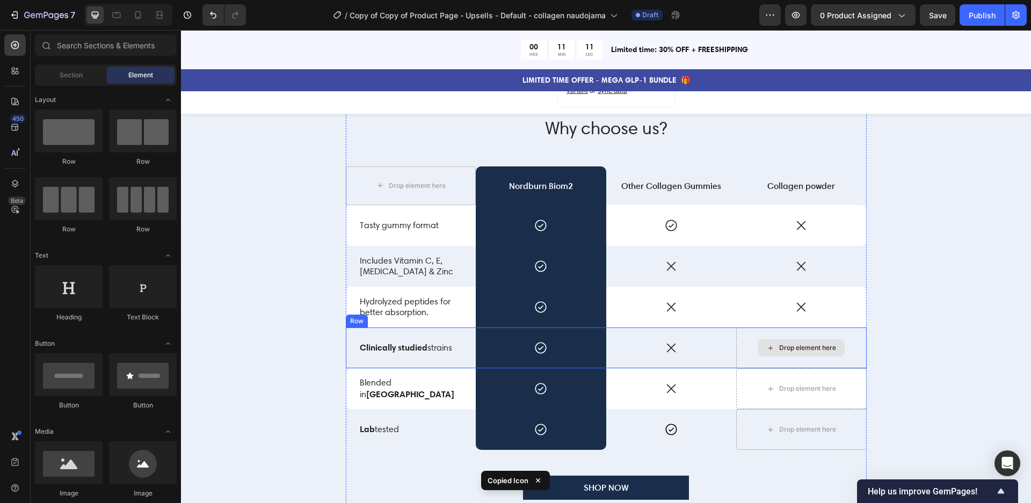
click at [813, 350] on div "Drop element here" at bounding box center [807, 348] width 57 height 9
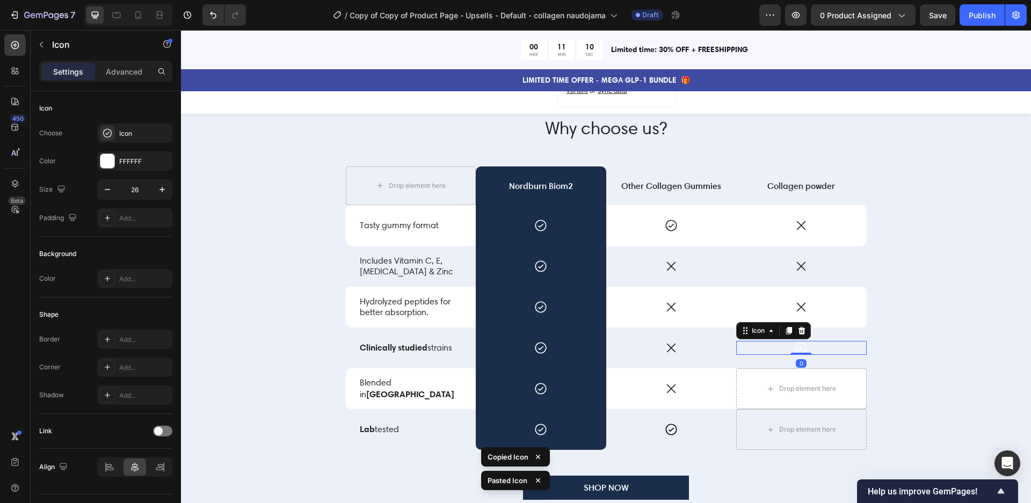
click at [805, 346] on icon at bounding box center [801, 348] width 14 height 14
click at [131, 160] on div "FFFFFF" at bounding box center [134, 162] width 31 height 10
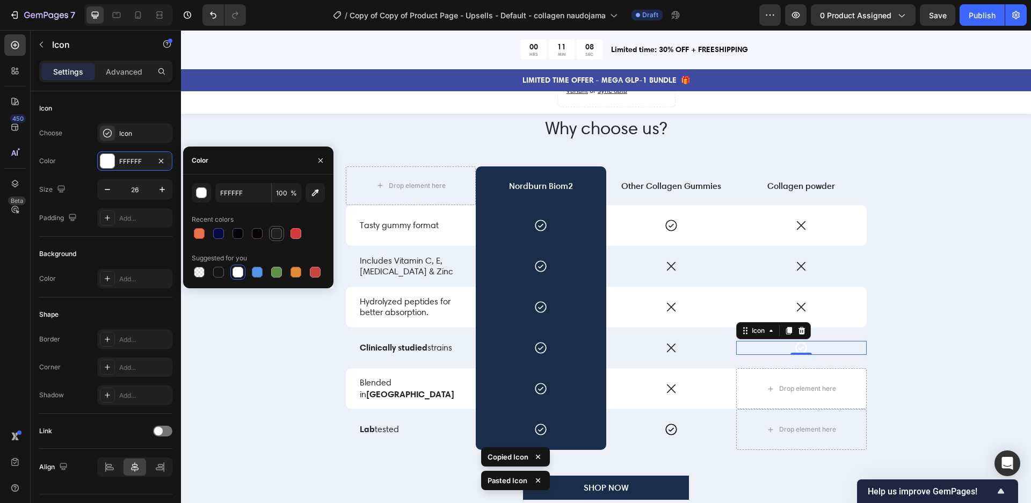
click at [279, 231] on div at bounding box center [276, 233] width 11 height 11
type input "212121"
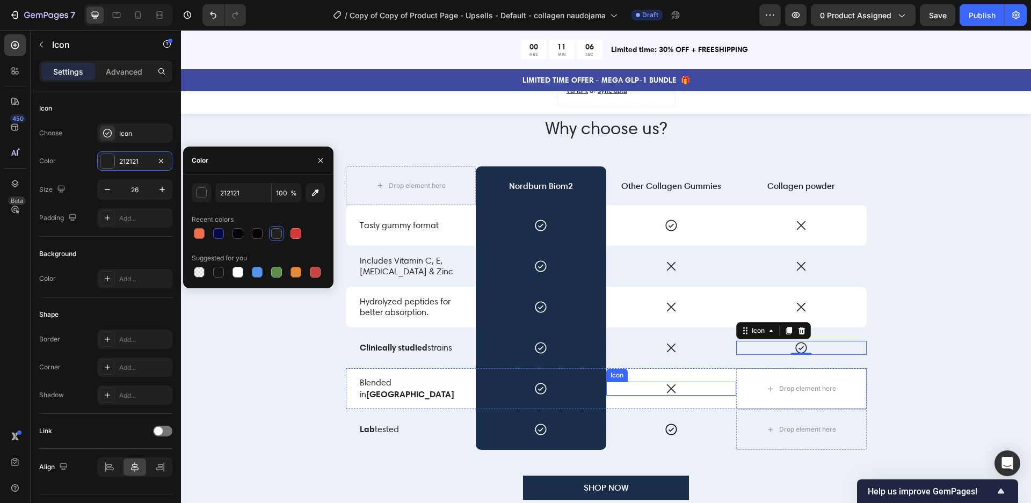
click at [668, 387] on icon at bounding box center [671, 389] width 14 height 14
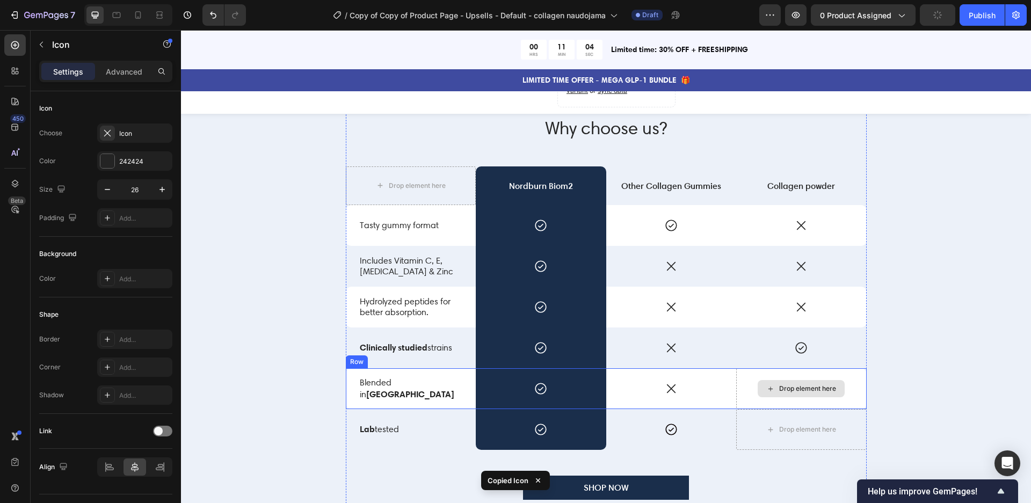
click at [802, 393] on div "Drop element here" at bounding box center [801, 388] width 87 height 17
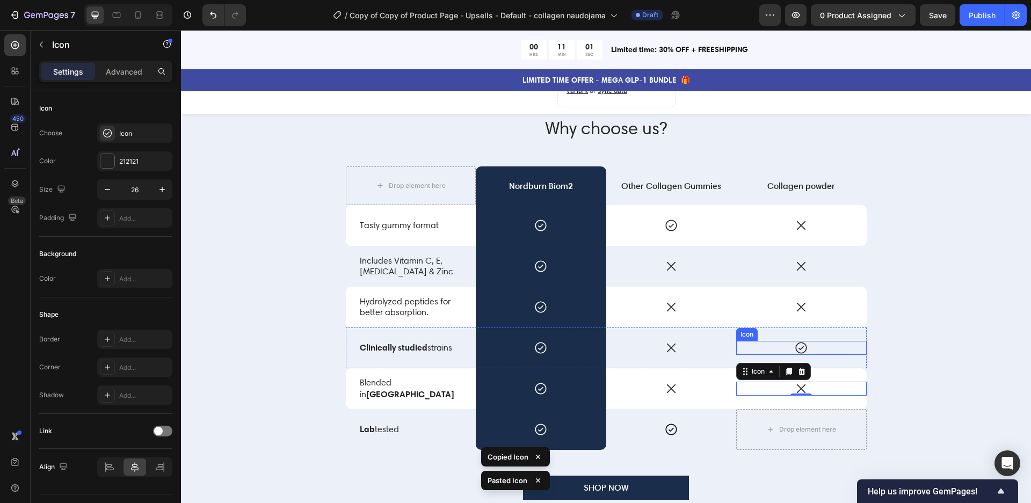
click at [803, 343] on icon at bounding box center [801, 348] width 11 height 11
click at [800, 384] on icon at bounding box center [801, 389] width 14 height 14
click at [806, 367] on icon at bounding box center [802, 371] width 9 height 9
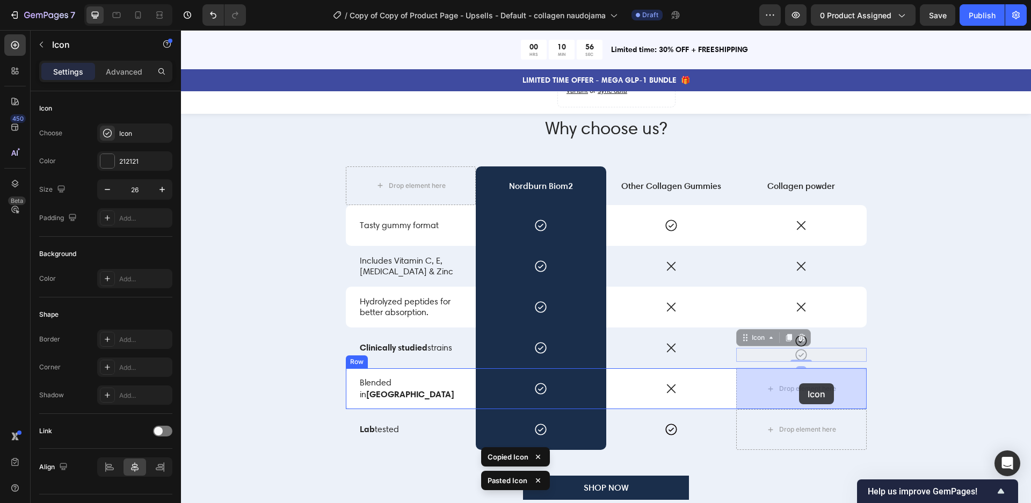
drag, startPoint x: 801, startPoint y: 357, endPoint x: 799, endPoint y: 384, distance: 26.9
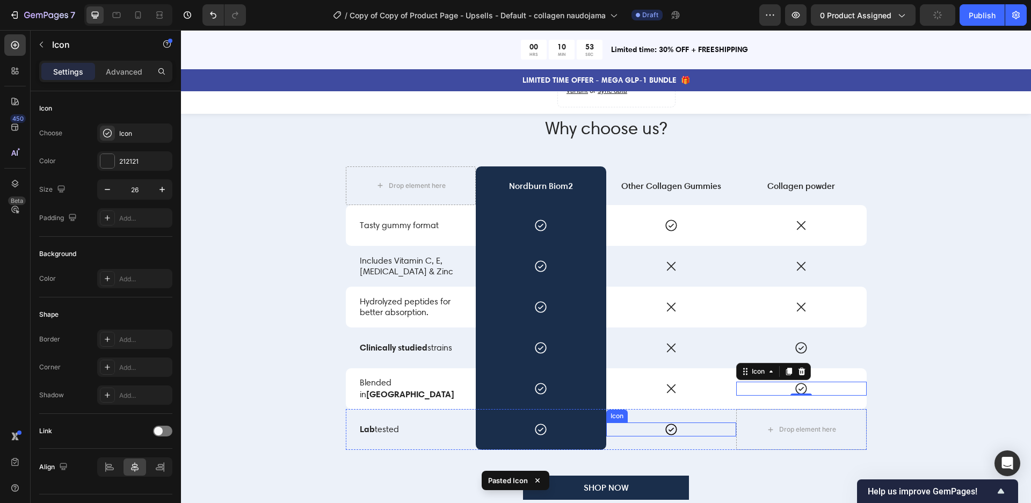
click at [671, 431] on icon at bounding box center [671, 430] width 14 height 14
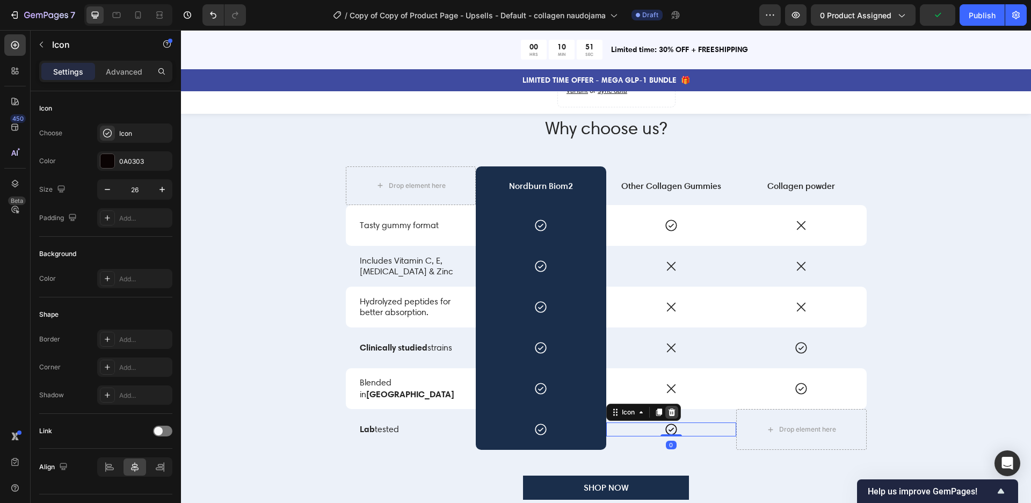
click at [673, 412] on icon at bounding box center [672, 412] width 9 height 9
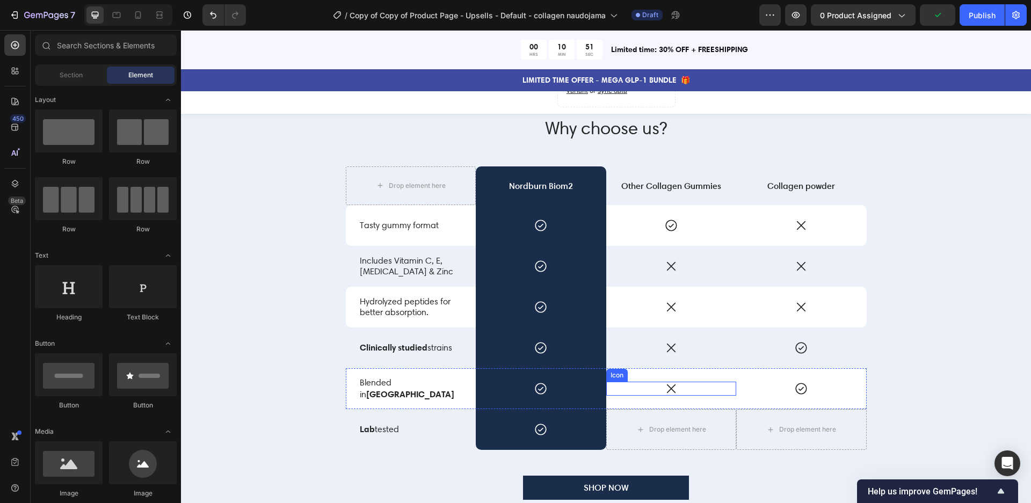
click at [671, 388] on icon at bounding box center [671, 389] width 9 height 9
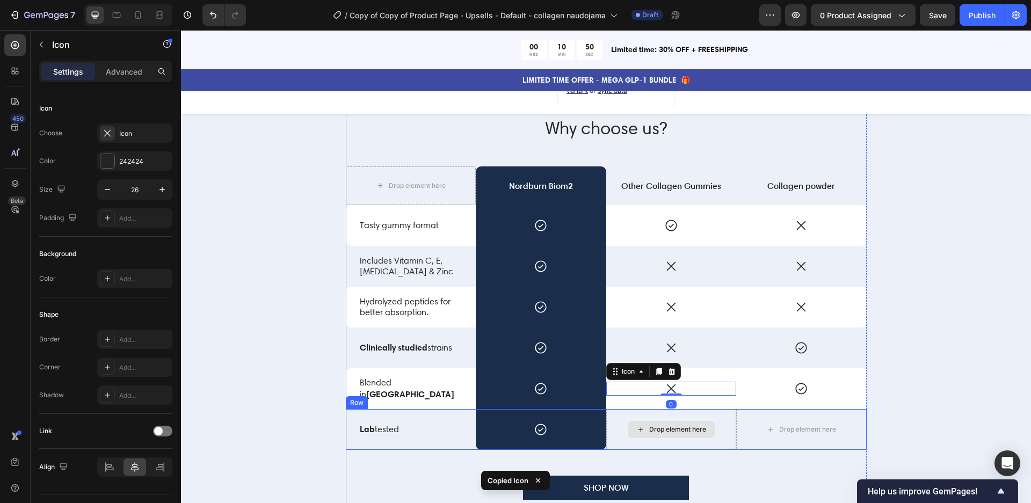
click at [671, 426] on div "Drop element here" at bounding box center [677, 429] width 57 height 9
click at [668, 427] on div "Drop element here" at bounding box center [677, 429] width 57 height 9
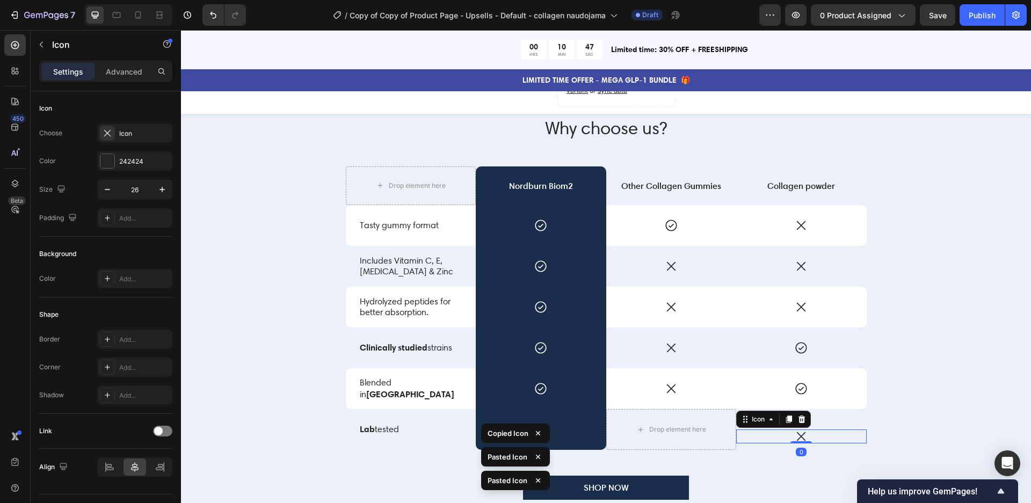
click at [806, 439] on icon at bounding box center [801, 437] width 14 height 14
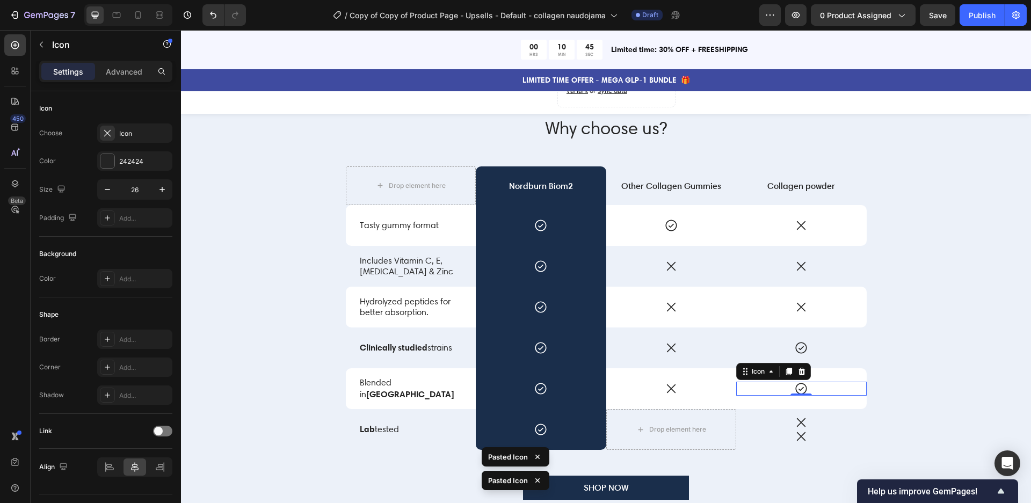
click at [808, 382] on icon at bounding box center [801, 389] width 14 height 14
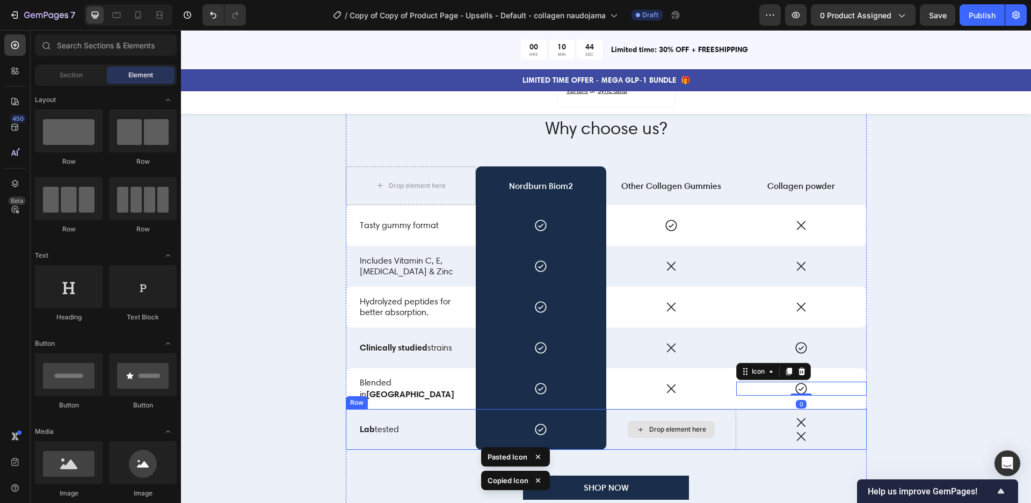
click at [678, 423] on div "Drop element here" at bounding box center [671, 429] width 87 height 17
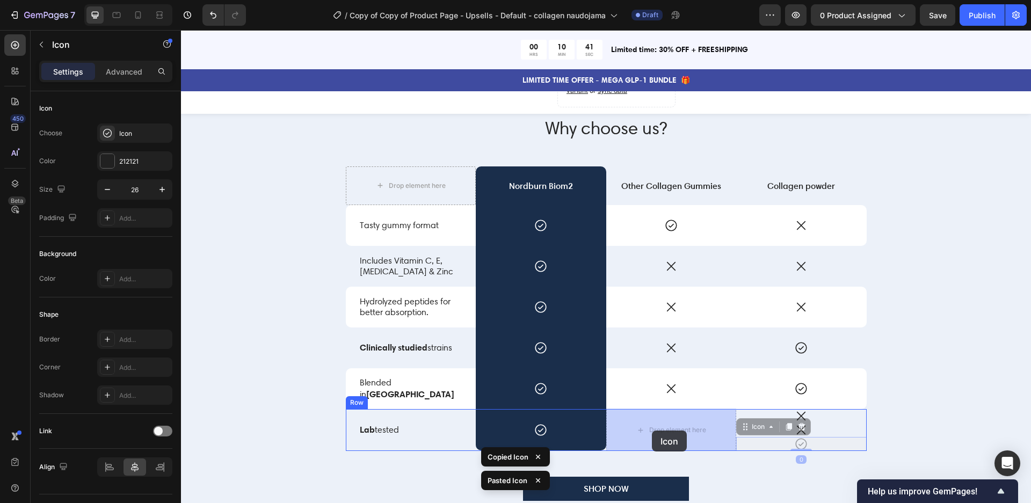
drag, startPoint x: 803, startPoint y: 442, endPoint x: 652, endPoint y: 431, distance: 151.3
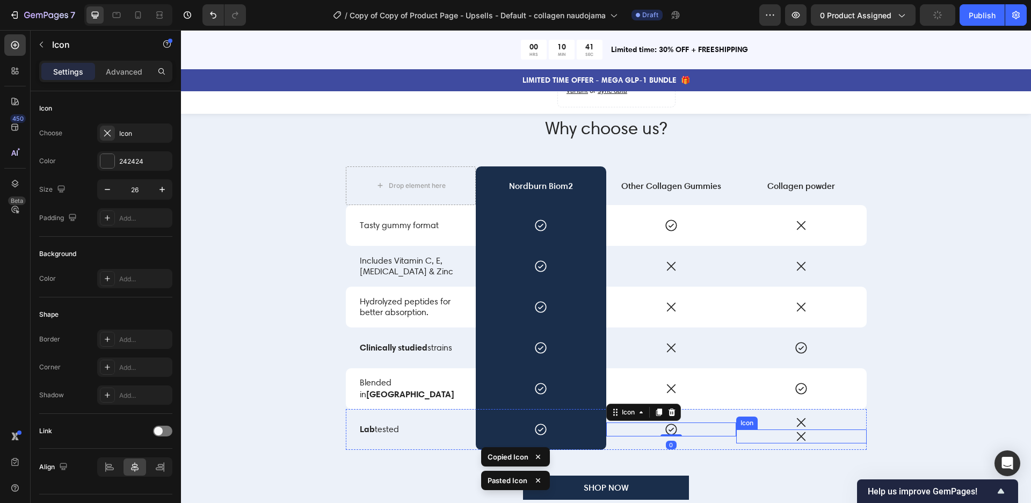
click at [808, 434] on icon at bounding box center [801, 437] width 14 height 14
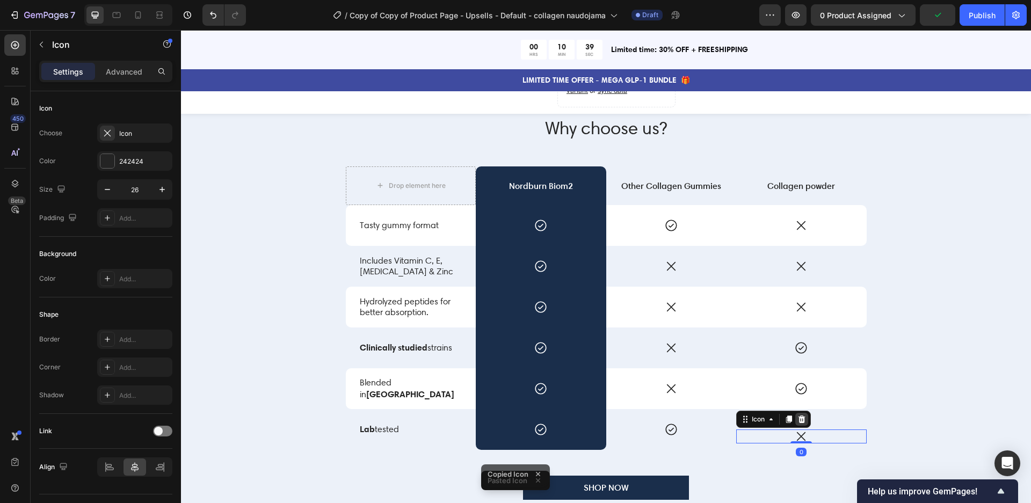
click at [800, 418] on icon at bounding box center [802, 420] width 7 height 8
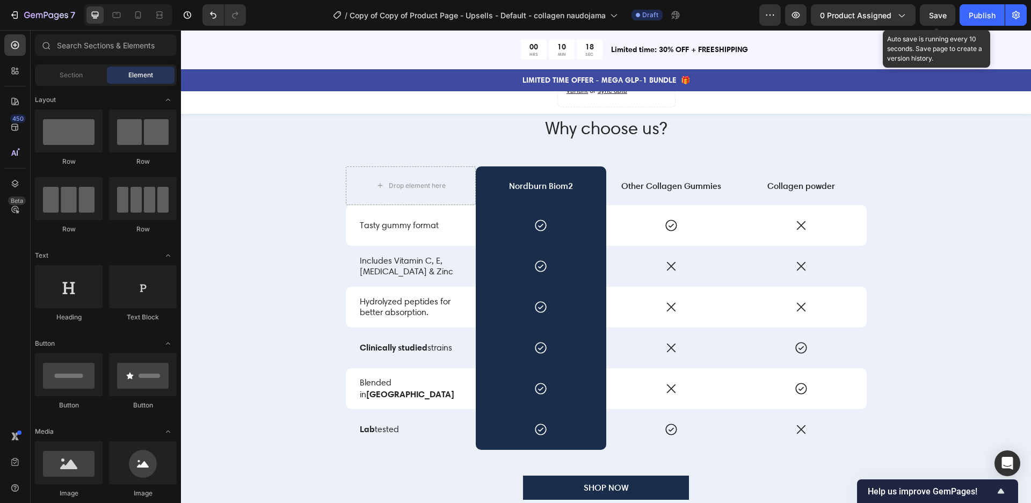
click at [937, 19] on div "Save" at bounding box center [938, 15] width 18 height 11
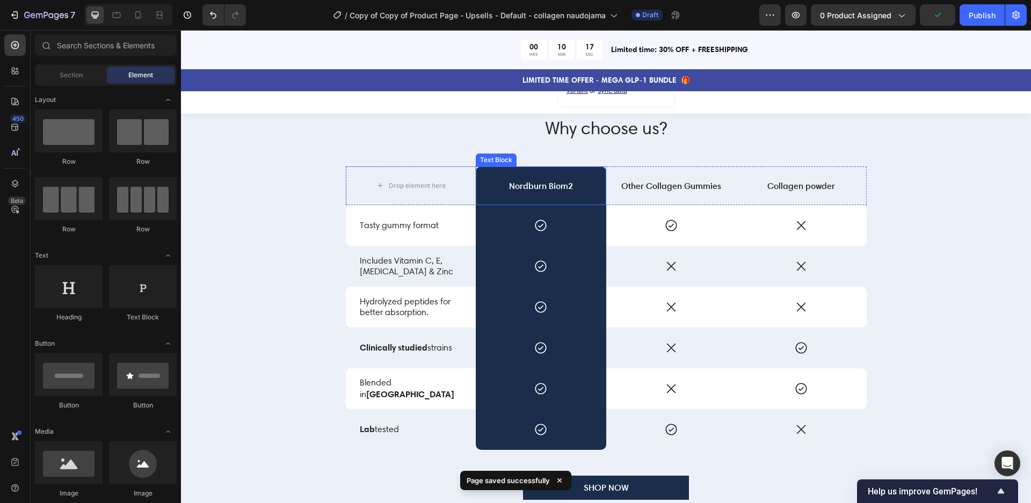
click at [556, 187] on p "Nordburn Biom2" at bounding box center [541, 185] width 128 height 11
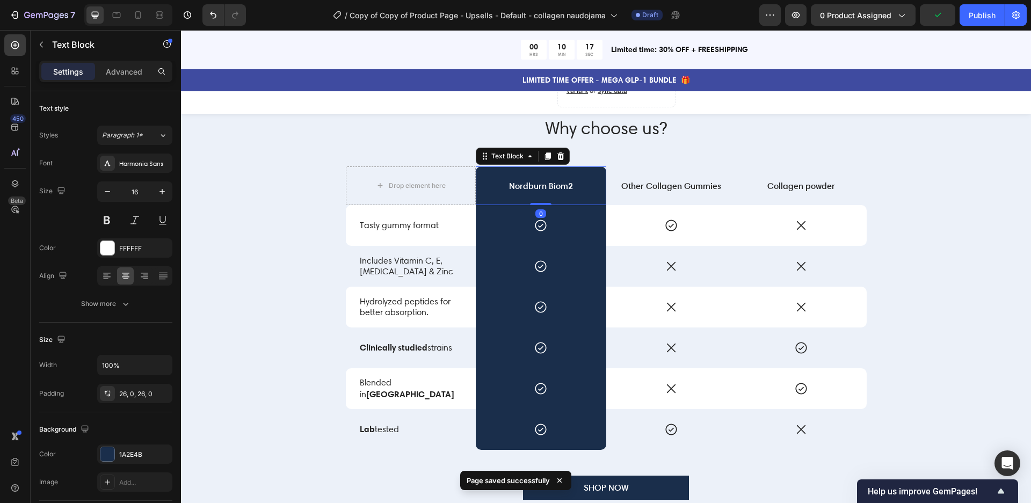
click at [556, 187] on p "Nordburn Biom2" at bounding box center [541, 185] width 128 height 11
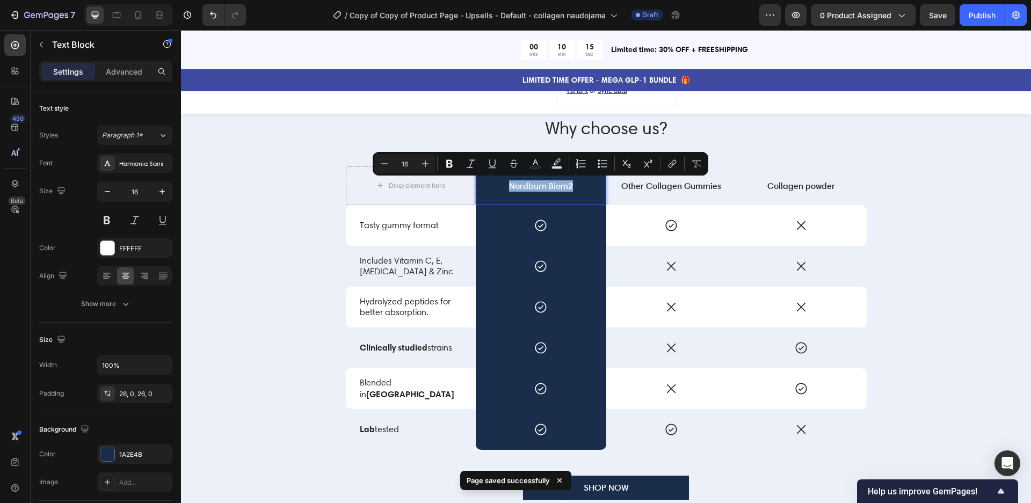
click at [564, 184] on p "Nordburn Biom2" at bounding box center [541, 185] width 128 height 11
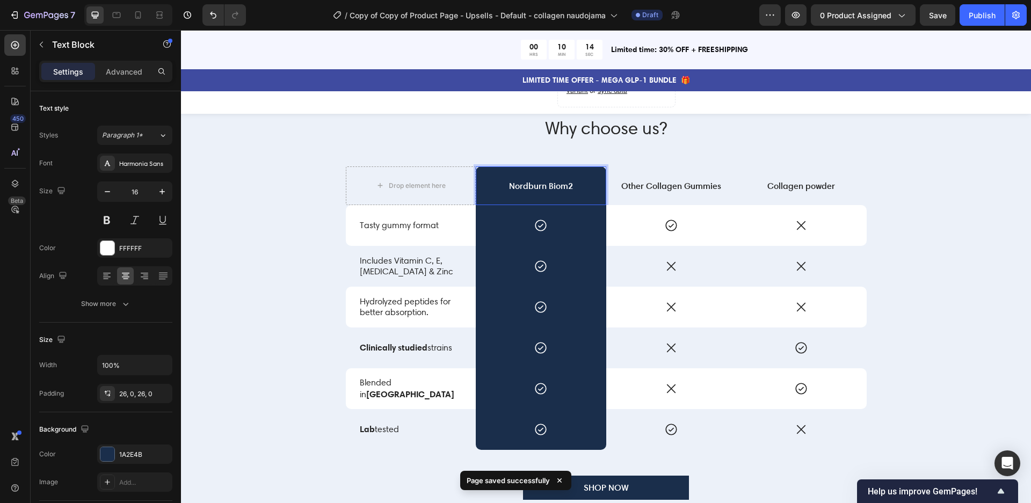
click at [568, 182] on p "Nordburn Biom2" at bounding box center [541, 185] width 128 height 11
click at [975, 205] on div "Others talk. Our formula delivers. Text Block Why choose us? Heading Drop eleme…" at bounding box center [606, 306] width 834 height 420
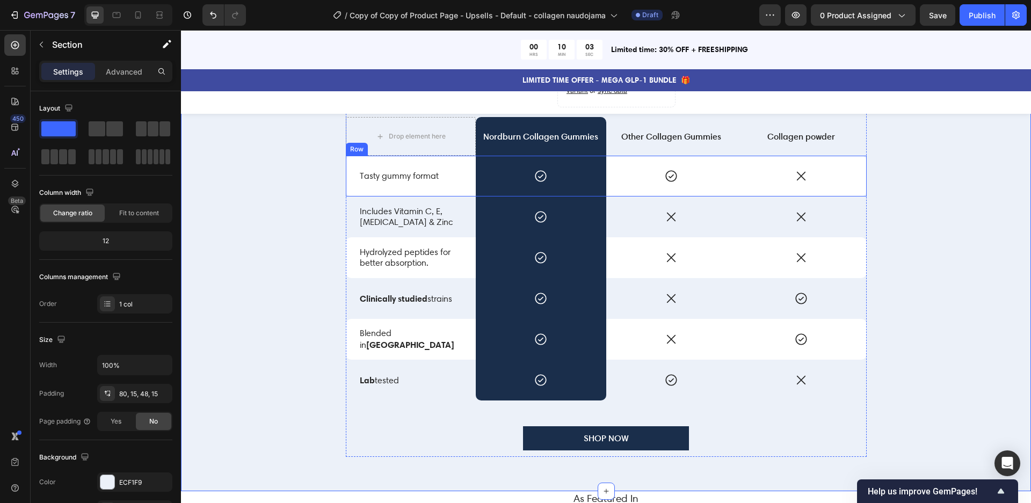
scroll to position [2270, 0]
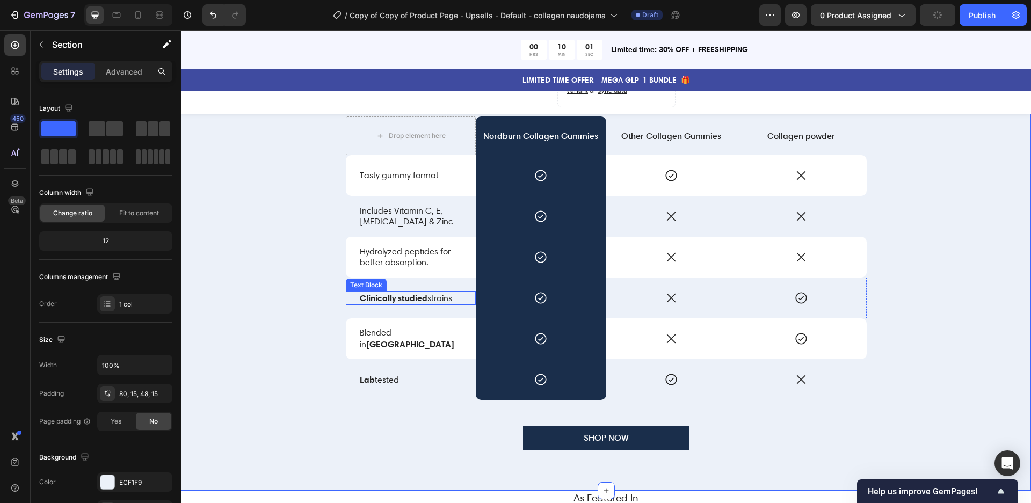
click at [441, 298] on p "Clinically studied strains" at bounding box center [411, 299] width 103 height 12
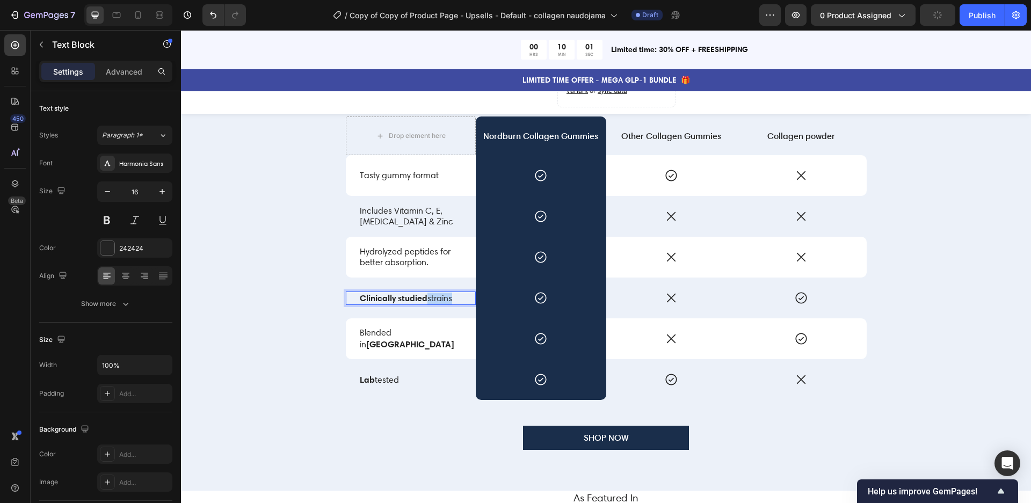
click at [441, 298] on p "Clinically studied strains" at bounding box center [411, 299] width 103 height 12
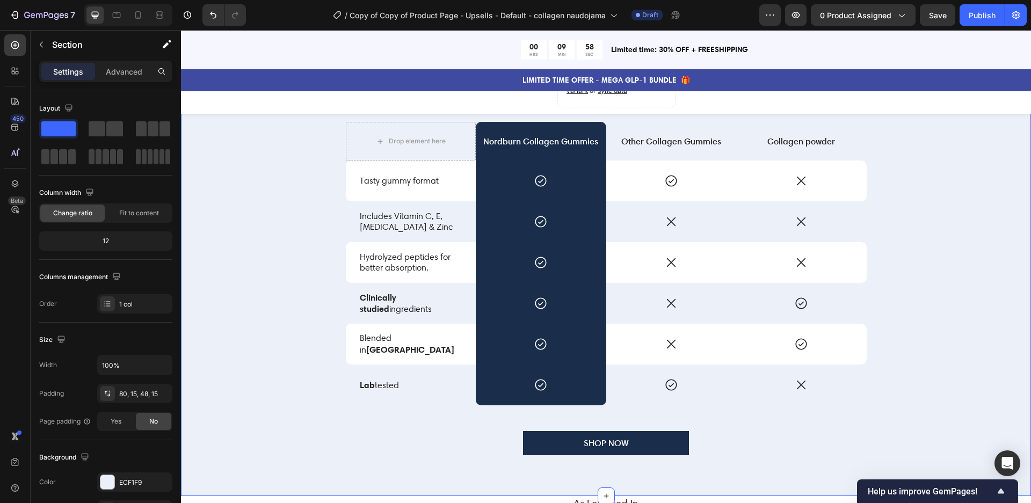
click at [929, 291] on div "Others talk. Our formula delivers. Text Block Why choose us? Heading Drop eleme…" at bounding box center [606, 261] width 834 height 420
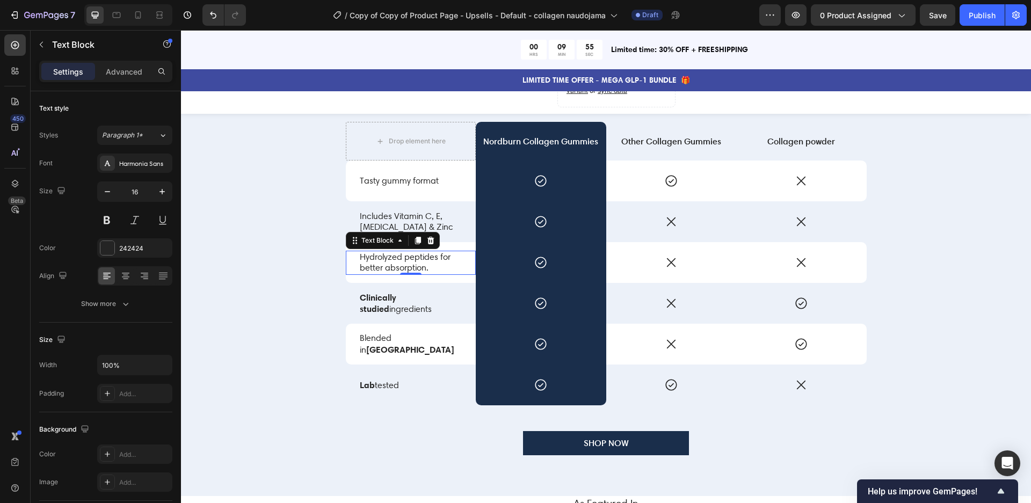
click at [404, 252] on p "Hydrolyzed peptides for better absorption." at bounding box center [411, 263] width 103 height 23
click at [400, 257] on p "Hydrolyzed peptides for better absorption." at bounding box center [411, 263] width 103 height 23
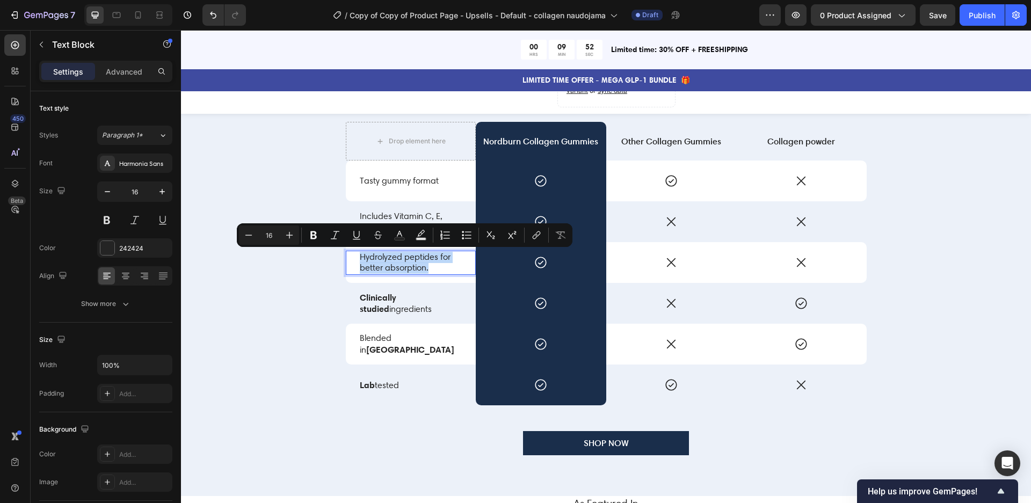
click at [400, 257] on p "Hydrolyzed peptides for better absorption." at bounding box center [411, 263] width 103 height 23
drag, startPoint x: 438, startPoint y: 257, endPoint x: 347, endPoint y: 259, distance: 90.8
click at [347, 259] on div "Hydrolyzed peptides for better absorption. Text Block 0" at bounding box center [411, 263] width 131 height 25
click at [418, 208] on div "Includes Vitamin C, E, Biotin & Zinc Text Block" at bounding box center [411, 221] width 131 height 41
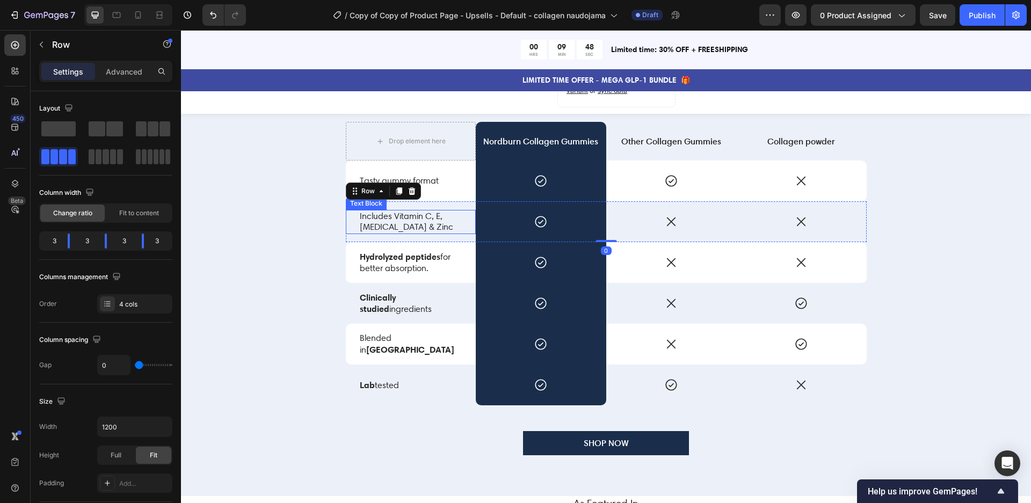
click at [377, 229] on p "Includes Vitamin C, E, Biotin & Zinc" at bounding box center [411, 222] width 103 height 23
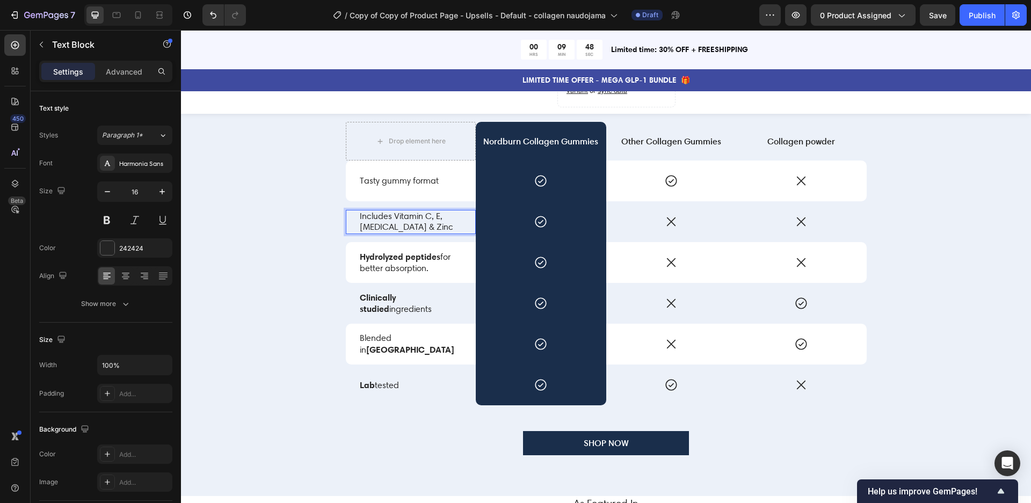
click at [376, 229] on p "Includes Vitamin C, E, Biotin & Zinc" at bounding box center [411, 222] width 103 height 23
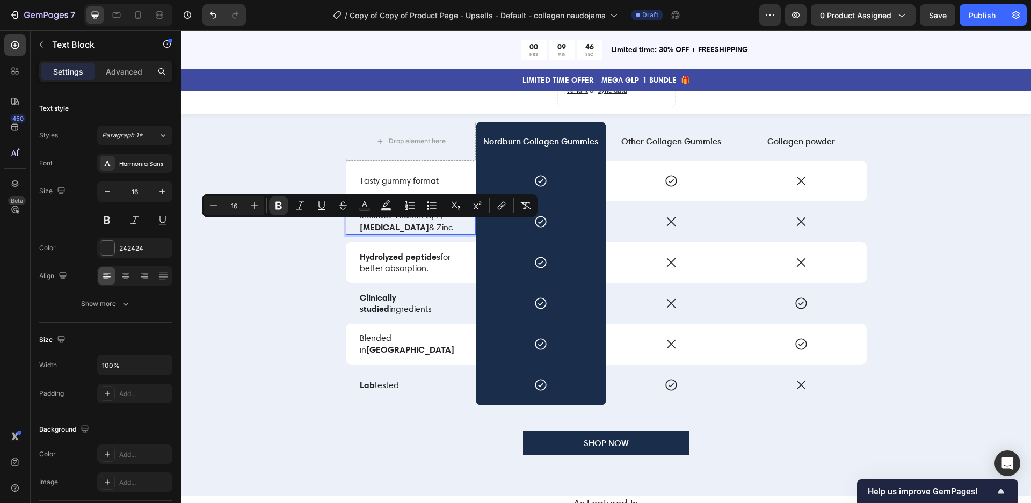
click at [433, 230] on p "Includes Vitamin C, E, Biotin & Zinc" at bounding box center [411, 222] width 103 height 23
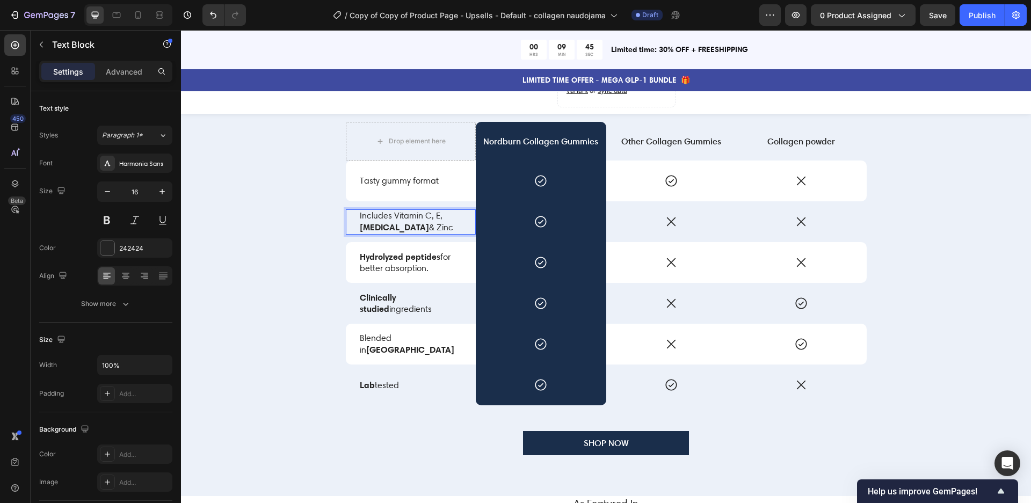
click at [414, 219] on p "Includes Vitamin C, E, Biotin & Zinc" at bounding box center [411, 222] width 103 height 23
click at [413, 219] on p "Includes Vitamin C, E, Biotin & Zinc" at bounding box center [411, 222] width 103 height 23
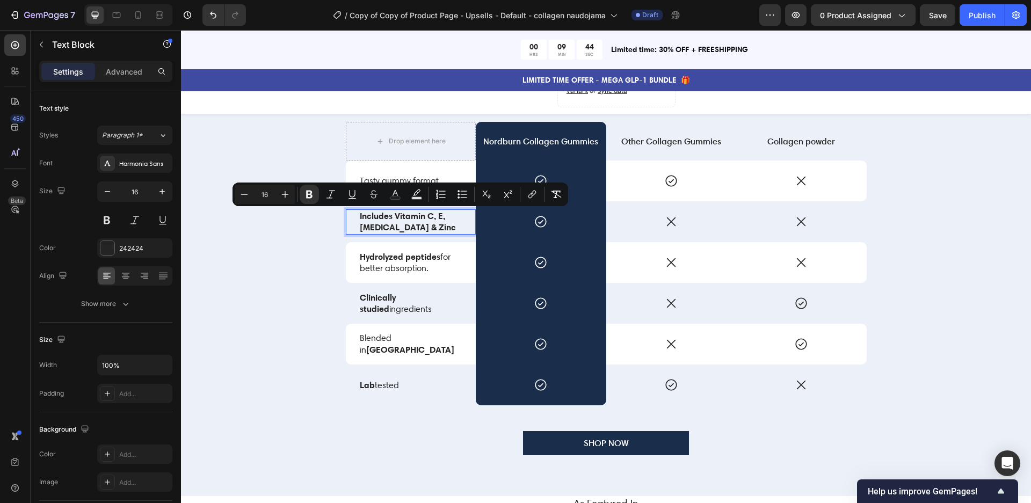
click at [384, 215] on strong "Includes Vitamin C, E, Biotin & Zinc" at bounding box center [408, 222] width 96 height 23
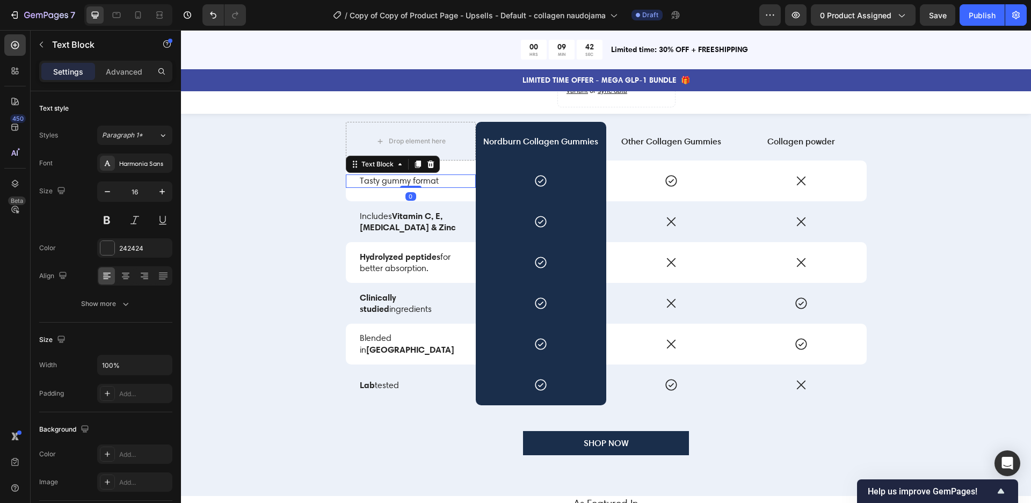
click at [406, 178] on p "Tasty gummy format" at bounding box center [411, 181] width 103 height 11
click at [394, 183] on p "Tasty gummy format" at bounding box center [411, 181] width 103 height 11
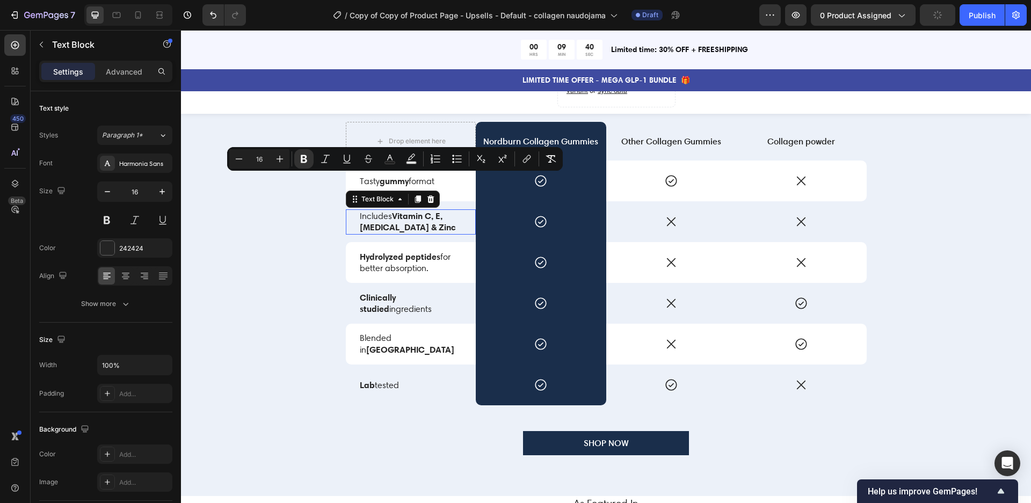
click at [407, 232] on div "Includes Vitamin C, E, Biotin & Zinc Text Block 0" at bounding box center [411, 222] width 131 height 26
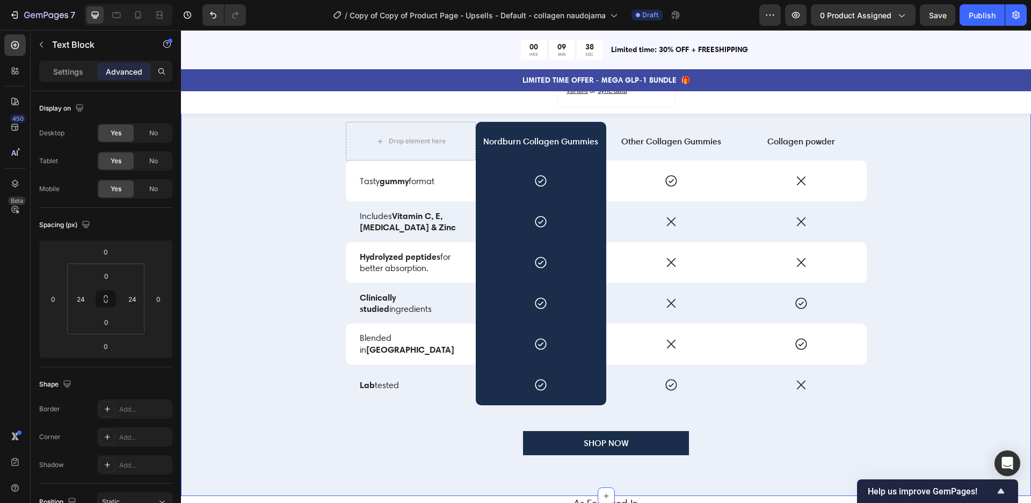
click at [284, 323] on div "Others talk. Our formula delivers. Text Block Why choose us? Heading Drop eleme…" at bounding box center [606, 261] width 834 height 420
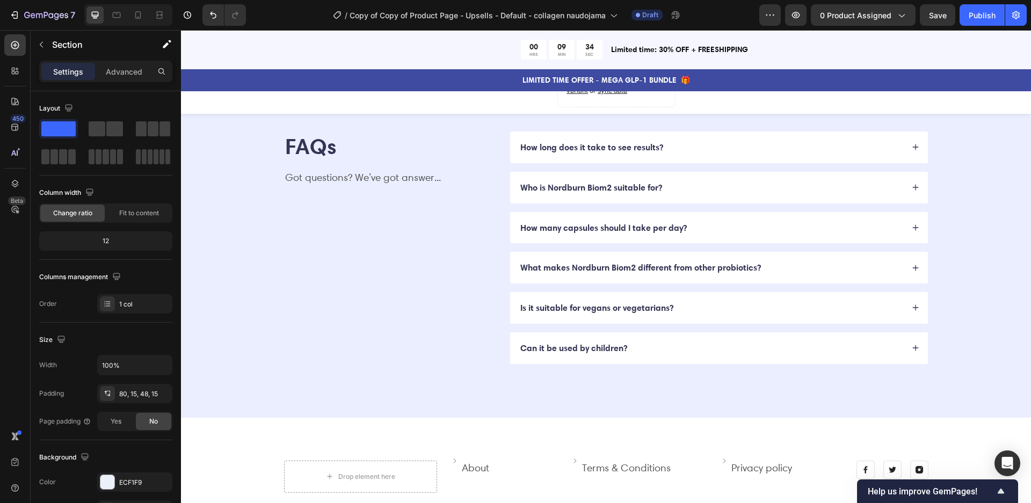
scroll to position [2782, 0]
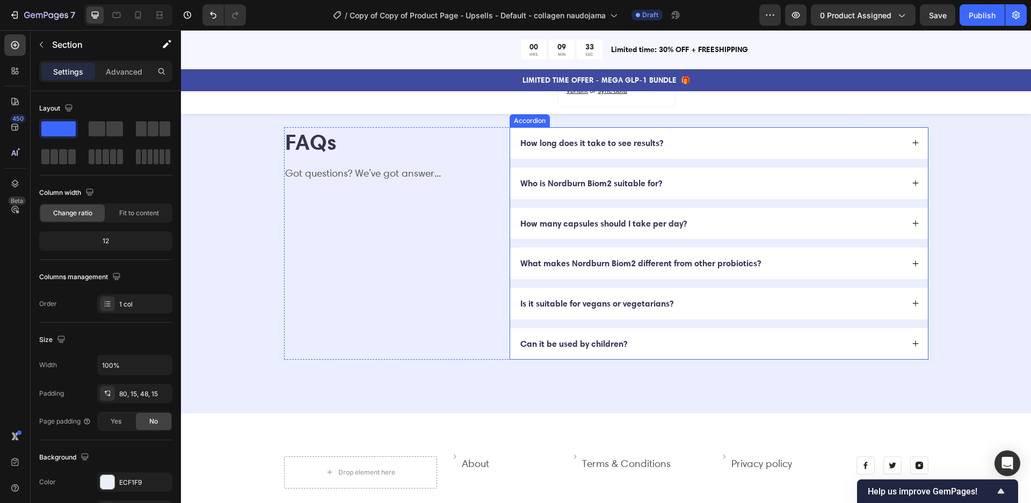
click at [594, 189] on p "Who is Nordburn Biom2 suitable for?" at bounding box center [591, 183] width 142 height 11
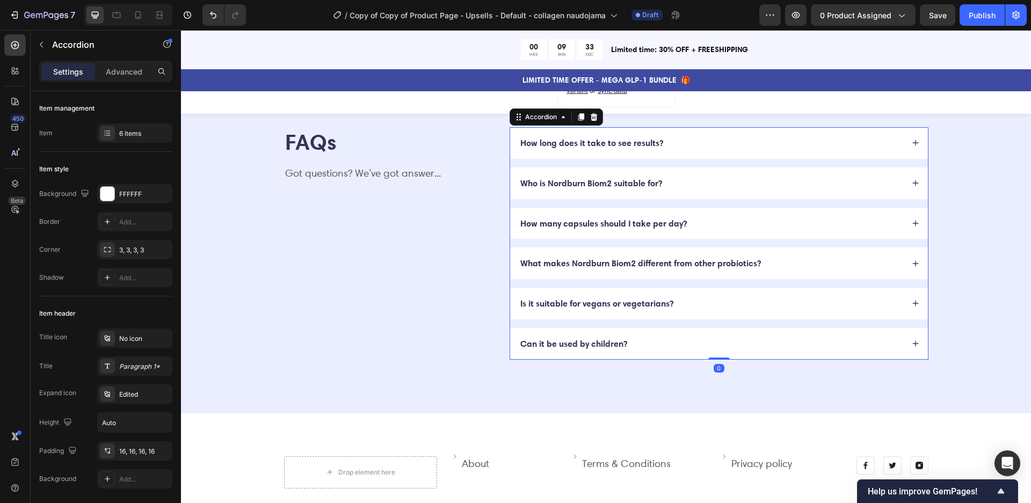
click at [594, 189] on p "Who is Nordburn Biom2 suitable for?" at bounding box center [591, 183] width 142 height 11
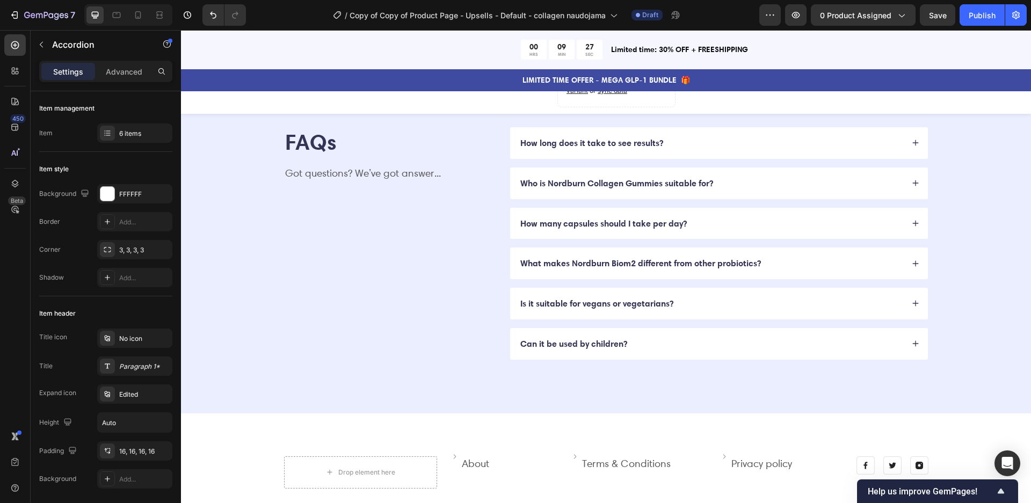
click at [789, 191] on div "Who is Nordburn Collagen Gummies suitable for?" at bounding box center [711, 183] width 385 height 15
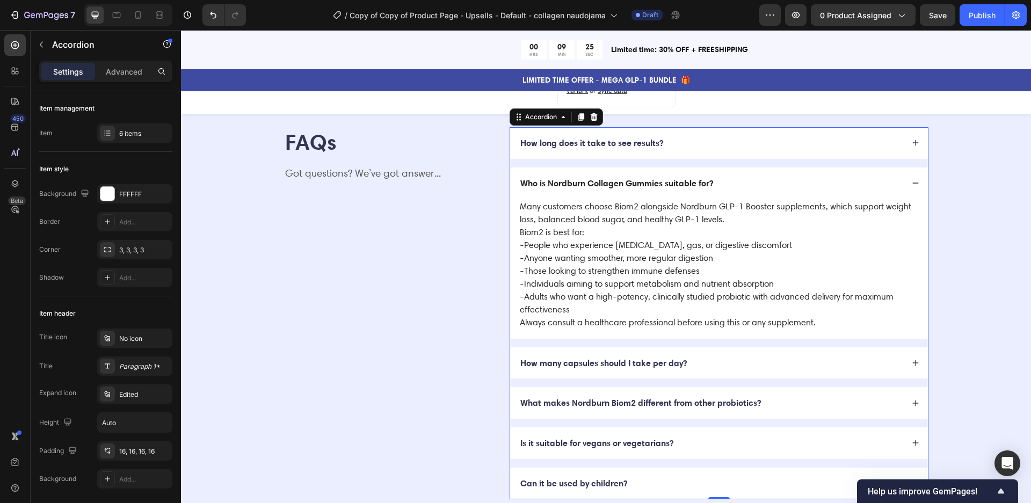
click at [665, 189] on p "Who is Nordburn Collagen Gummies suitable for?" at bounding box center [616, 183] width 193 height 11
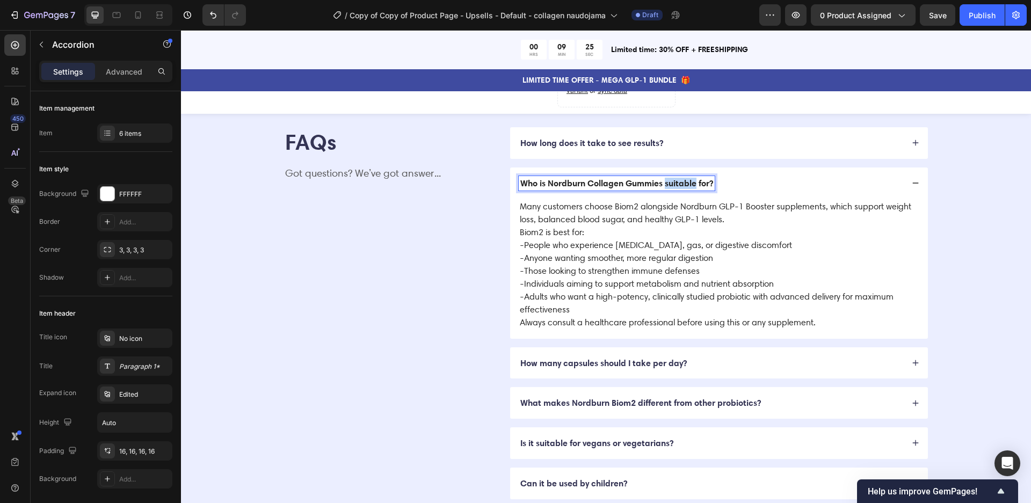
click at [665, 189] on p "Who is Nordburn Collagen Gummies suitable for?" at bounding box center [616, 183] width 193 height 11
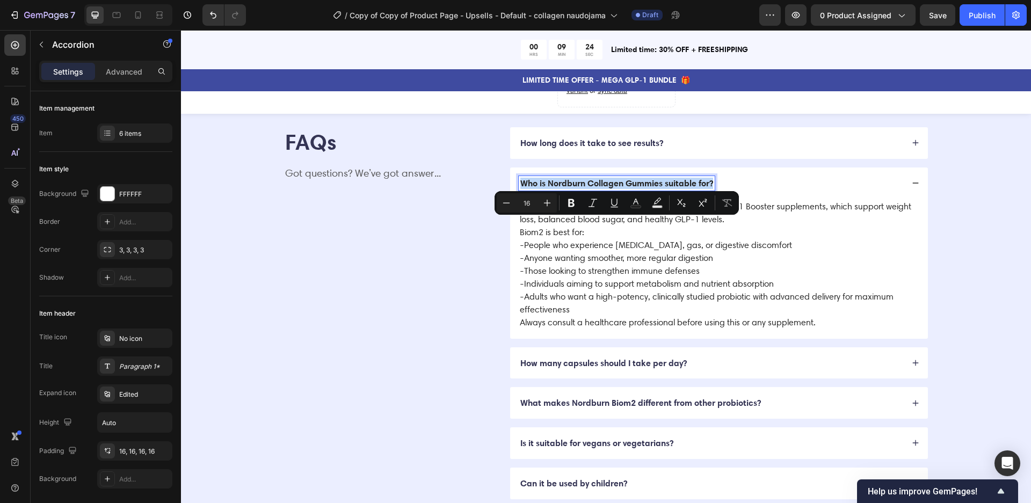
copy p "Who is Nordburn Collagen Gummies suitable for?"
click at [593, 189] on p "Who is Nordburn Collagen Gummies suitable for?" at bounding box center [616, 183] width 193 height 11
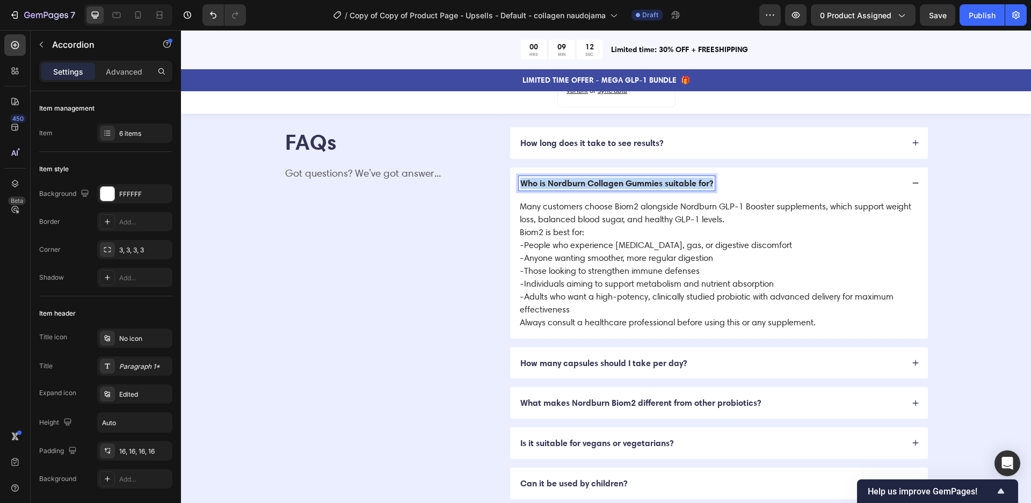
click at [593, 189] on p "Who is Nordburn Collagen Gummies suitable for?" at bounding box center [616, 183] width 193 height 11
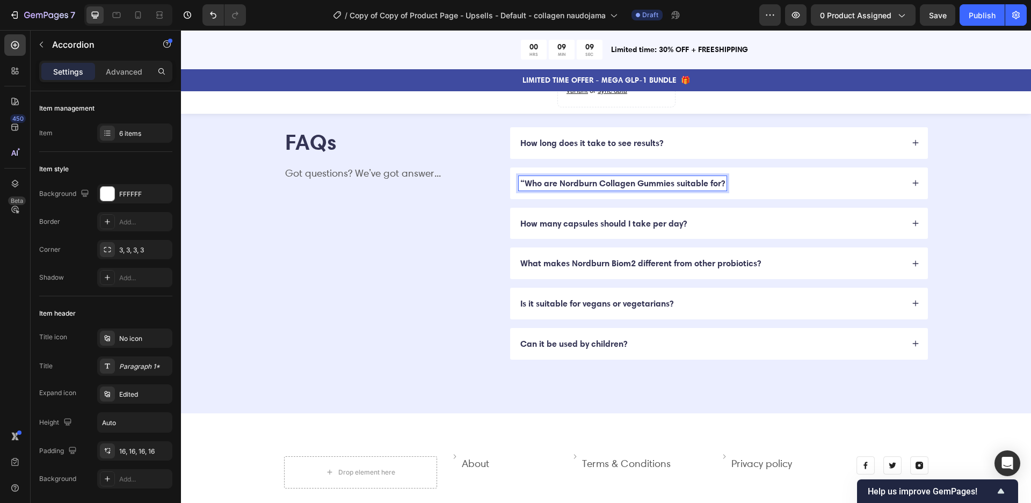
click at [523, 189] on strong "“Who are Nordburn Collagen Gummies suitable for?" at bounding box center [622, 183] width 205 height 11
click at [782, 207] on div "How long does it take to see results? Who are Nordburn Collagen Gummies suitabl…" at bounding box center [719, 243] width 419 height 233
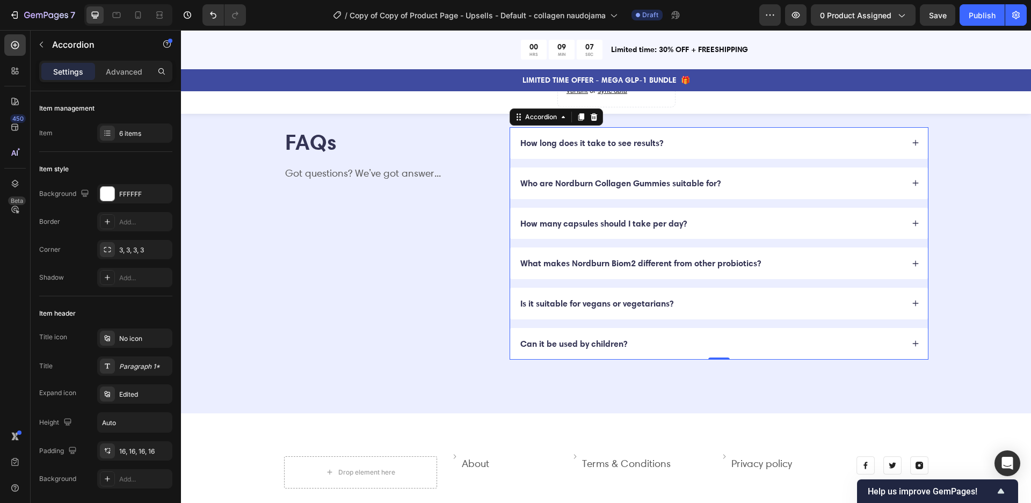
click at [800, 191] on div "Who are Nordburn Collagen Gummies suitable for?" at bounding box center [711, 183] width 385 height 15
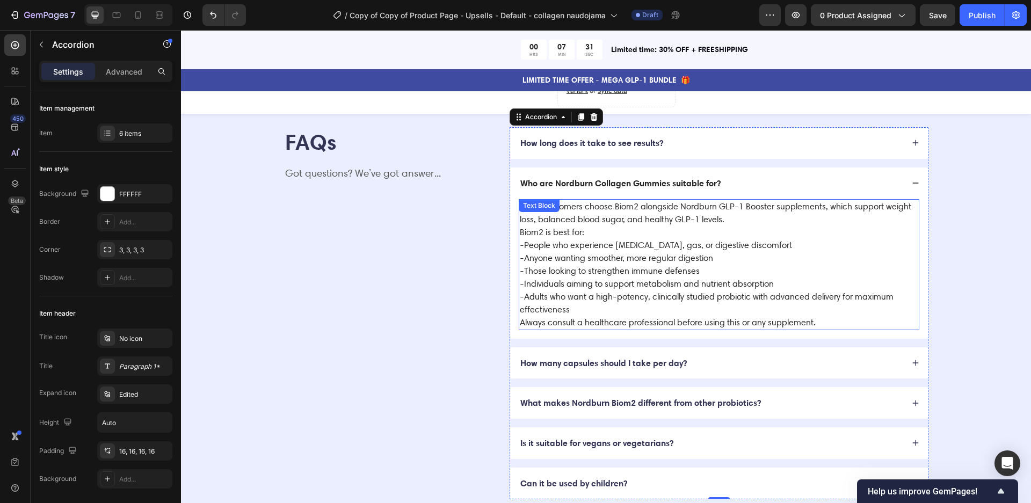
click at [603, 265] on p "-Anyone wanting smoother, more regular digestion" at bounding box center [719, 258] width 399 height 13
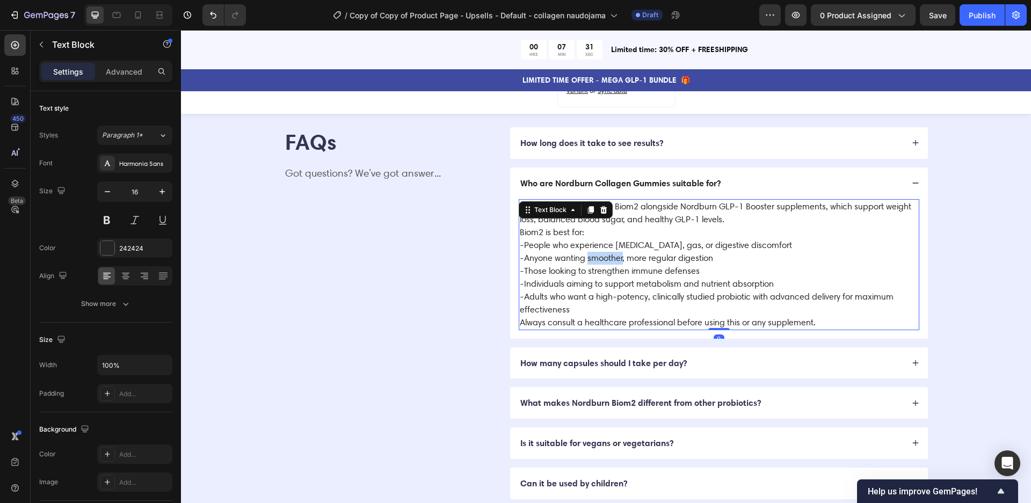
click at [603, 265] on p "-Anyone wanting smoother, more regular digestion" at bounding box center [719, 258] width 399 height 13
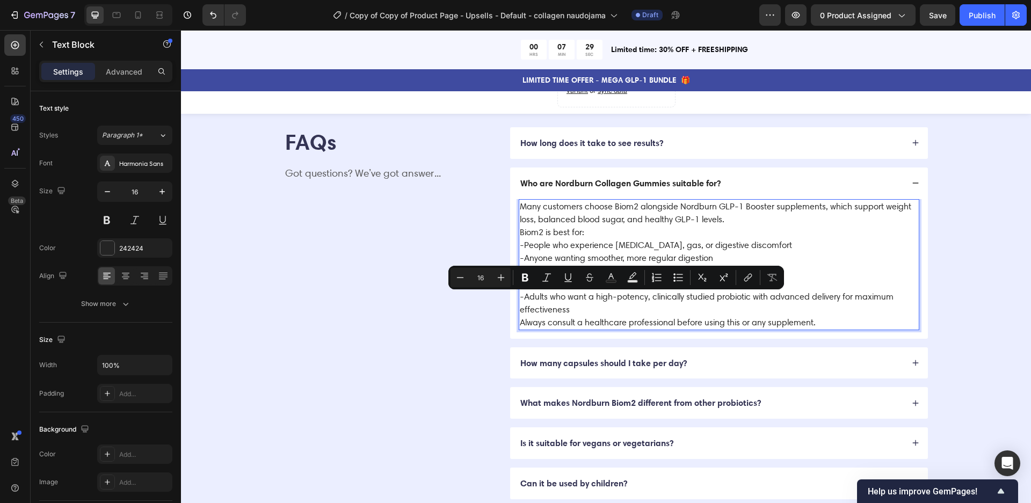
click at [776, 316] on p "-Adults who want a high-potency, clinically studied probiotic with advanced del…" at bounding box center [719, 304] width 399 height 26
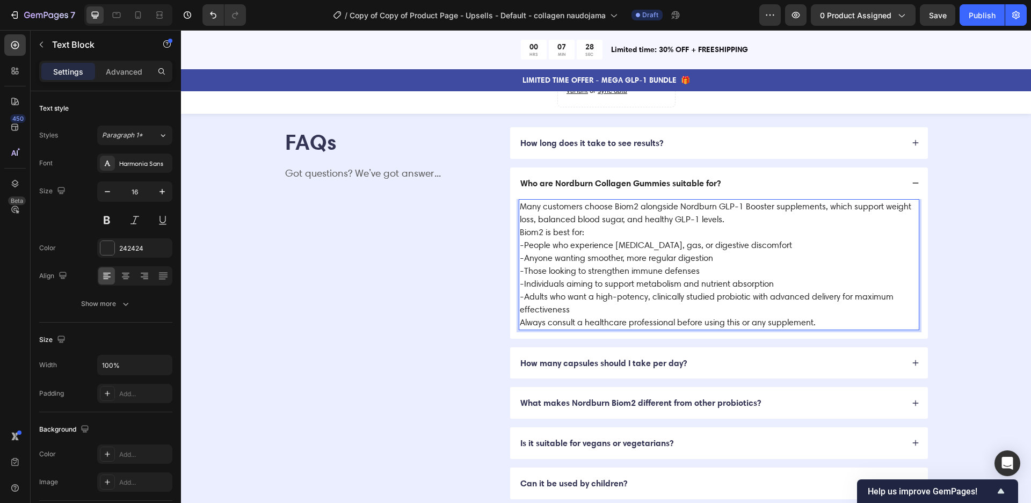
drag, startPoint x: 826, startPoint y: 365, endPoint x: 518, endPoint y: 240, distance: 332.6
click at [517, 240] on div "Many customers choose Biom2 alongside Nordburn GLP-1 Booster supplements, which…" at bounding box center [719, 269] width 418 height 140
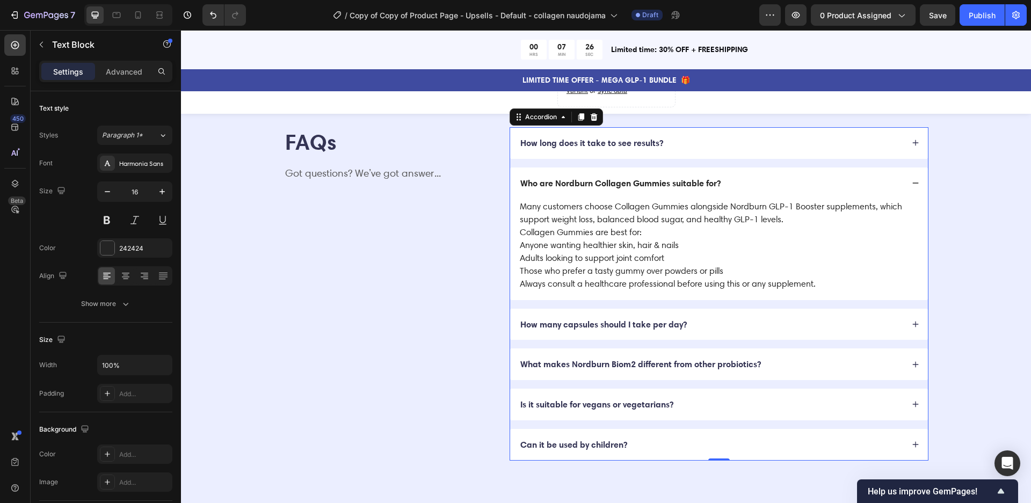
click at [719, 341] on div "How many capsules should I take per day?" at bounding box center [719, 325] width 418 height 32
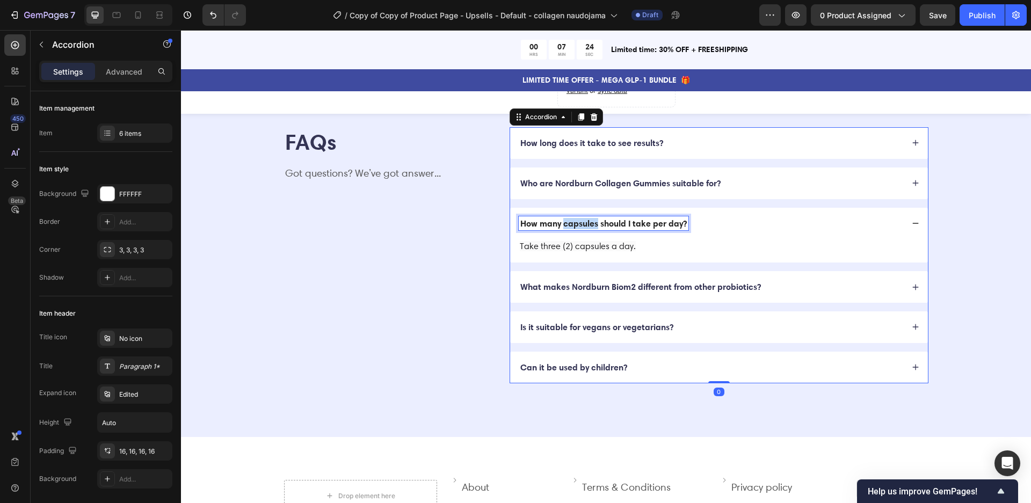
click at [584, 229] on p "How many capsules should I take per day?" at bounding box center [603, 223] width 167 height 11
click at [974, 264] on div "FAQs Heading Got questions? We’ve got answer... Text Block How long does it tak…" at bounding box center [606, 255] width 764 height 256
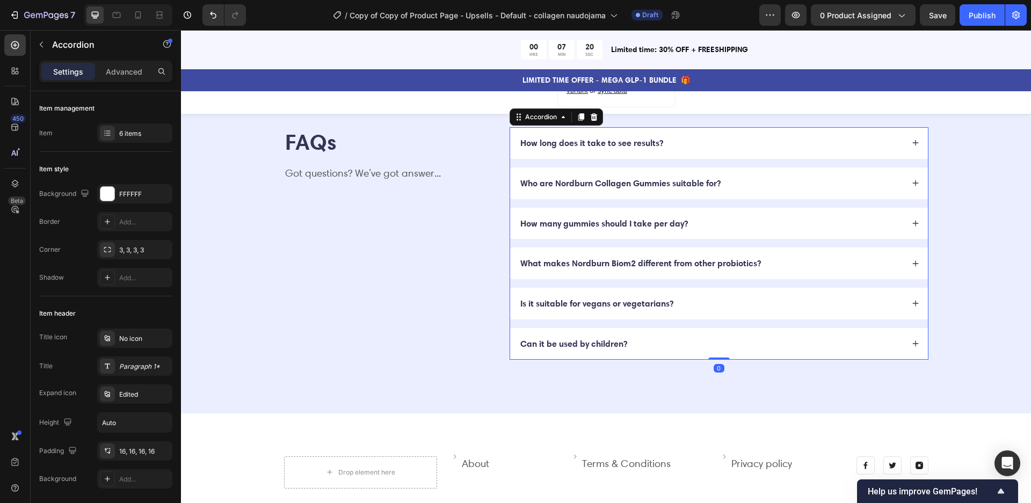
click at [586, 229] on p "How many gummies should I take per day?" at bounding box center [604, 223] width 168 height 11
click at [915, 227] on icon at bounding box center [916, 224] width 8 height 8
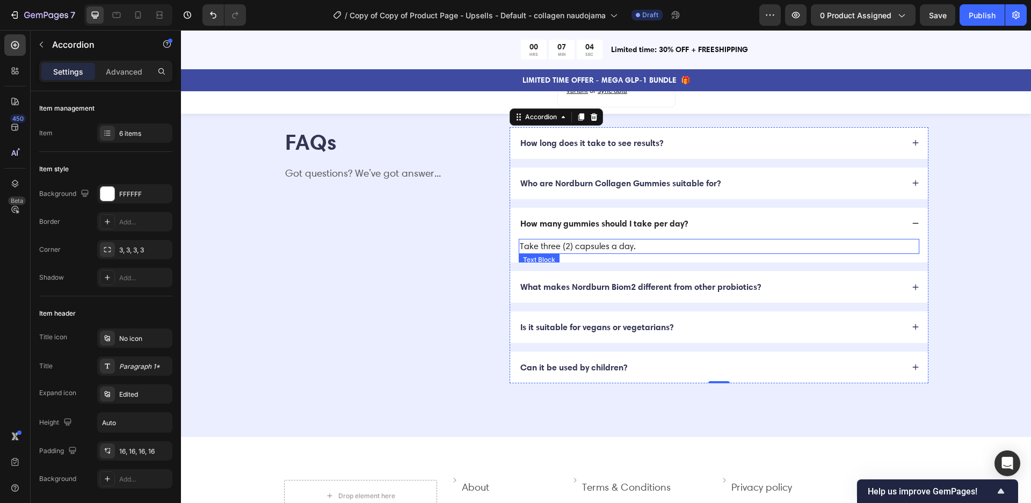
click at [594, 251] on span "Take three (2) capsules a day." at bounding box center [578, 246] width 116 height 10
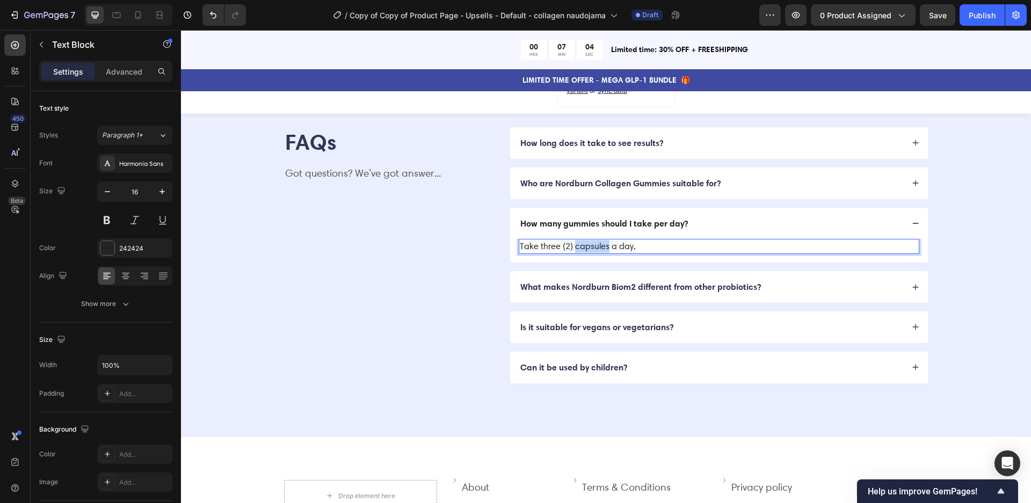
click at [594, 251] on span "Take three (2) capsules a day." at bounding box center [578, 246] width 116 height 10
click at [551, 251] on span "Take three (2) gummies a day." at bounding box center [578, 246] width 117 height 10
click at [970, 273] on div "FAQs Heading Got questions? We’ve got answer... Text Block How long does it tak…" at bounding box center [606, 255] width 764 height 256
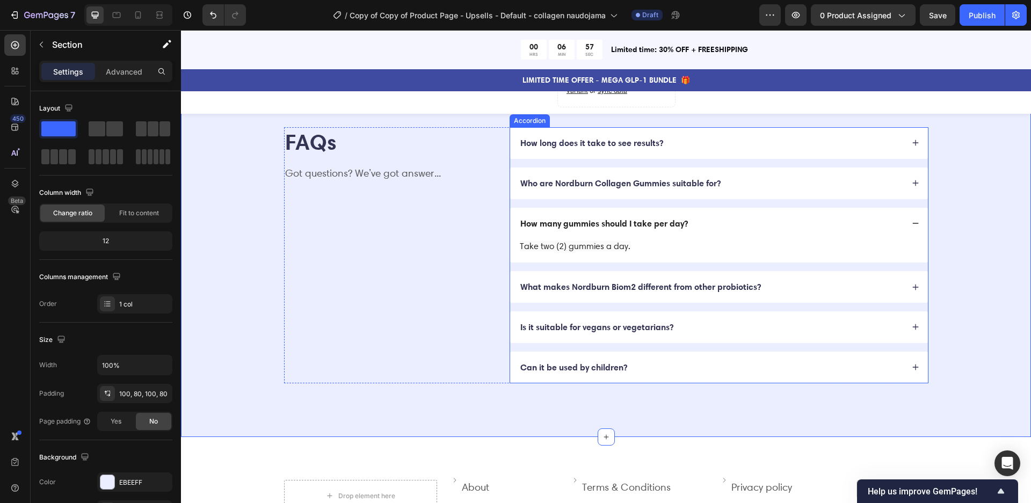
click at [596, 294] on div "What makes Nordburn Biom2 different from other probiotics?" at bounding box center [641, 287] width 244 height 15
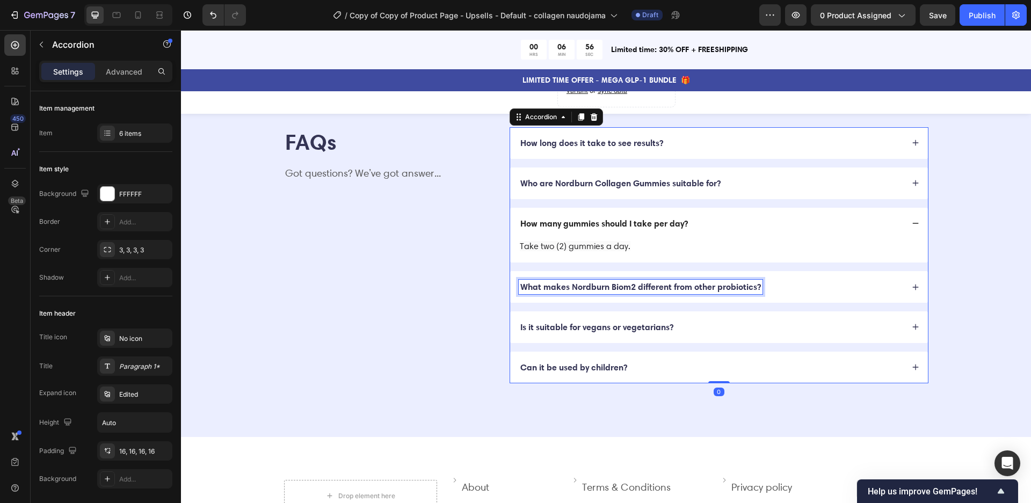
click at [626, 293] on p "What makes Nordburn Biom2 different from other probiotics?" at bounding box center [640, 286] width 241 height 11
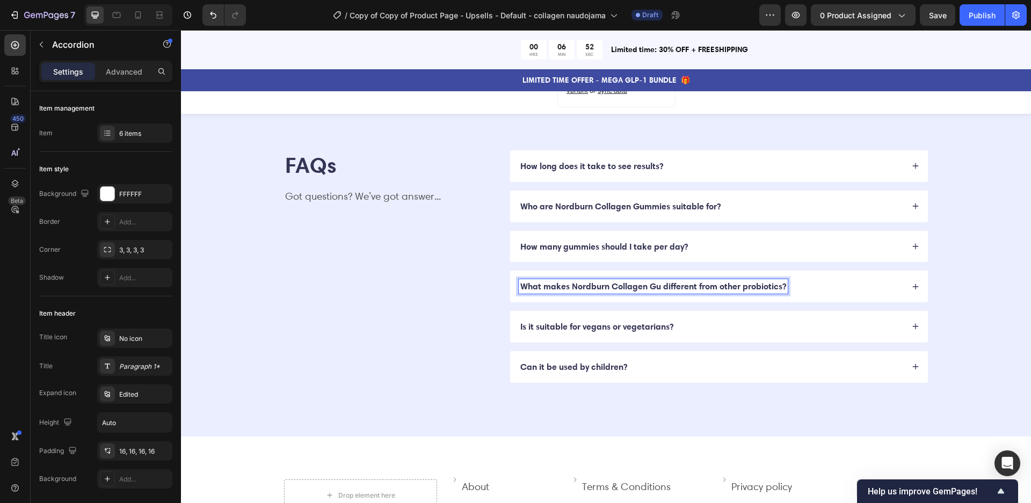
scroll to position [2759, 0]
click at [785, 324] on p "What makes Nordburn Collagen Gummies different from other probiotics?" at bounding box center [666, 329] width 292 height 11
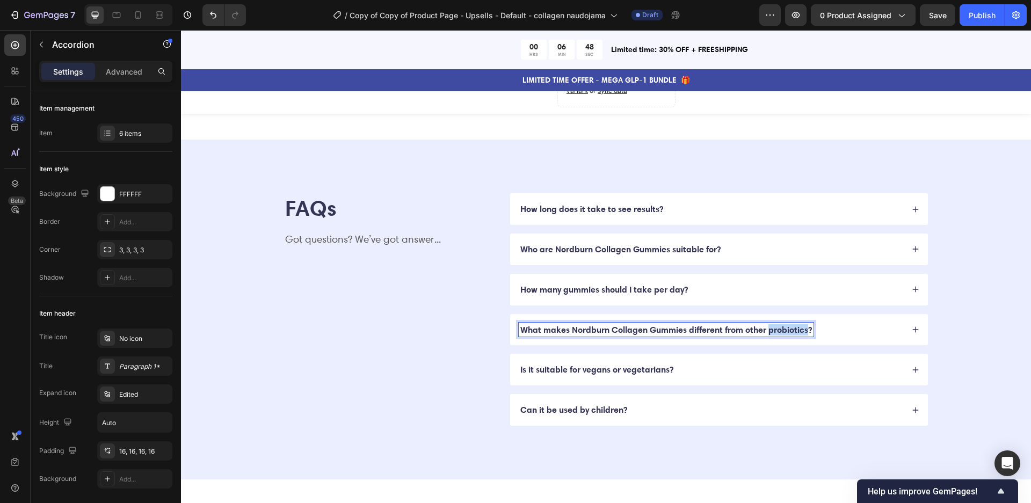
click at [785, 324] on p "What makes Nordburn Collagen Gummies different from other probiotics?" at bounding box center [666, 329] width 292 height 11
click at [987, 302] on div "FAQs Heading Got questions? We’ve got answer... Text Block How long does it tak…" at bounding box center [606, 309] width 764 height 233
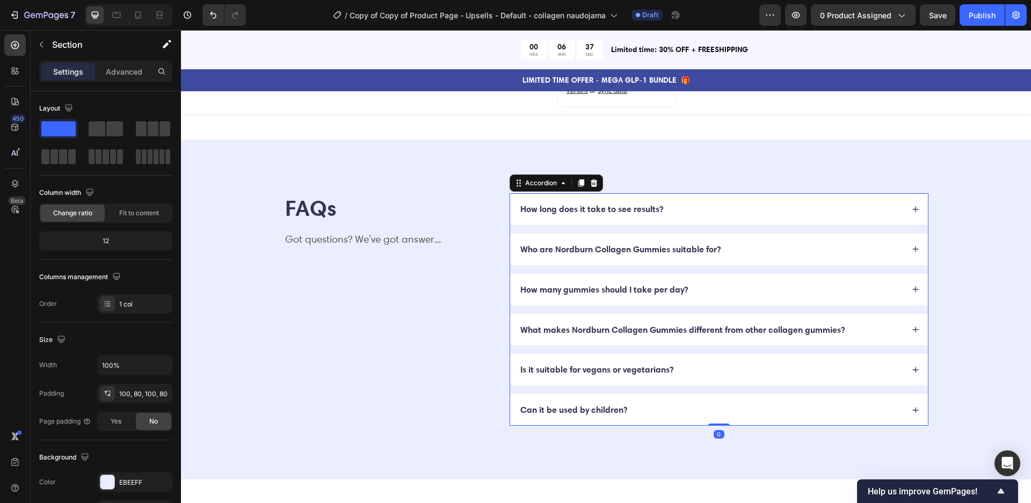
click at [927, 328] on div "What makes Nordburn Collagen Gummies different from other collagen gummies?" at bounding box center [719, 330] width 418 height 32
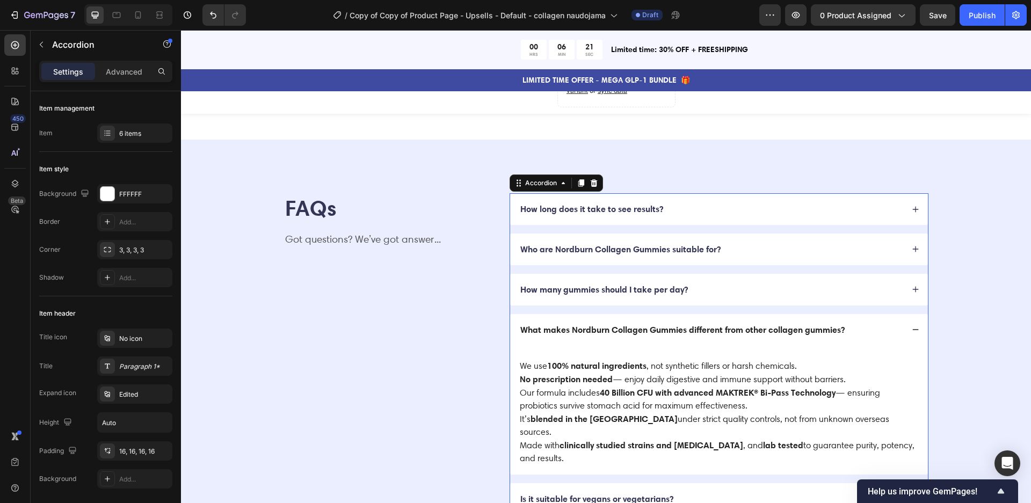
scroll to position [2882, 0]
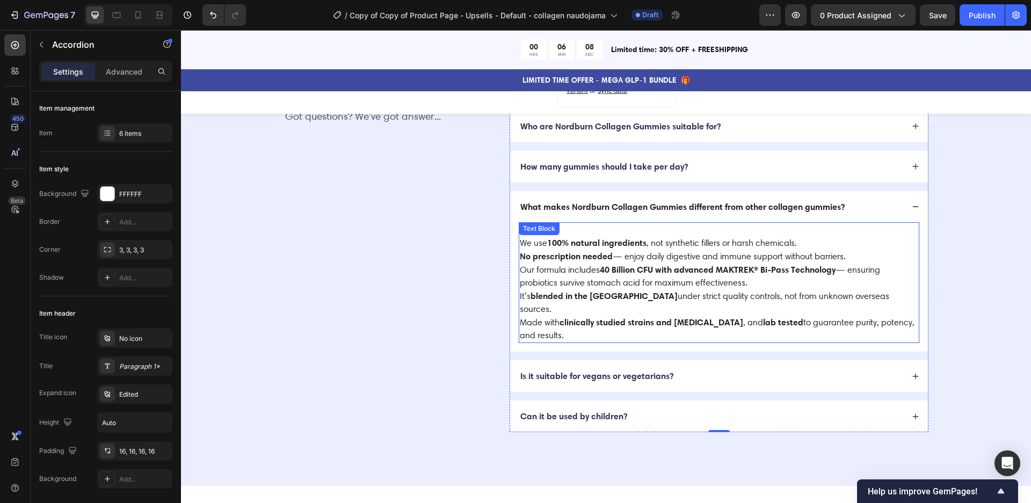
click at [653, 281] on p "We use 100% natural ingredients , not synthetic fillers or harsh chemicals. No …" at bounding box center [719, 282] width 399 height 119
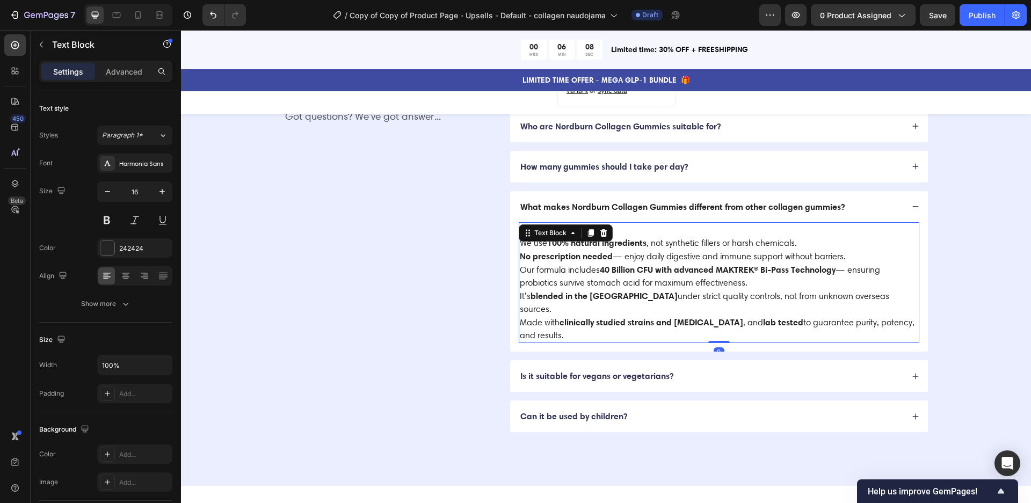
click at [652, 281] on p "We use 100% natural ingredients , not synthetic fillers or harsh chemicals. No …" at bounding box center [719, 282] width 399 height 119
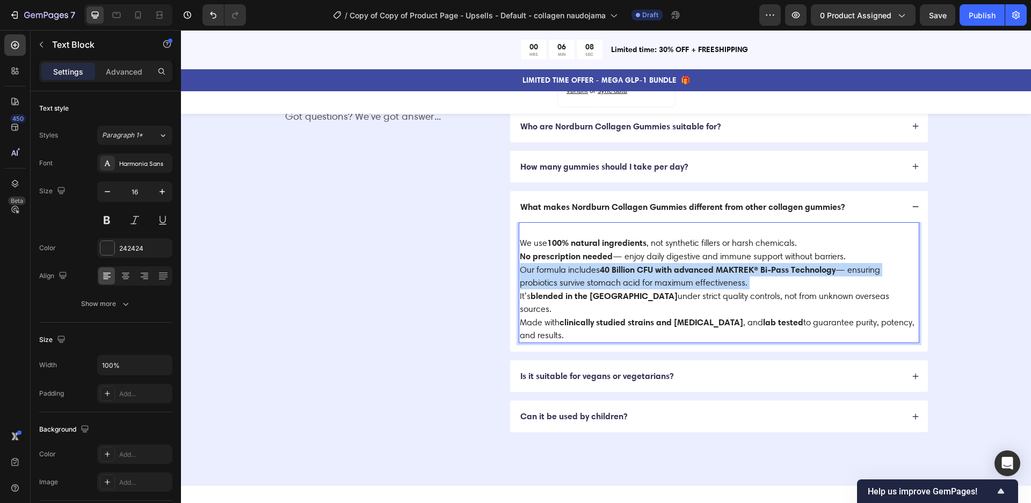
click at [652, 281] on p "We use 100% natural ingredients , not synthetic fillers or harsh chemicals. No …" at bounding box center [719, 282] width 399 height 119
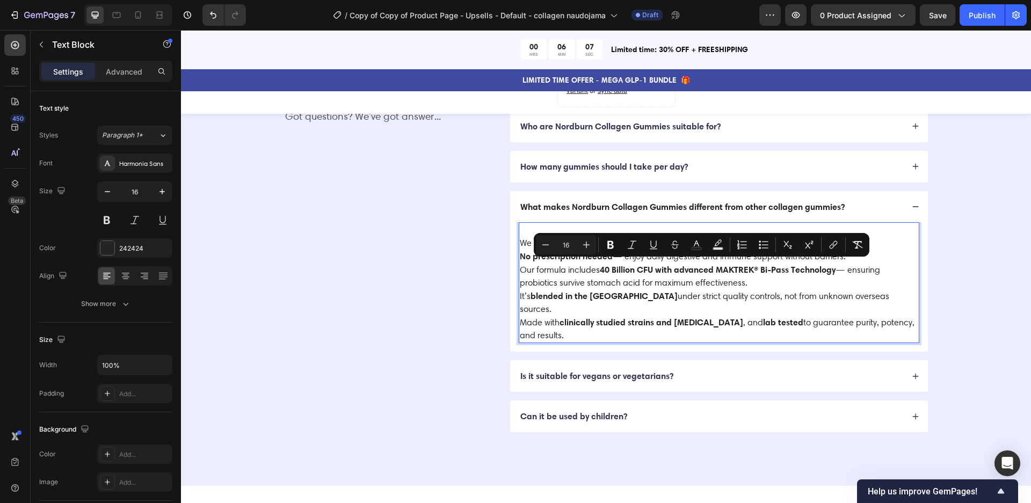
click at [583, 317] on strong "clinically studied strains and prebiotics" at bounding box center [652, 322] width 184 height 11
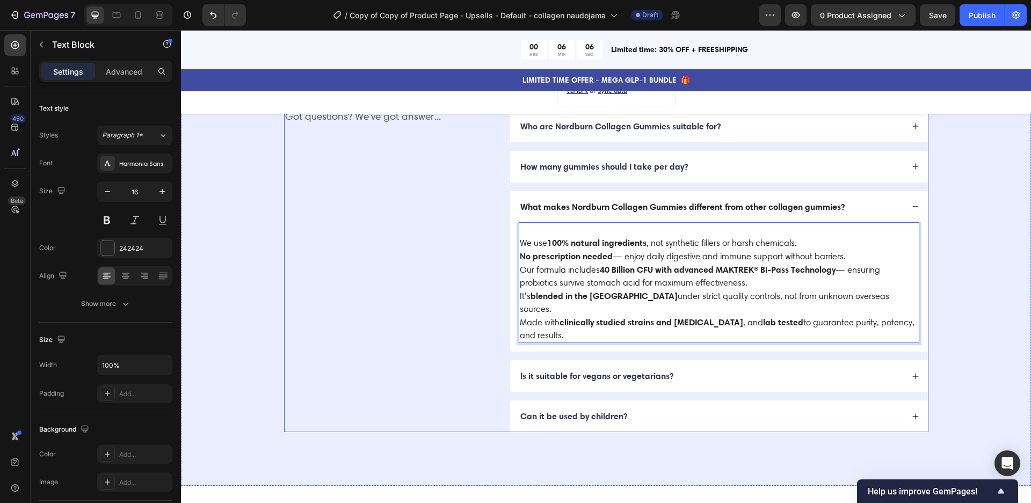
drag, startPoint x: 558, startPoint y: 321, endPoint x: 510, endPoint y: 192, distance: 137.2
click at [510, 191] on div "How long does it take to see results? Who are Nordburn Collagen Gummies suitabl…" at bounding box center [719, 251] width 419 height 362
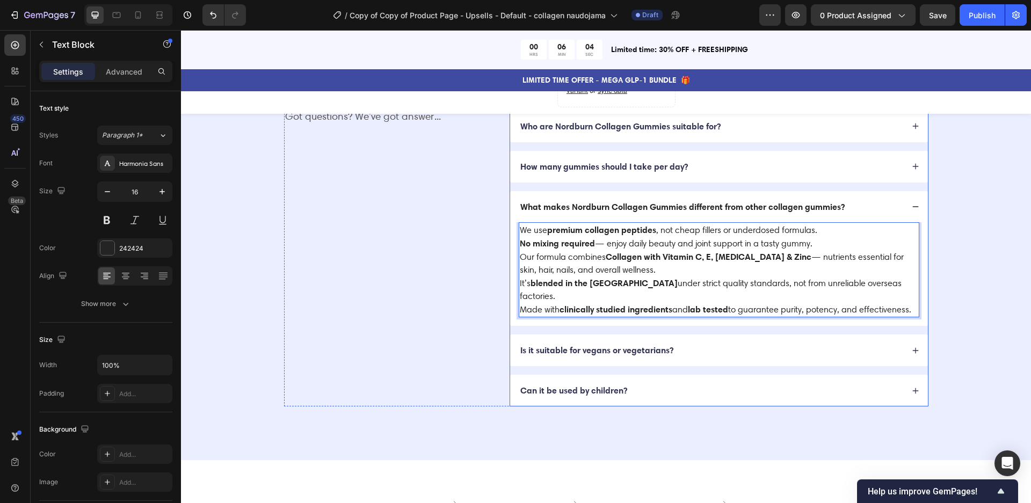
click at [743, 343] on div "Is it suitable for vegans or vegetarians?" at bounding box center [711, 350] width 385 height 15
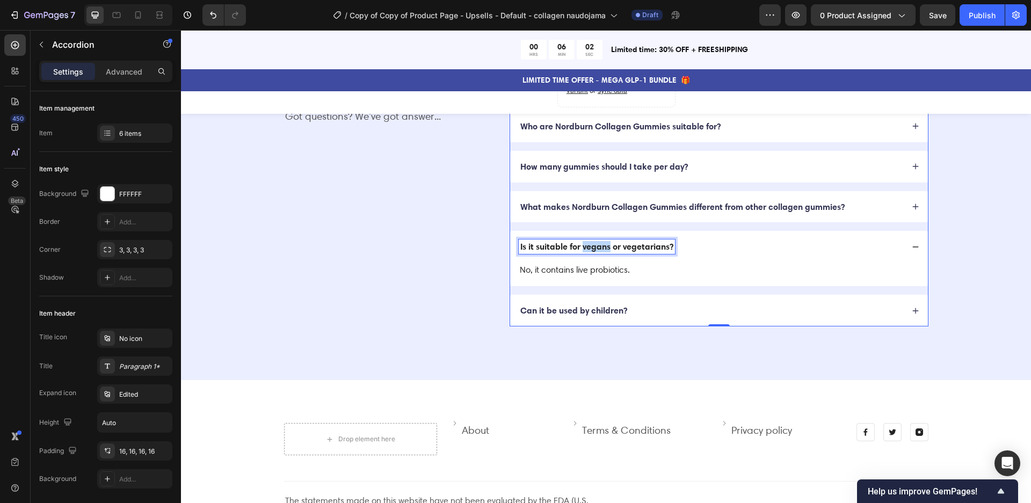
click at [607, 245] on p "Is it suitable for vegans or vegetarians?" at bounding box center [596, 246] width 153 height 11
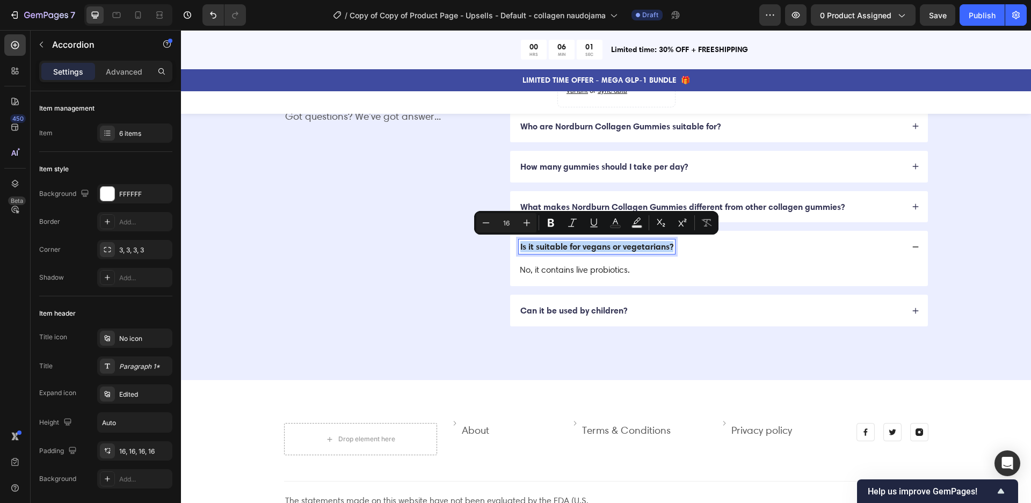
copy p "Is it suitable for vegans or vegetarians?"
click at [566, 272] on p "No, it contains live probiotics." at bounding box center [719, 270] width 399 height 13
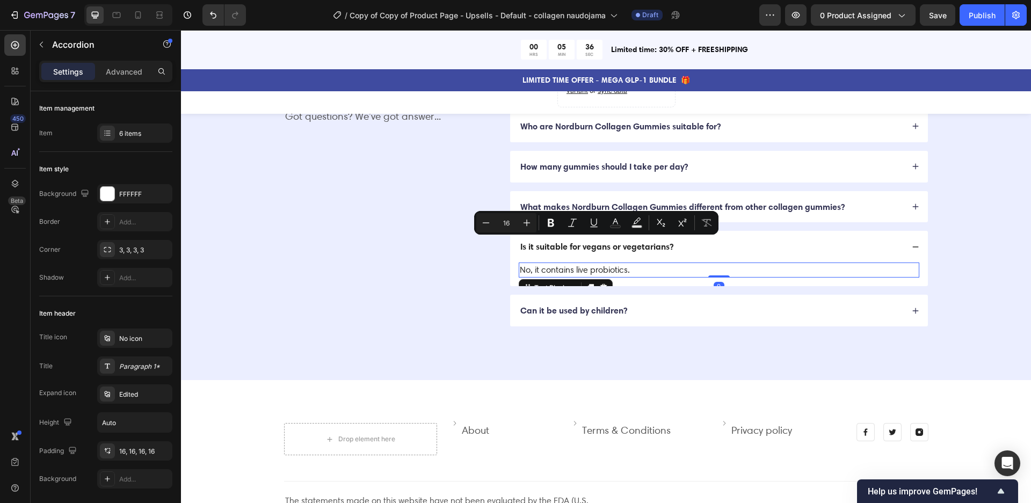
click at [566, 272] on p "No, it contains live probiotics." at bounding box center [719, 270] width 399 height 13
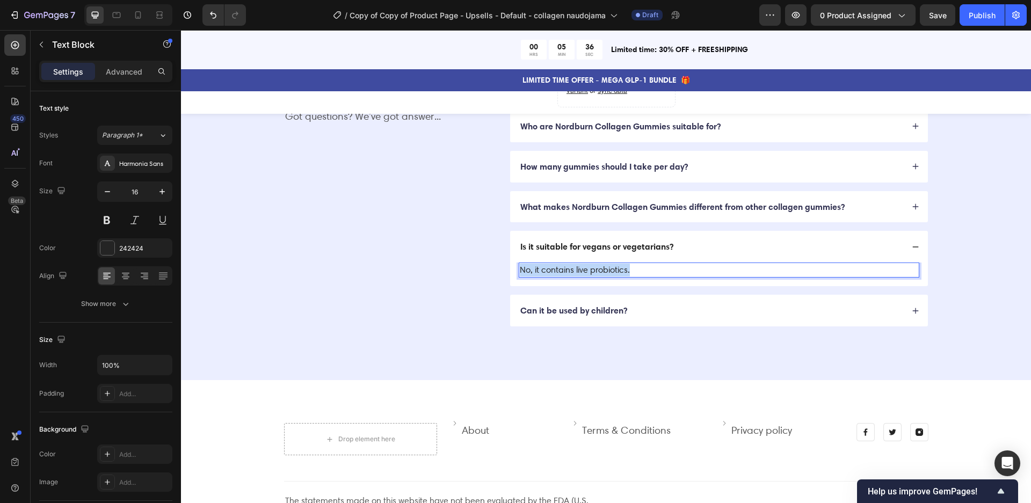
click at [566, 272] on p "No, it contains live probiotics." at bounding box center [719, 270] width 399 height 13
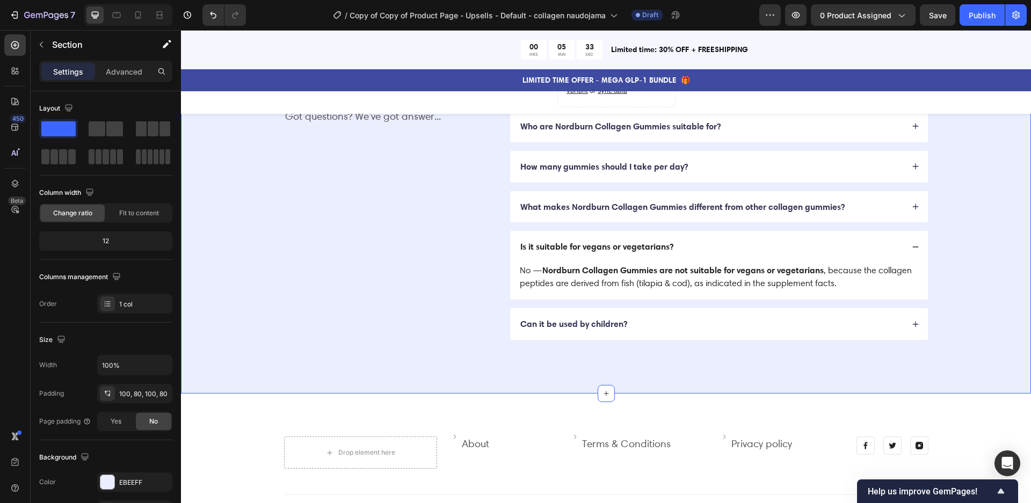
click at [986, 305] on div "FAQs Heading Got questions? We’ve got answer... Text Block How long does it tak…" at bounding box center [606, 205] width 764 height 270
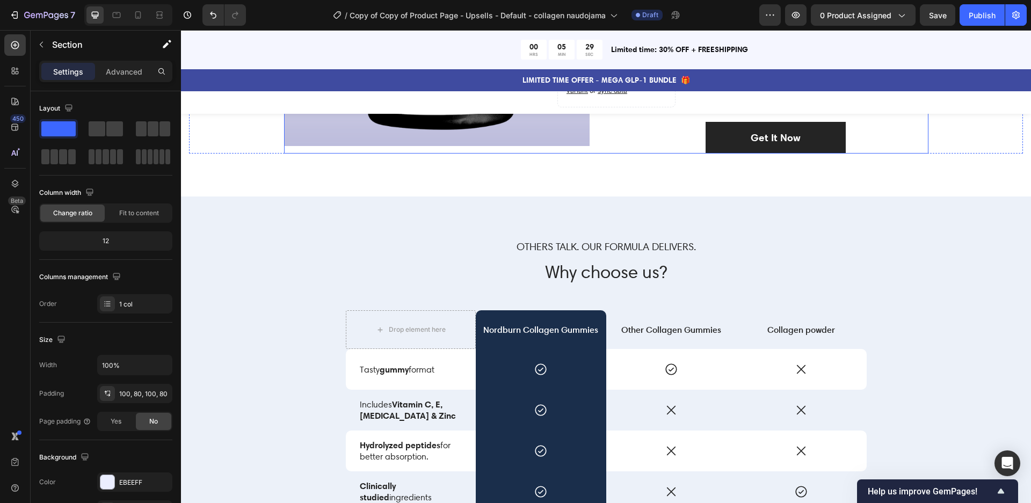
scroll to position [1952, 0]
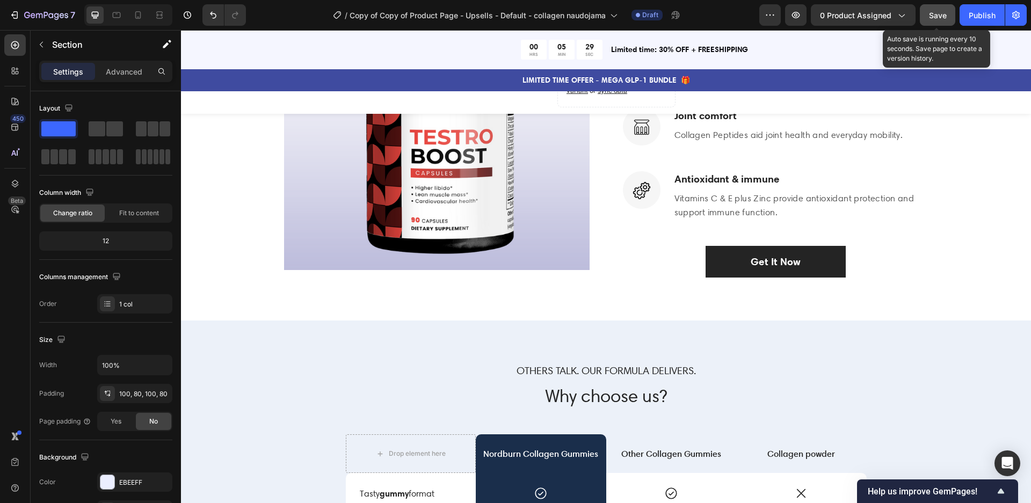
click at [936, 18] on span "Save" at bounding box center [938, 15] width 18 height 9
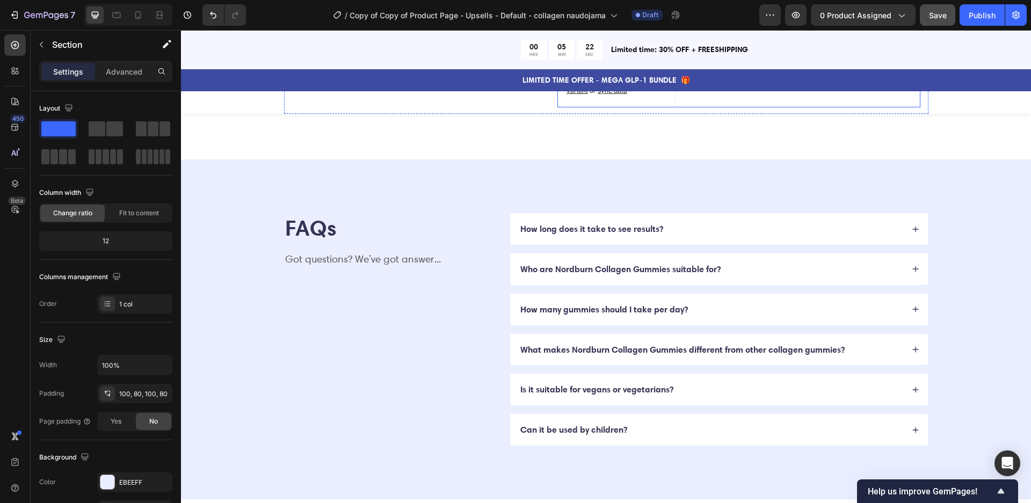
scroll to position [2721, 0]
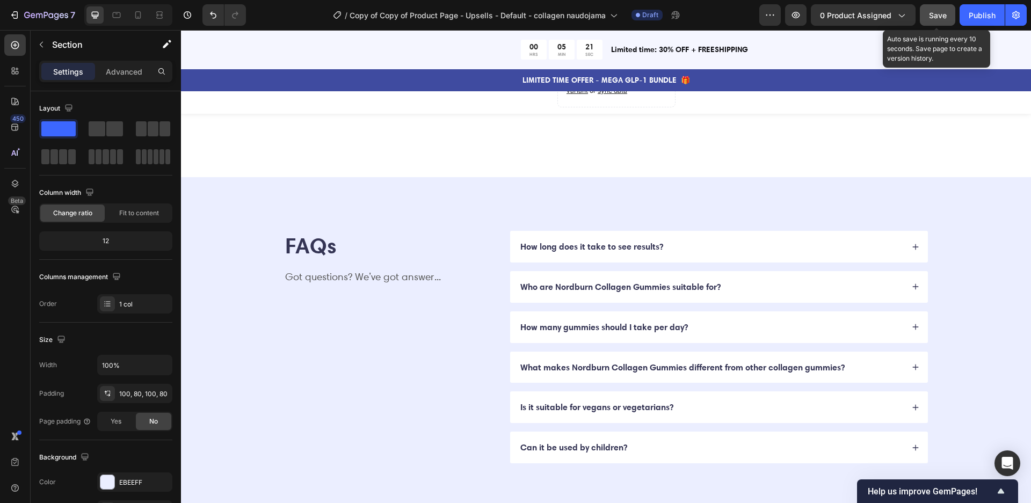
click at [935, 19] on div "Save" at bounding box center [938, 15] width 18 height 11
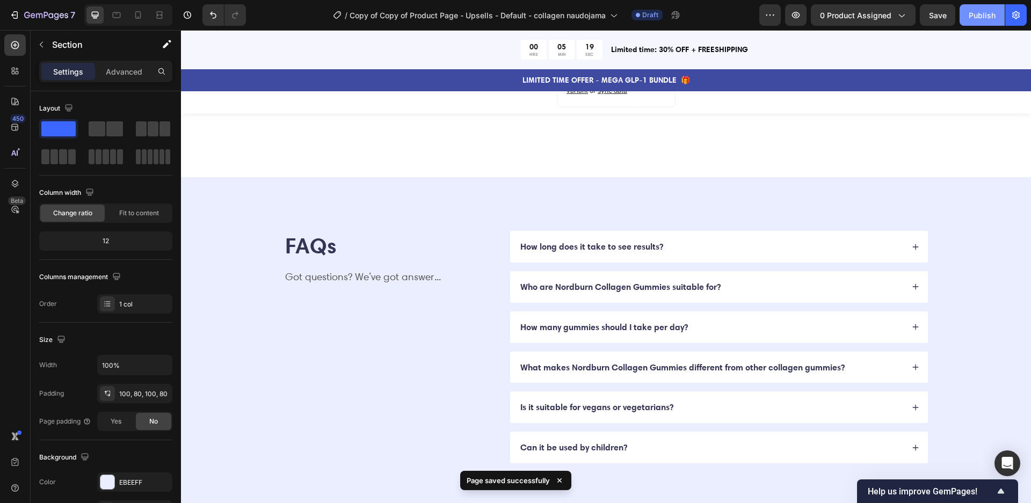
click at [986, 18] on div "Publish" at bounding box center [982, 15] width 27 height 11
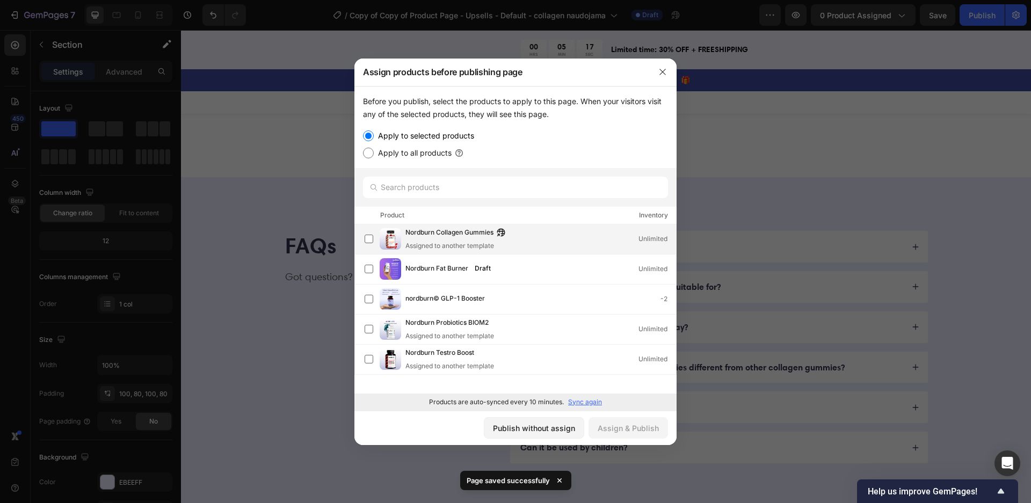
click at [452, 236] on span "Nordburn Collagen Gummies" at bounding box center [450, 233] width 88 height 12
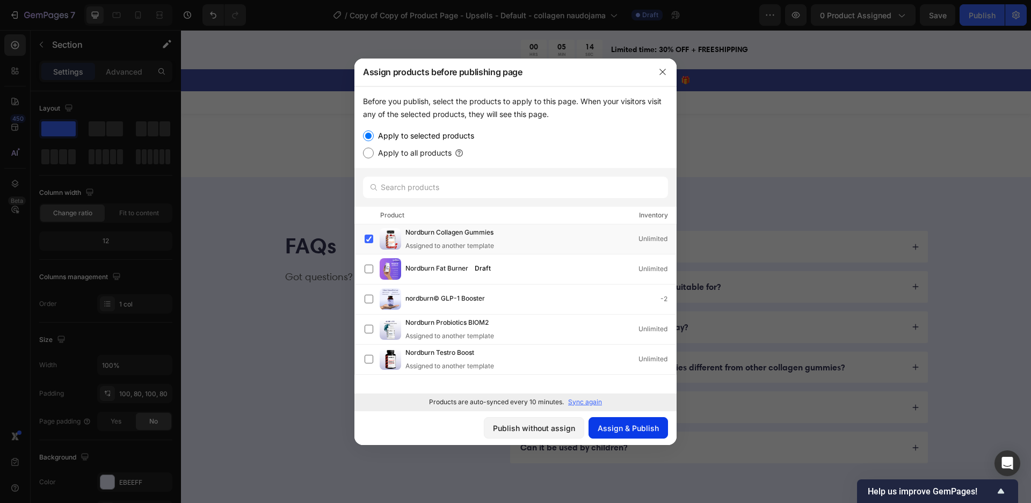
click at [632, 429] on div "Assign & Publish" at bounding box center [628, 428] width 61 height 11
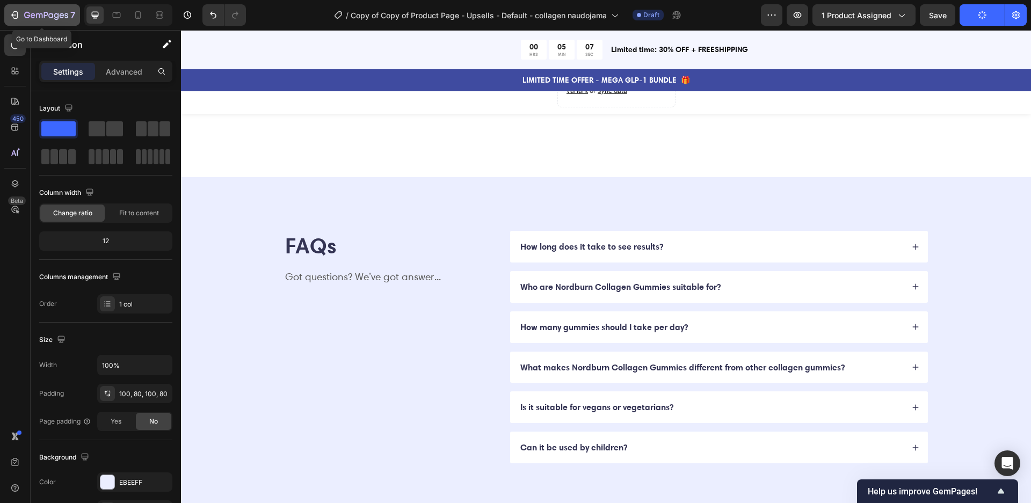
click at [45, 15] on icon "button" at bounding box center [46, 15] width 4 height 6
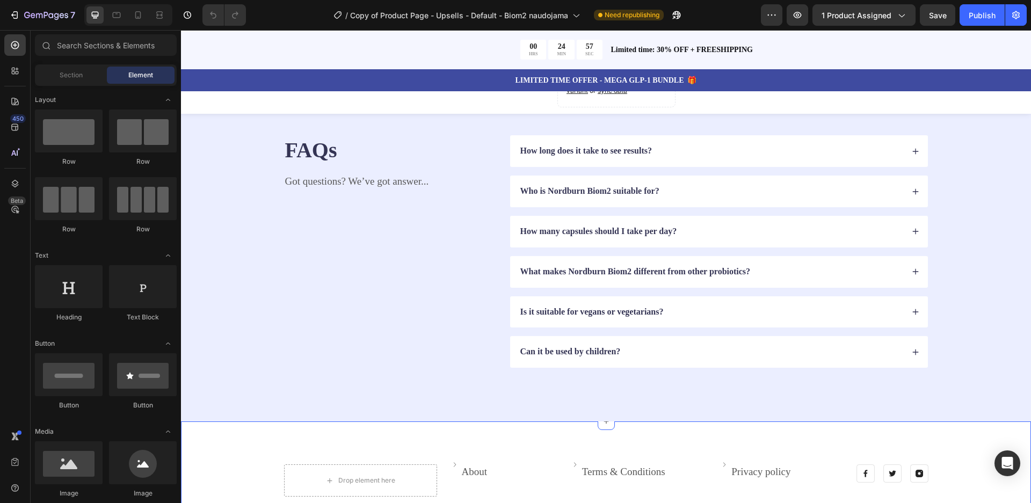
scroll to position [2107, 0]
